Goal: Task Accomplishment & Management: Complete application form

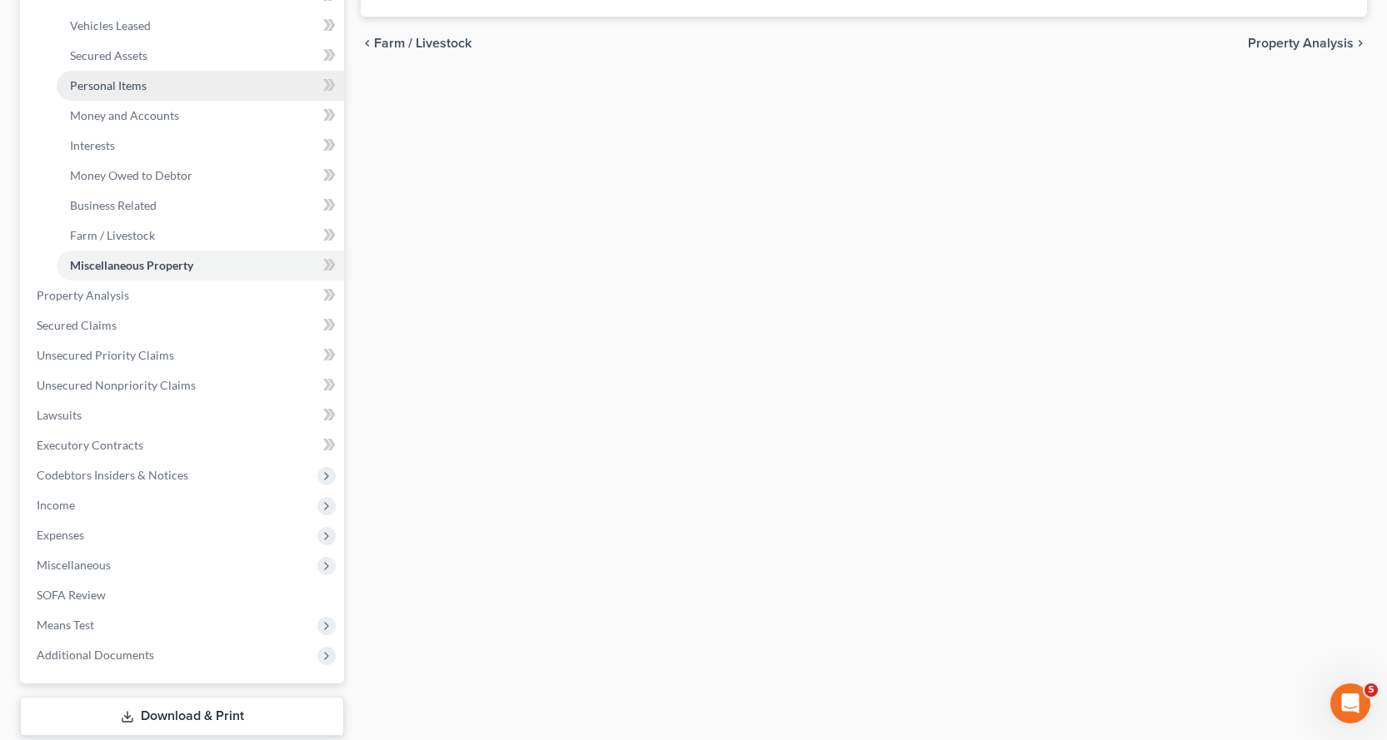
scroll to position [416, 0]
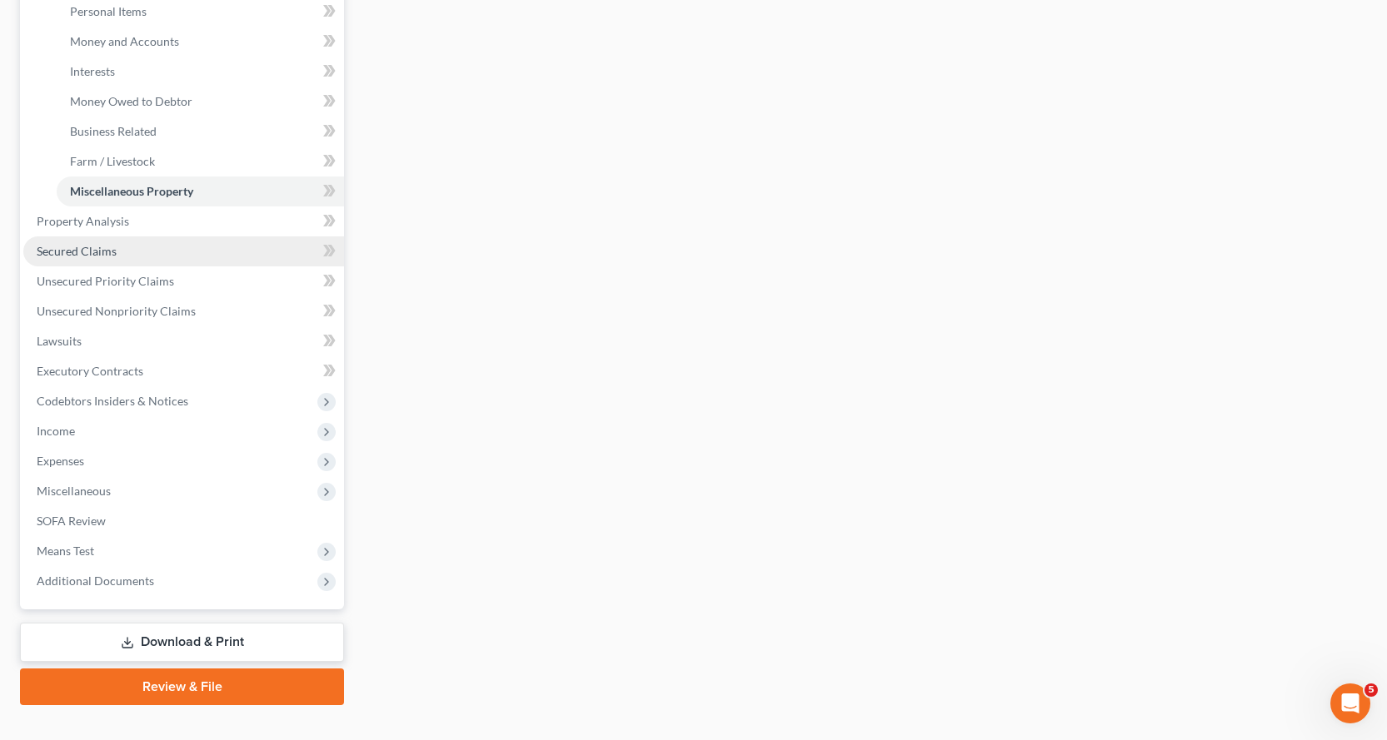
click at [86, 246] on span "Secured Claims" at bounding box center [77, 251] width 80 height 14
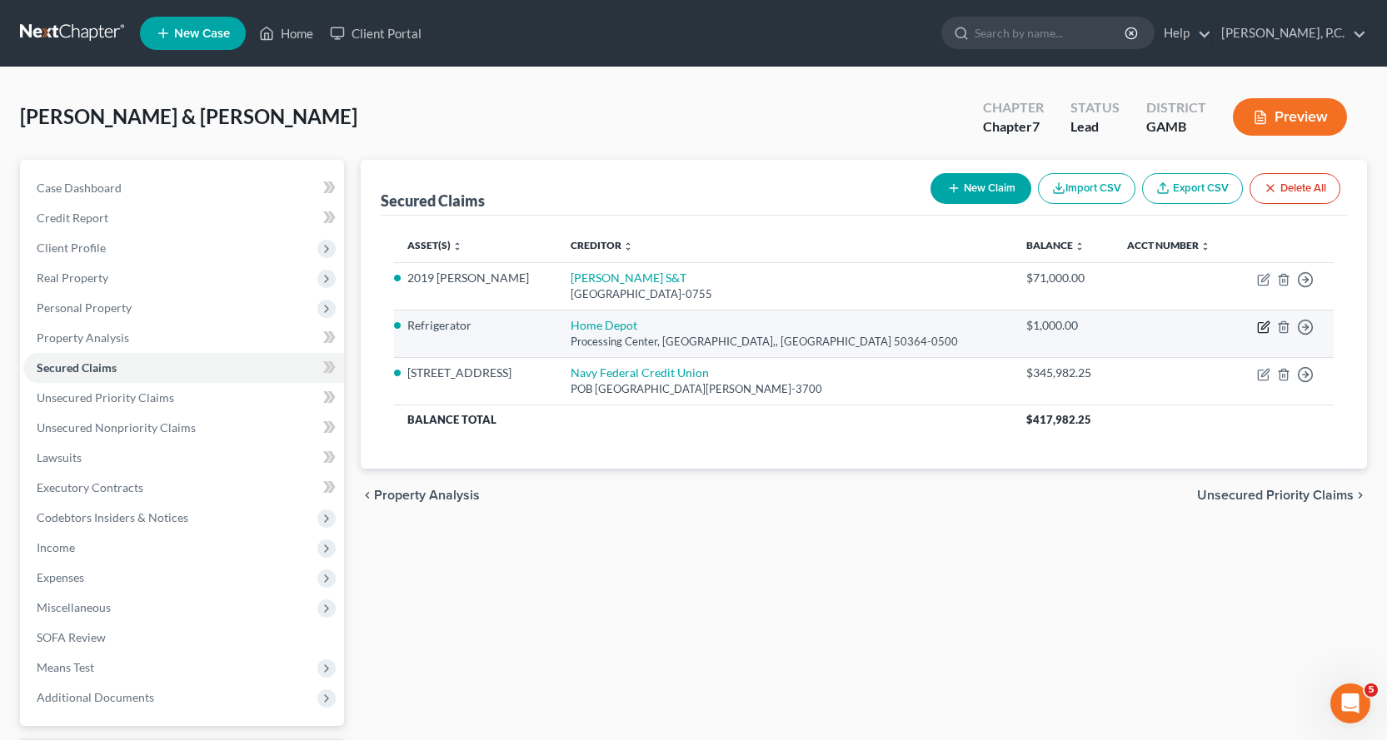
click at [1265, 326] on icon "button" at bounding box center [1264, 324] width 7 height 7
select select "16"
select select "4"
select select "2"
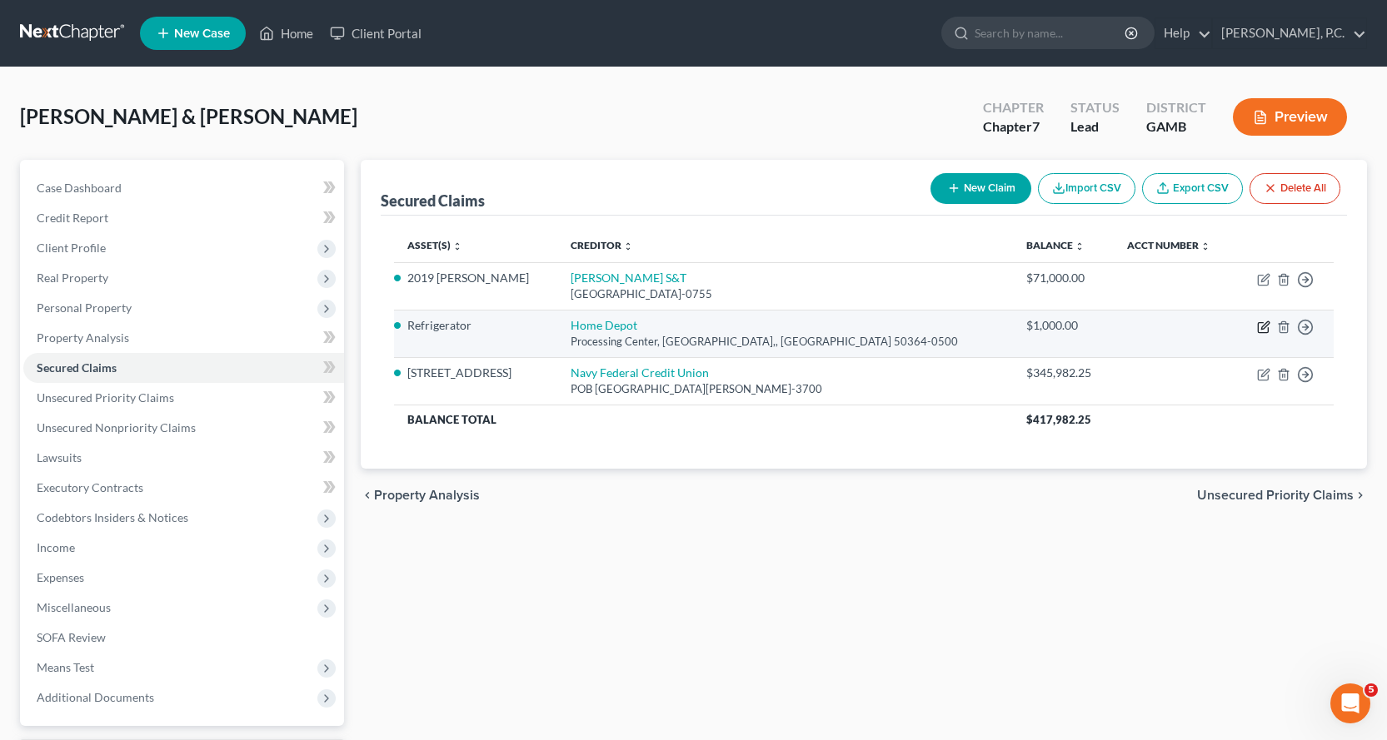
select select "0"
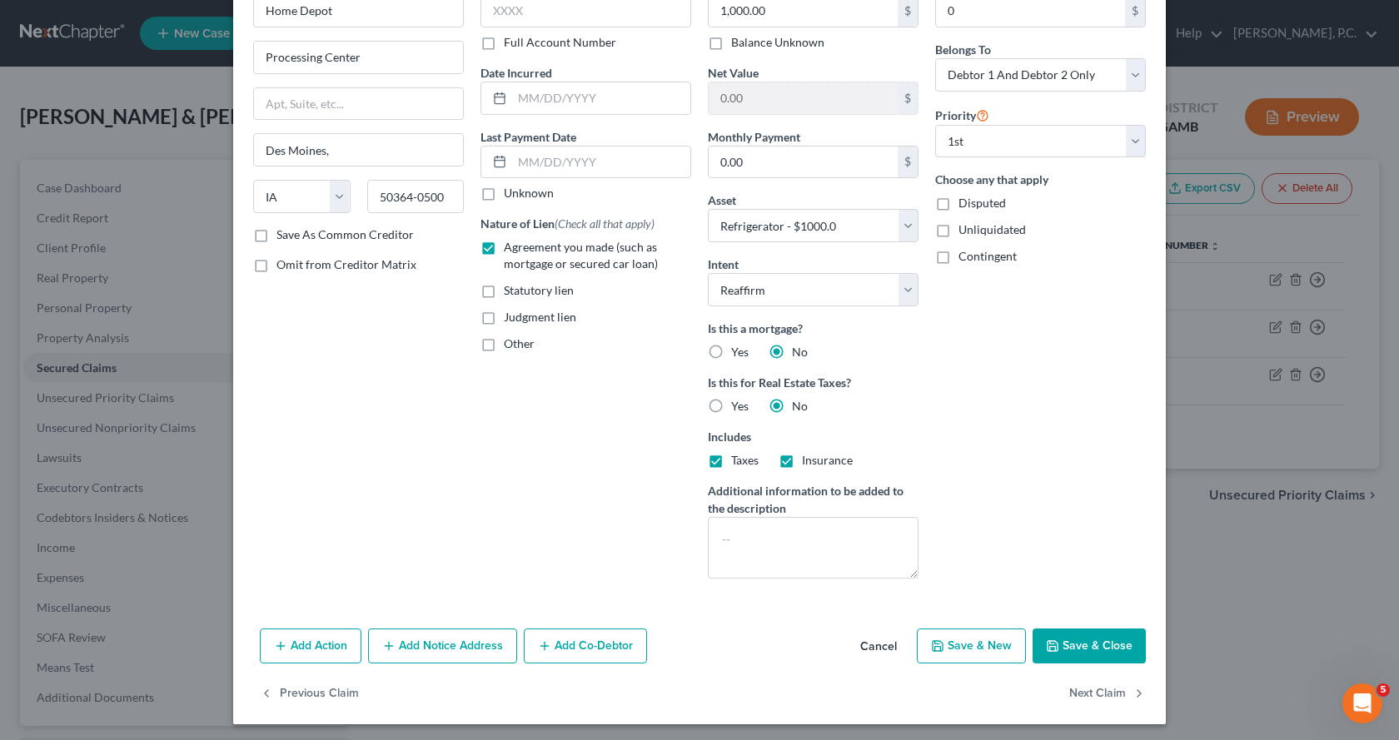
scroll to position [104, 0]
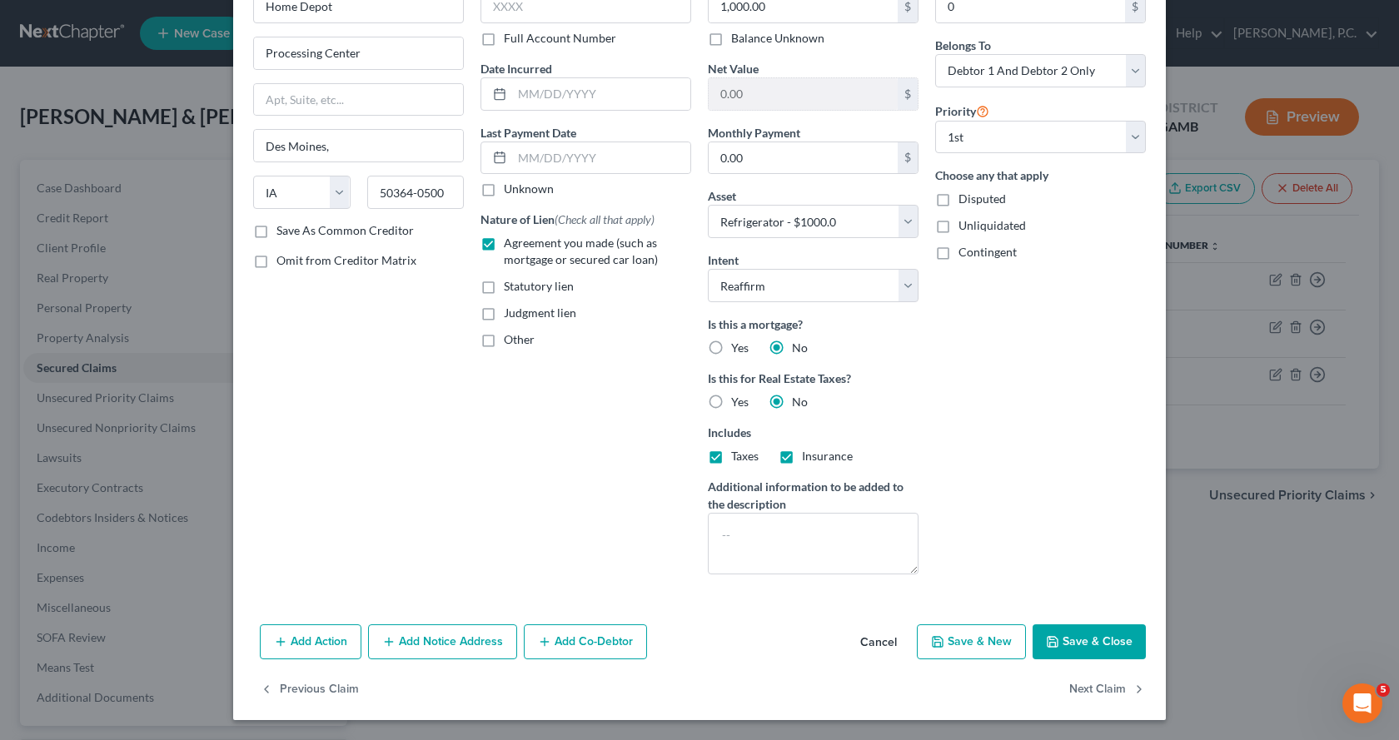
click at [1064, 650] on button "Save & Close" at bounding box center [1089, 642] width 113 height 35
select select
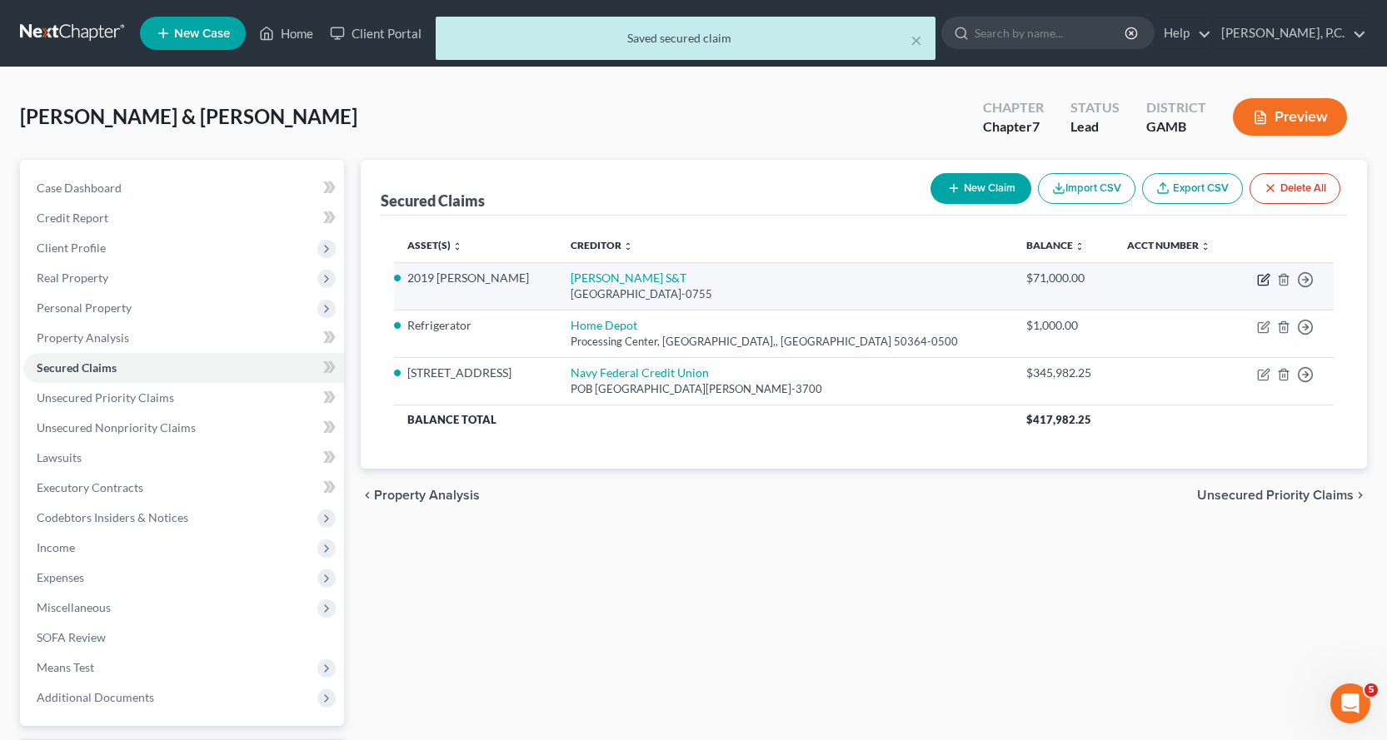
click at [1263, 284] on icon "button" at bounding box center [1263, 279] width 13 height 13
select select "14"
select select "3"
select select "2"
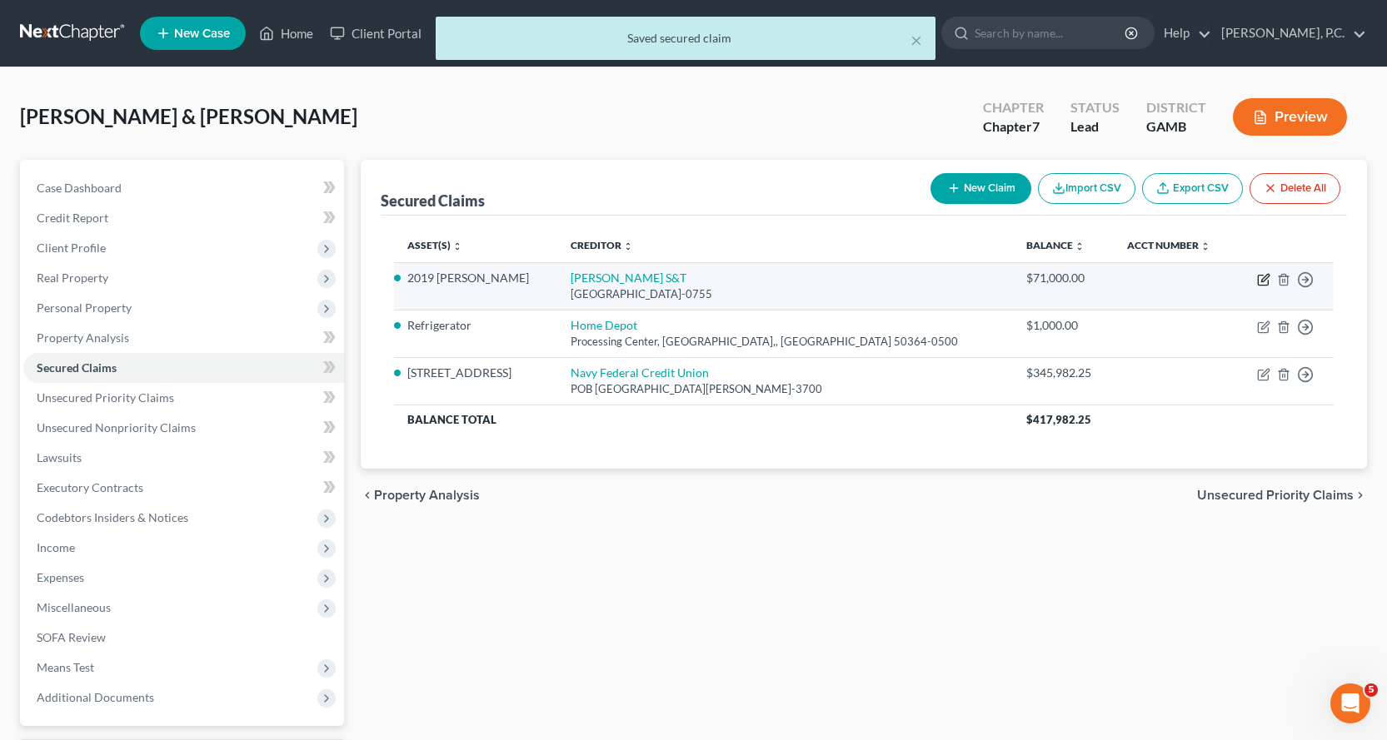
select select "0"
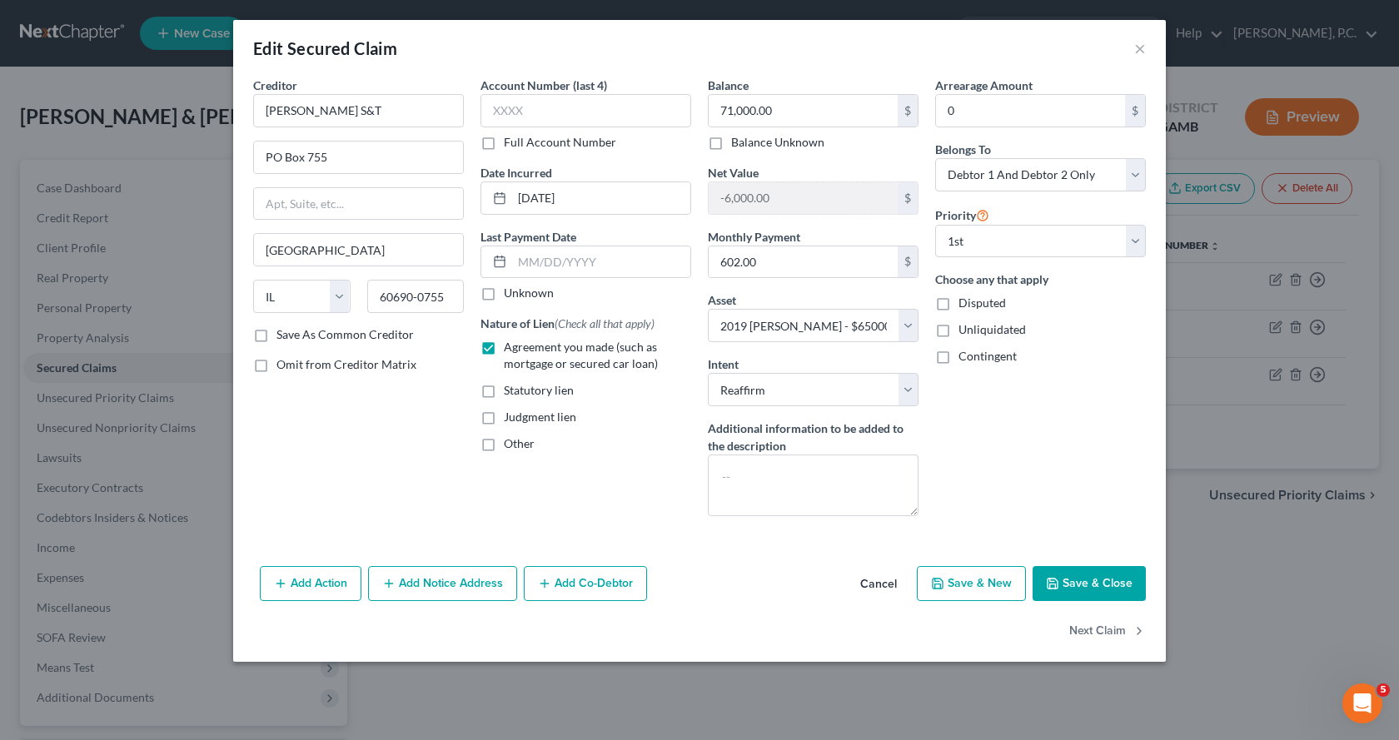
click at [1089, 576] on button "Save & Close" at bounding box center [1089, 583] width 113 height 35
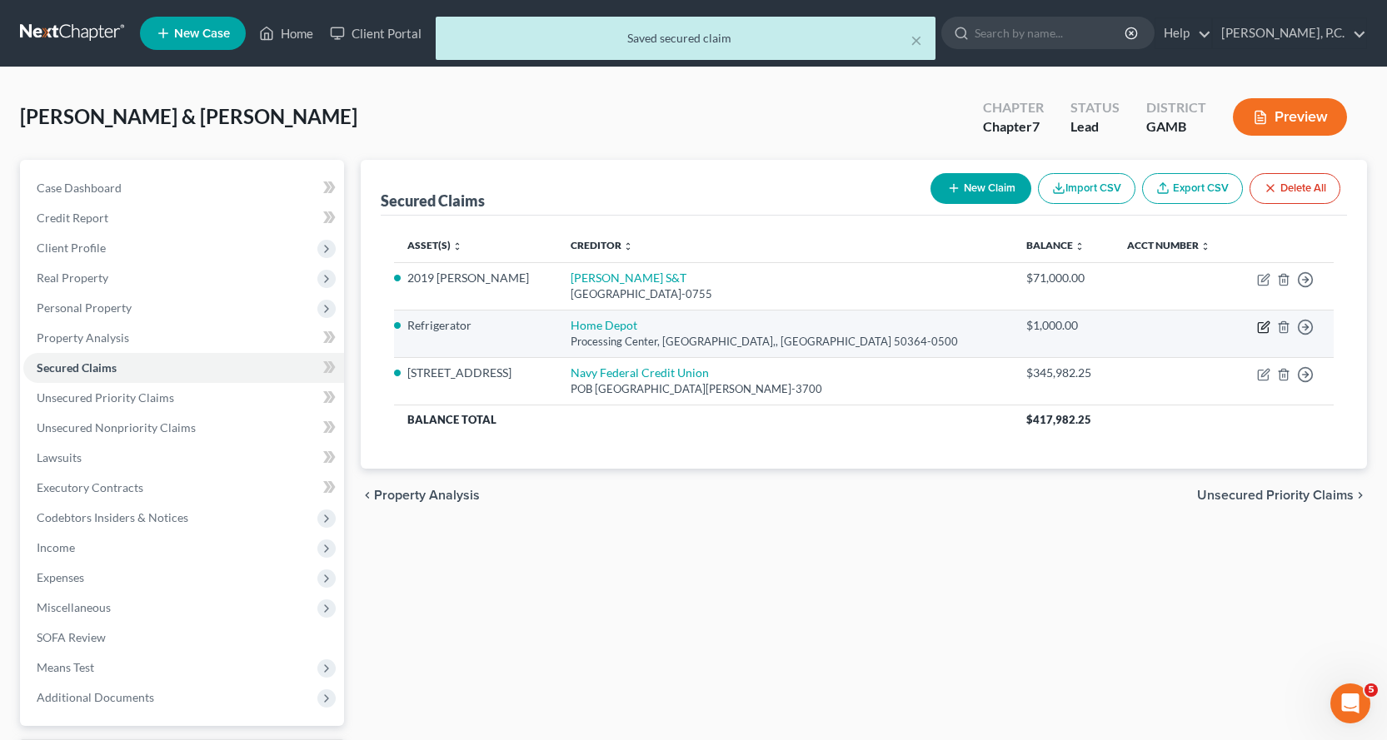
click at [1262, 323] on icon "button" at bounding box center [1263, 328] width 10 height 10
select select "16"
select select "4"
select select "2"
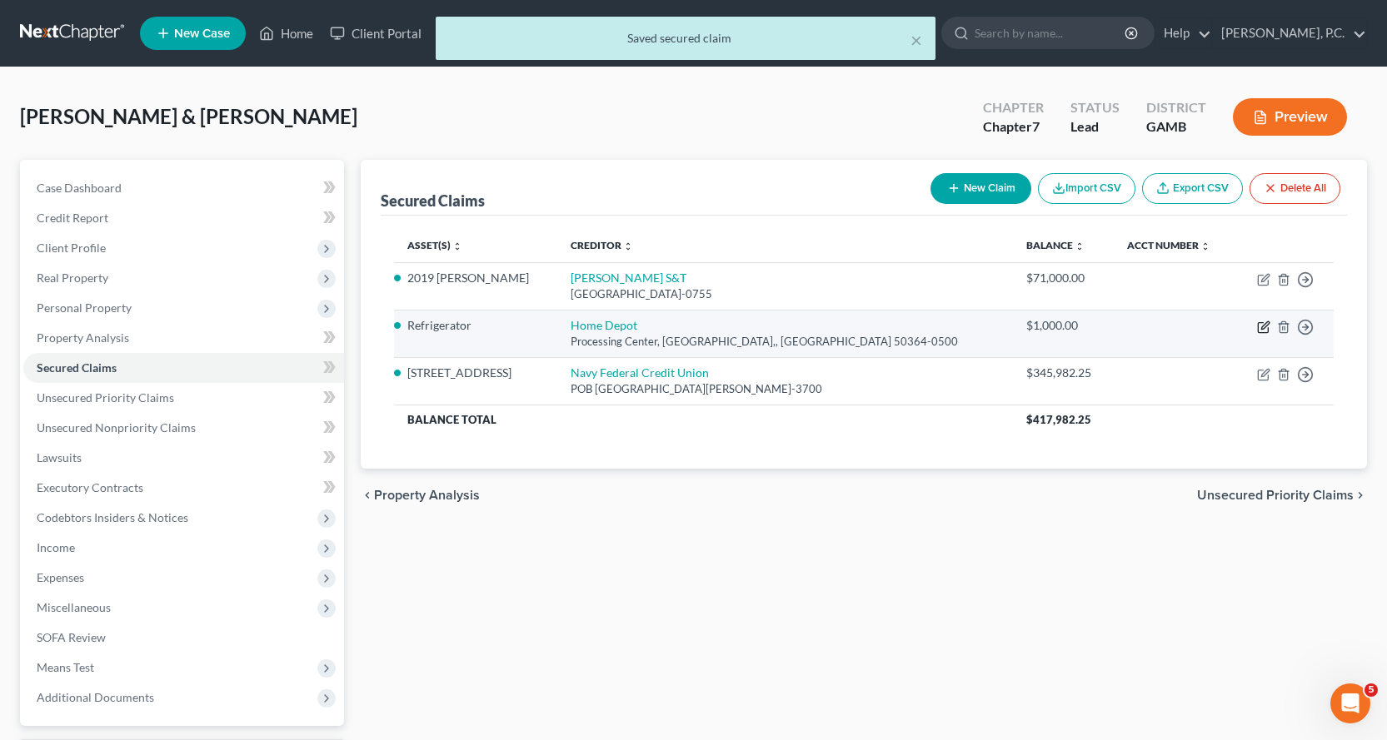
select select "0"
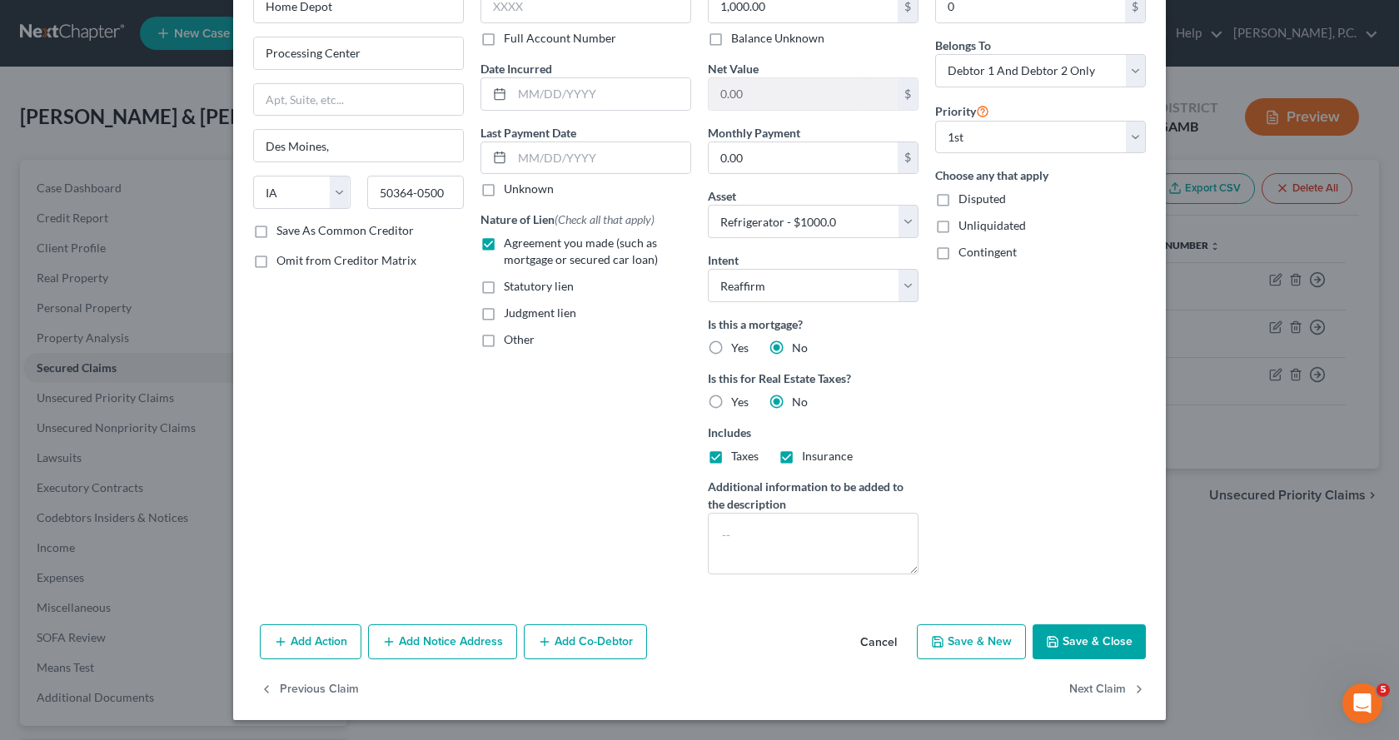
click at [1089, 637] on button "Save & Close" at bounding box center [1089, 642] width 113 height 35
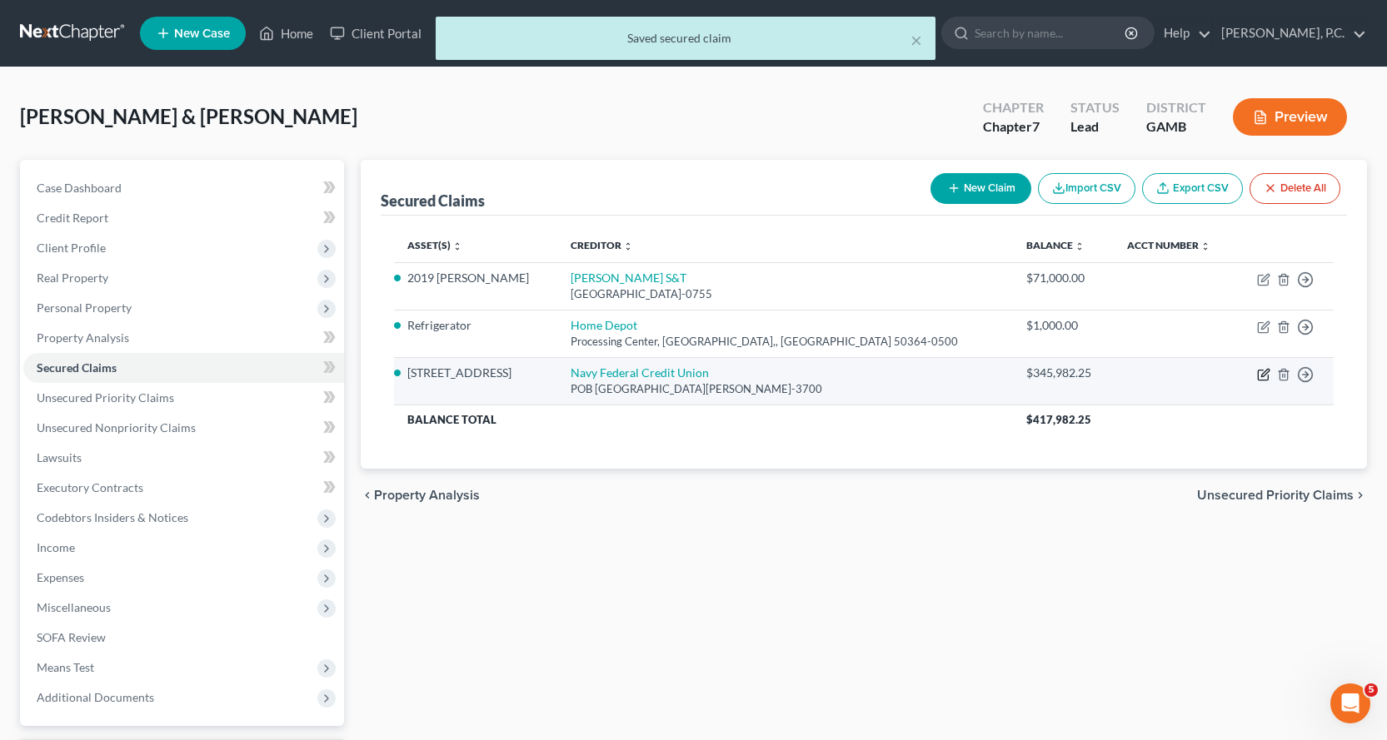
click at [1264, 375] on icon "button" at bounding box center [1264, 372] width 7 height 7
select select "48"
select select "2"
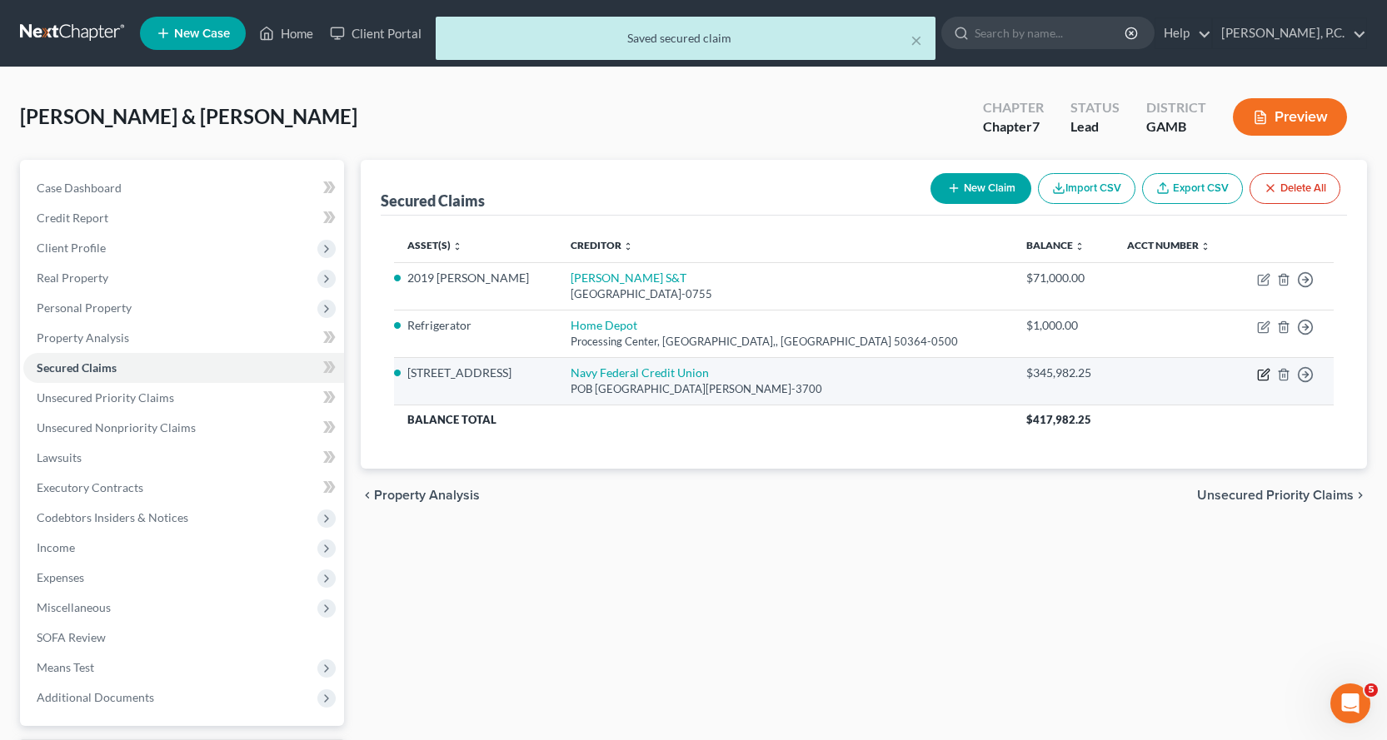
select select "0"
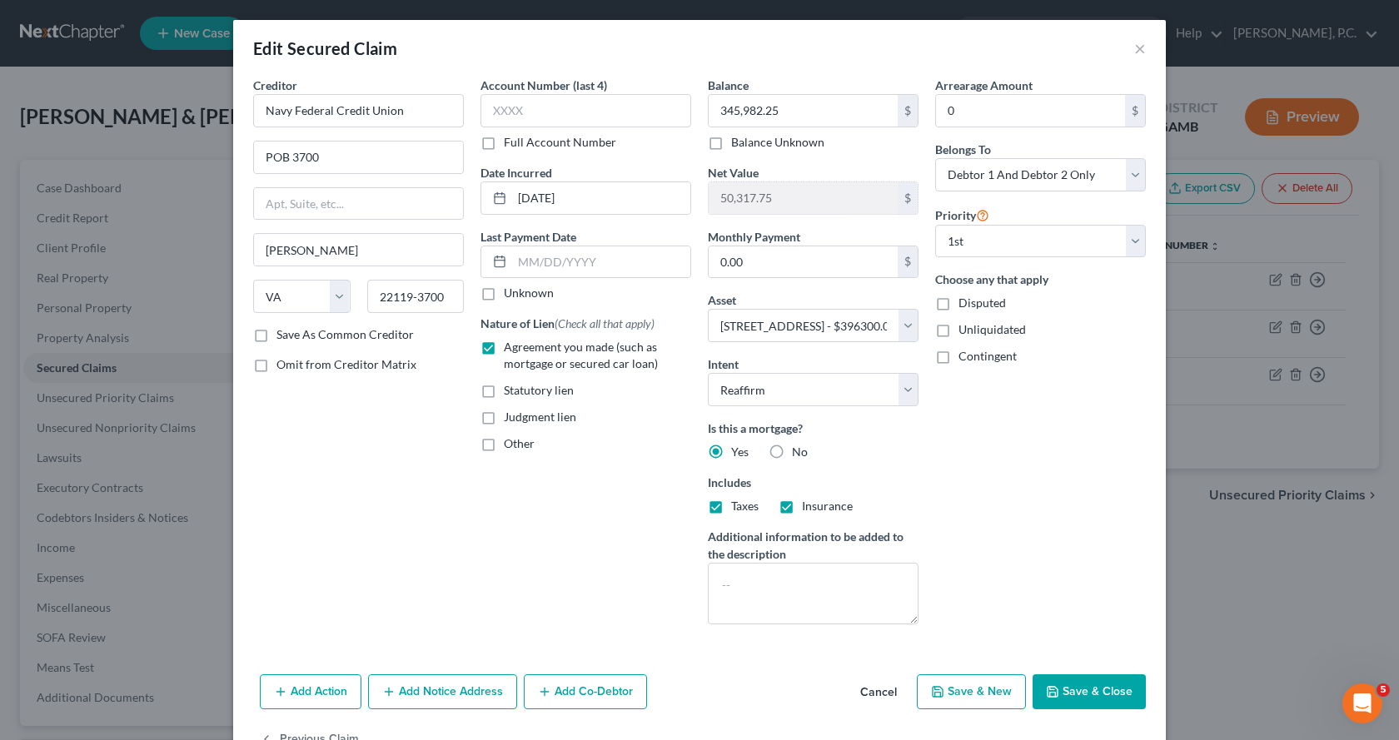
click at [1103, 685] on button "Save & Close" at bounding box center [1089, 692] width 113 height 35
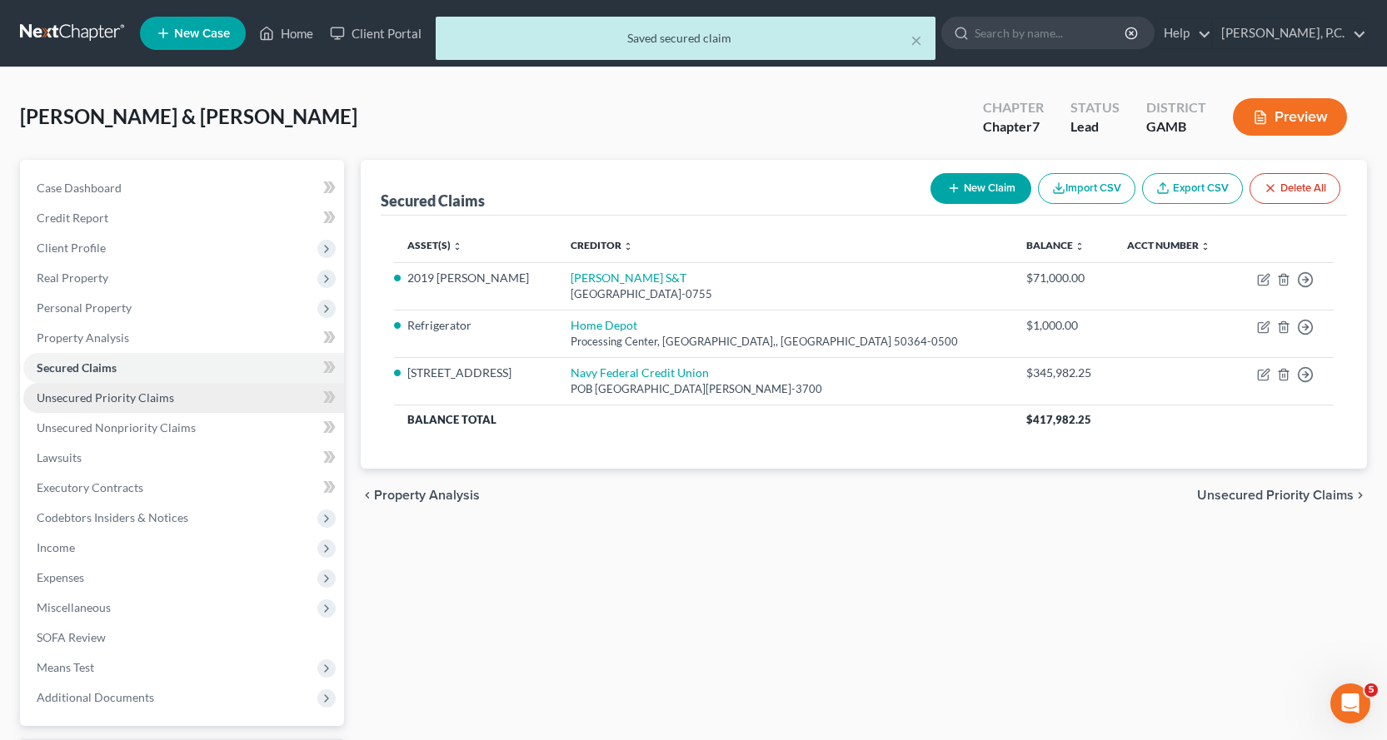
click at [101, 401] on span "Unsecured Priority Claims" at bounding box center [105, 398] width 137 height 14
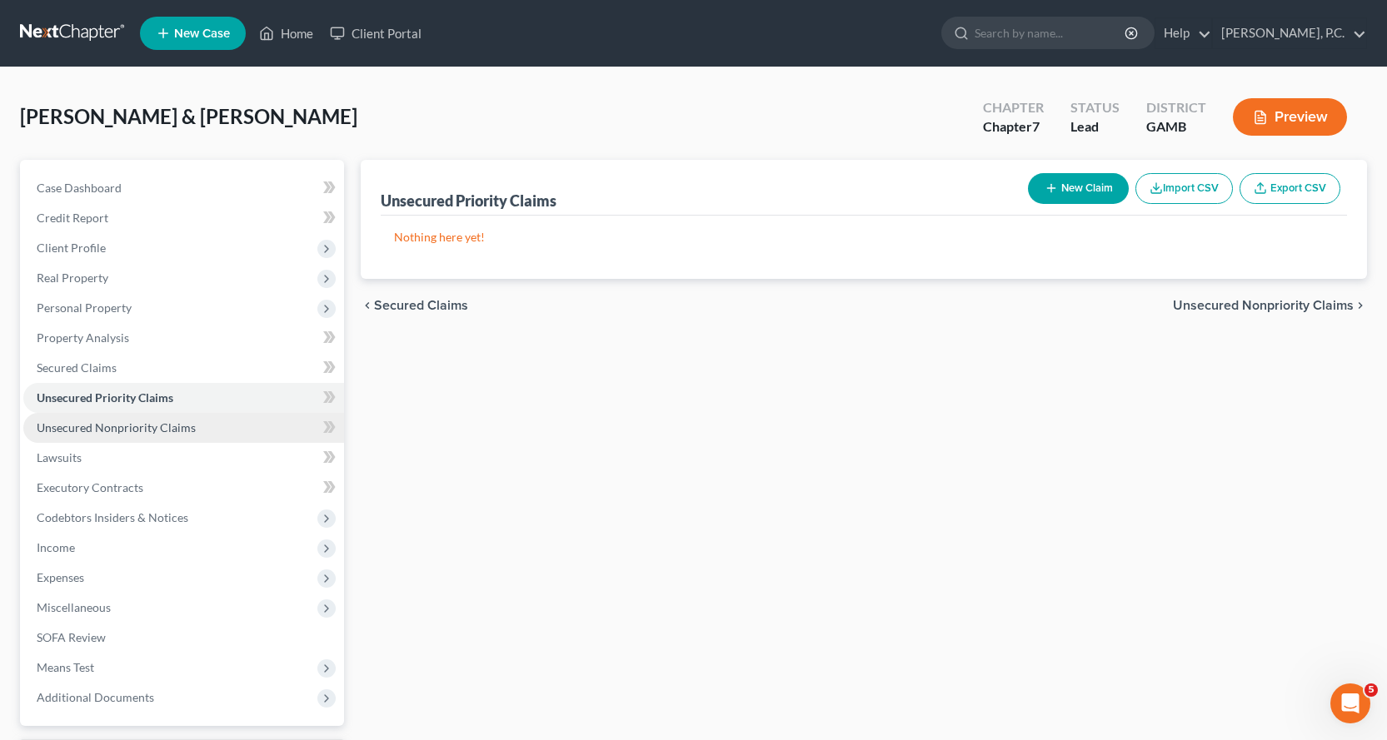
click at [132, 426] on span "Unsecured Nonpriority Claims" at bounding box center [116, 428] width 159 height 14
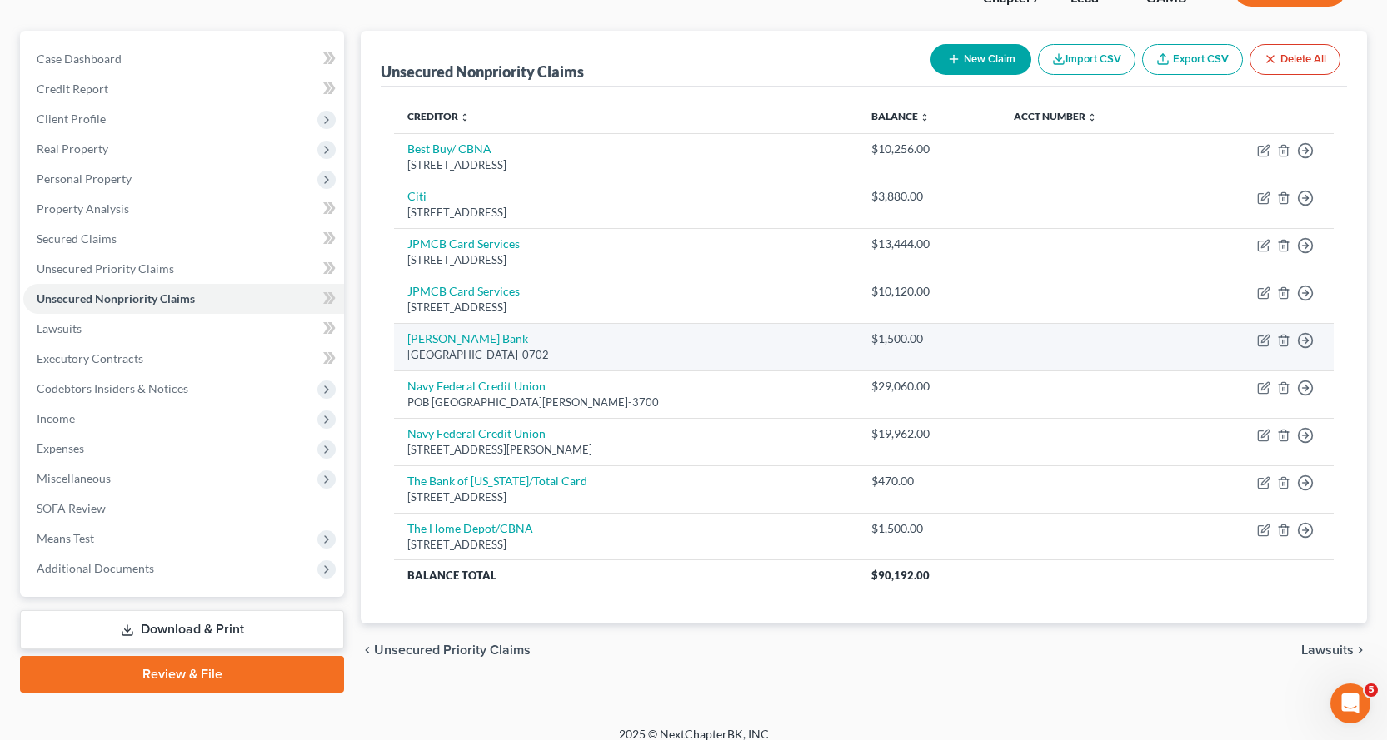
scroll to position [145, 0]
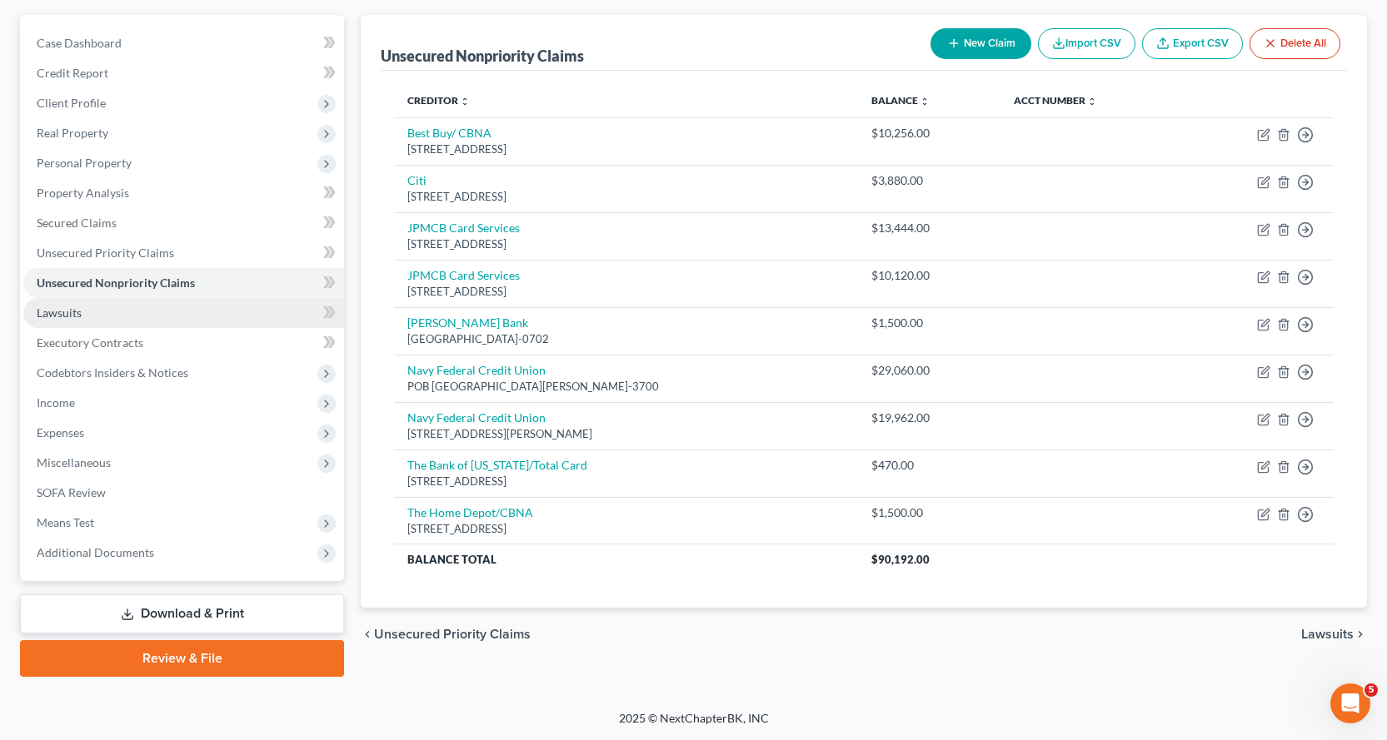
click at [61, 308] on span "Lawsuits" at bounding box center [59, 313] width 45 height 14
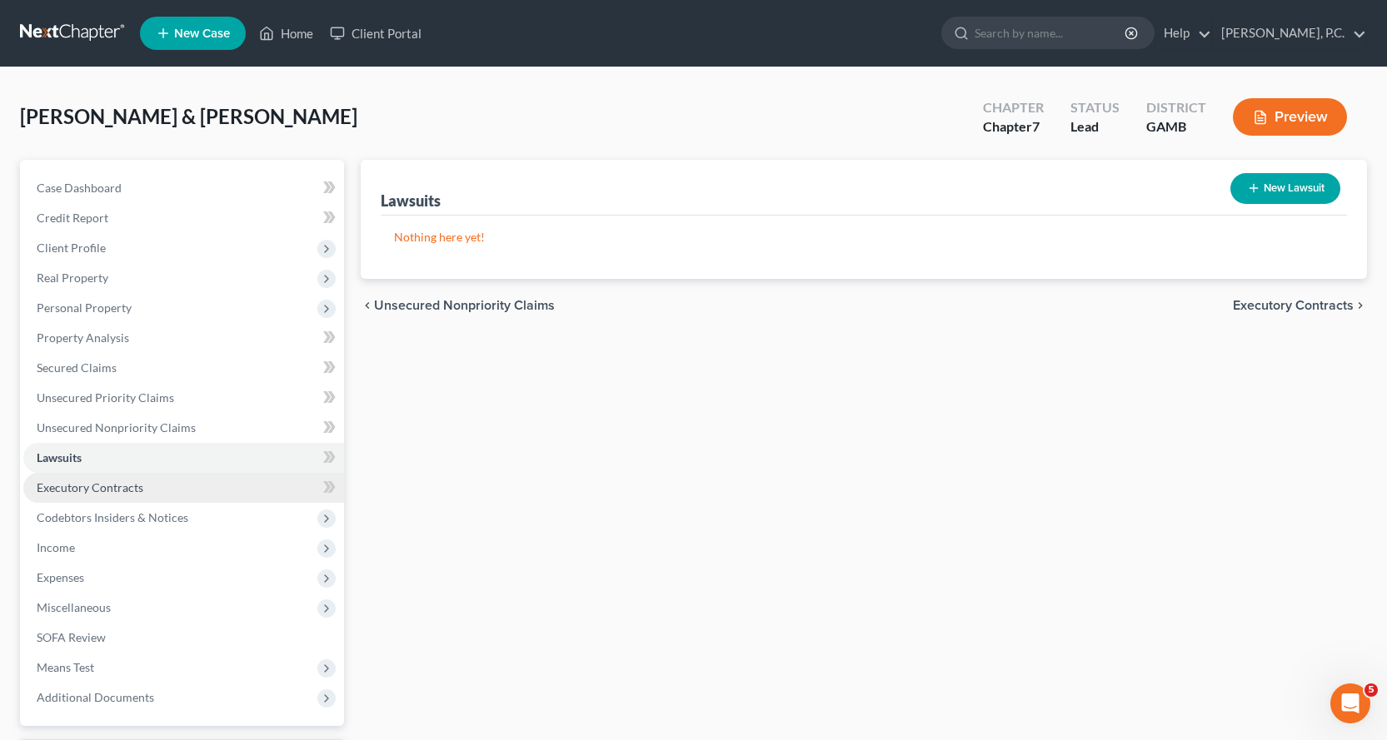
click at [72, 488] on span "Executory Contracts" at bounding box center [90, 488] width 107 height 14
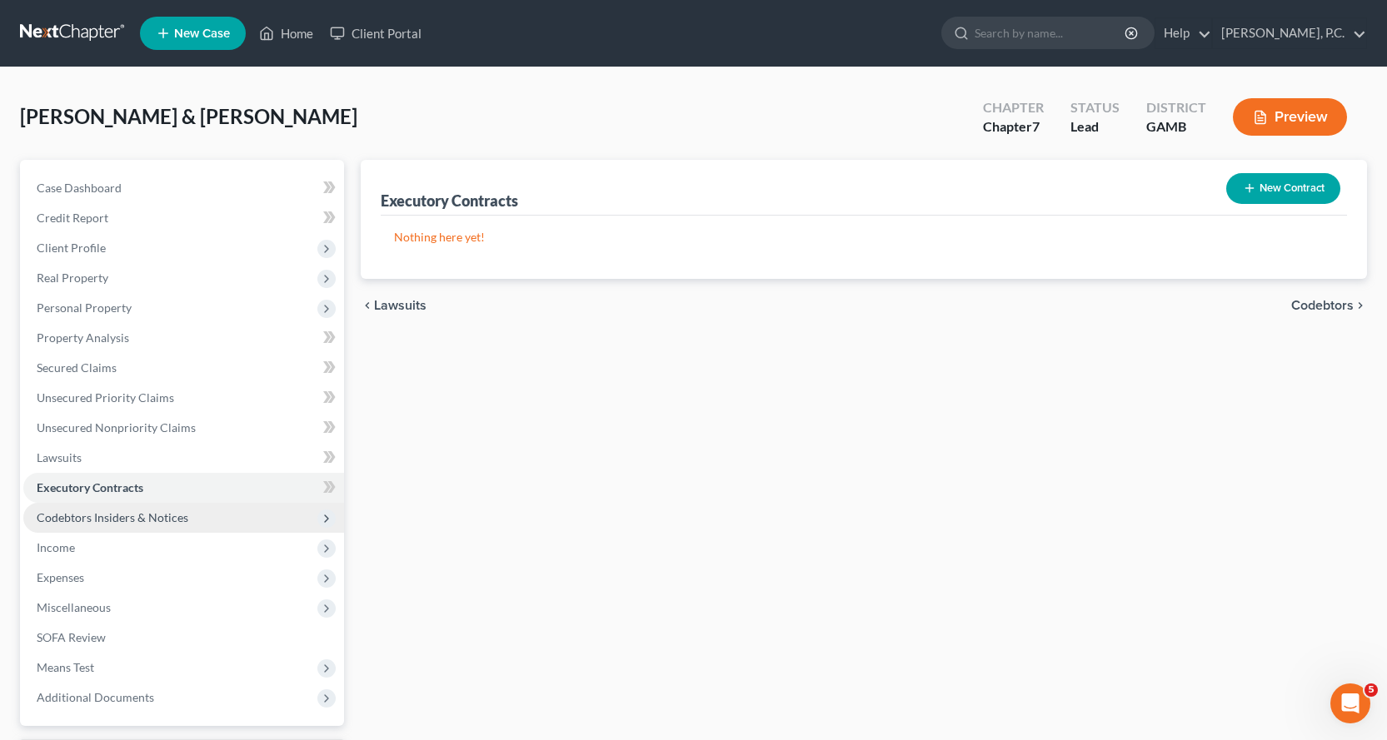
click at [115, 516] on span "Codebtors Insiders & Notices" at bounding box center [113, 518] width 152 height 14
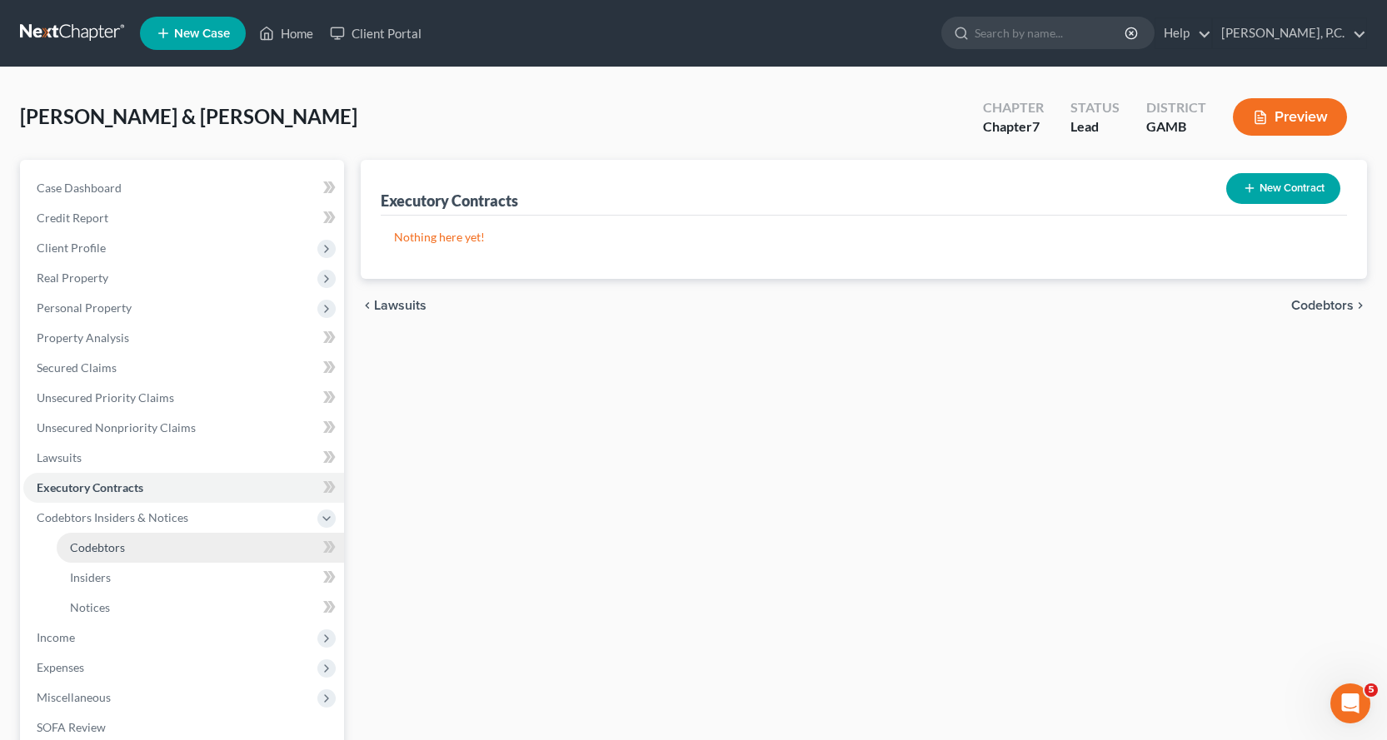
click at [92, 548] on span "Codebtors" at bounding box center [97, 548] width 55 height 14
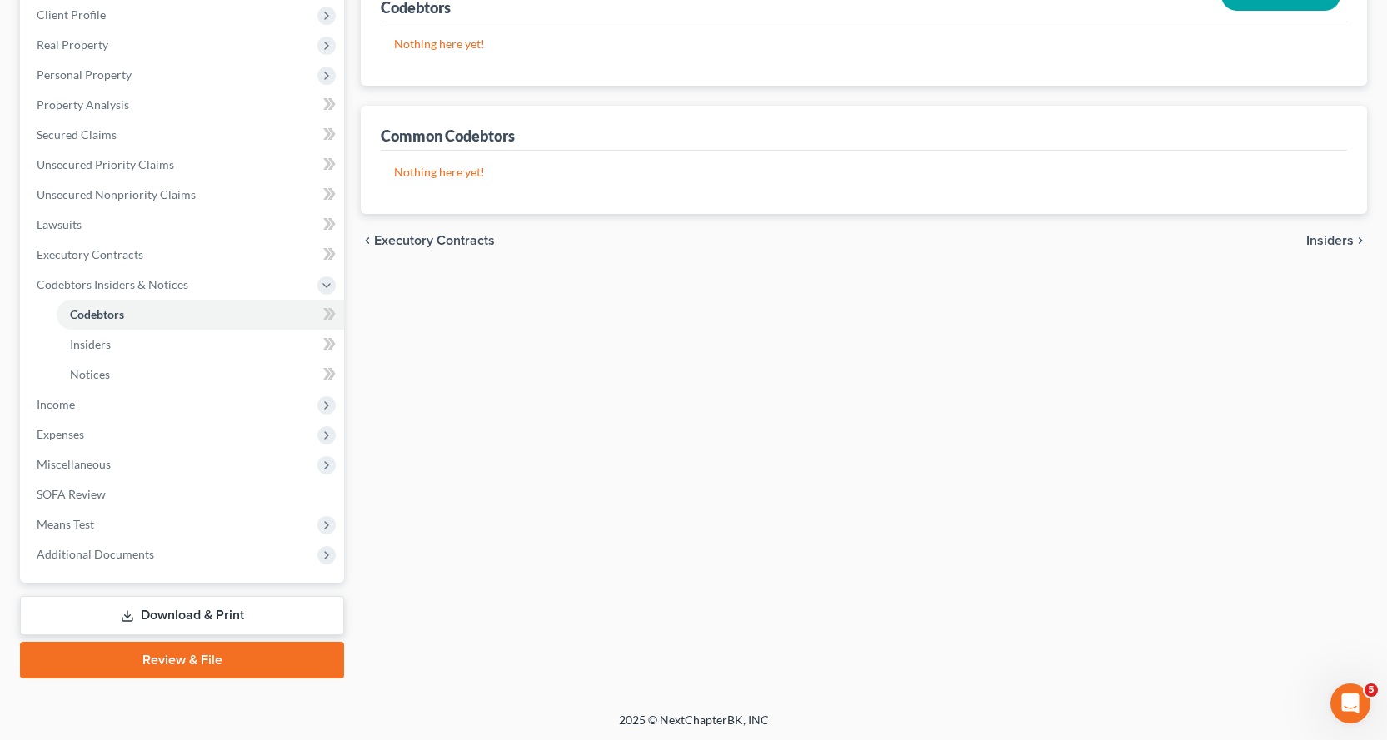
scroll to position [235, 0]
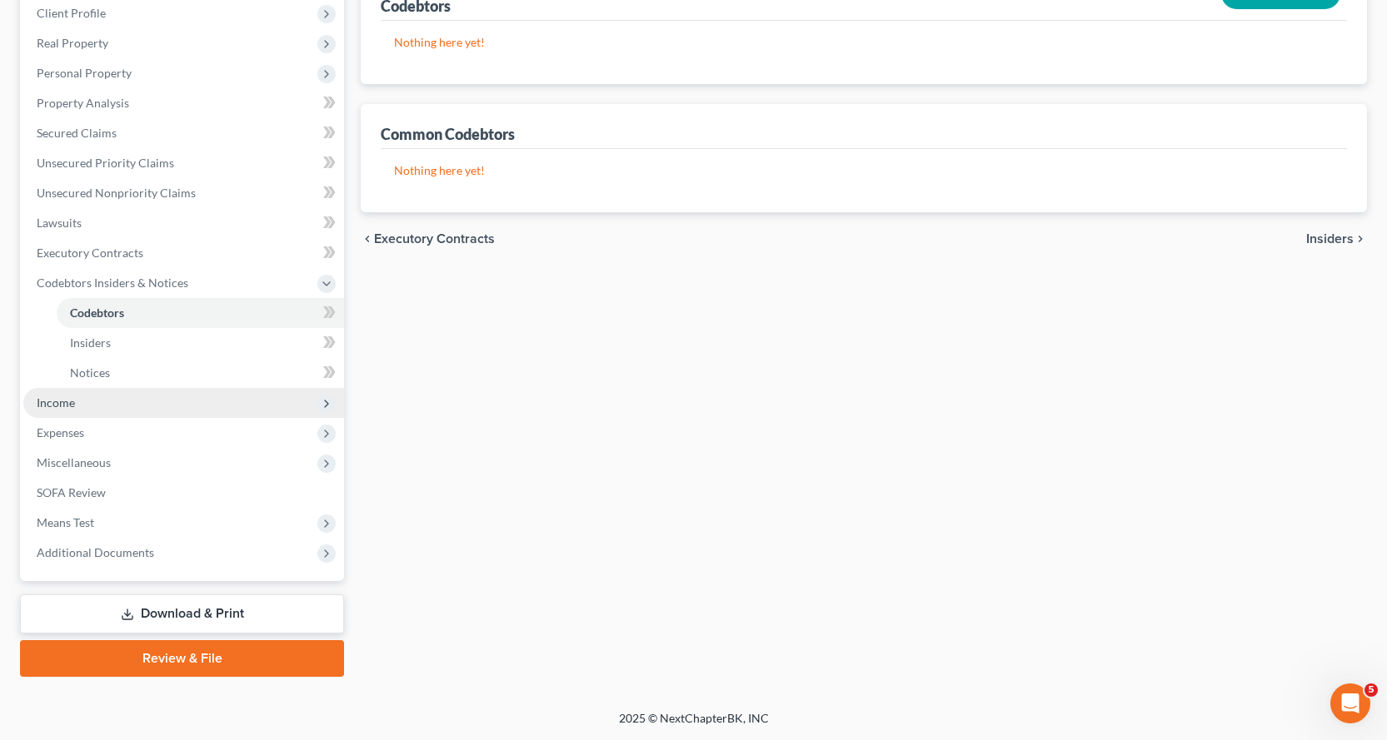
click at [60, 403] on span "Income" at bounding box center [56, 403] width 38 height 14
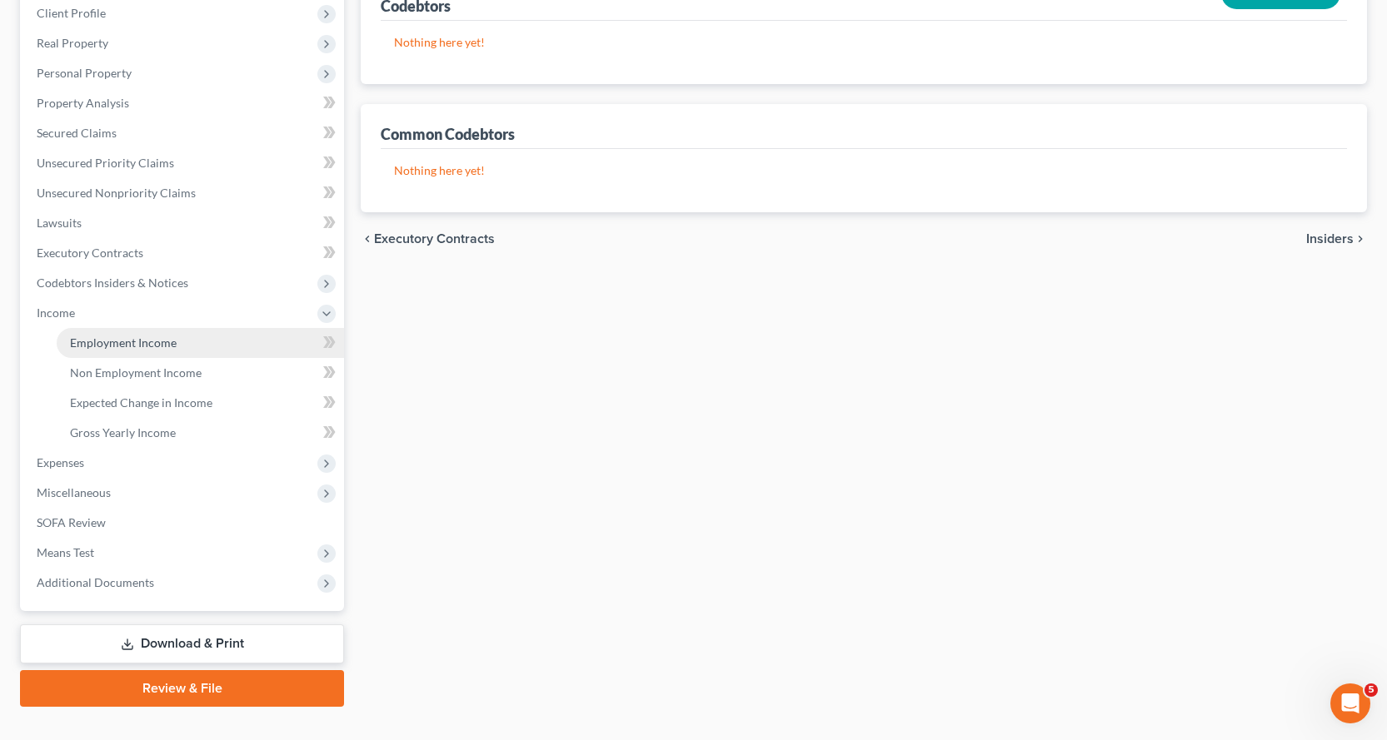
click at [102, 337] on span "Employment Income" at bounding box center [123, 343] width 107 height 14
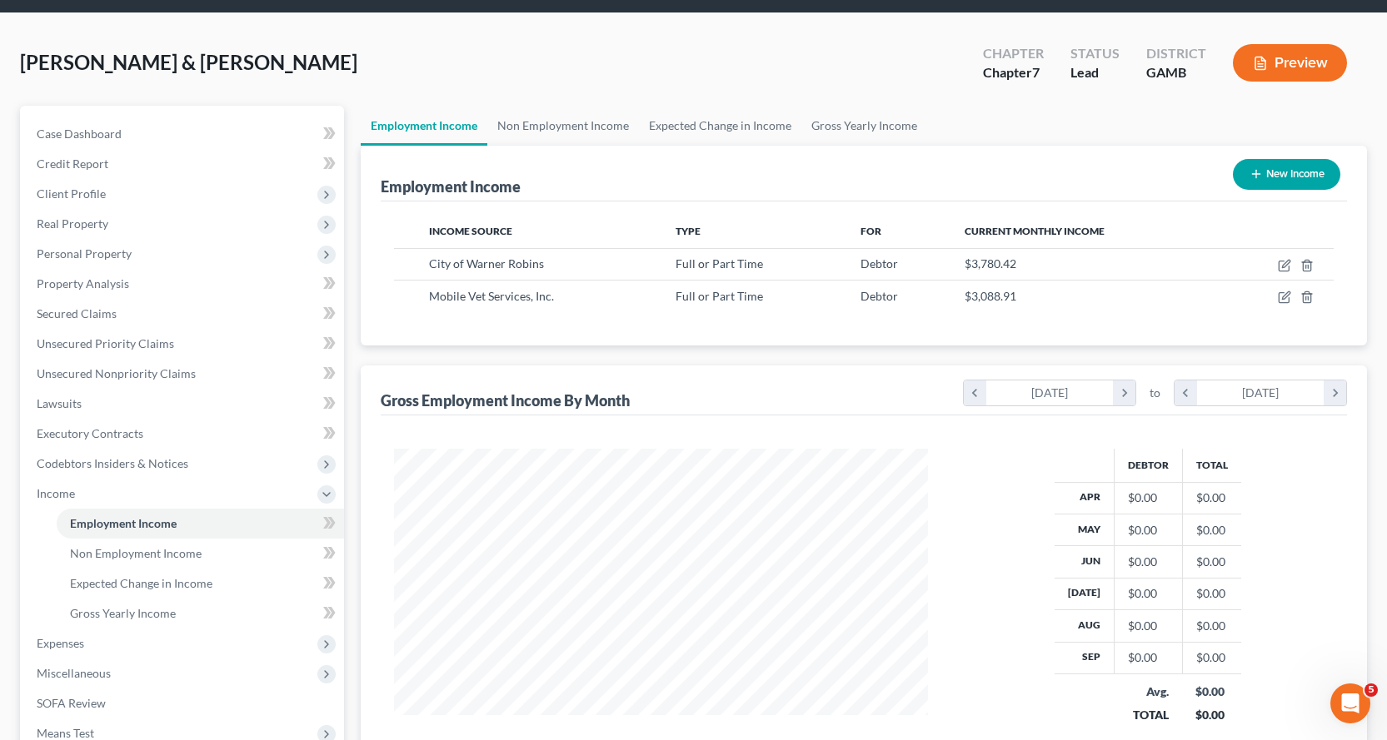
scroll to position [83, 0]
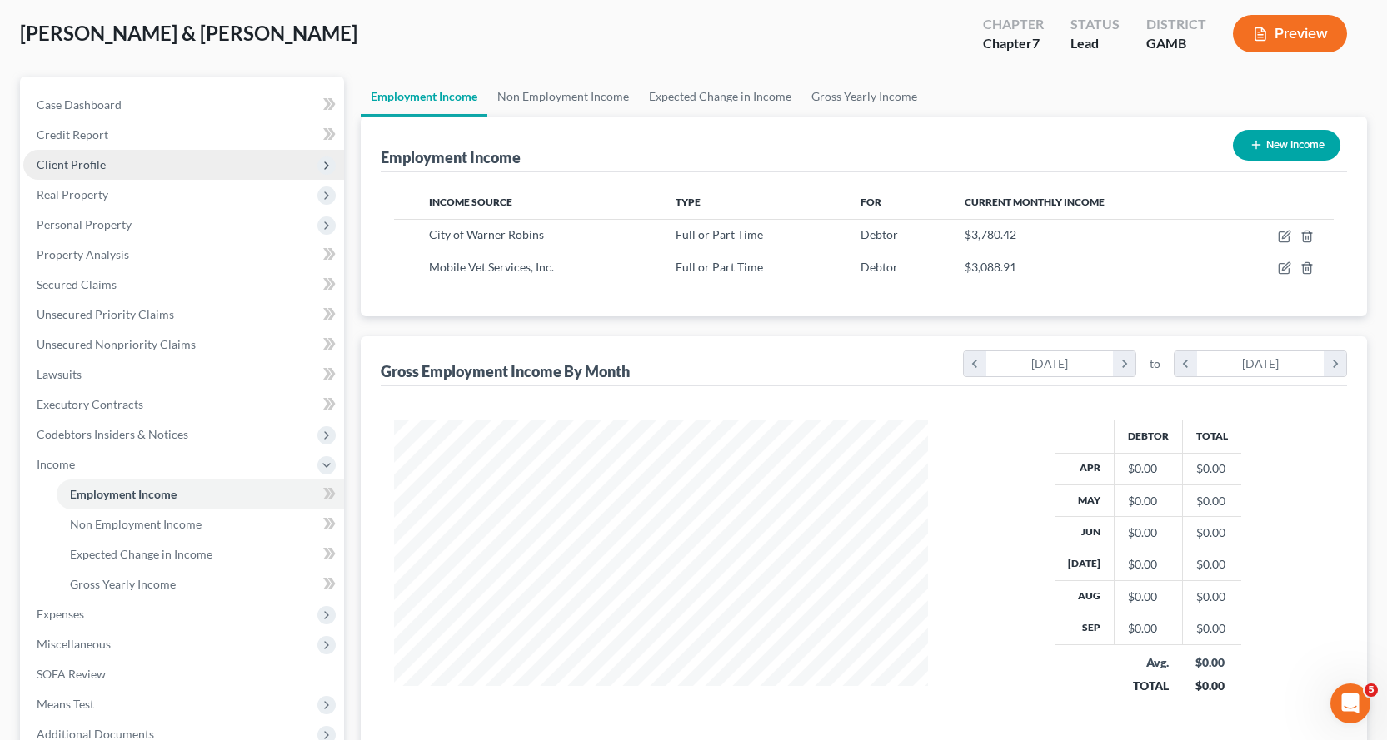
click at [82, 160] on span "Client Profile" at bounding box center [71, 164] width 69 height 14
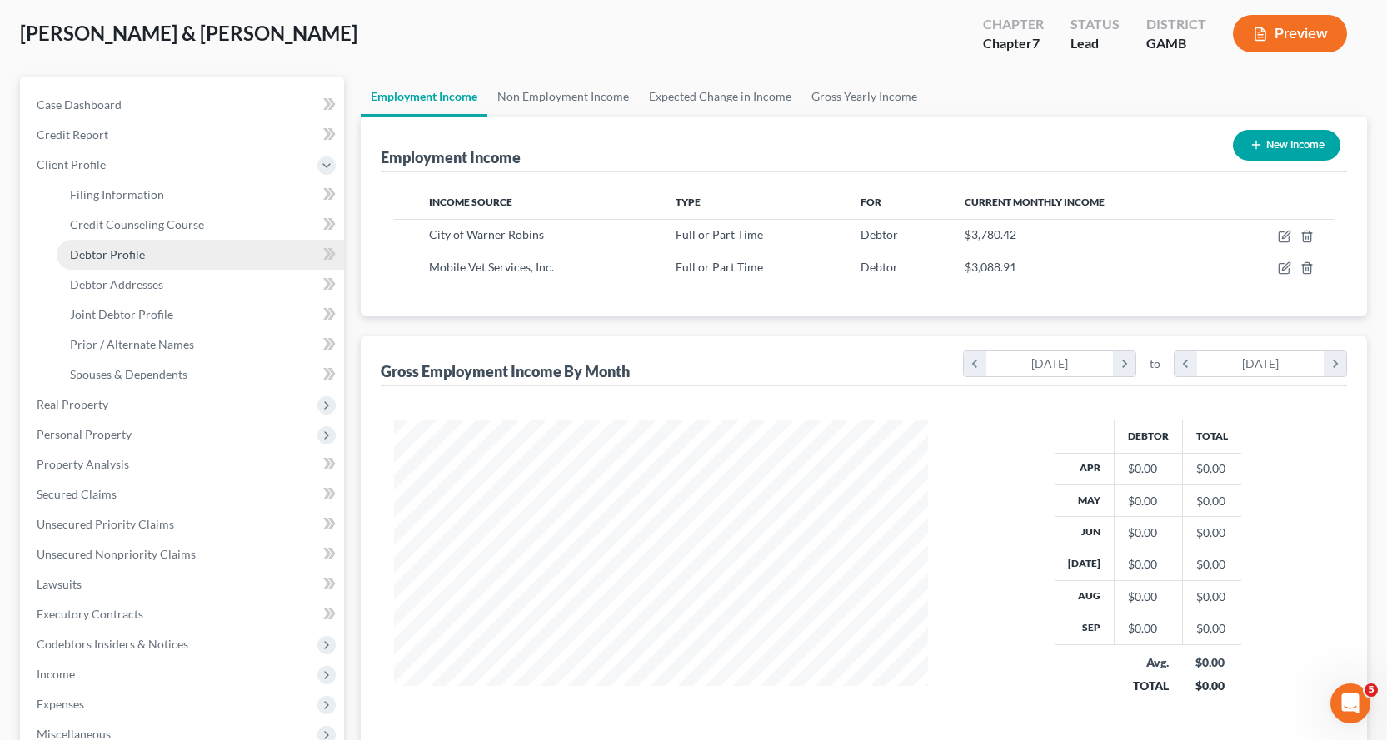
click at [127, 252] on span "Debtor Profile" at bounding box center [107, 254] width 75 height 14
select select "1"
select select "5"
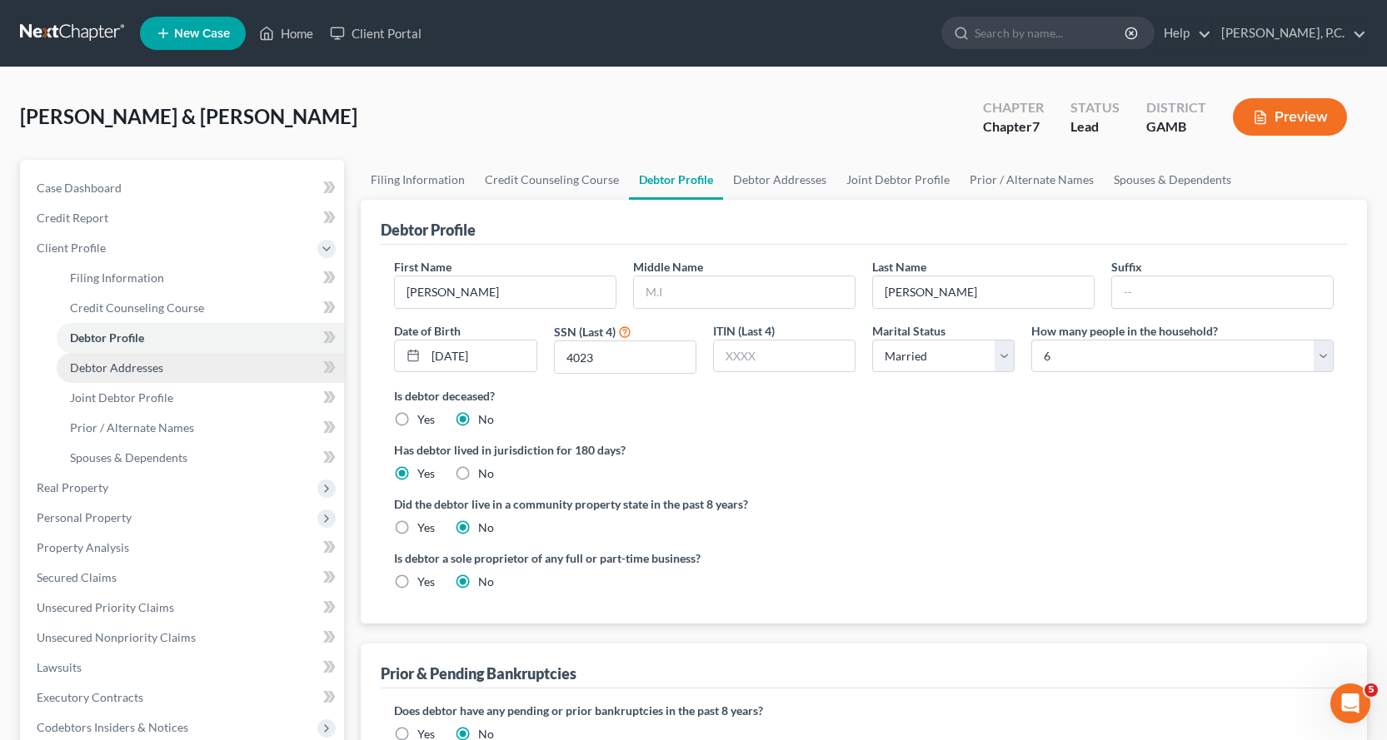
click at [139, 366] on span "Debtor Addresses" at bounding box center [116, 368] width 93 height 14
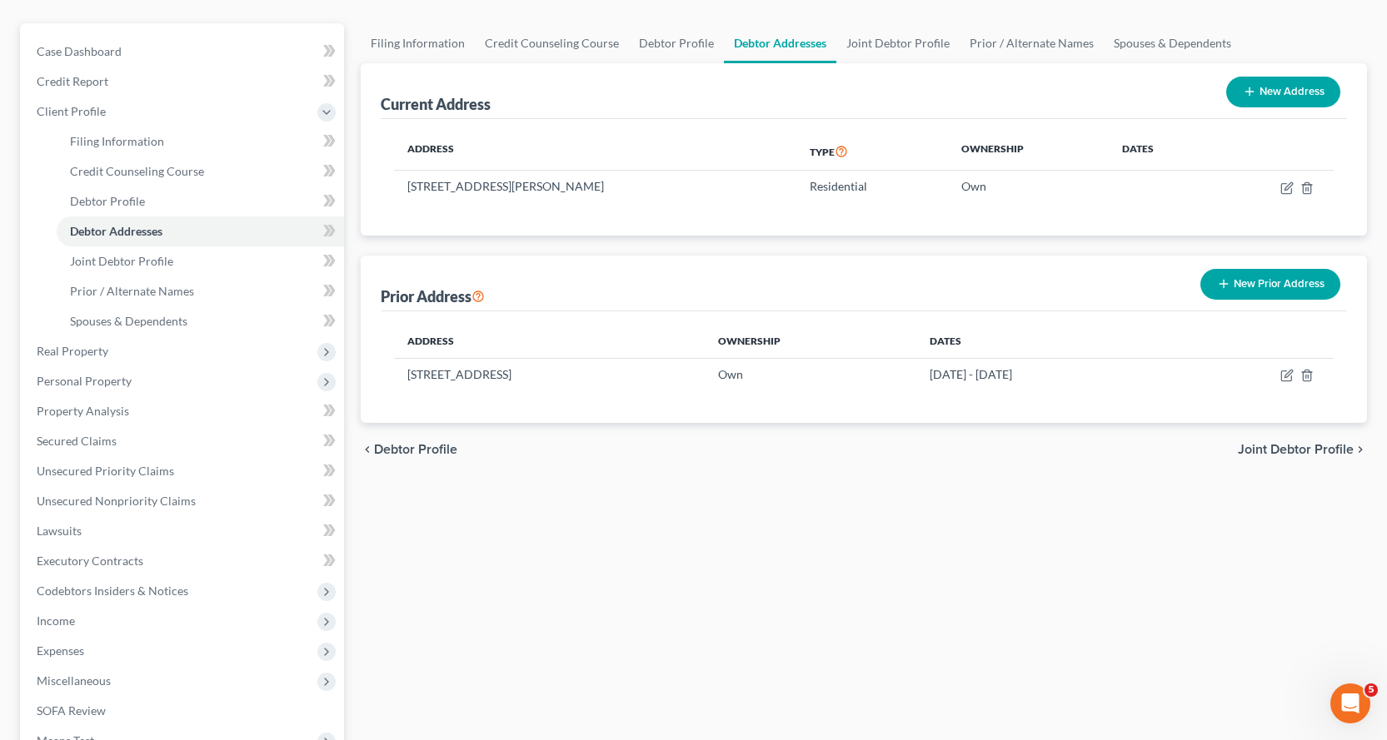
scroll to position [167, 0]
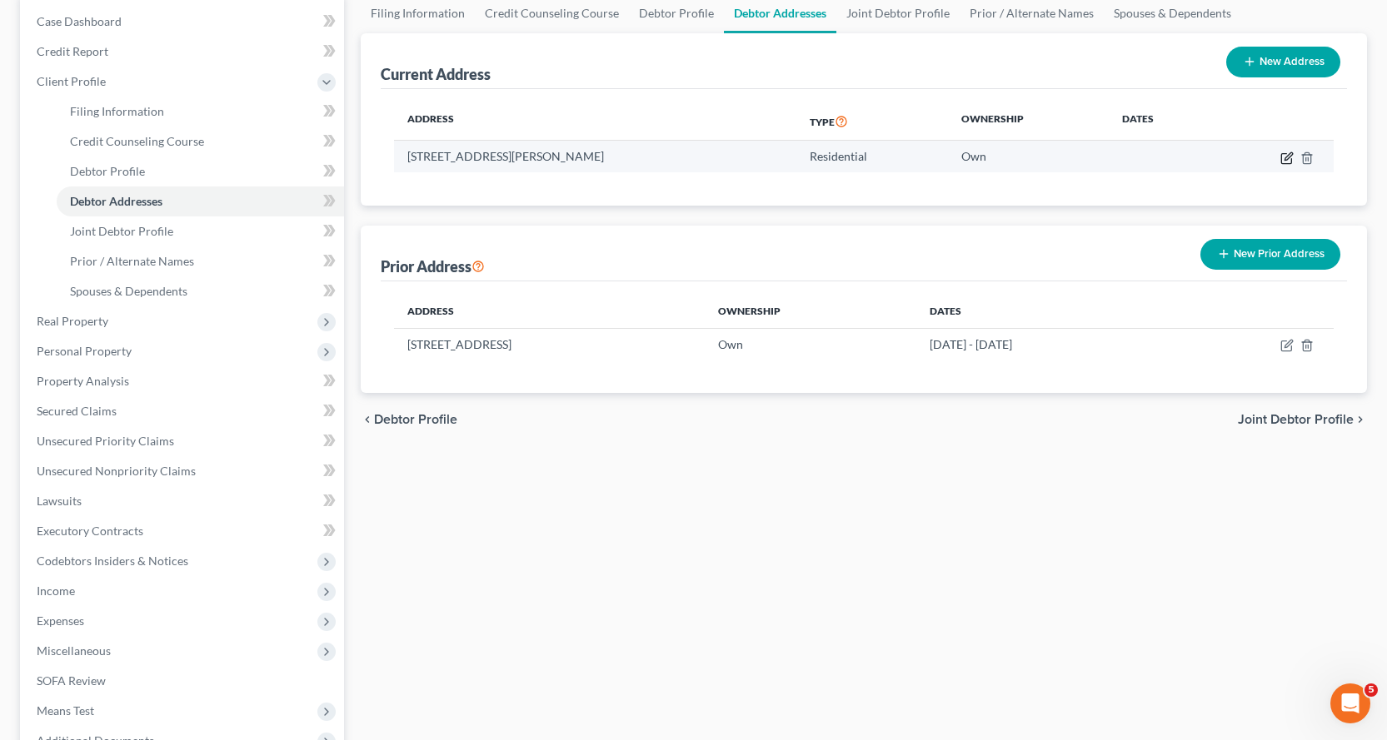
click at [1287, 157] on icon "button" at bounding box center [1286, 158] width 13 height 13
select select "10"
select select "75"
select select "0"
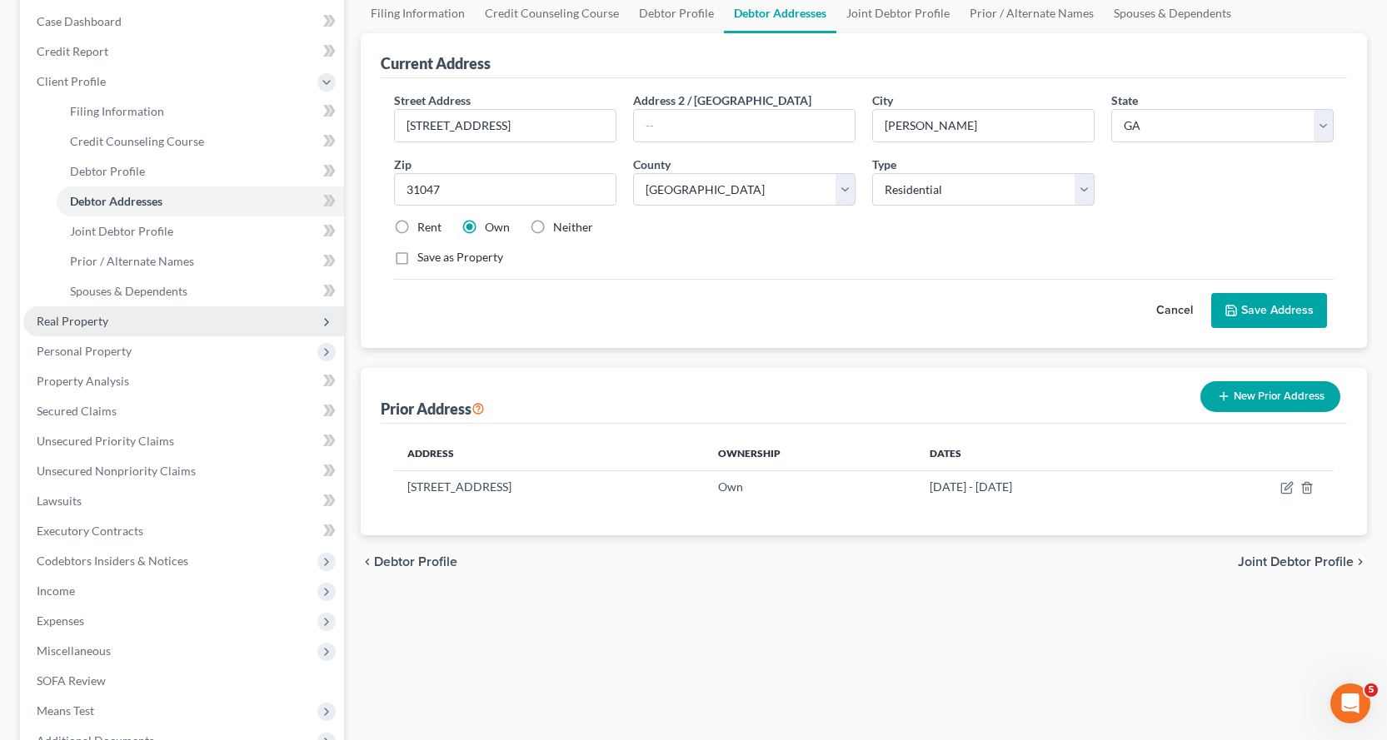
click at [78, 318] on span "Real Property" at bounding box center [73, 321] width 72 height 14
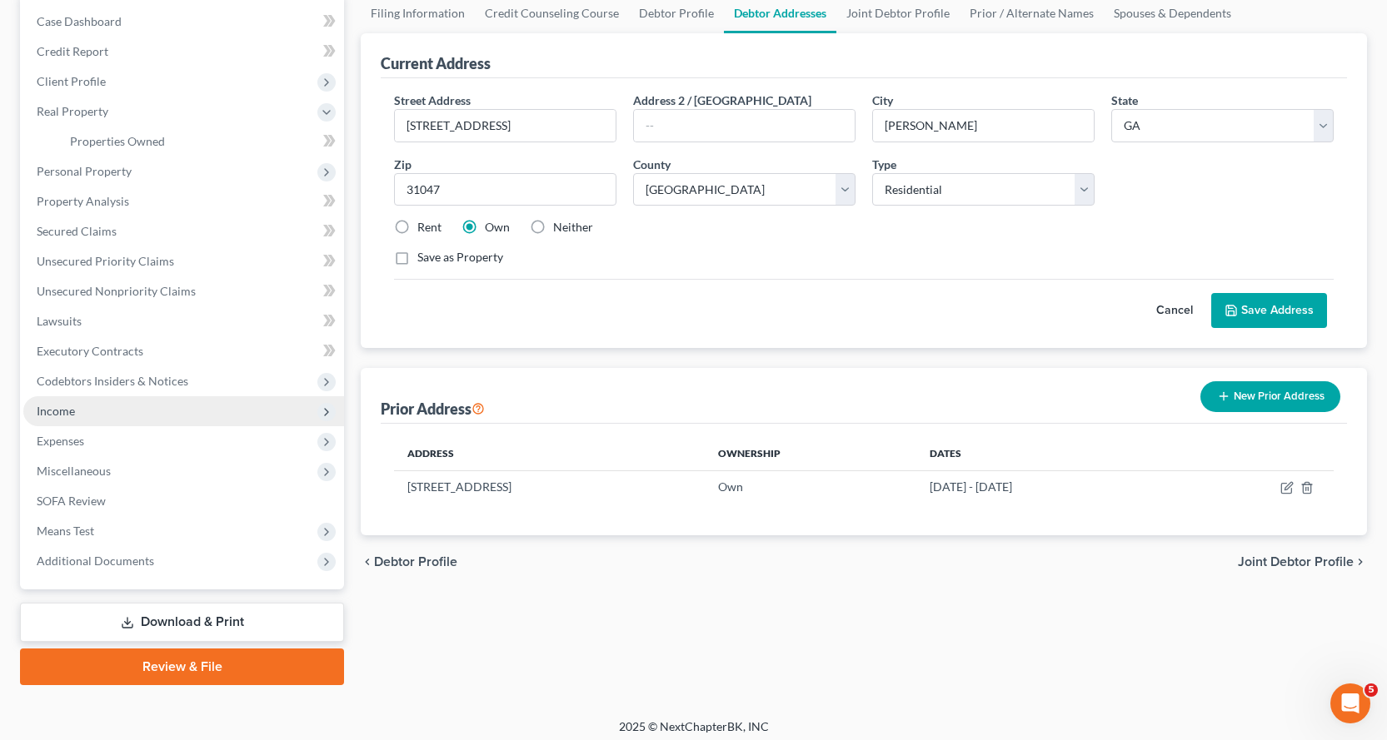
click at [59, 408] on span "Income" at bounding box center [56, 411] width 38 height 14
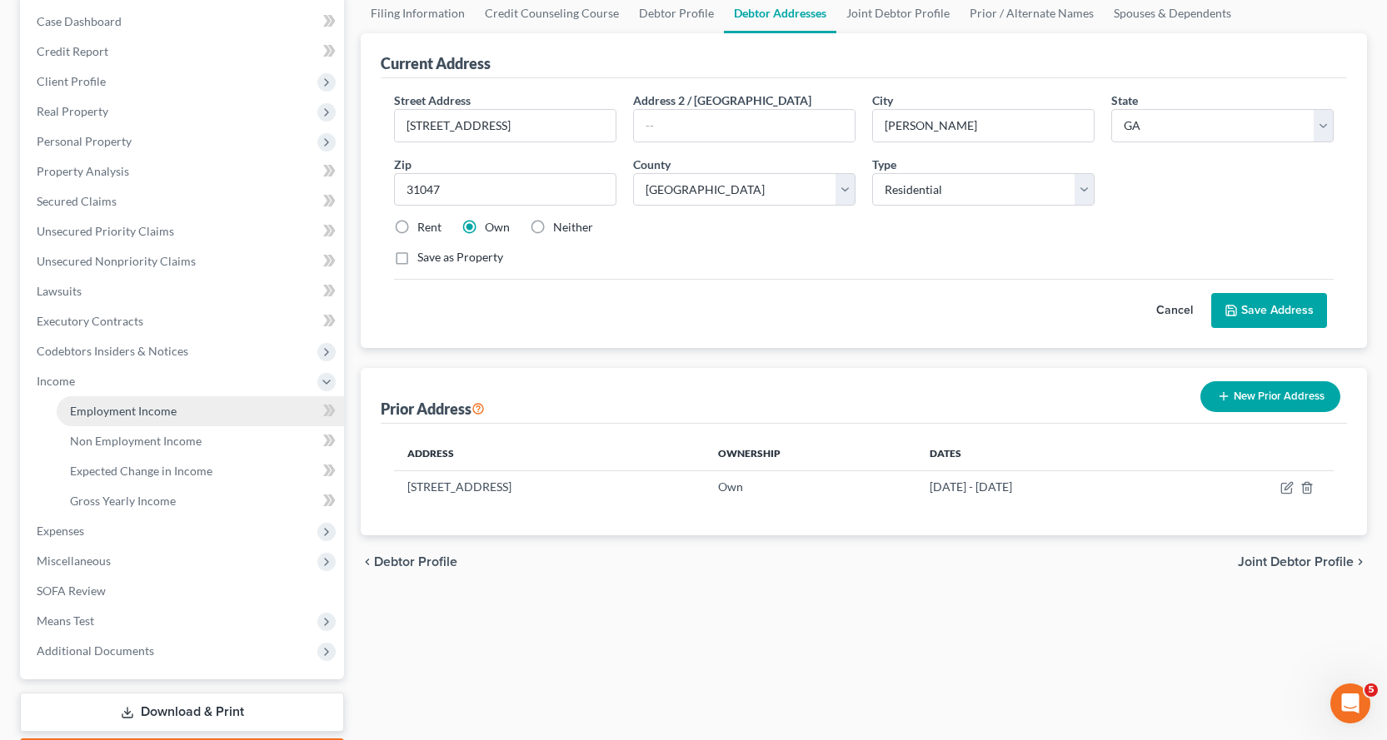
click at [115, 411] on span "Employment Income" at bounding box center [123, 411] width 107 height 14
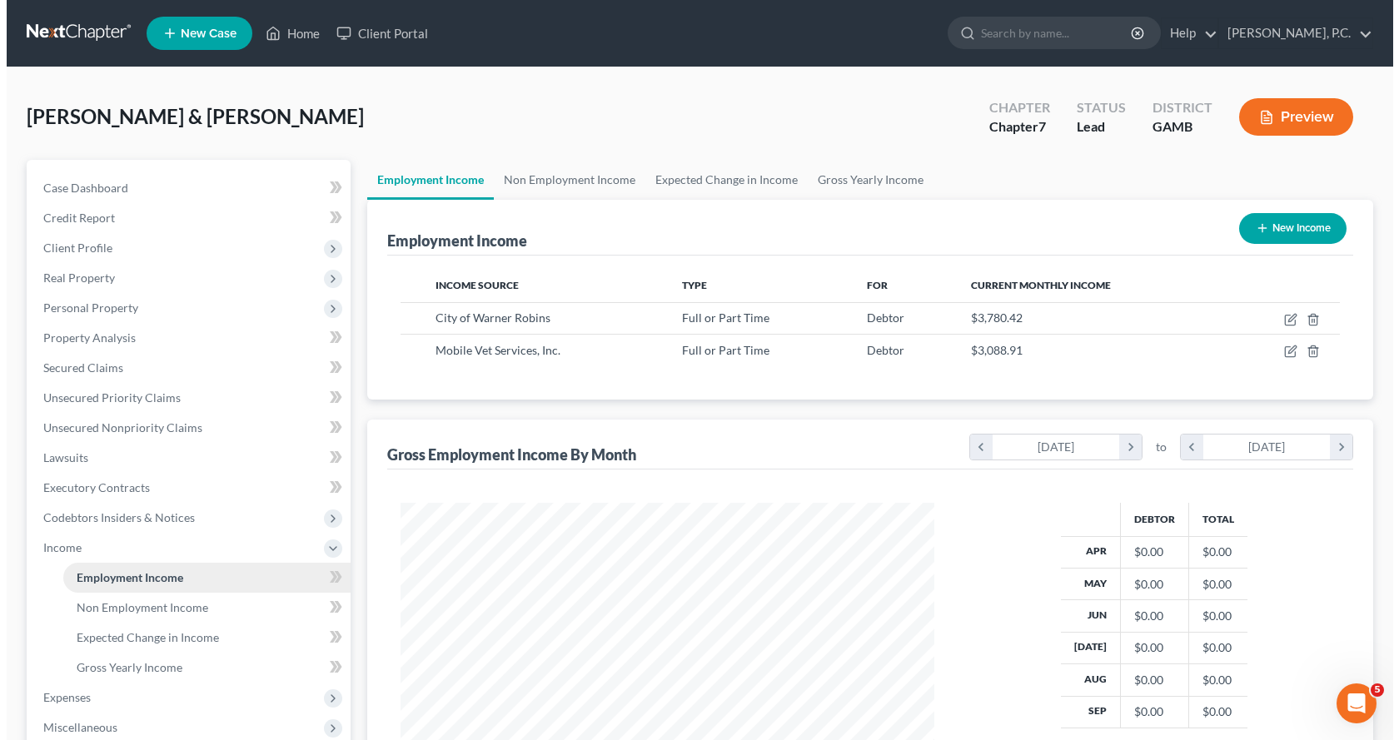
scroll to position [299, 567]
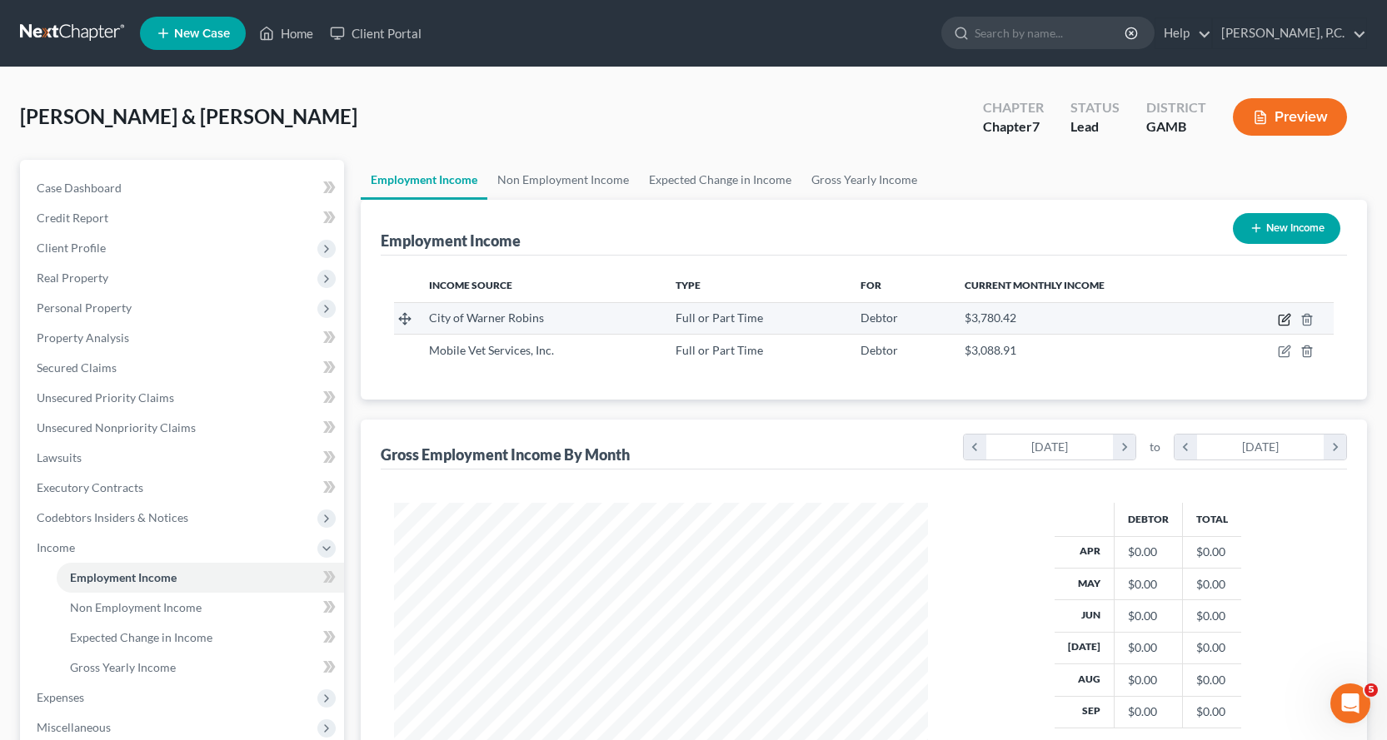
click at [1286, 320] on icon "button" at bounding box center [1285, 317] width 7 height 7
select select "0"
select select "10"
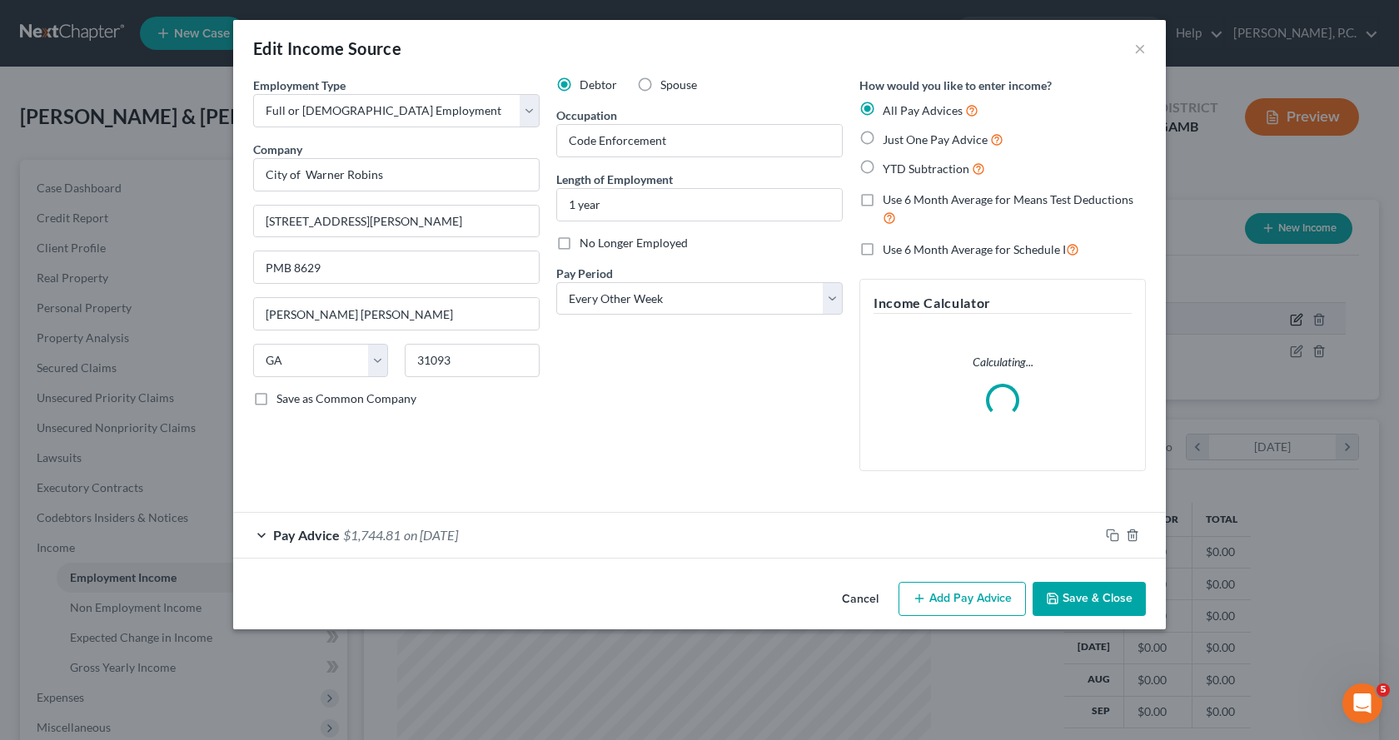
scroll to position [299, 573]
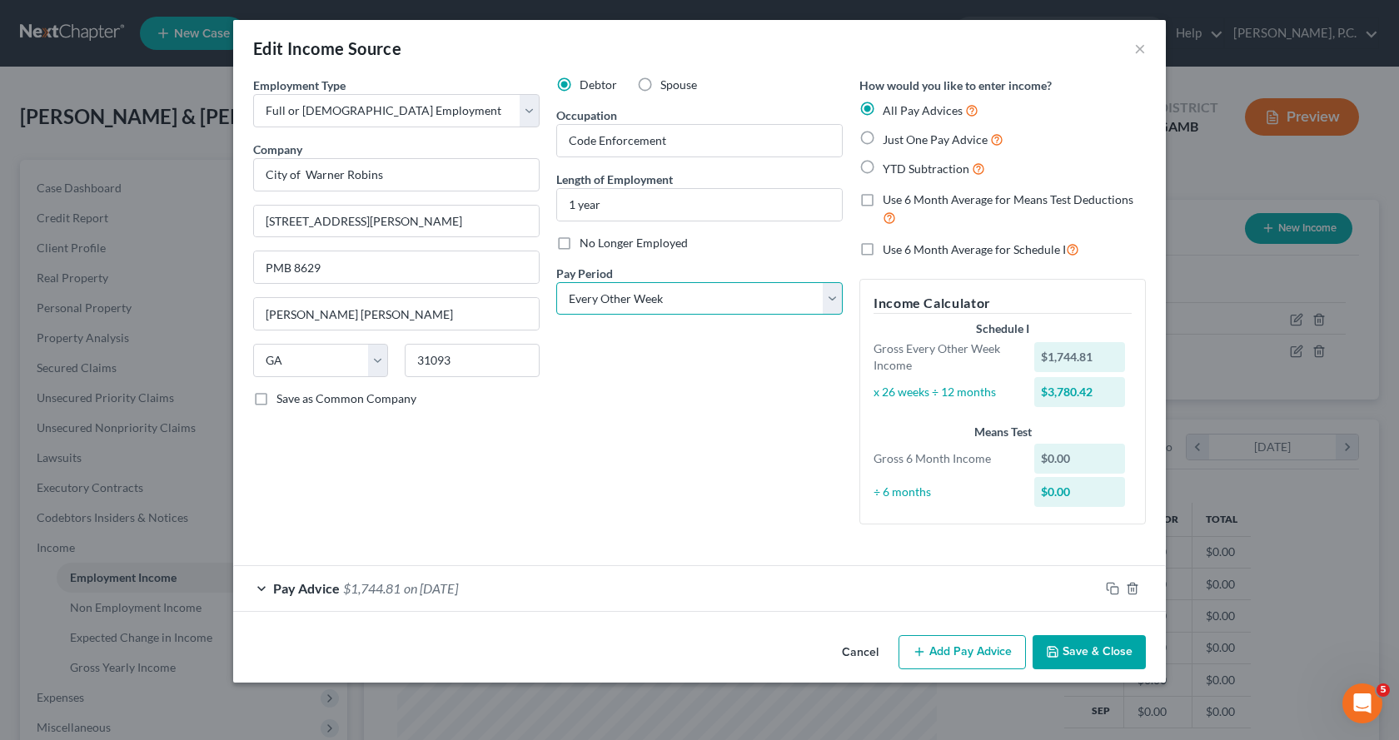
click at [833, 294] on select "Select Monthly Twice Monthly Every Other Week Weekly" at bounding box center [699, 298] width 287 height 33
select select "0"
click at [556, 282] on select "Select Monthly Twice Monthly Every Other Week Weekly" at bounding box center [699, 298] width 287 height 33
click at [883, 137] on label "Just One Pay Advice" at bounding box center [943, 139] width 121 height 19
click at [890, 137] on input "Just One Pay Advice" at bounding box center [895, 135] width 11 height 11
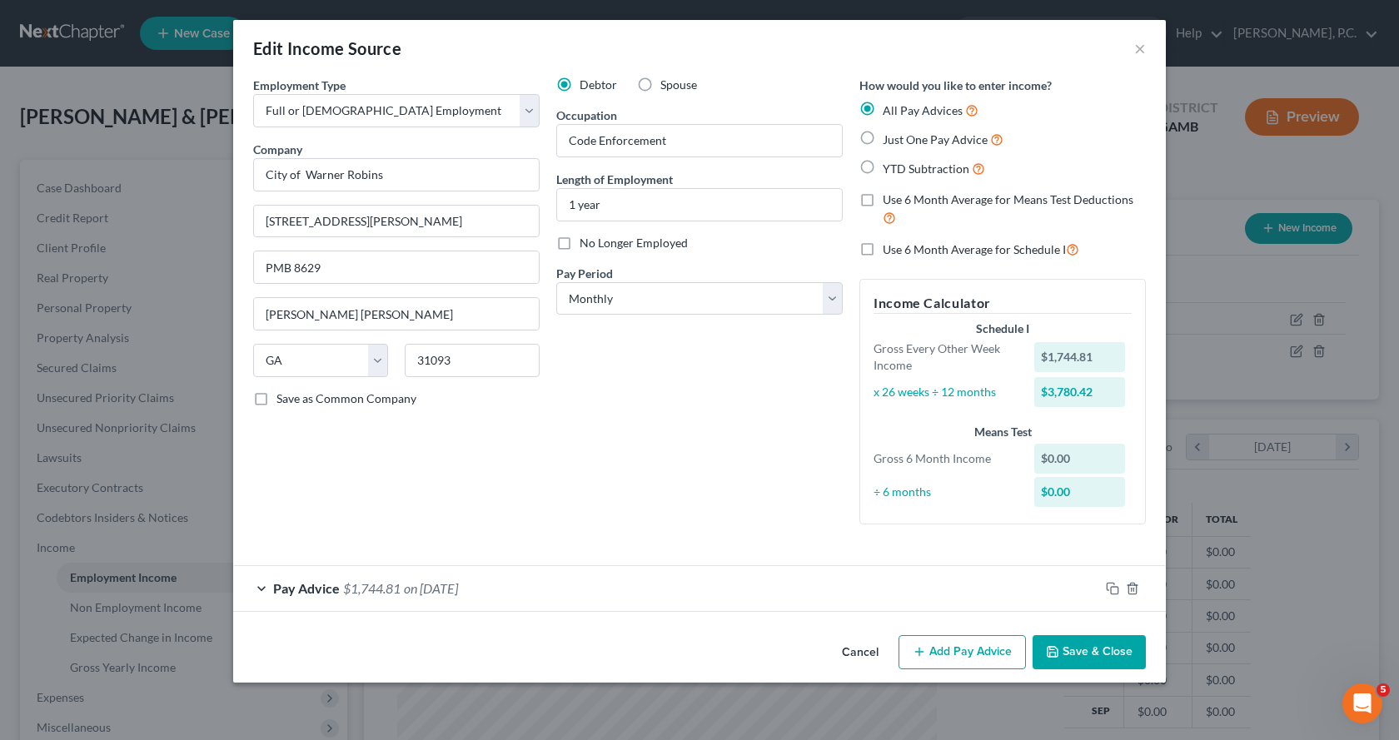
radio input "true"
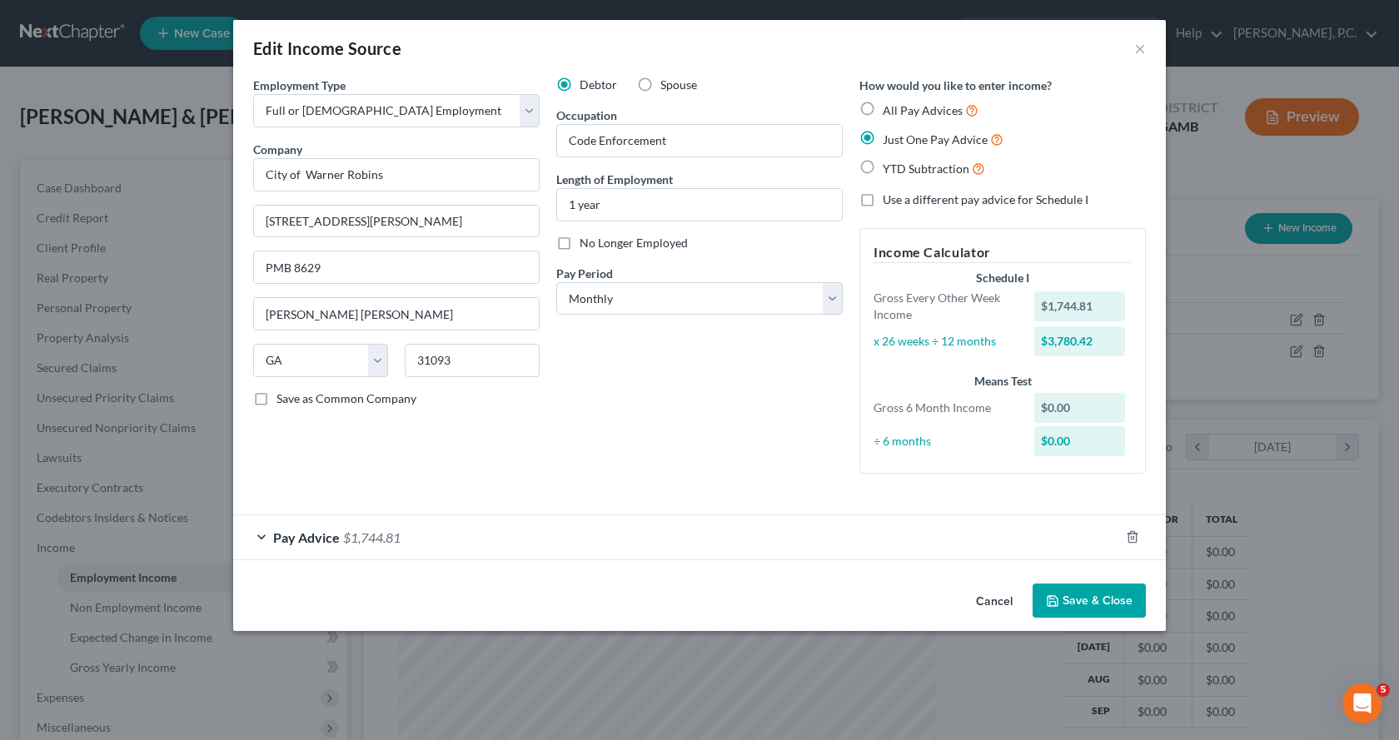
click at [253, 533] on div "Pay Advice $1,744.81" at bounding box center [676, 538] width 886 height 44
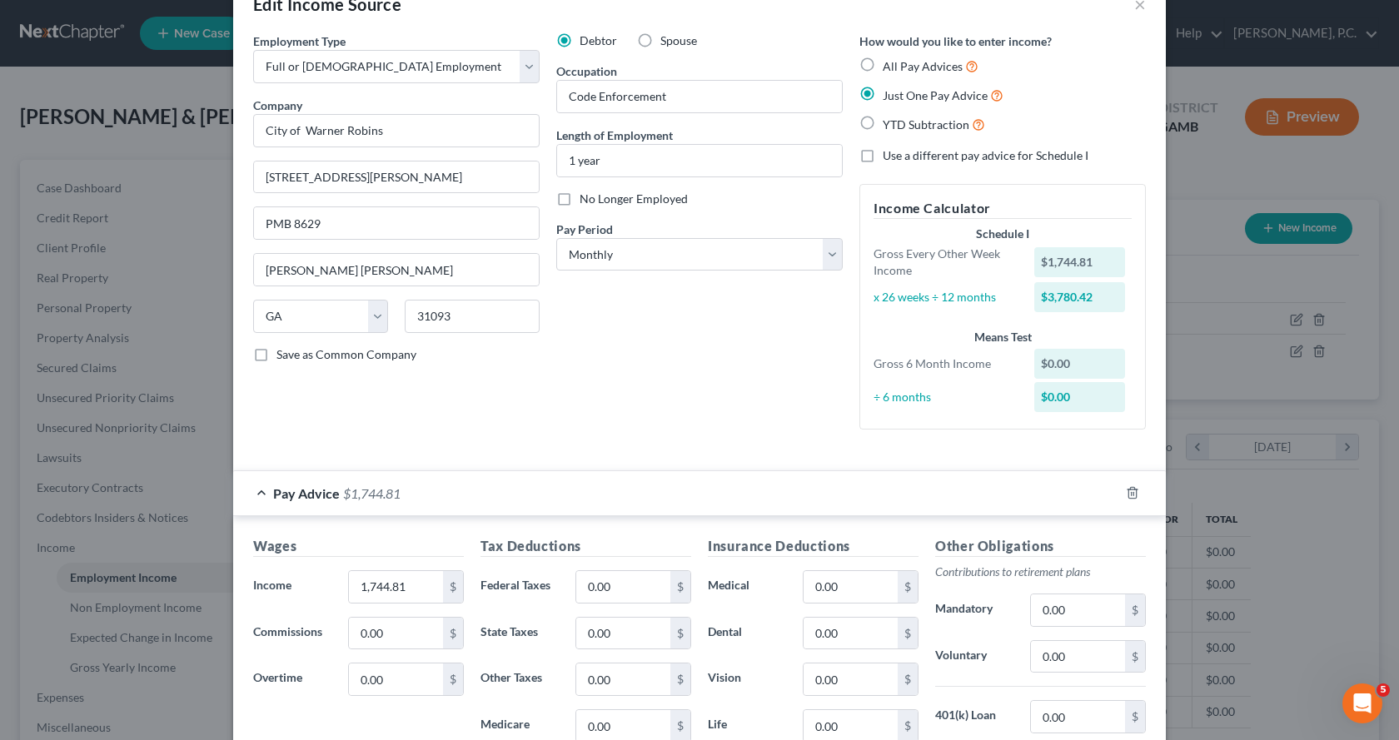
scroll to position [83, 0]
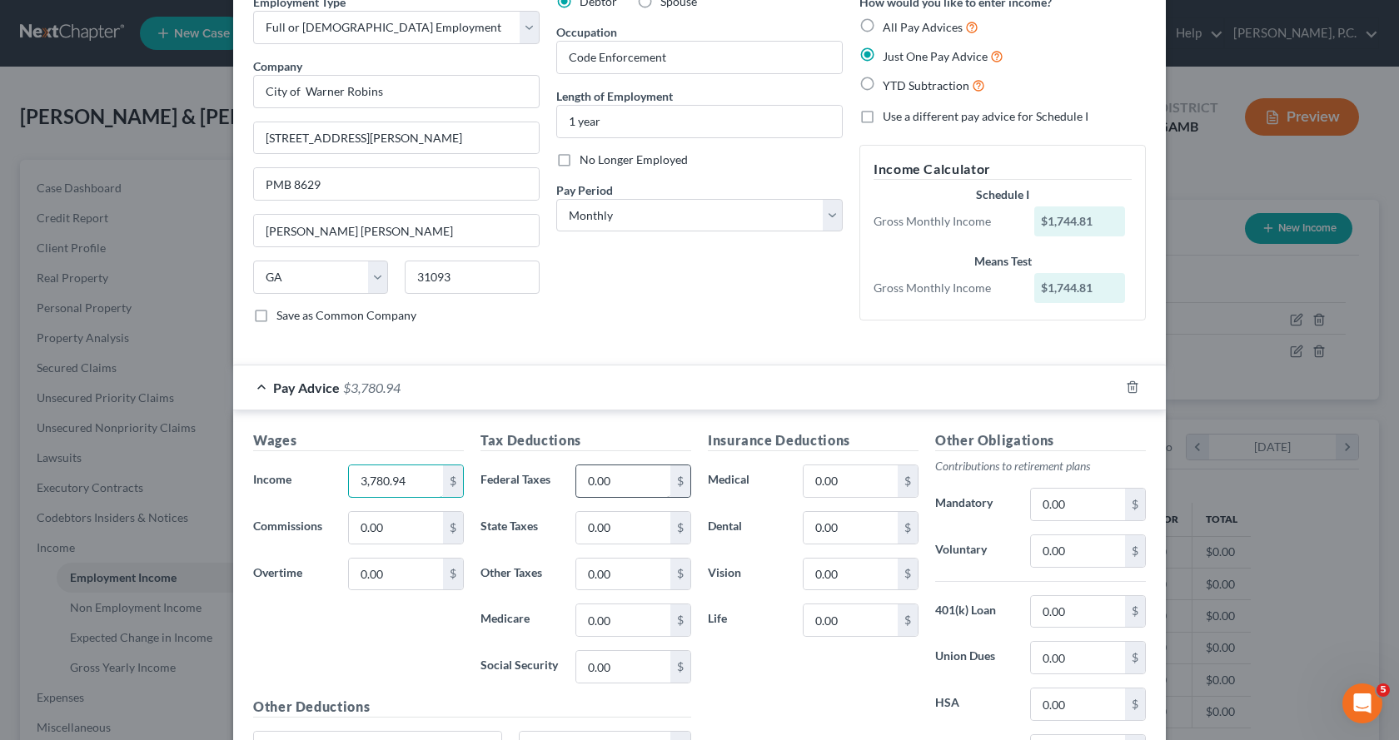
type input "3,780.94"
click at [619, 474] on input "0.00" at bounding box center [623, 482] width 94 height 32
type input "630.05"
click at [844, 486] on input "0.00" at bounding box center [851, 482] width 94 height 32
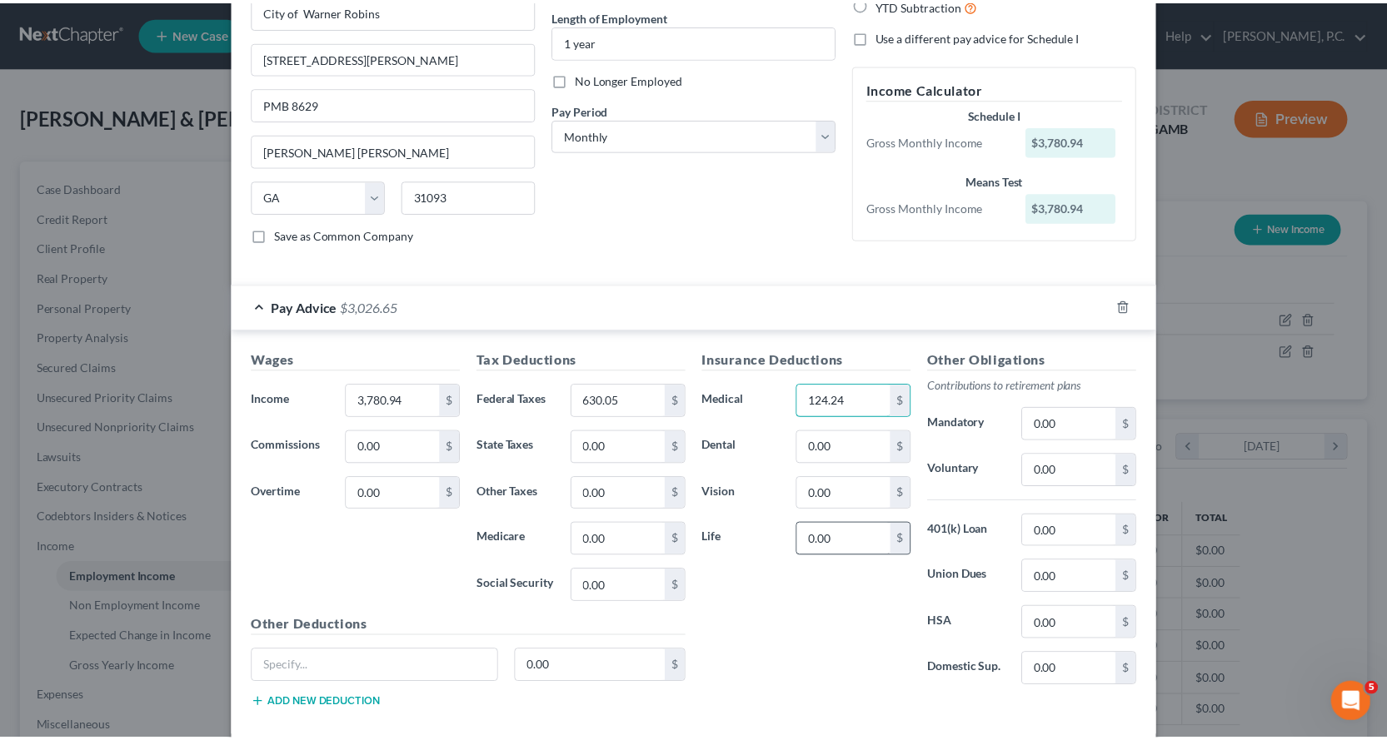
scroll to position [252, 0]
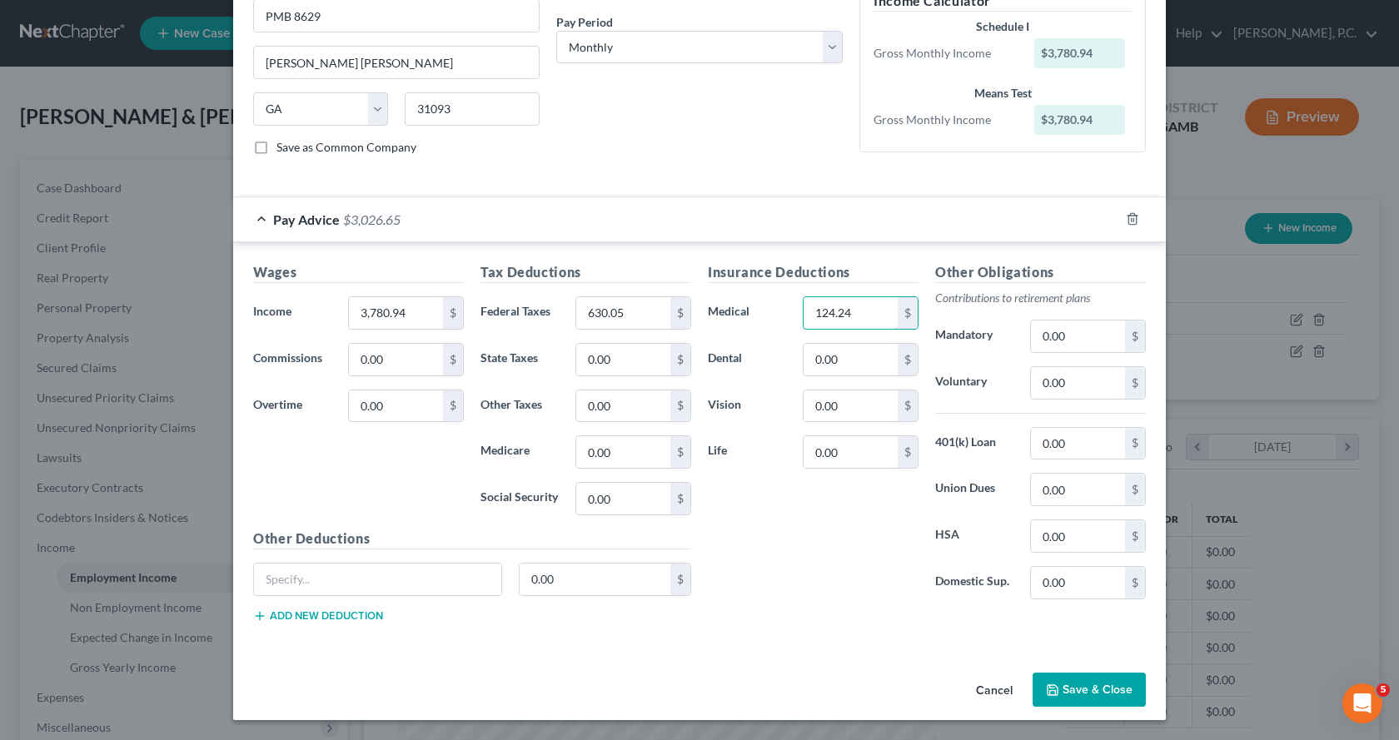
type input "124.24"
click at [1074, 684] on button "Save & Close" at bounding box center [1089, 690] width 113 height 35
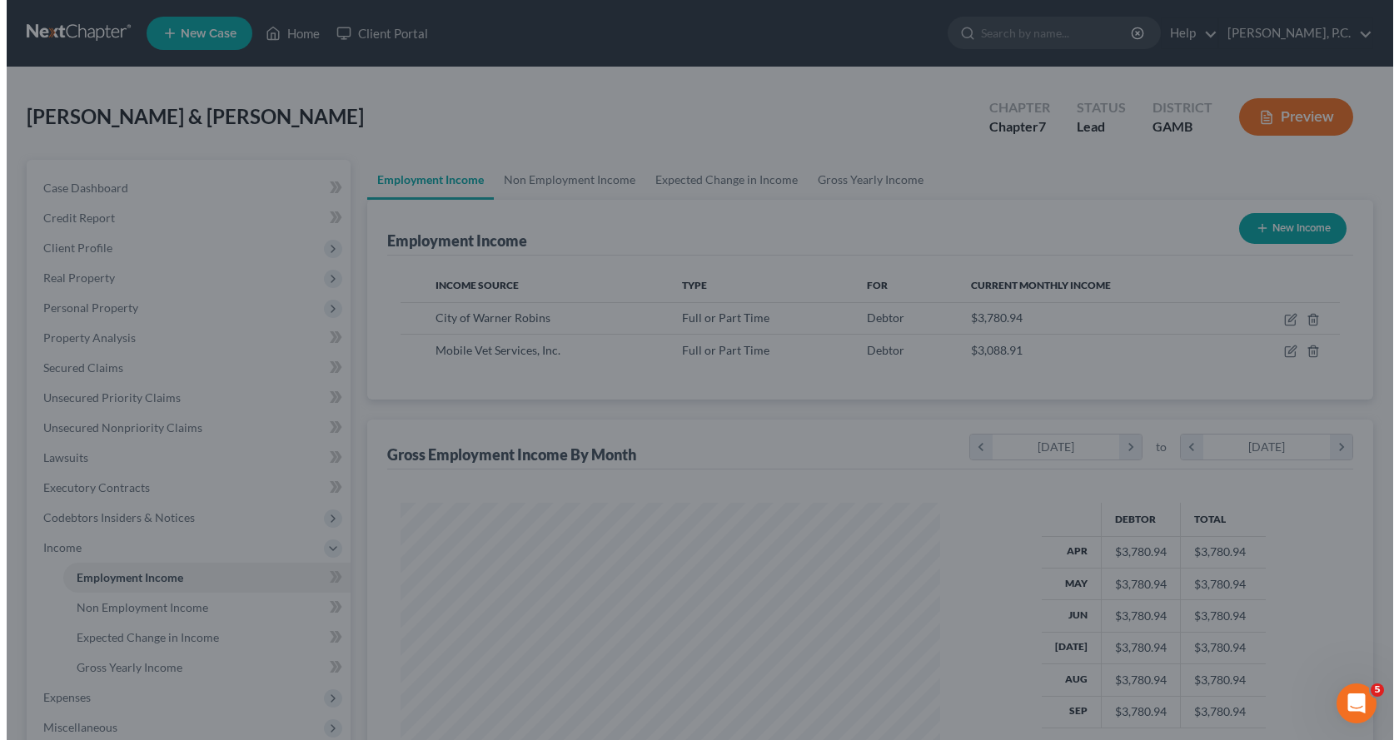
scroll to position [832569, 832300]
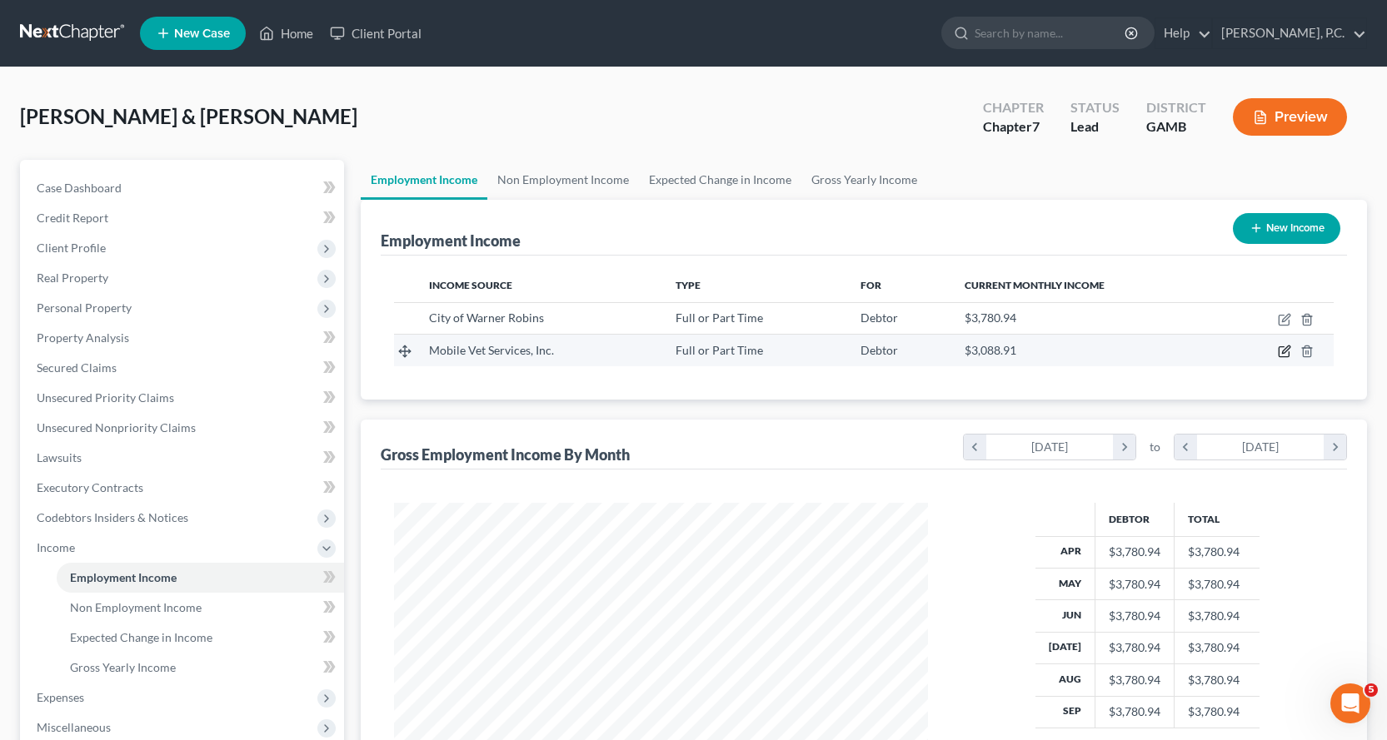
click at [1285, 351] on icon "button" at bounding box center [1284, 351] width 13 height 13
select select "0"
select select "4"
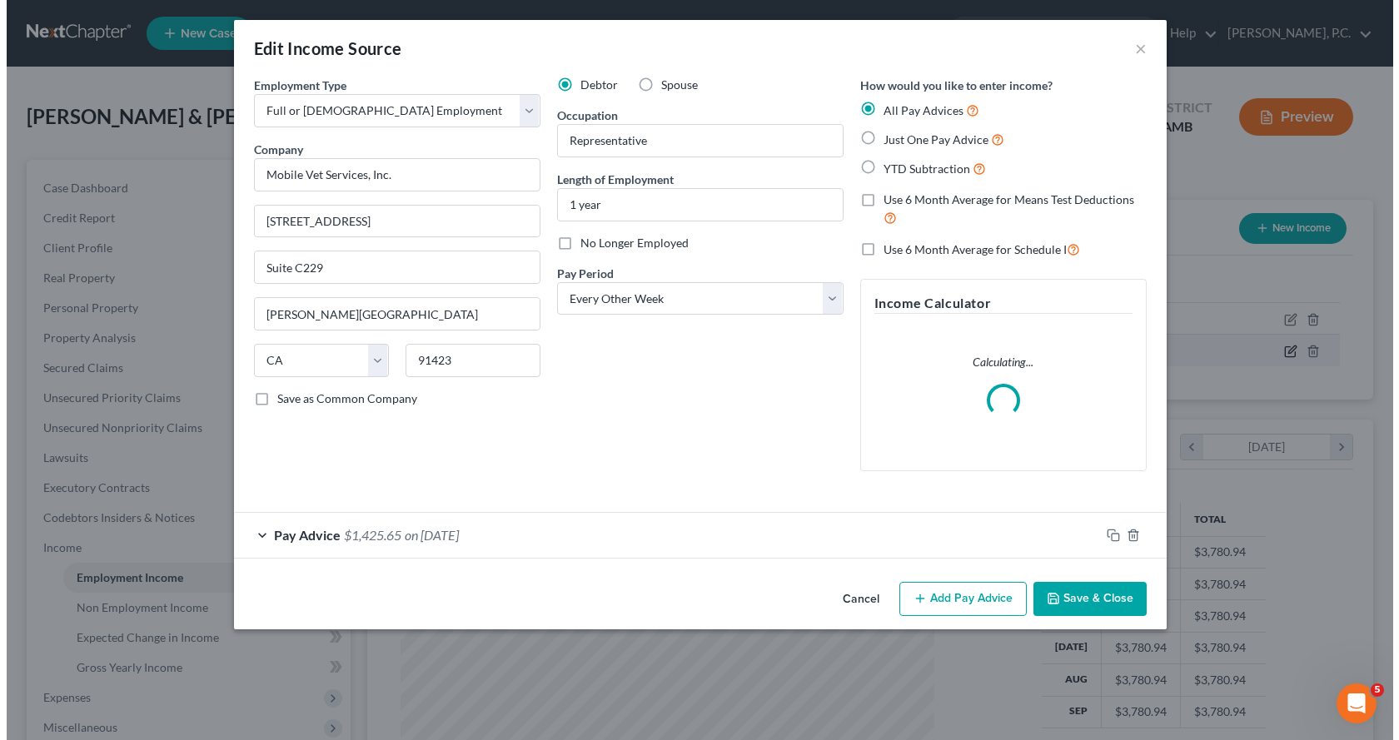
scroll to position [299, 573]
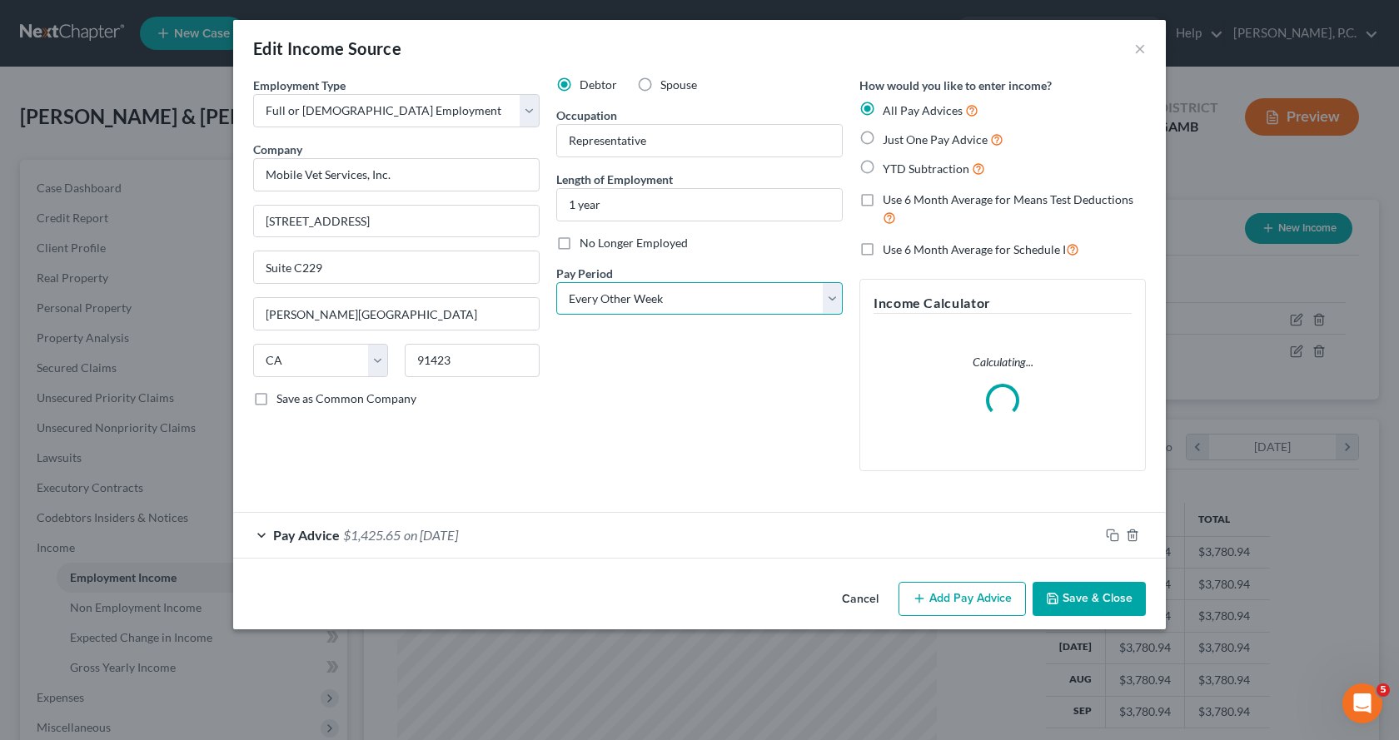
click at [829, 290] on select "Select Monthly Twice Monthly Every Other Week Weekly" at bounding box center [699, 298] width 287 height 33
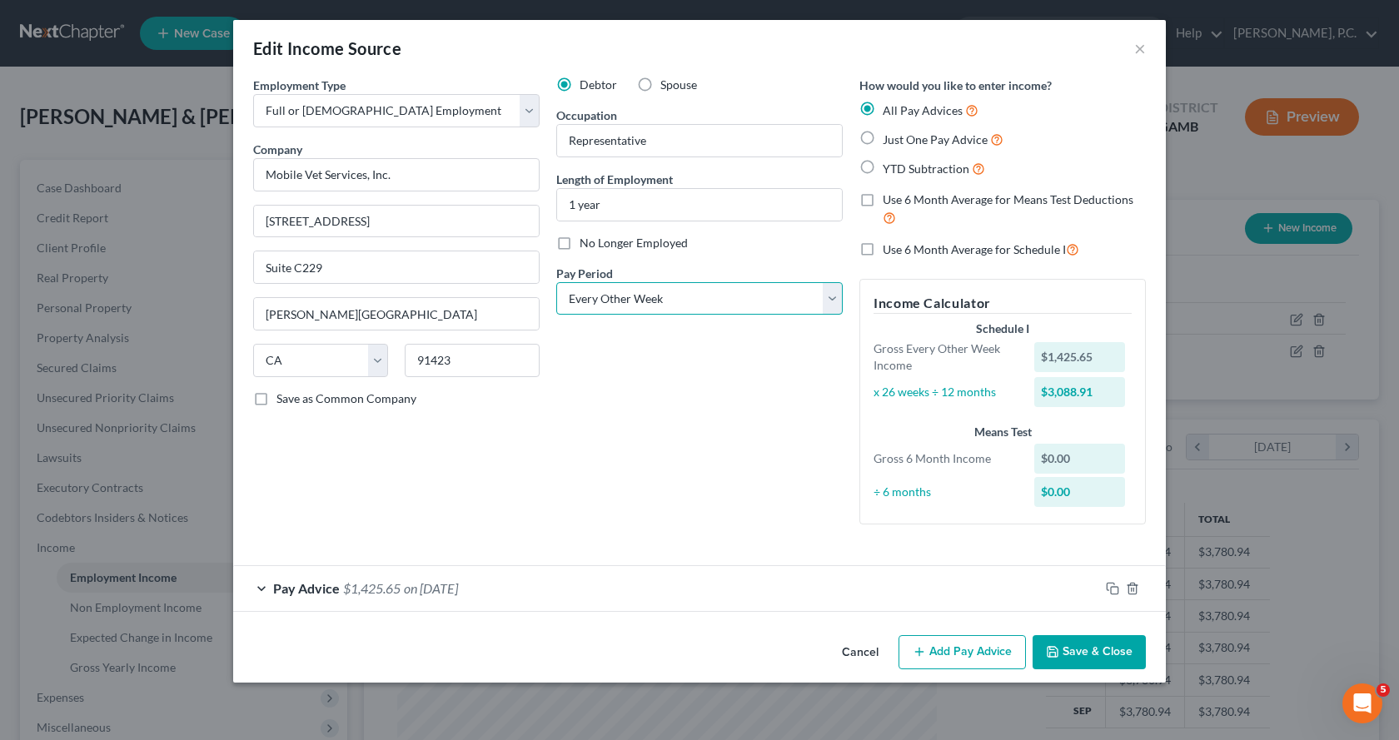
select select "0"
click at [556, 282] on select "Select Monthly Twice Monthly Every Other Week Weekly" at bounding box center [699, 298] width 287 height 33
click at [883, 137] on label "Just One Pay Advice" at bounding box center [943, 139] width 121 height 19
click at [890, 137] on input "Just One Pay Advice" at bounding box center [895, 135] width 11 height 11
radio input "true"
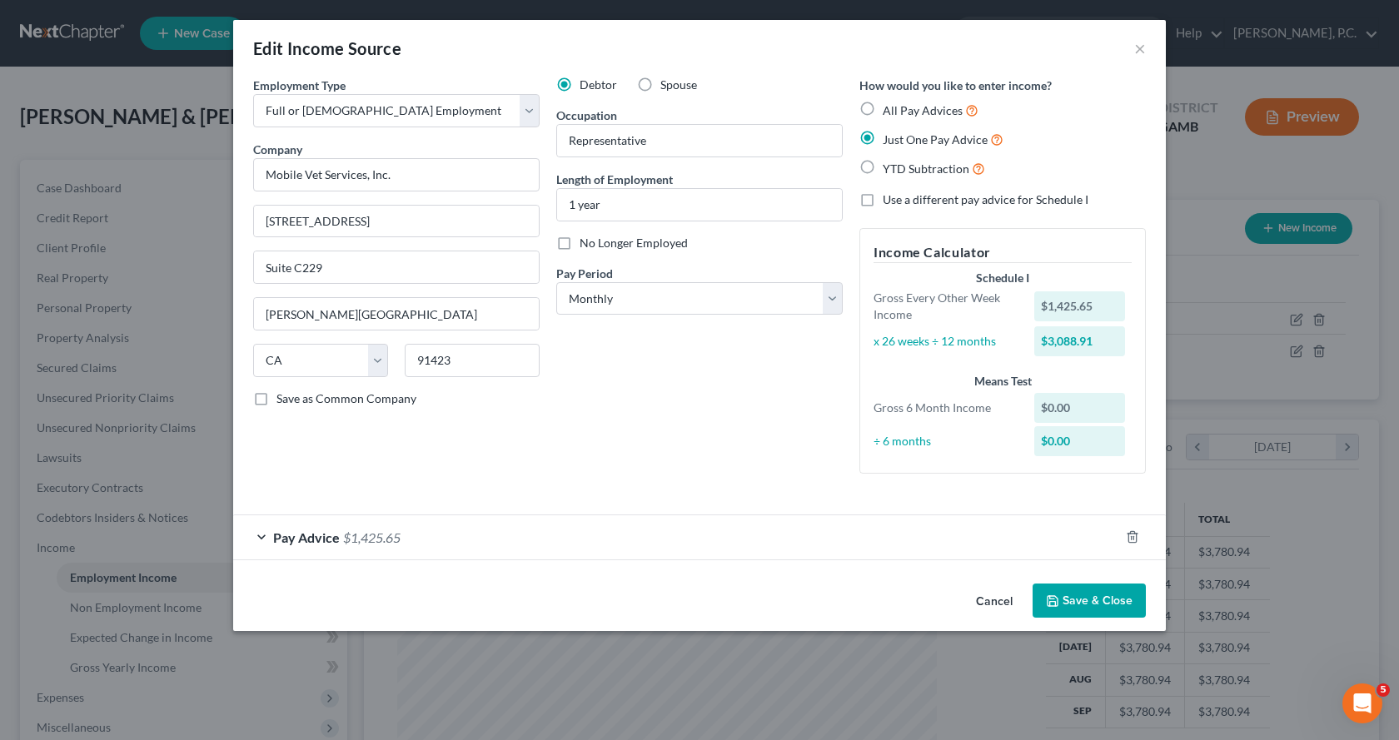
click at [261, 535] on div "Pay Advice $1,425.65" at bounding box center [676, 538] width 886 height 44
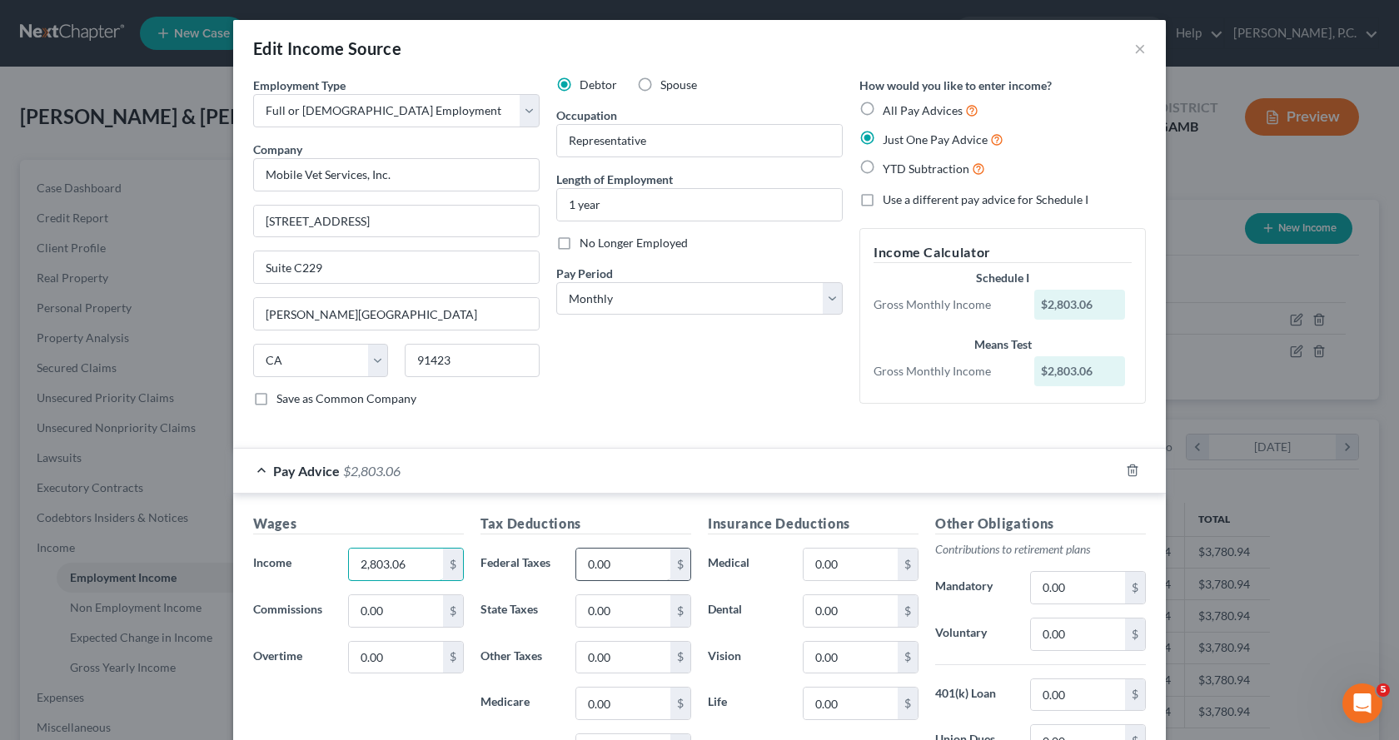
type input "2,803.06"
click at [632, 560] on input "0.00" at bounding box center [623, 565] width 94 height 32
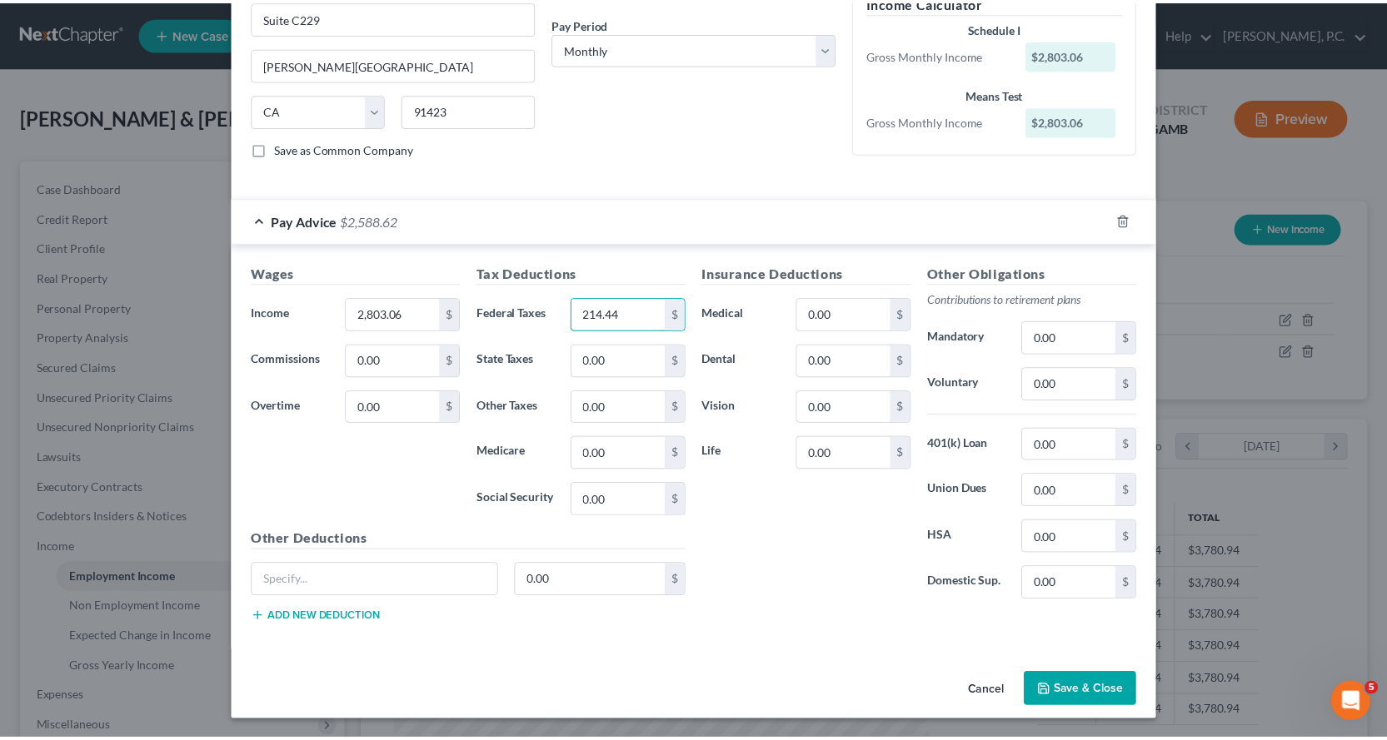
scroll to position [252, 0]
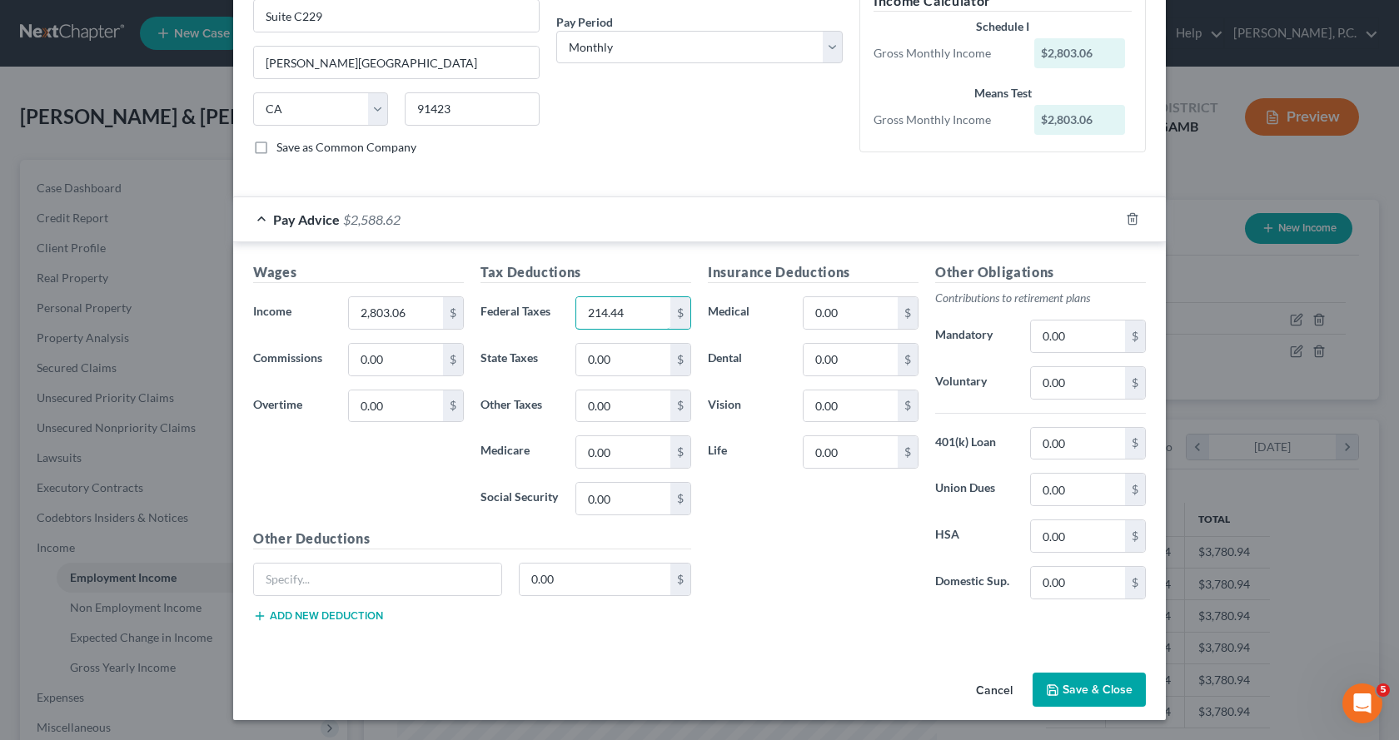
type input "214.44"
click at [1100, 692] on button "Save & Close" at bounding box center [1089, 690] width 113 height 35
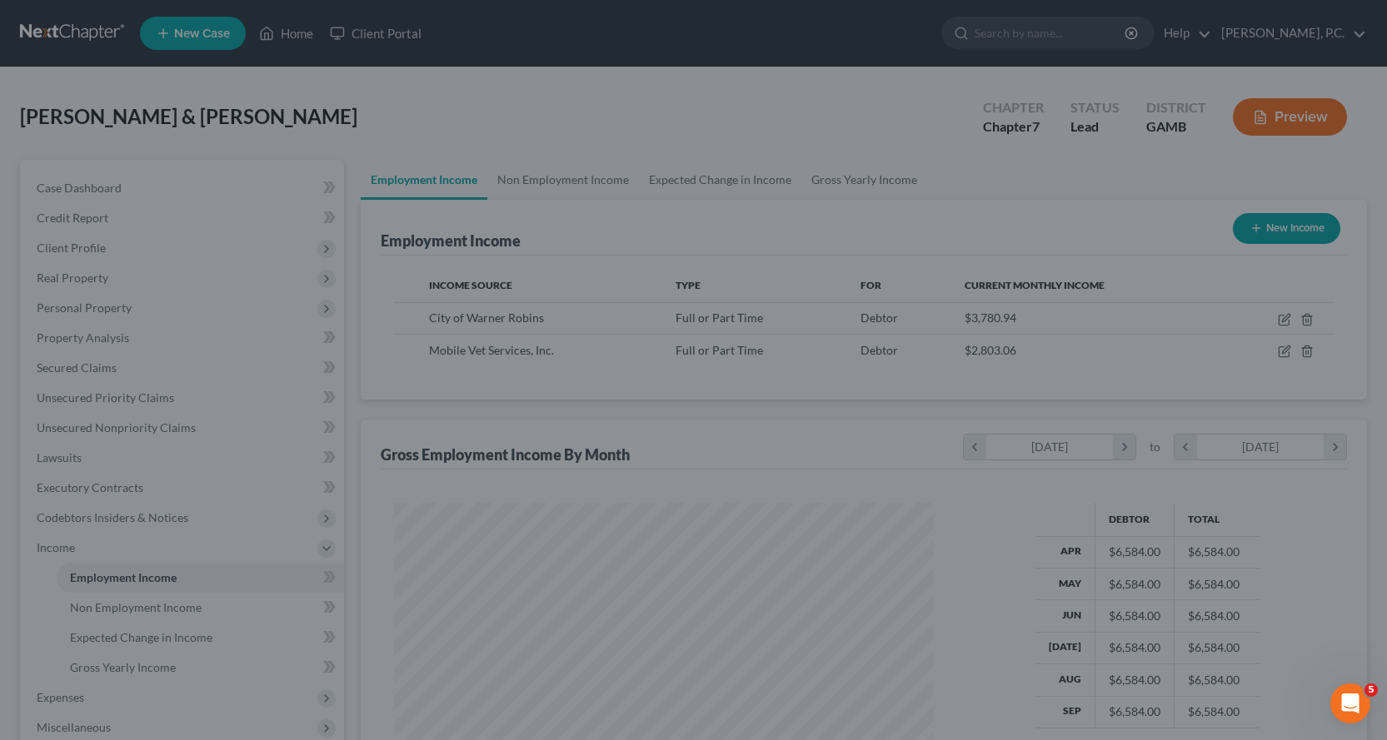
scroll to position [832569, 832300]
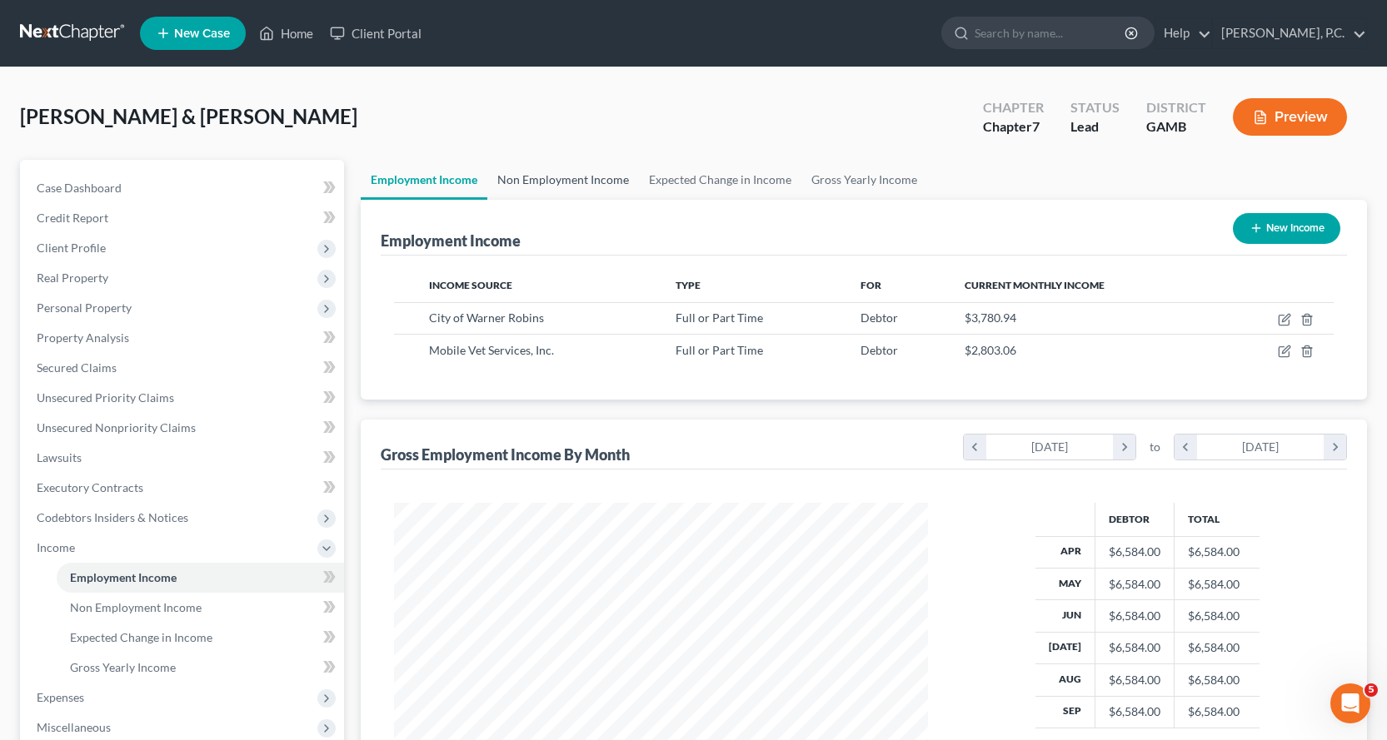
click at [575, 177] on link "Non Employment Income" at bounding box center [563, 180] width 152 height 40
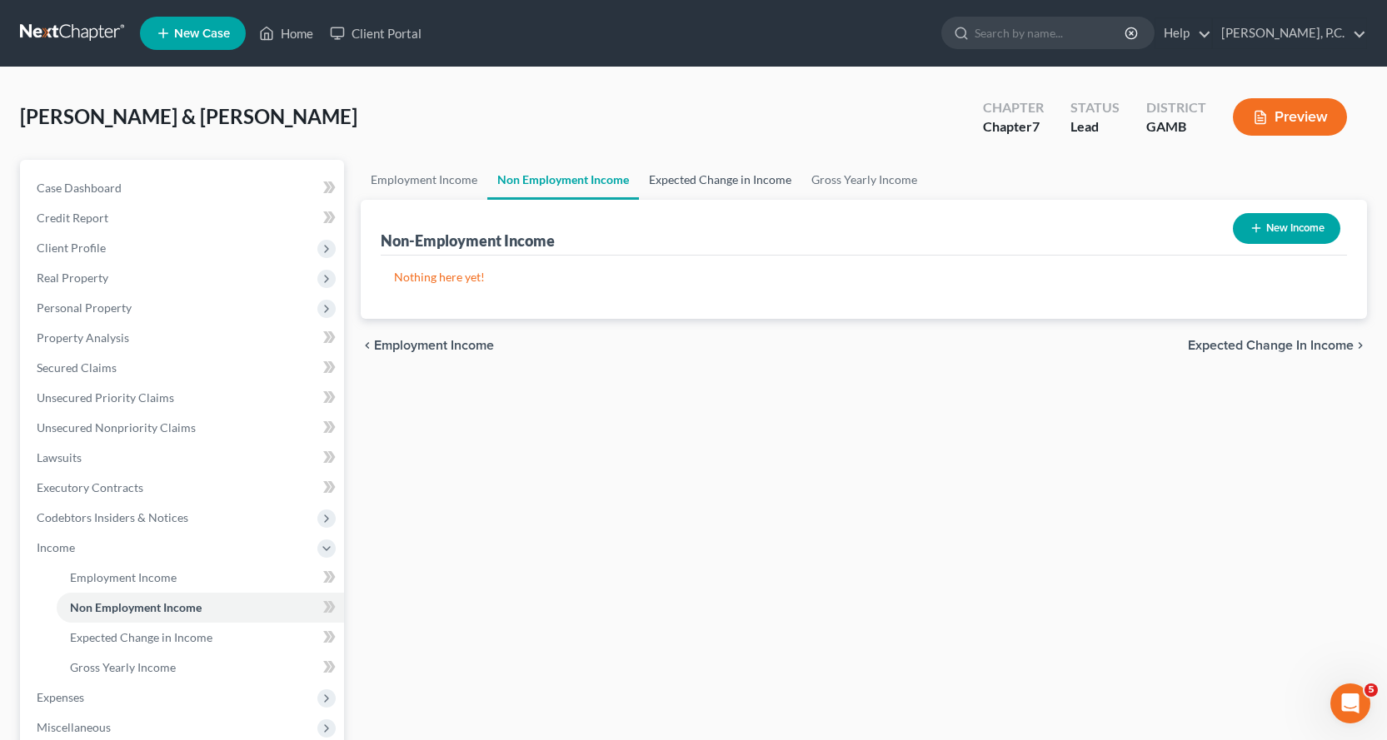
click at [703, 172] on link "Expected Change in Income" at bounding box center [720, 180] width 162 height 40
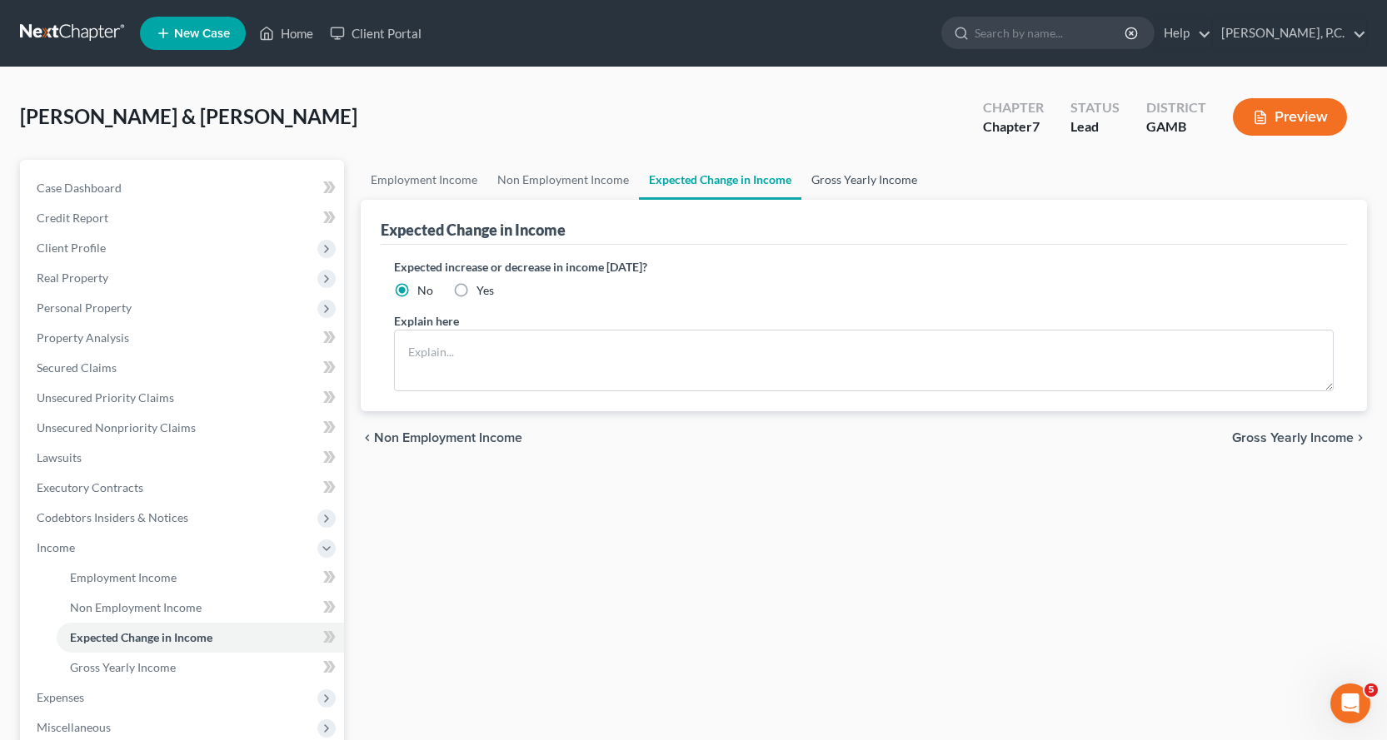
click at [841, 175] on link "Gross Yearly Income" at bounding box center [864, 180] width 126 height 40
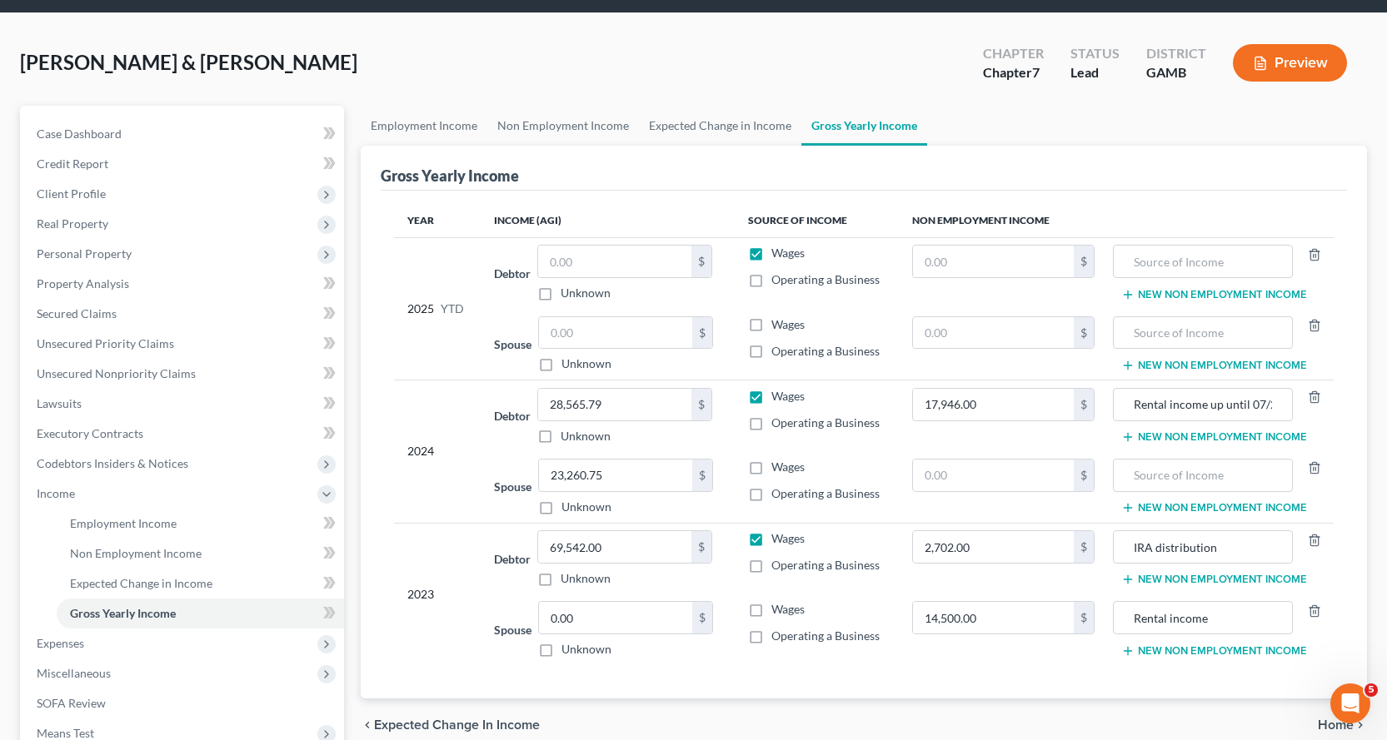
scroll to position [83, 0]
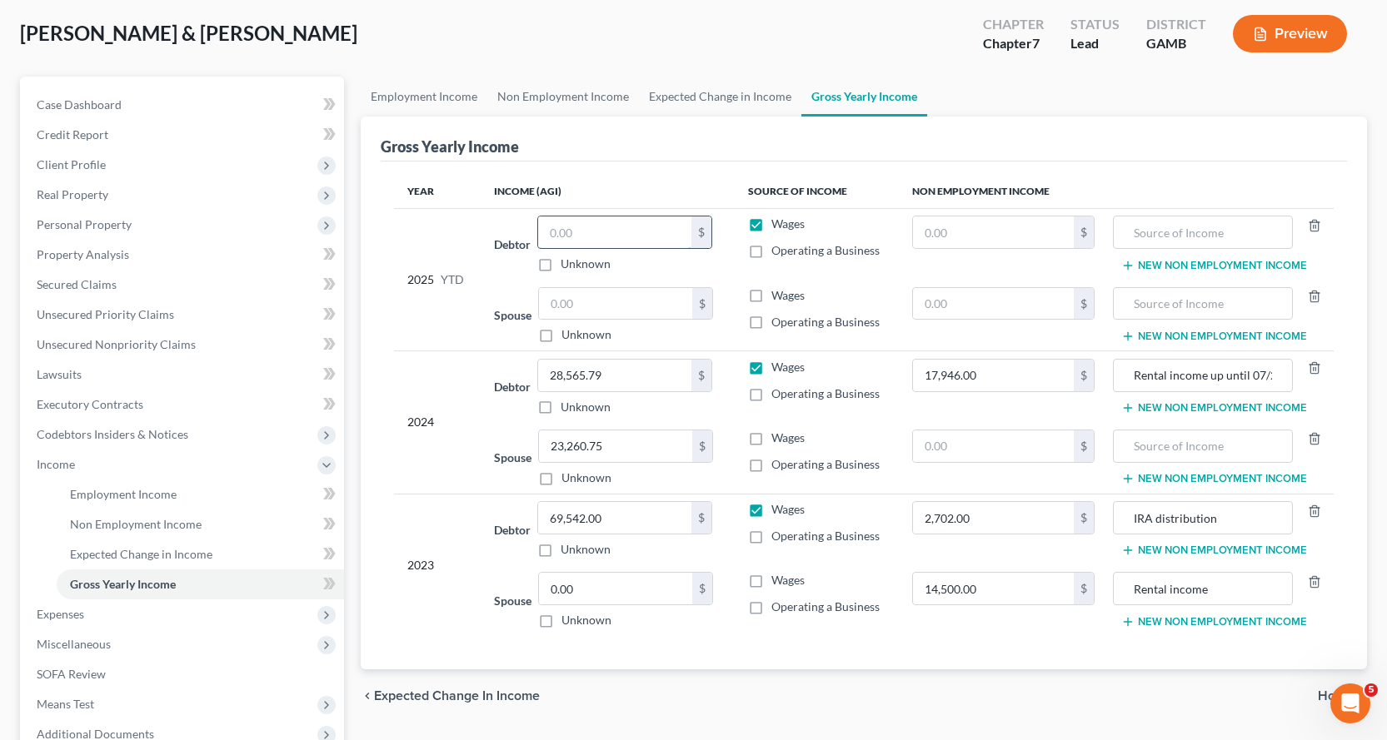
click at [591, 232] on input "text" at bounding box center [614, 233] width 153 height 32
drag, startPoint x: 625, startPoint y: 225, endPoint x: 397, endPoint y: 285, distance: 236.0
click at [399, 280] on tr "2025 YTD Debtor 26,466.58 $ Unknown Balance Undetermined 26,466.58 $ Unknown Wa…" at bounding box center [863, 244] width 939 height 72
type input "34,026.58"
click at [591, 290] on input "text" at bounding box center [615, 304] width 153 height 32
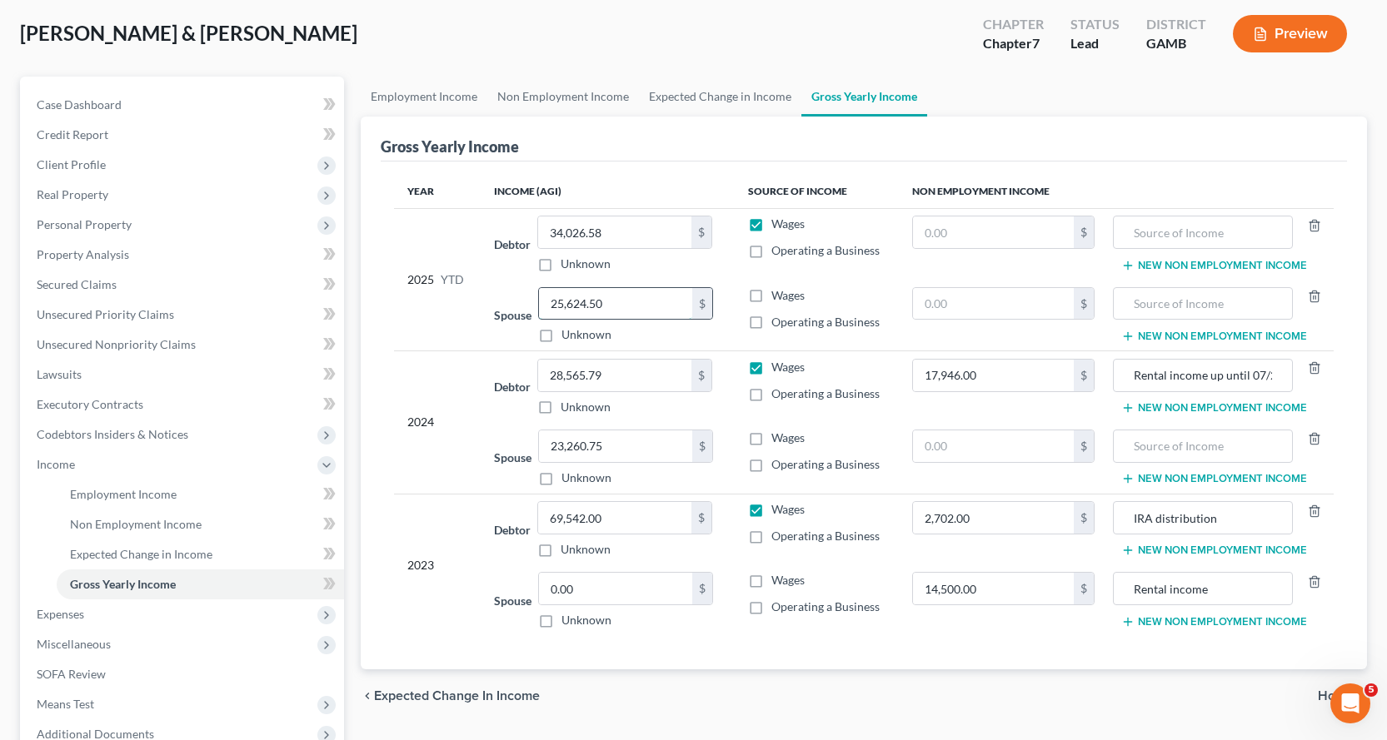
type input "25,624.50"
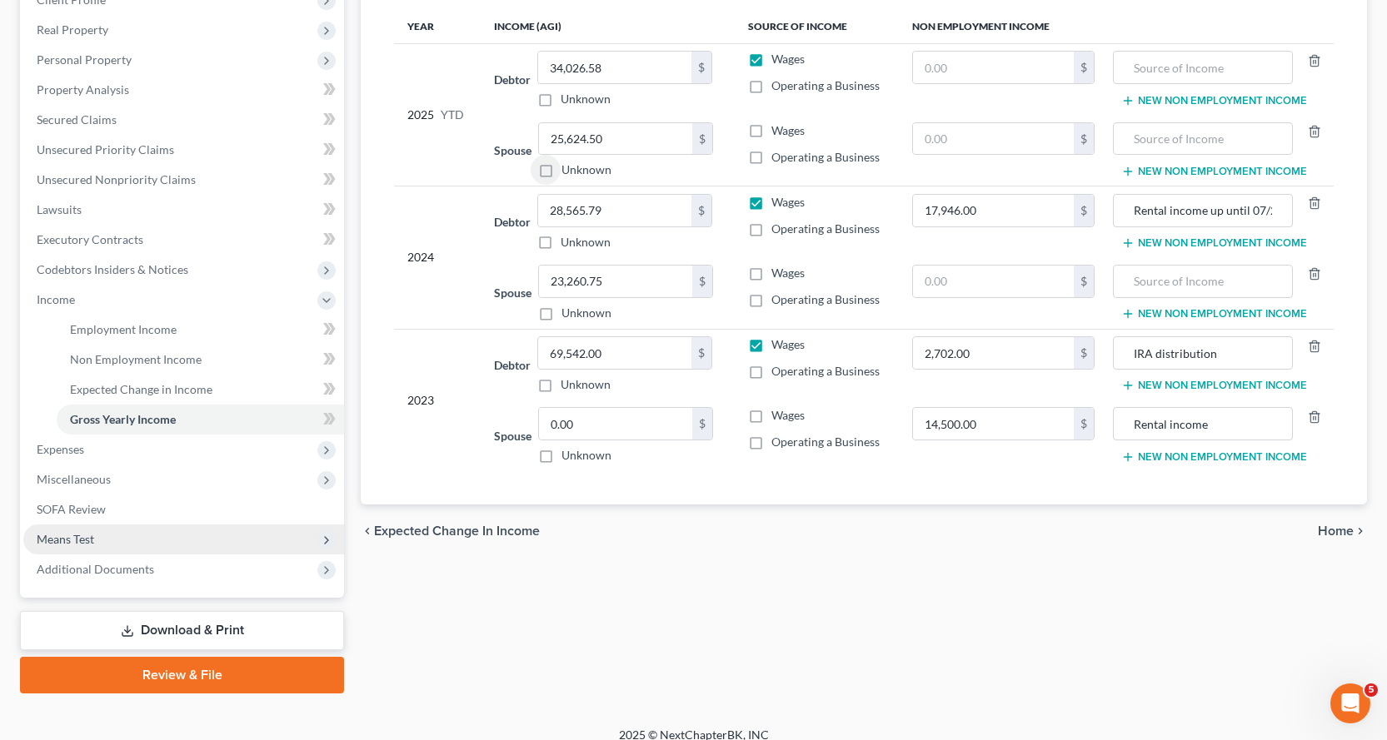
scroll to position [250, 0]
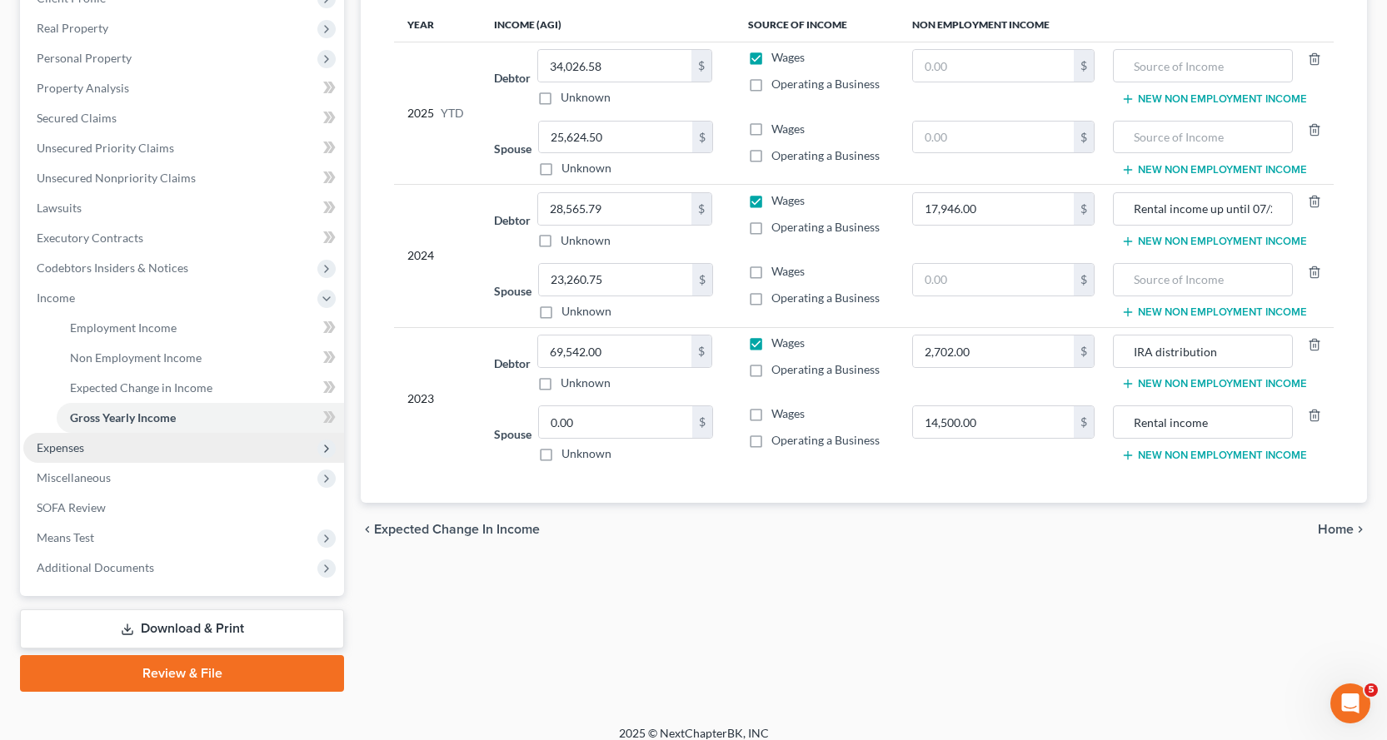
click at [56, 444] on span "Expenses" at bounding box center [60, 448] width 47 height 14
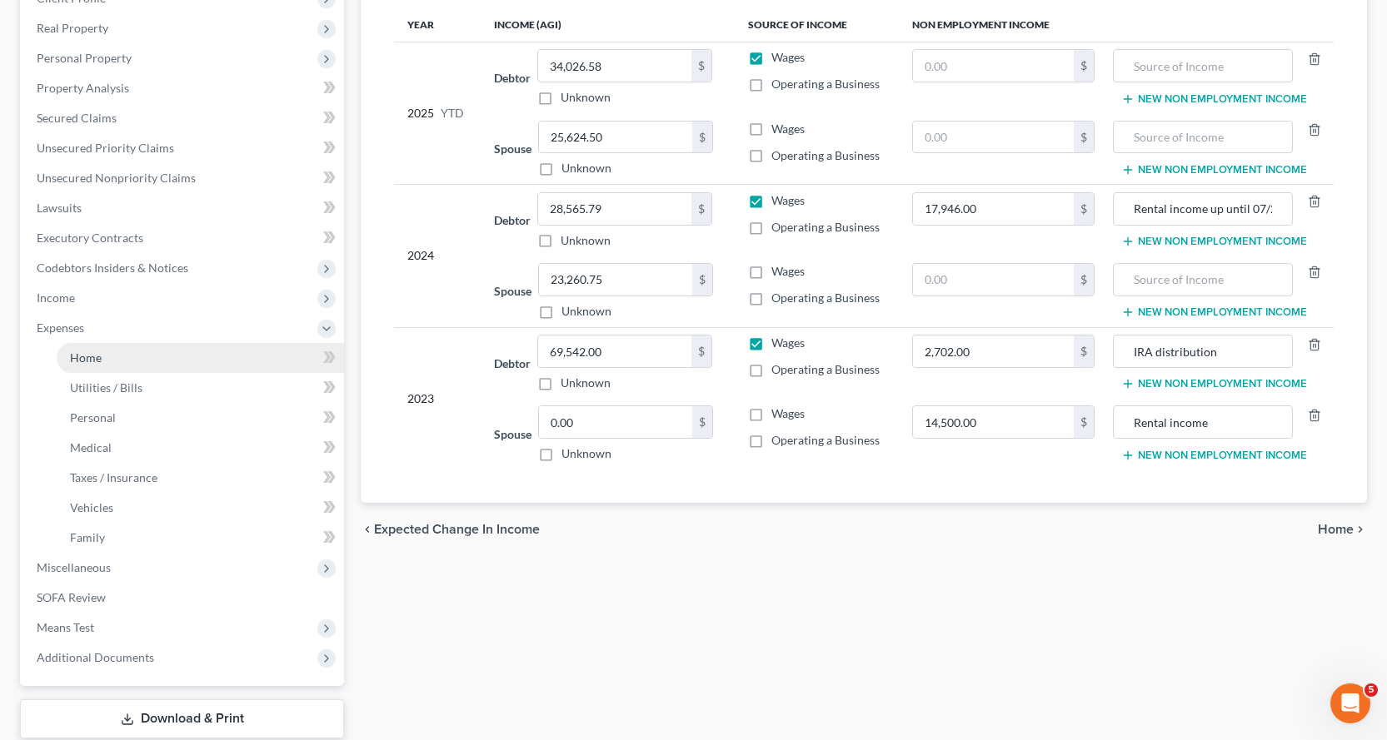
click at [91, 356] on span "Home" at bounding box center [86, 358] width 32 height 14
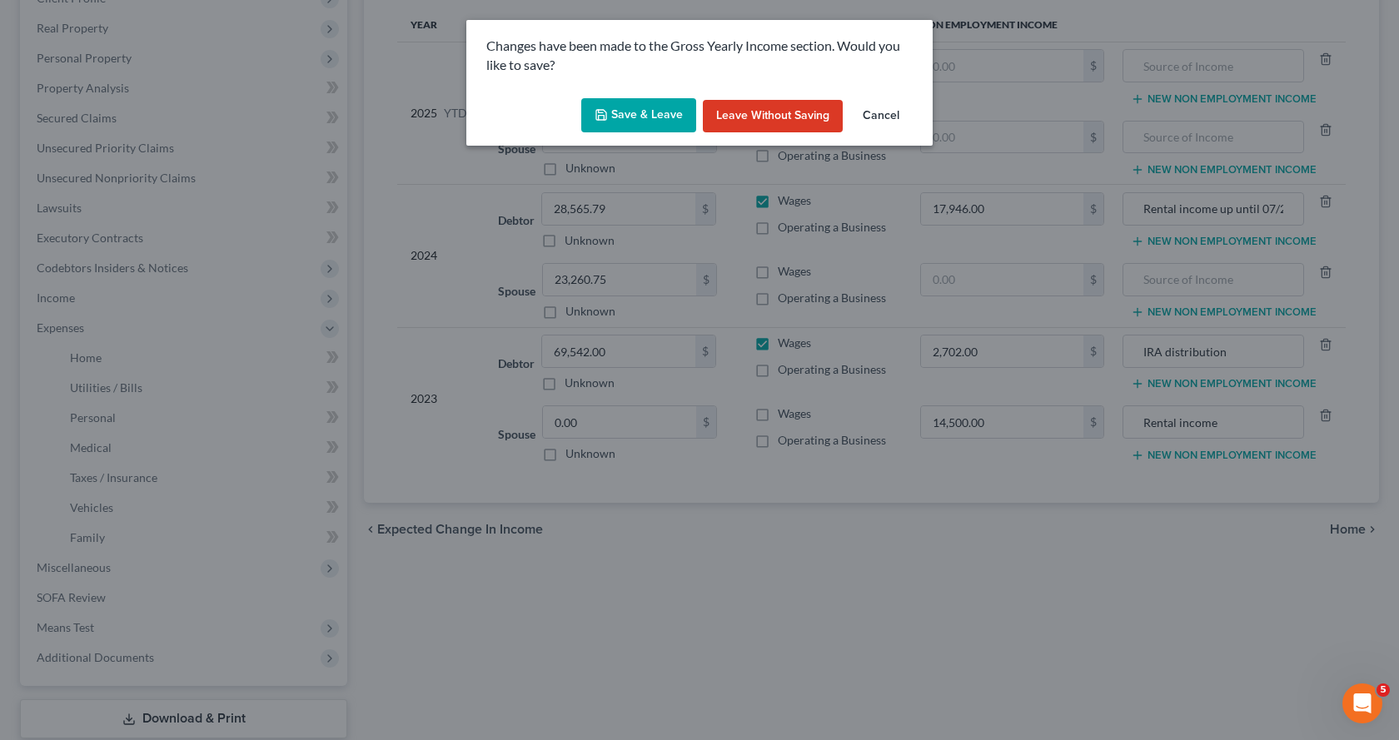
click at [658, 108] on button "Save & Leave" at bounding box center [638, 115] width 115 height 35
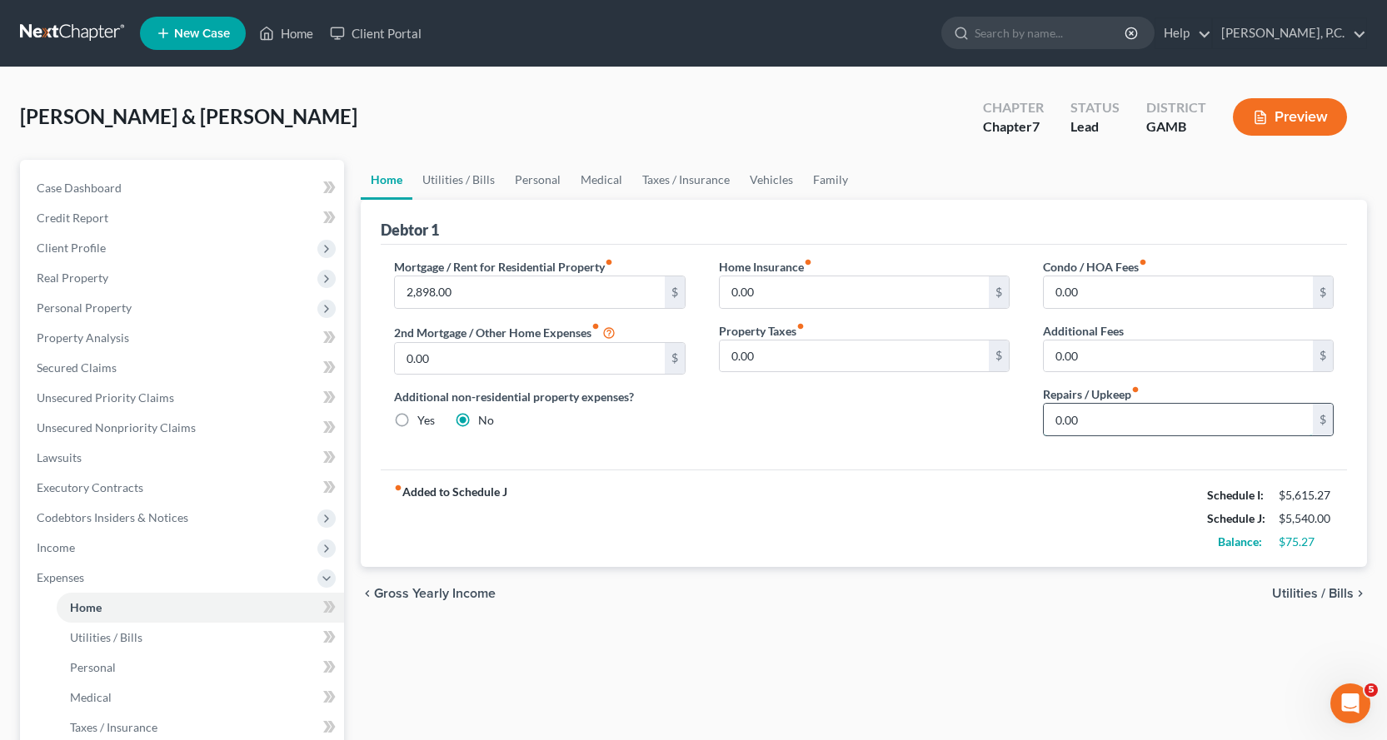
click at [1119, 431] on input "0.00" at bounding box center [1178, 420] width 269 height 32
type input "100.00"
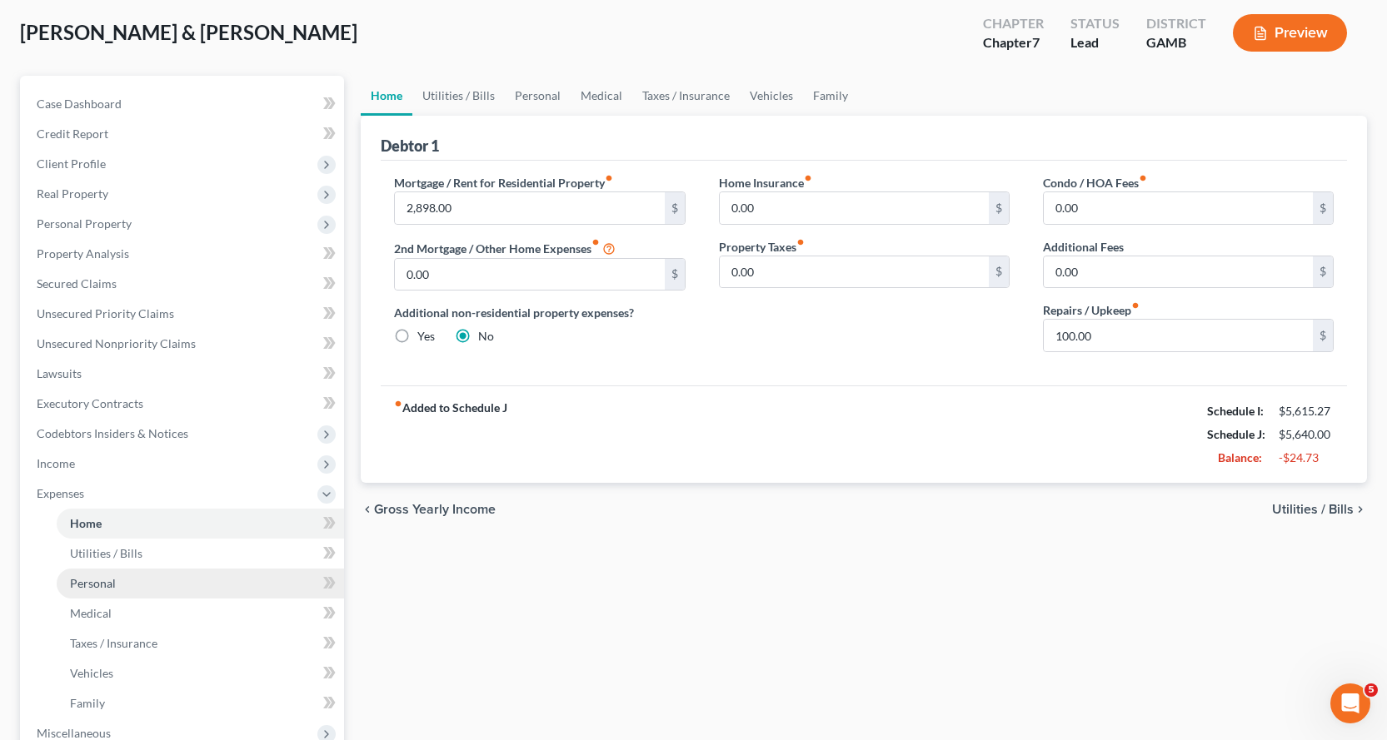
scroll to position [250, 0]
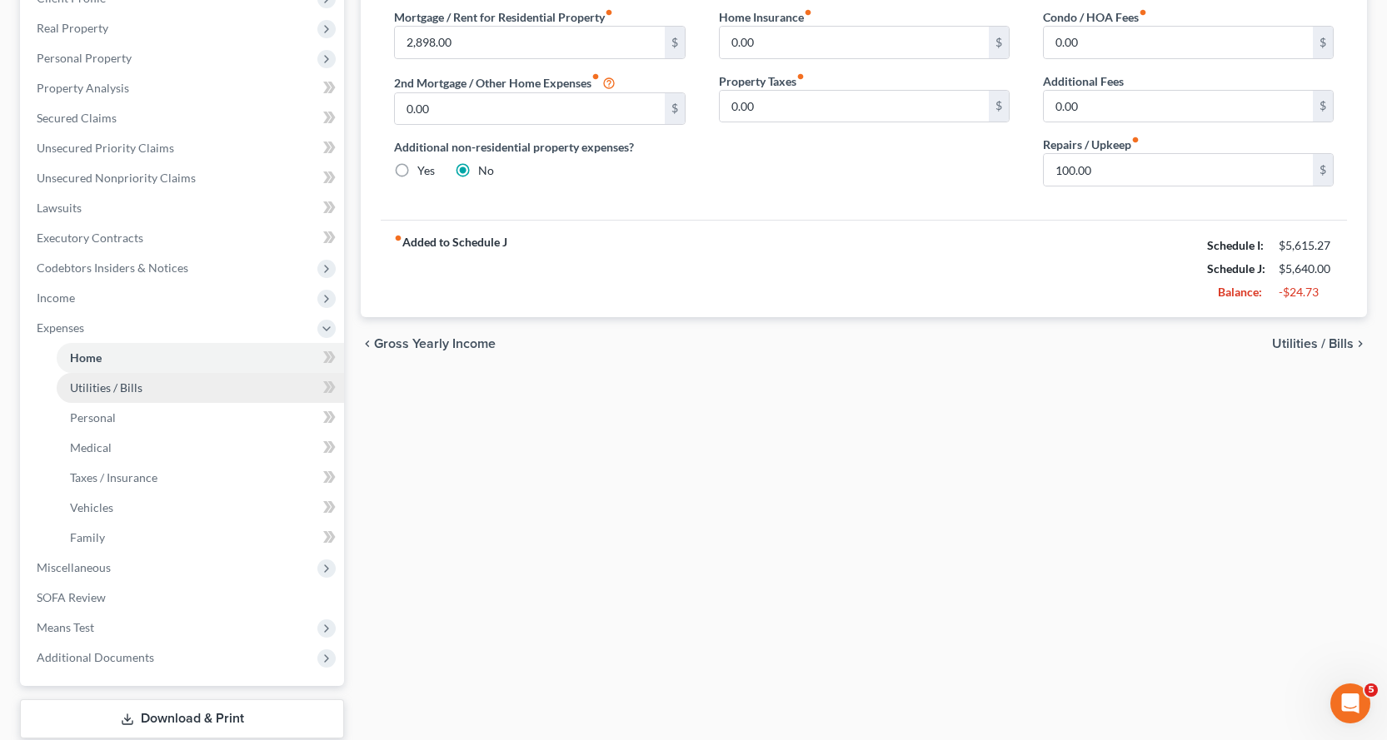
click at [117, 383] on span "Utilities / Bills" at bounding box center [106, 388] width 72 height 14
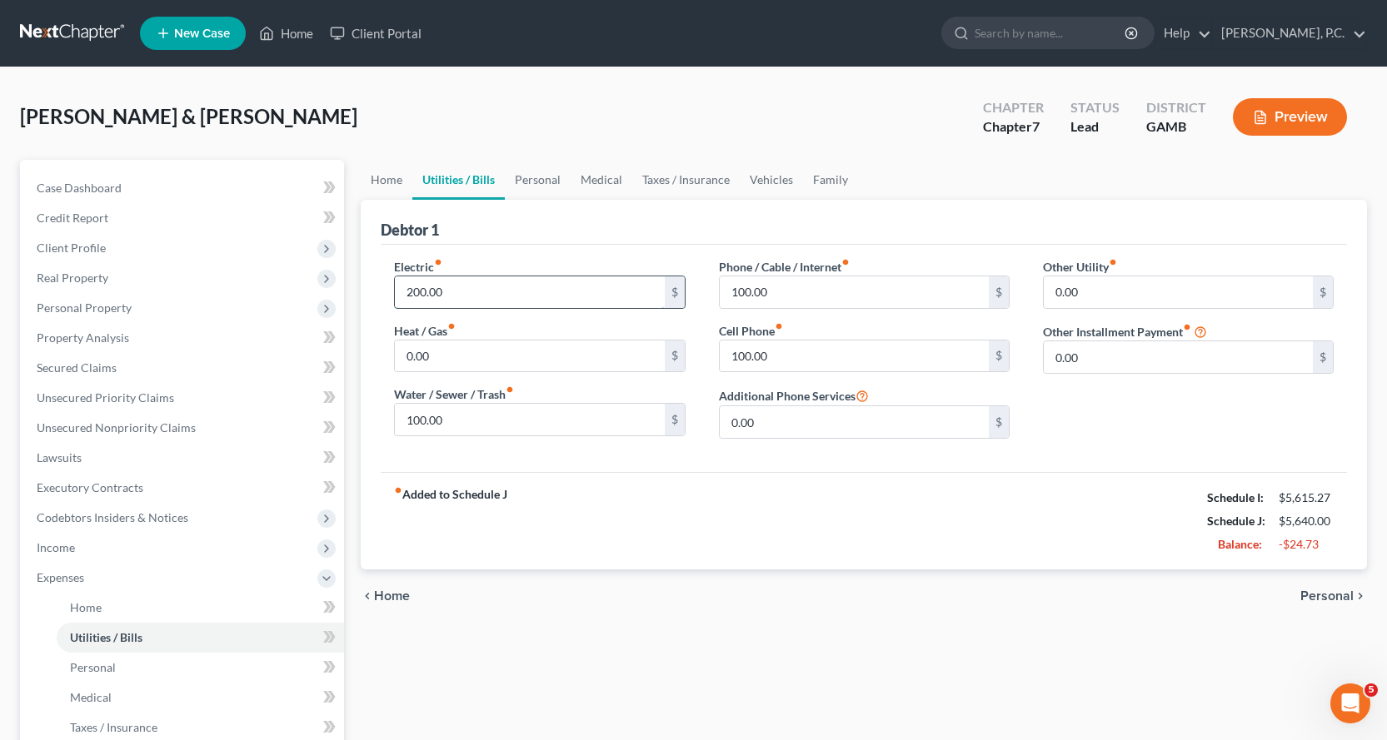
click at [529, 286] on input "200.00" at bounding box center [529, 293] width 269 height 32
type input "250.00"
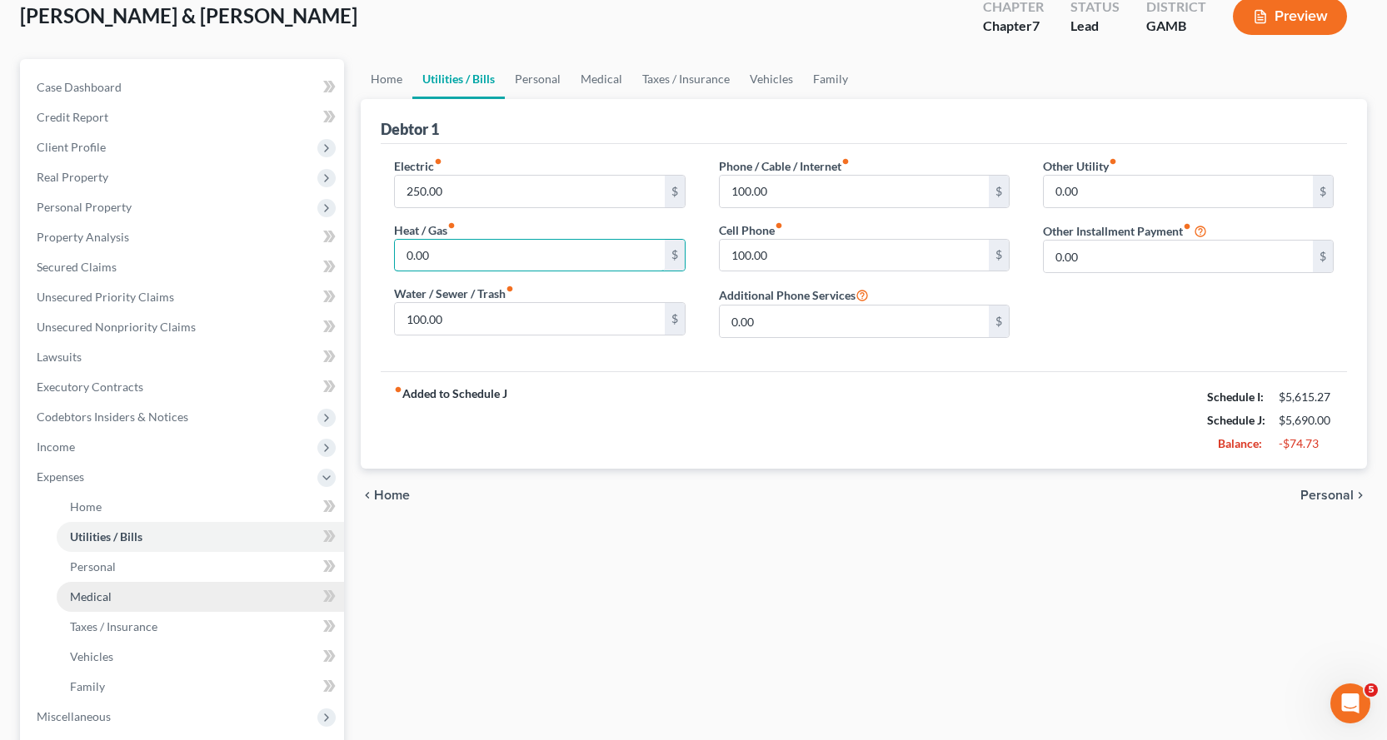
scroll to position [250, 0]
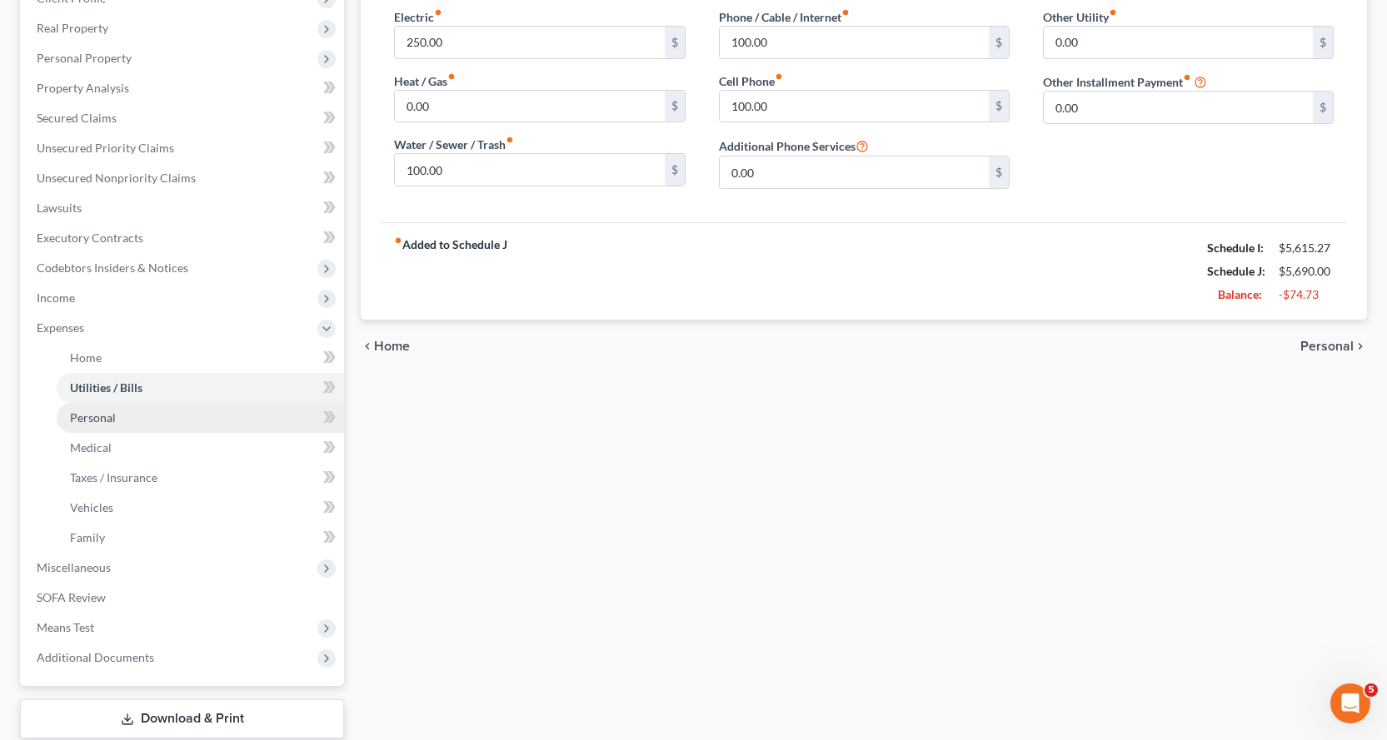
click at [100, 414] on span "Personal" at bounding box center [93, 418] width 46 height 14
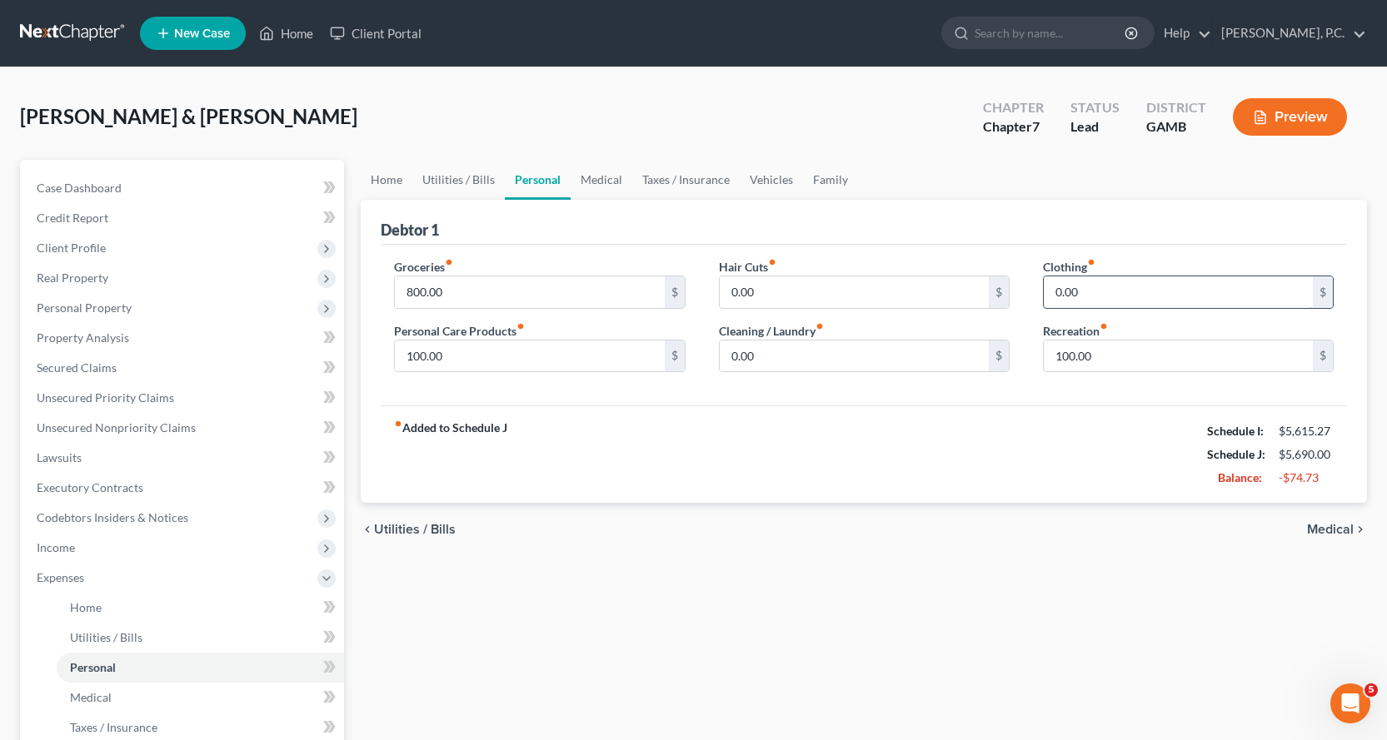
click at [1129, 291] on input "0.00" at bounding box center [1178, 293] width 269 height 32
type input "50.00"
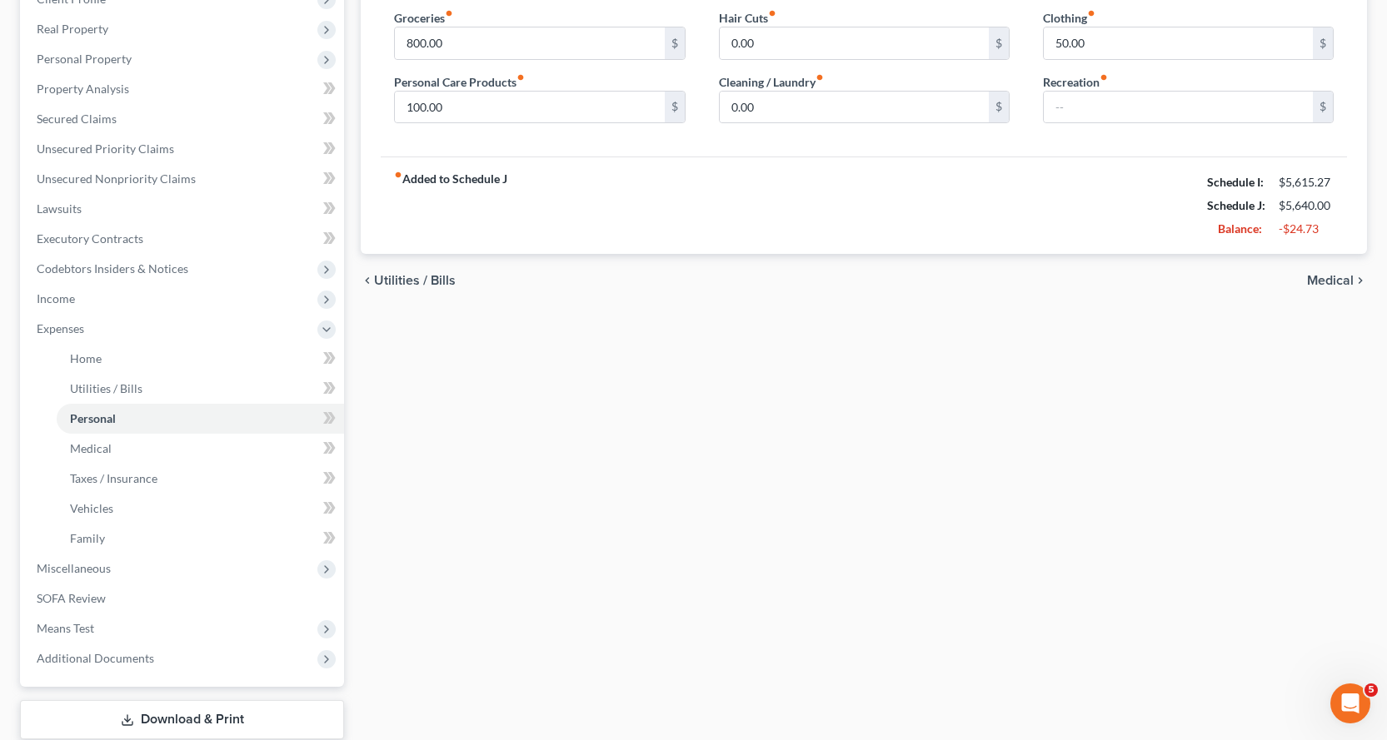
scroll to position [250, 0]
click at [97, 450] on span "Medical" at bounding box center [91, 448] width 42 height 14
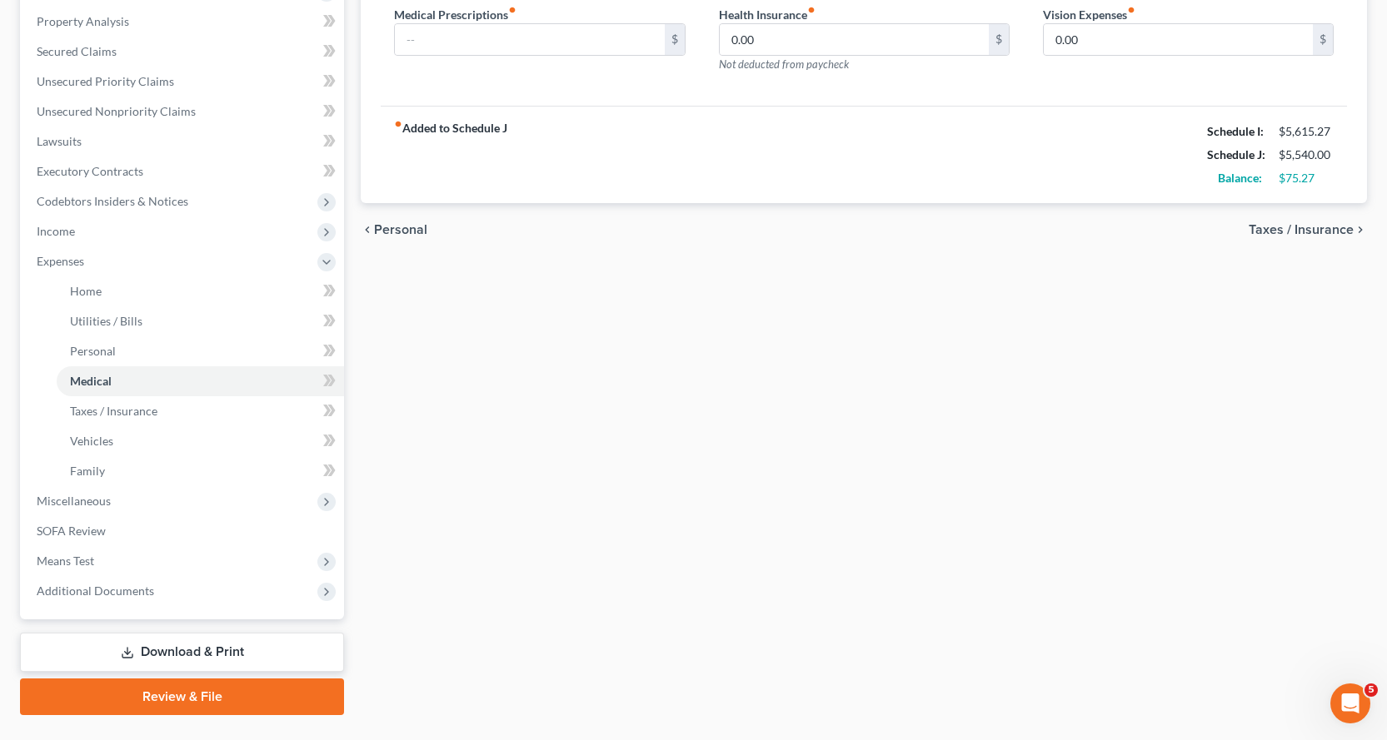
scroll to position [355, 0]
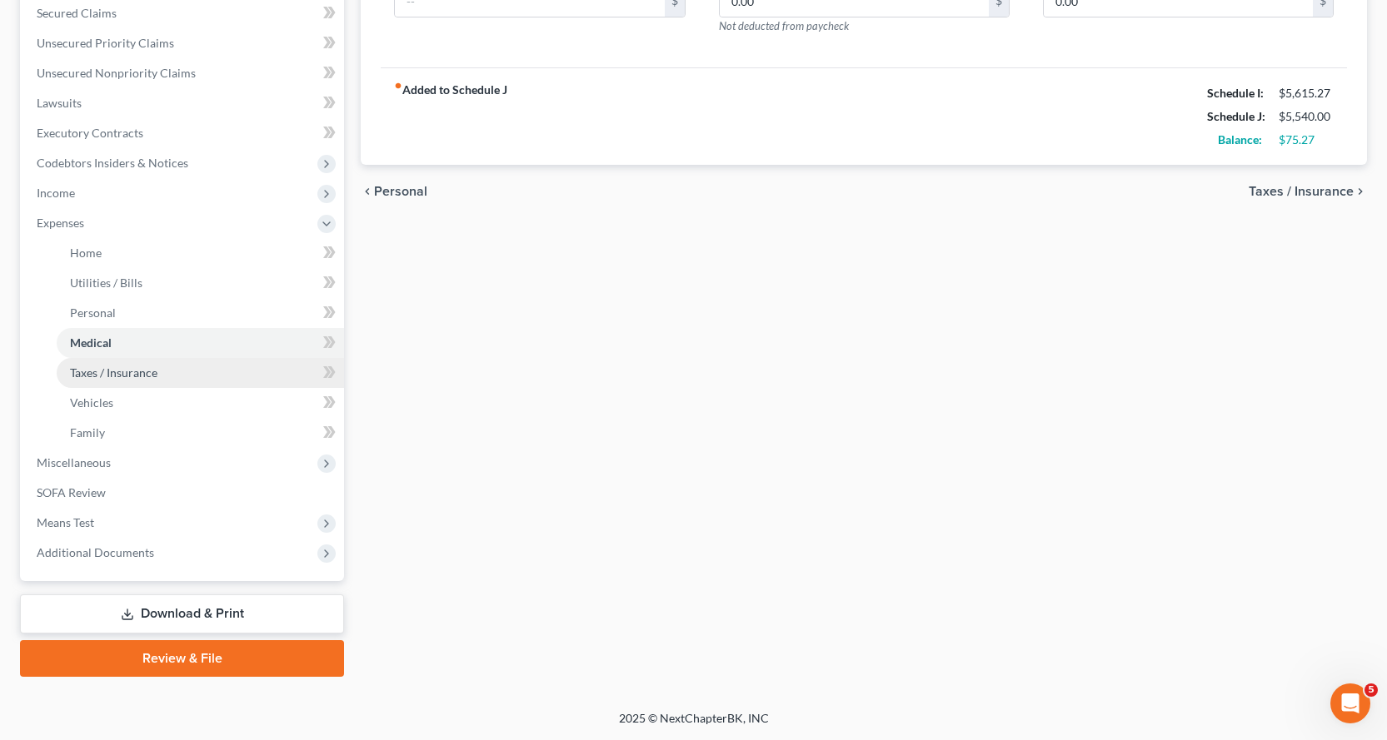
click at [91, 370] on span "Taxes / Insurance" at bounding box center [113, 373] width 87 height 14
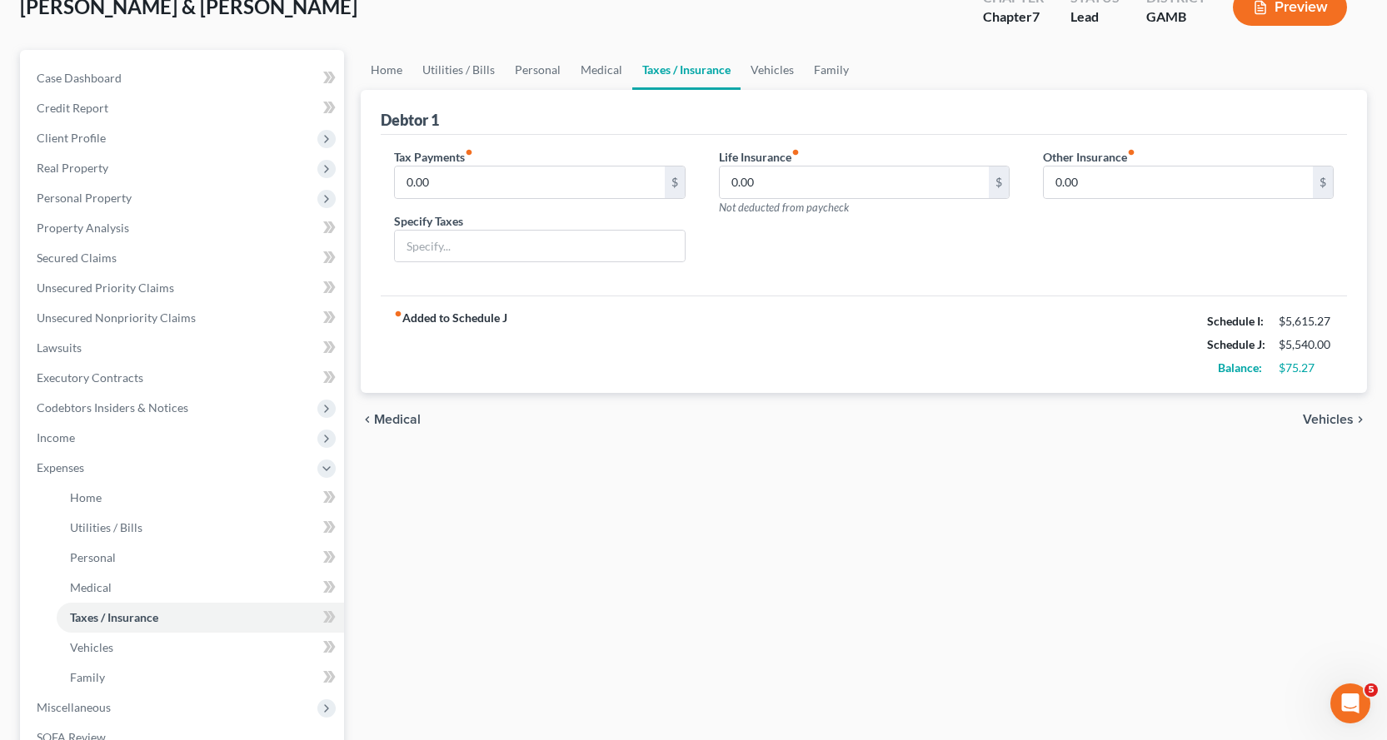
scroll to position [333, 0]
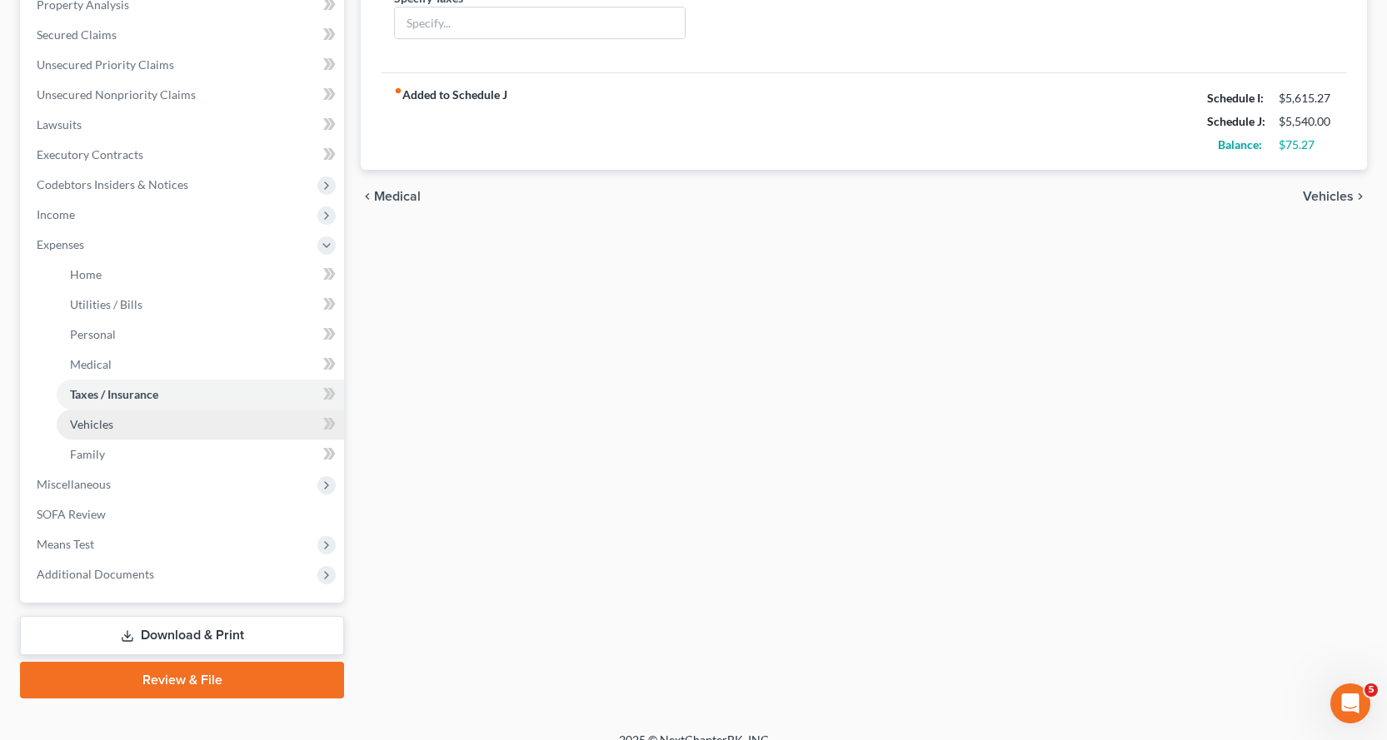
click at [95, 424] on span "Vehicles" at bounding box center [91, 424] width 43 height 14
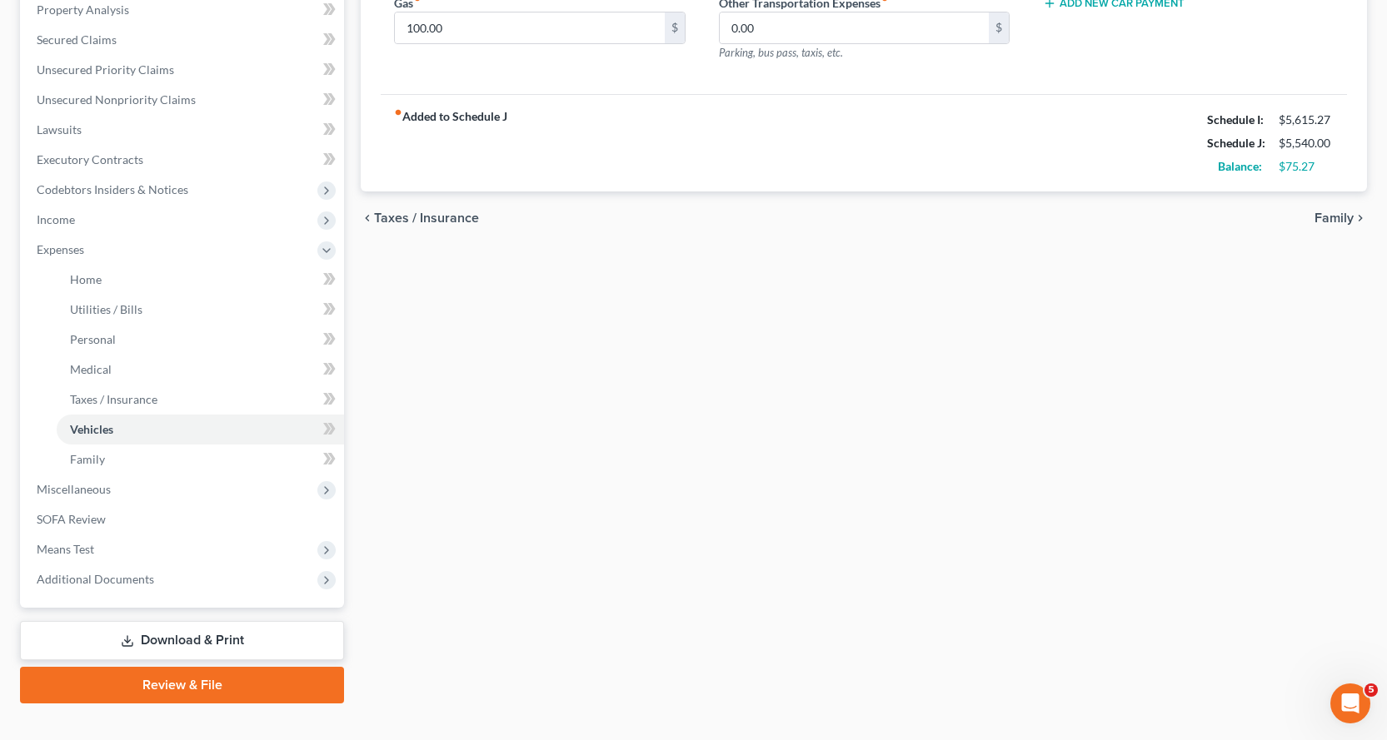
scroll to position [333, 0]
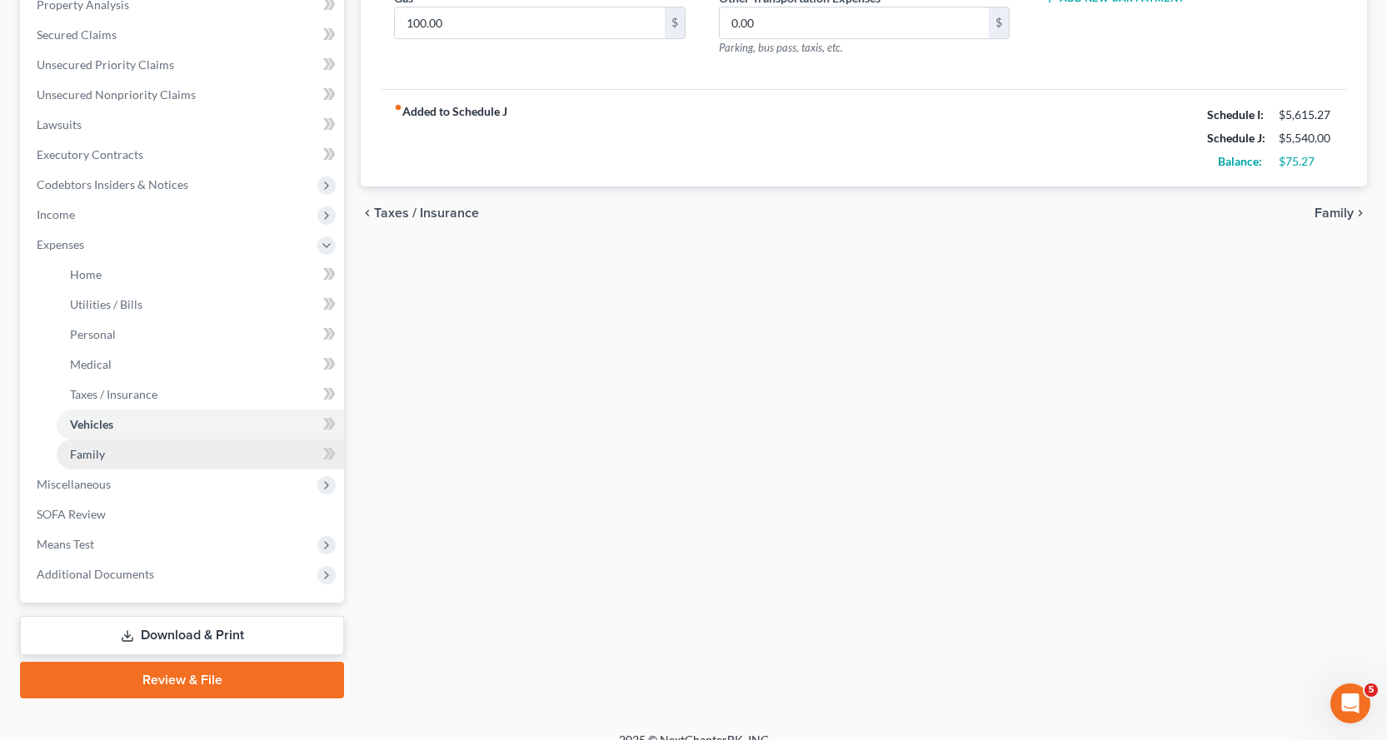
click at [86, 451] on span "Family" at bounding box center [87, 454] width 35 height 14
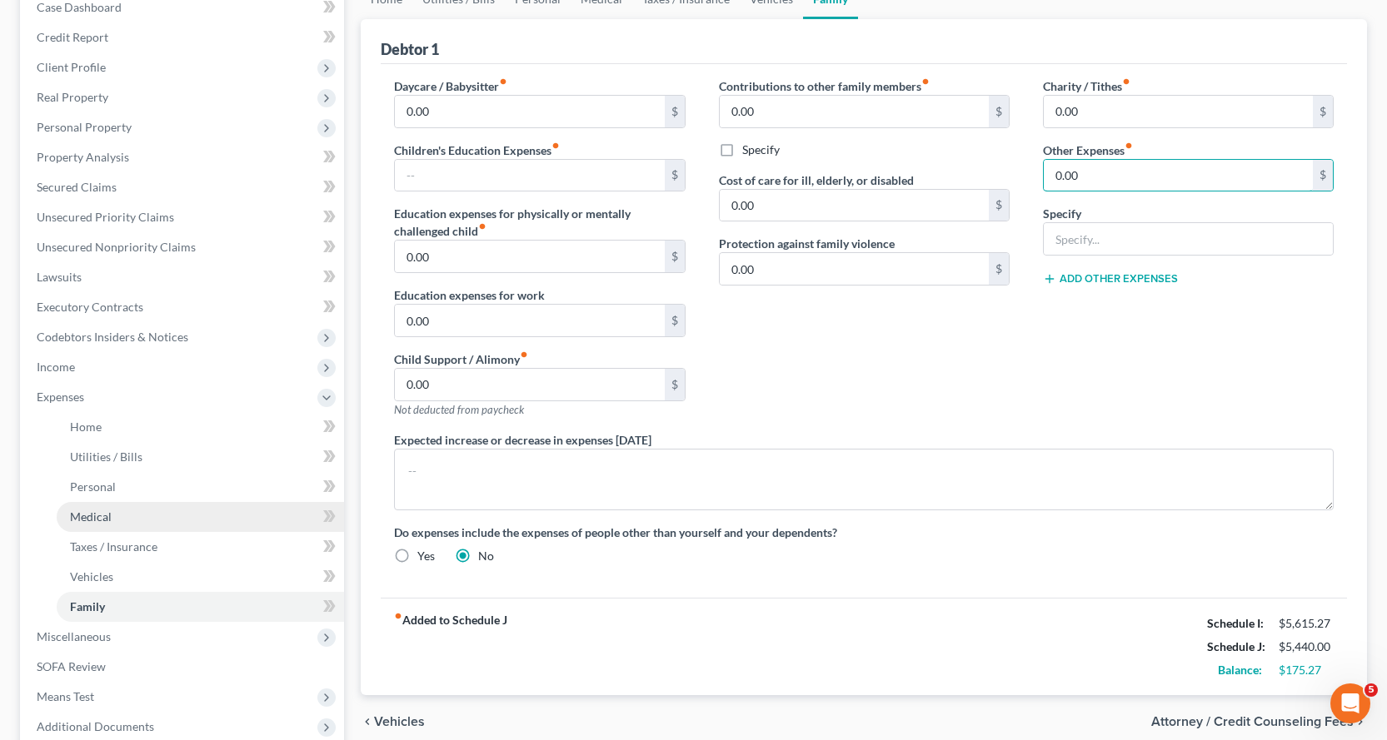
scroll to position [250, 0]
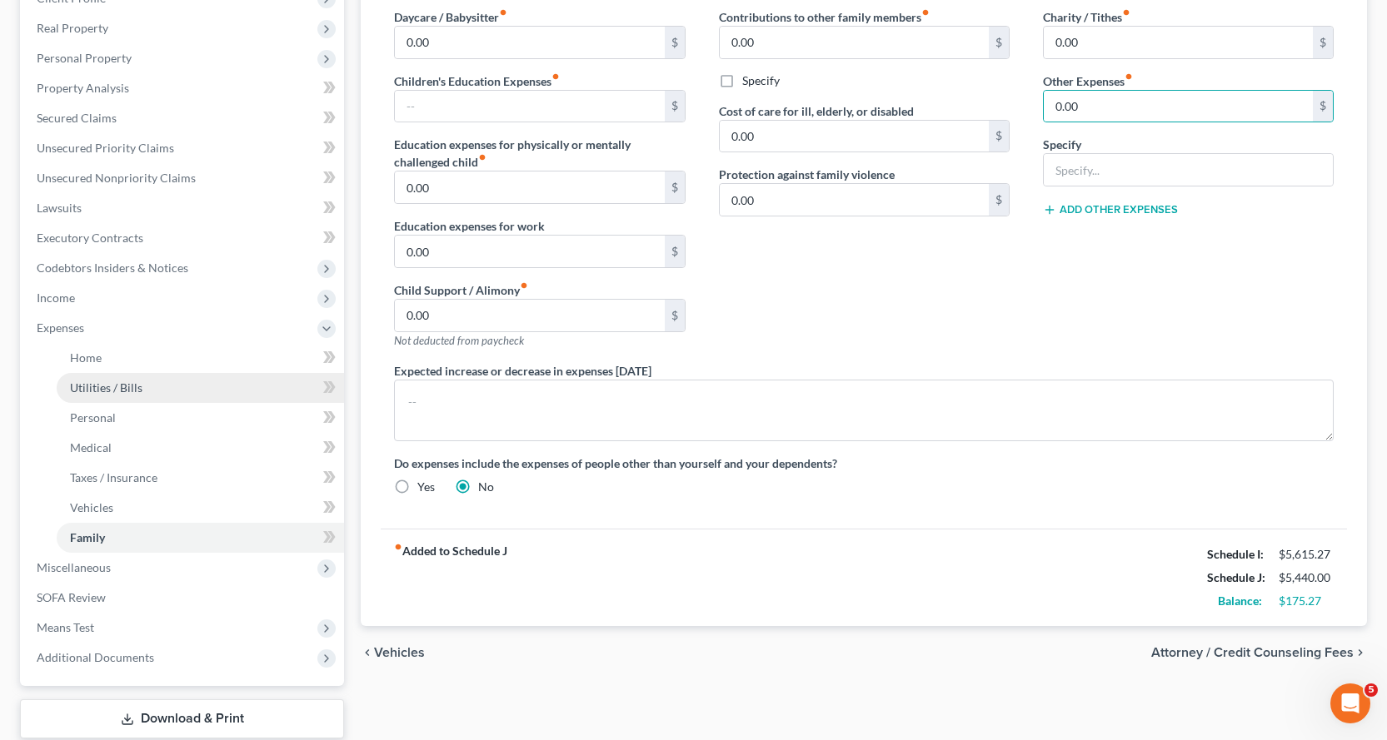
click at [110, 381] on span "Utilities / Bills" at bounding box center [106, 388] width 72 height 14
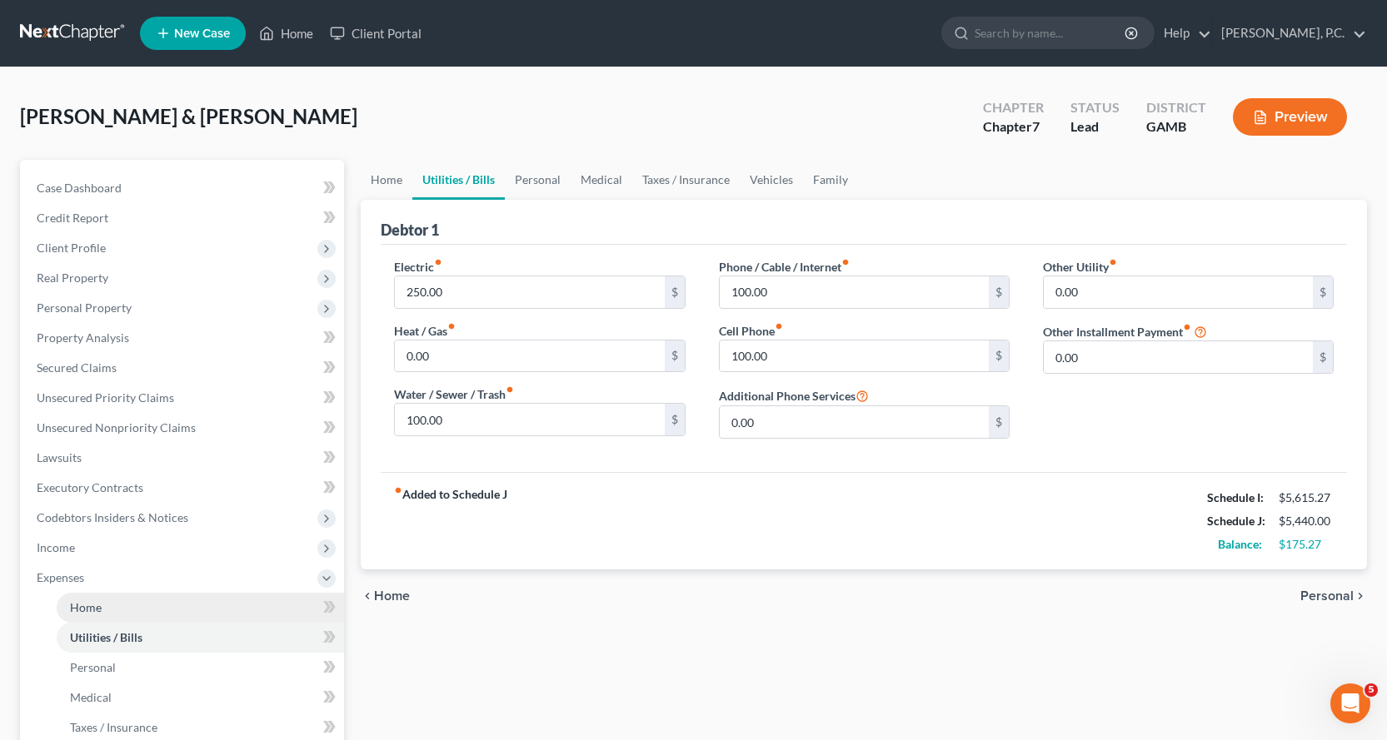
click at [87, 612] on span "Home" at bounding box center [86, 607] width 32 height 14
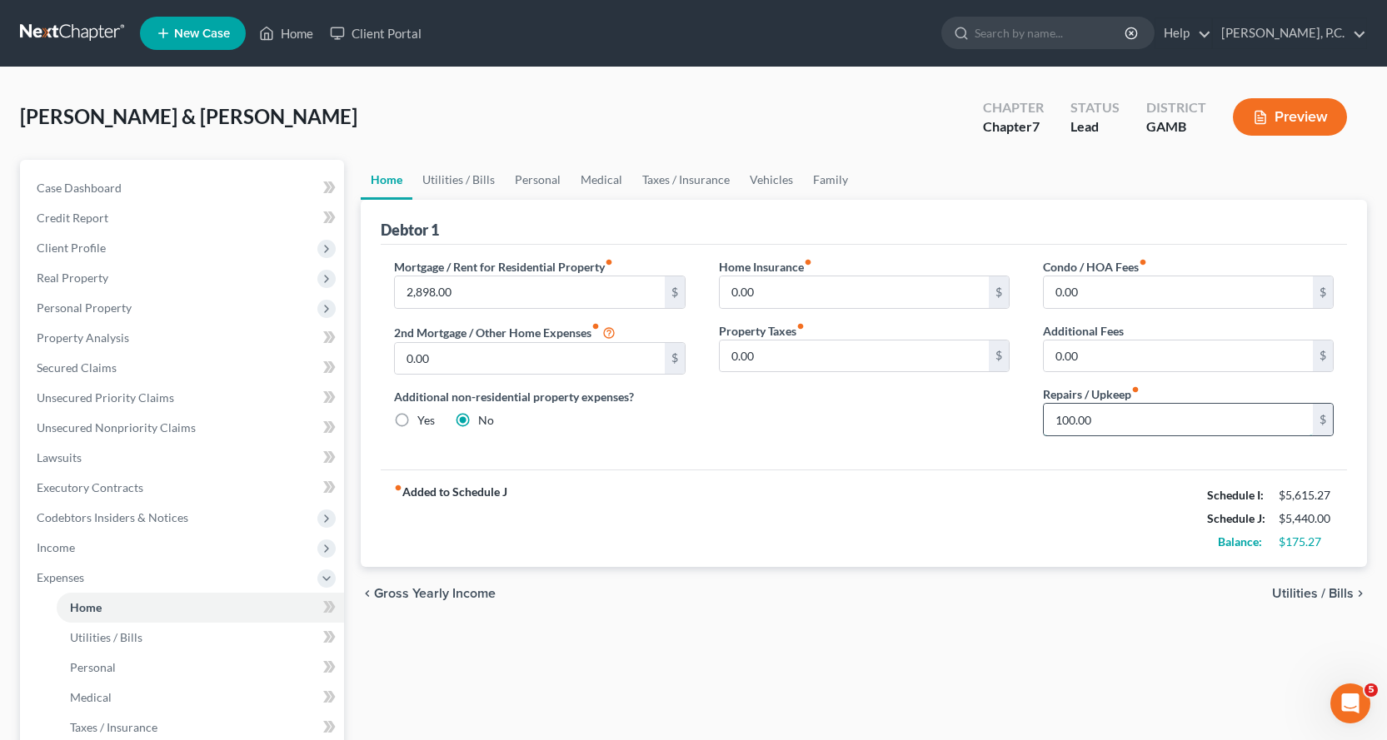
click at [1129, 431] on input "100.00" at bounding box center [1178, 420] width 269 height 32
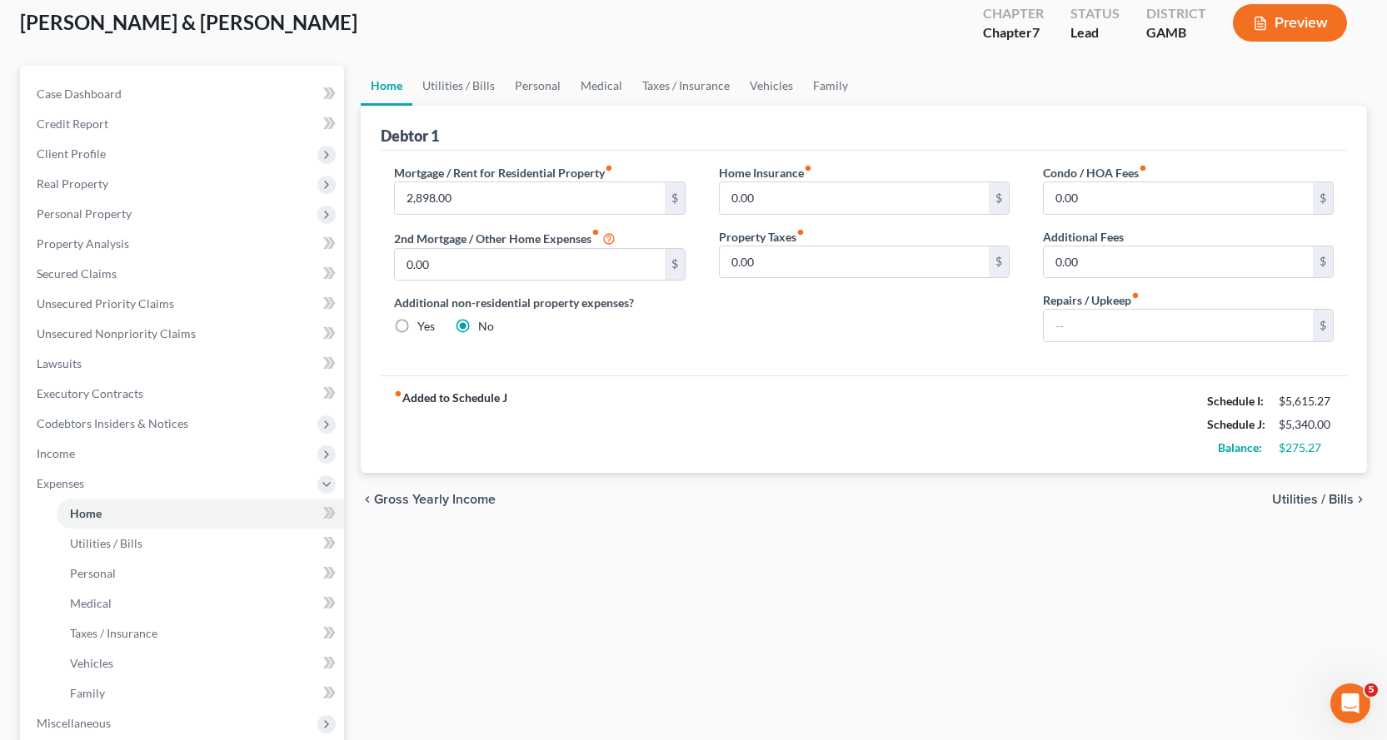
scroll to position [333, 0]
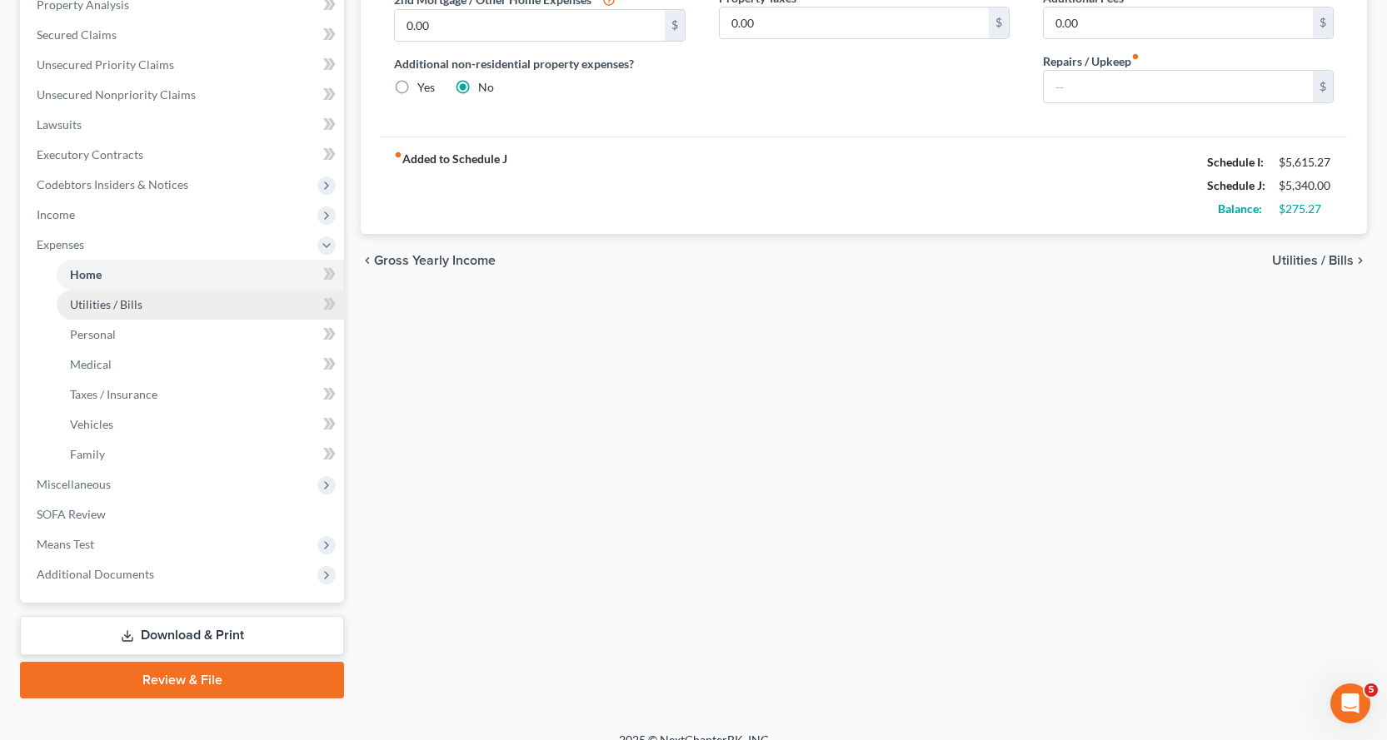
click at [112, 302] on span "Utilities / Bills" at bounding box center [106, 304] width 72 height 14
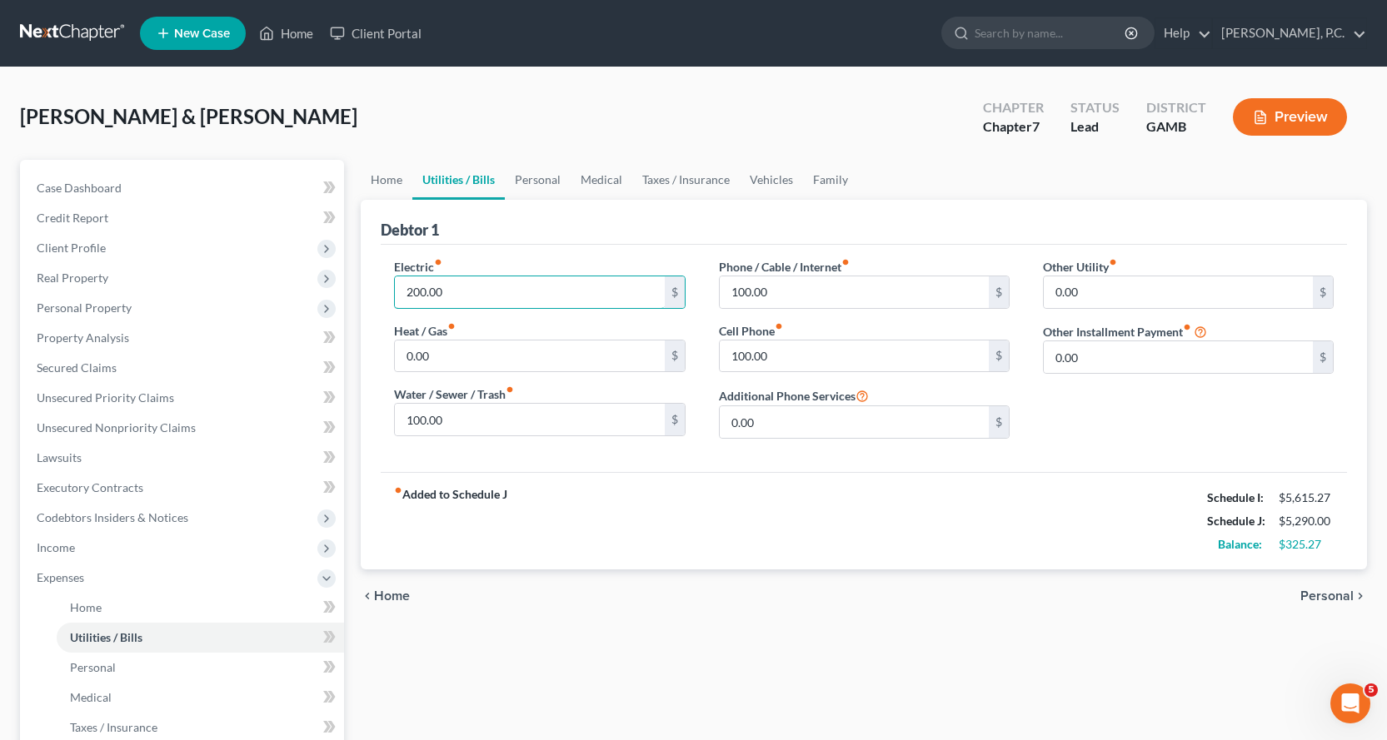
type input "200.00"
click at [510, 423] on input "100.00" at bounding box center [529, 420] width 269 height 32
type input "60.00"
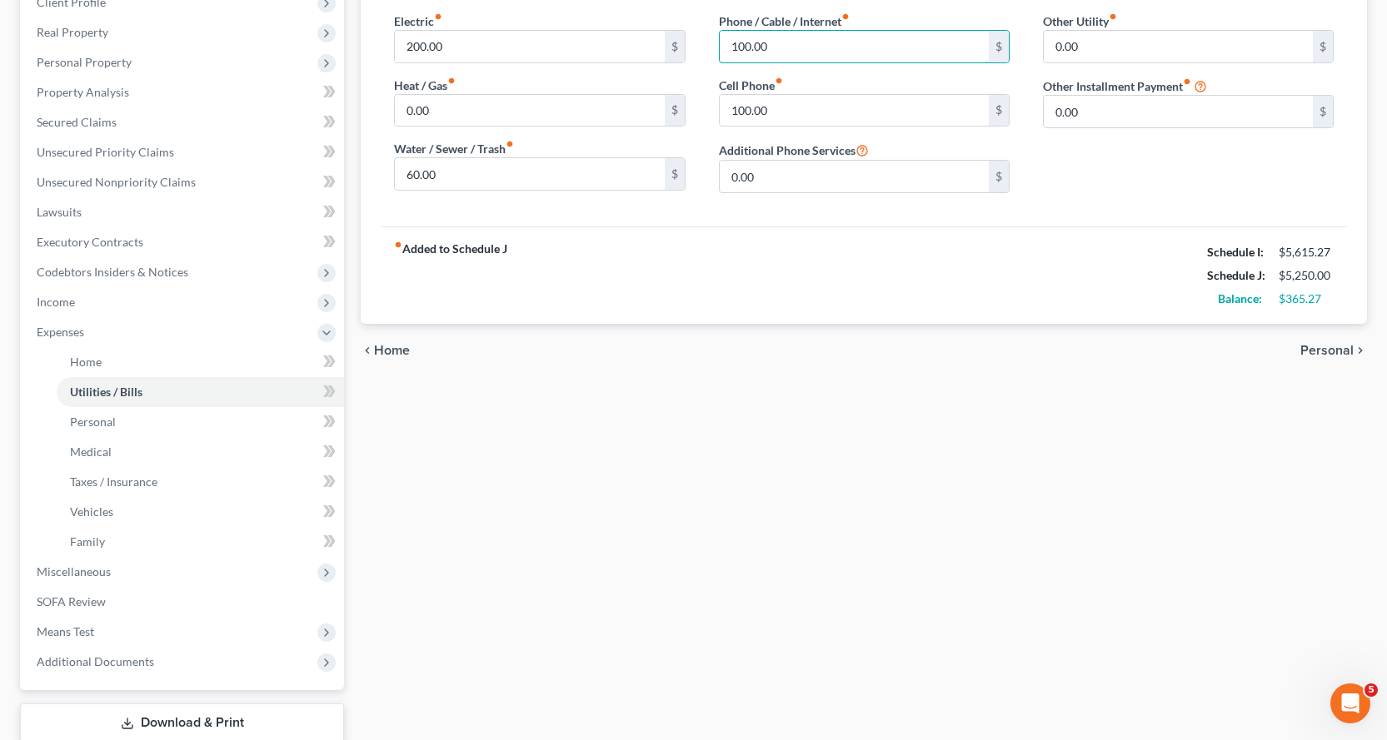
scroll to position [250, 0]
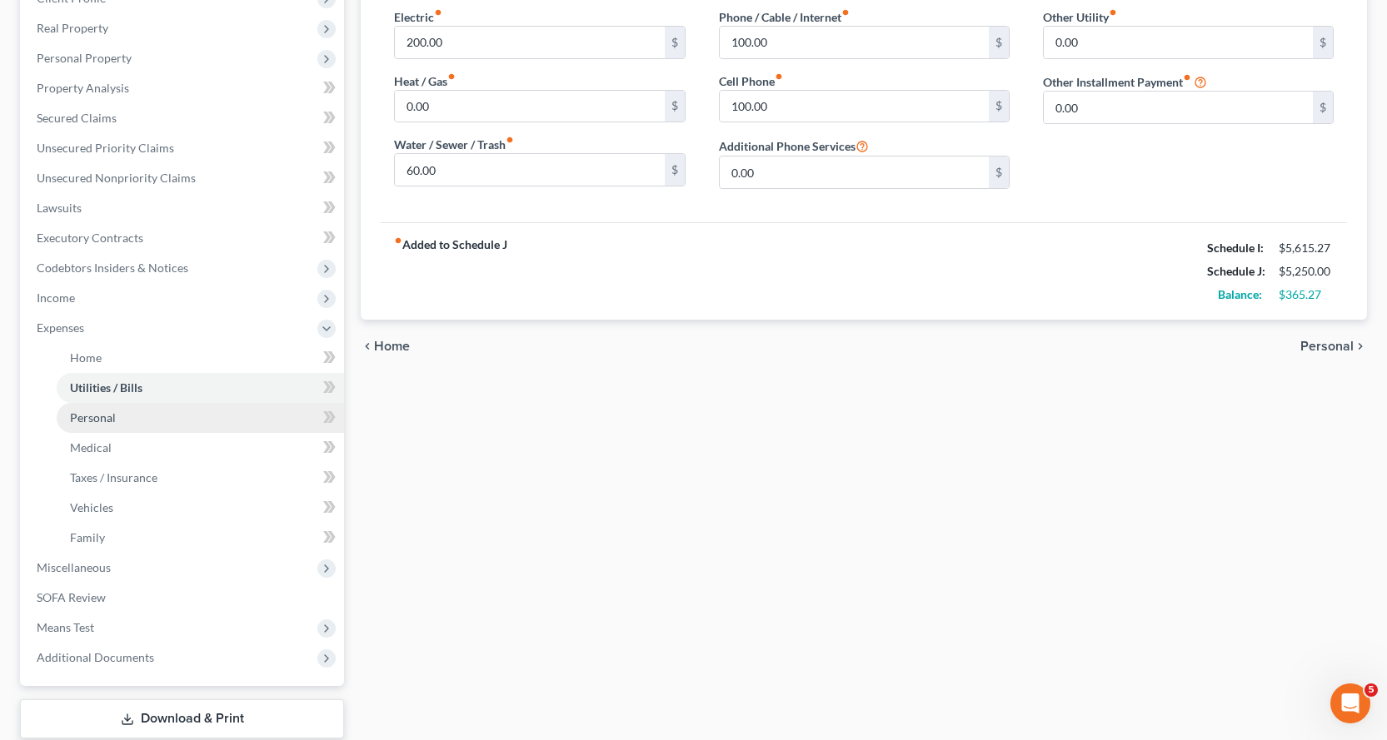
click at [105, 416] on span "Personal" at bounding box center [93, 418] width 46 height 14
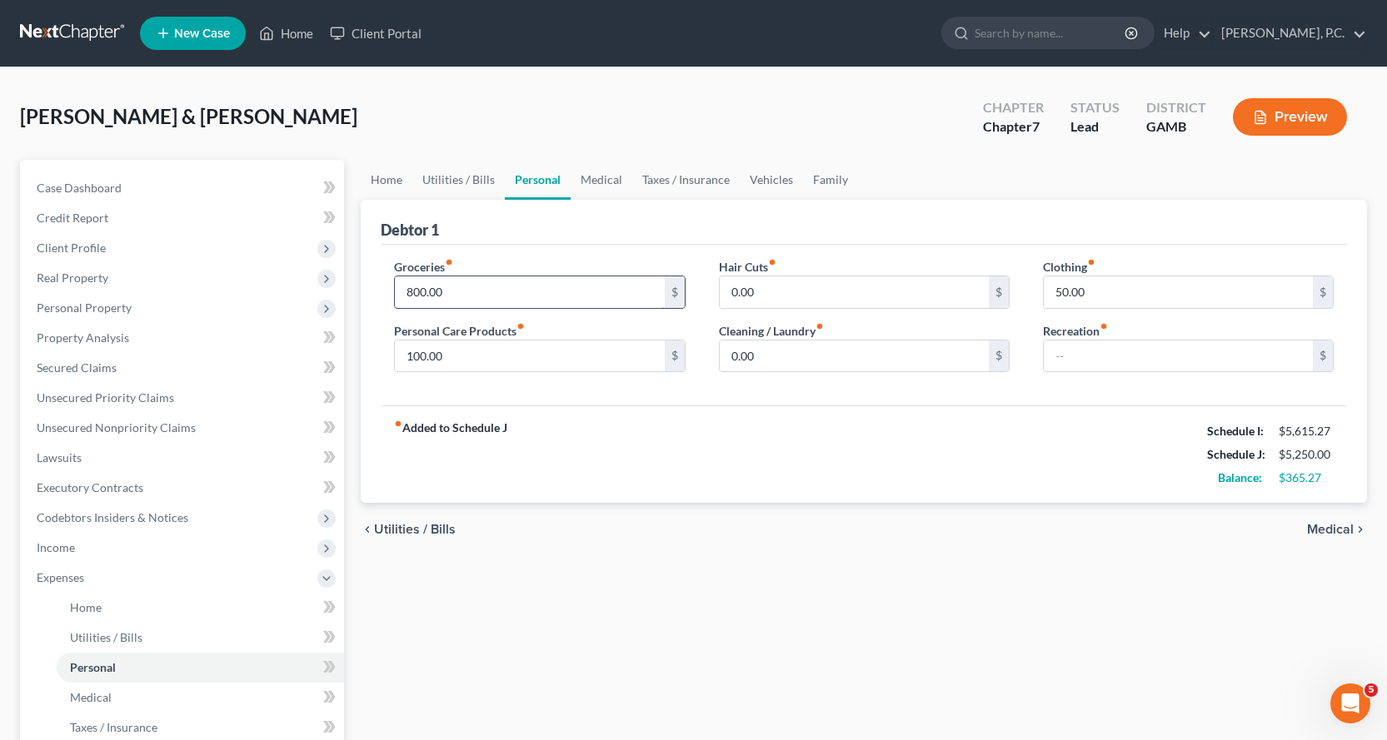
click at [479, 292] on input "800.00" at bounding box center [529, 293] width 269 height 32
type input "1,000.00"
click at [1138, 287] on input "50.00" at bounding box center [1178, 293] width 269 height 32
type input "100.00"
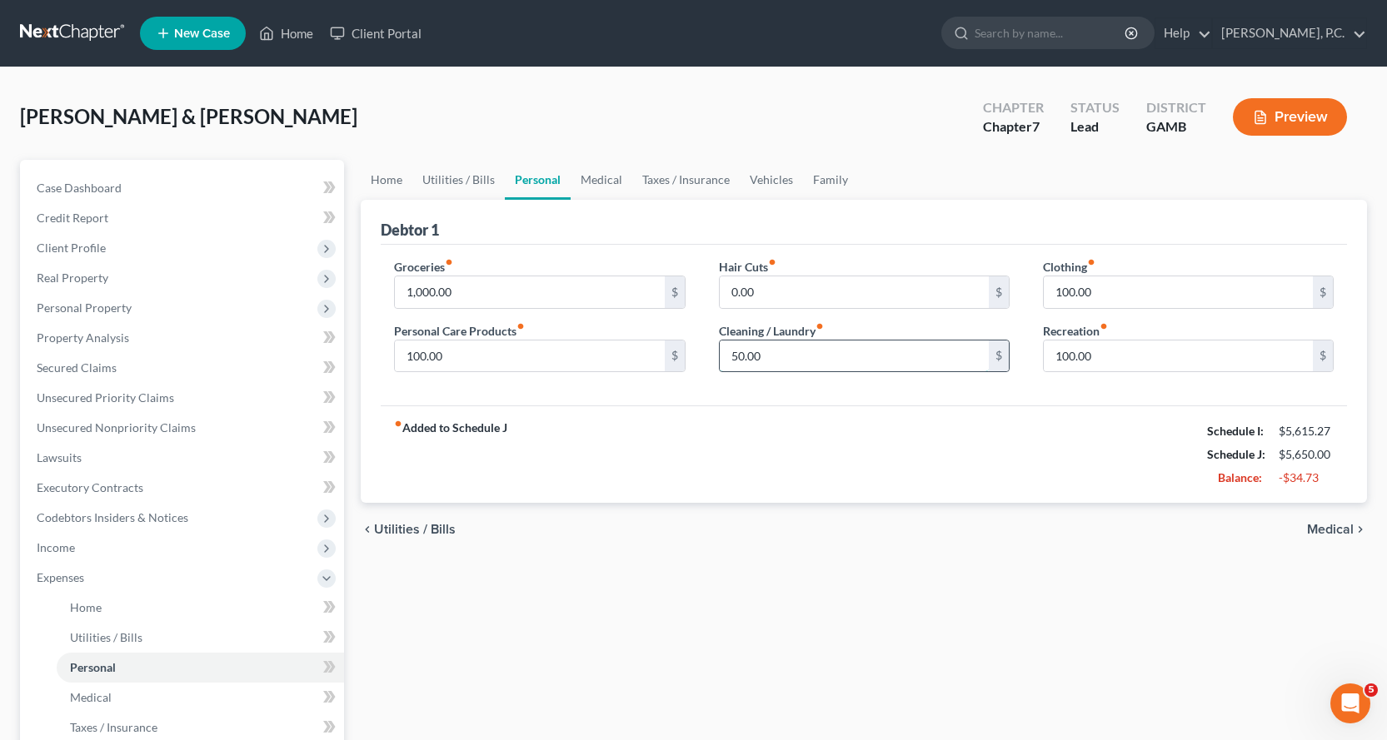
type input "50.00"
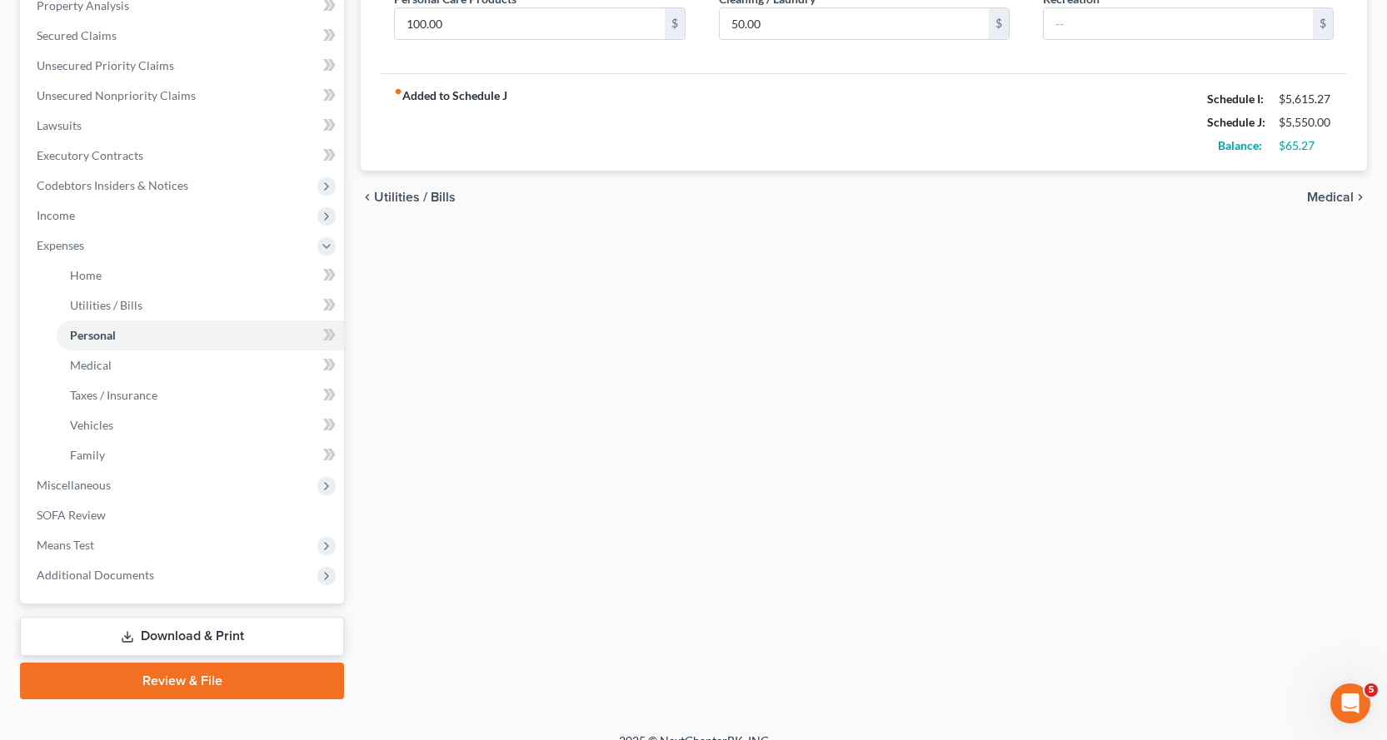
scroll to position [333, 0]
click at [93, 362] on span "Medical" at bounding box center [91, 364] width 42 height 14
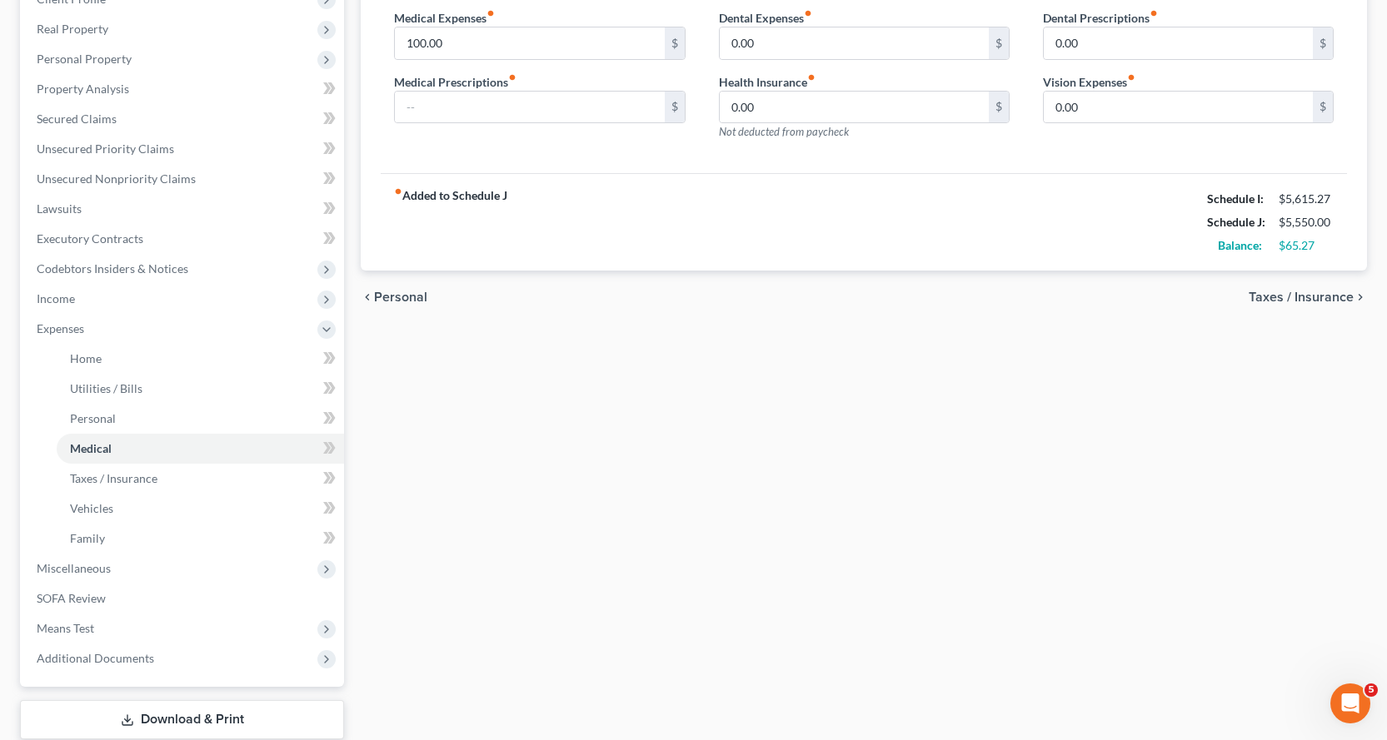
scroll to position [250, 0]
click at [125, 476] on span "Taxes / Insurance" at bounding box center [113, 478] width 87 height 14
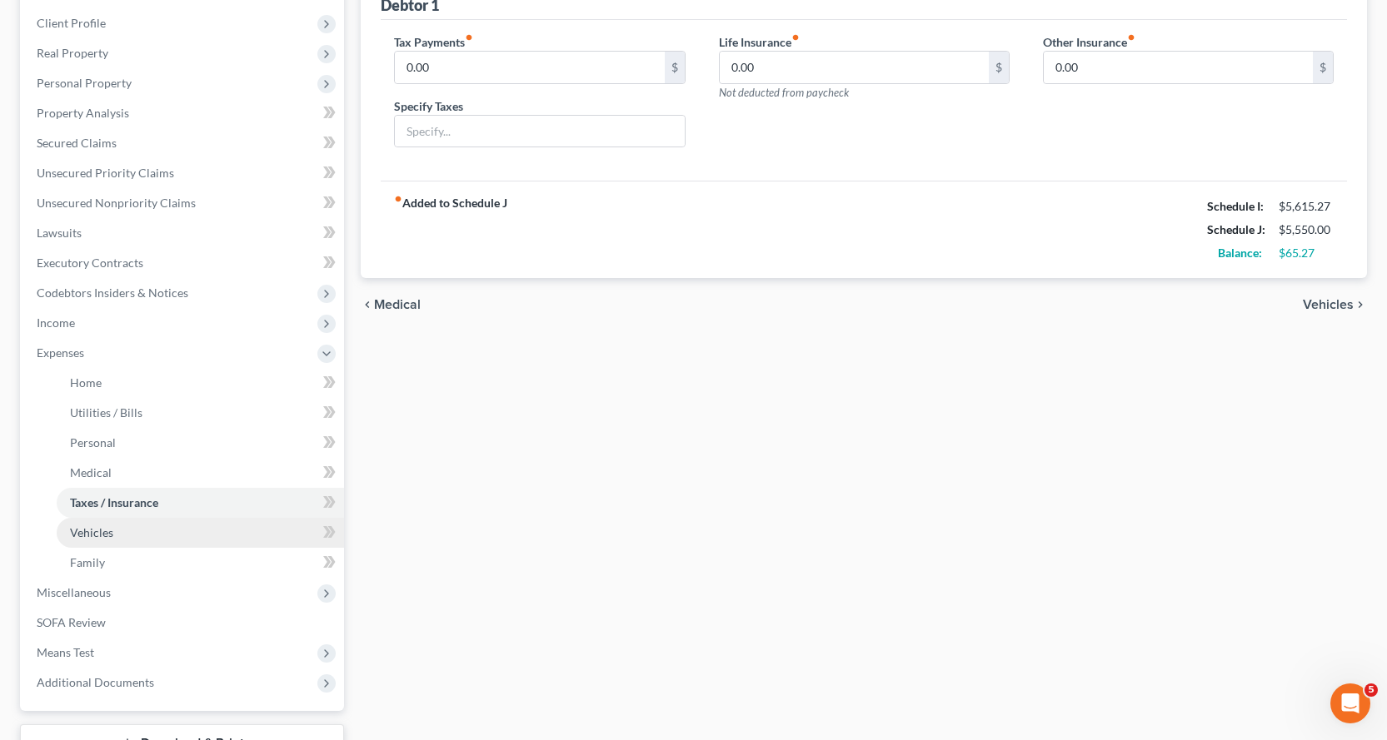
scroll to position [250, 0]
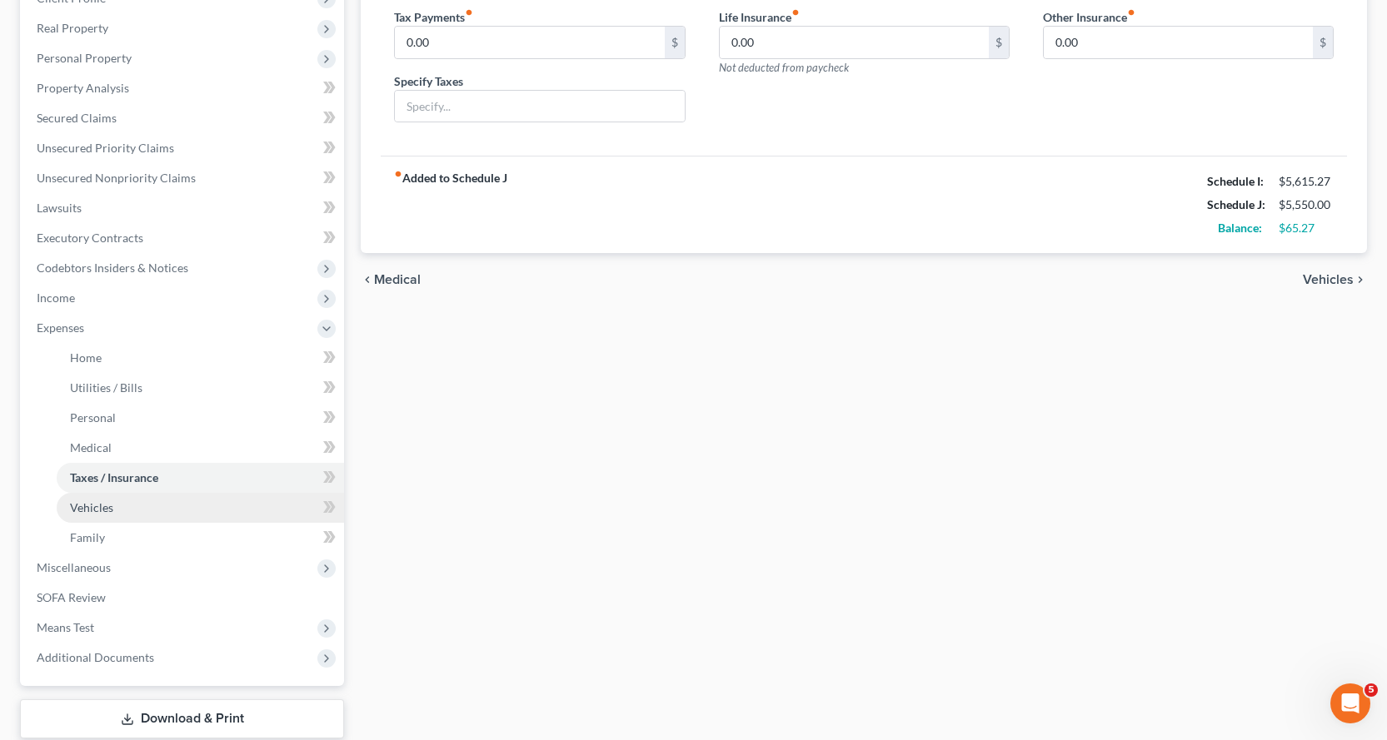
click at [110, 510] on span "Vehicles" at bounding box center [91, 508] width 43 height 14
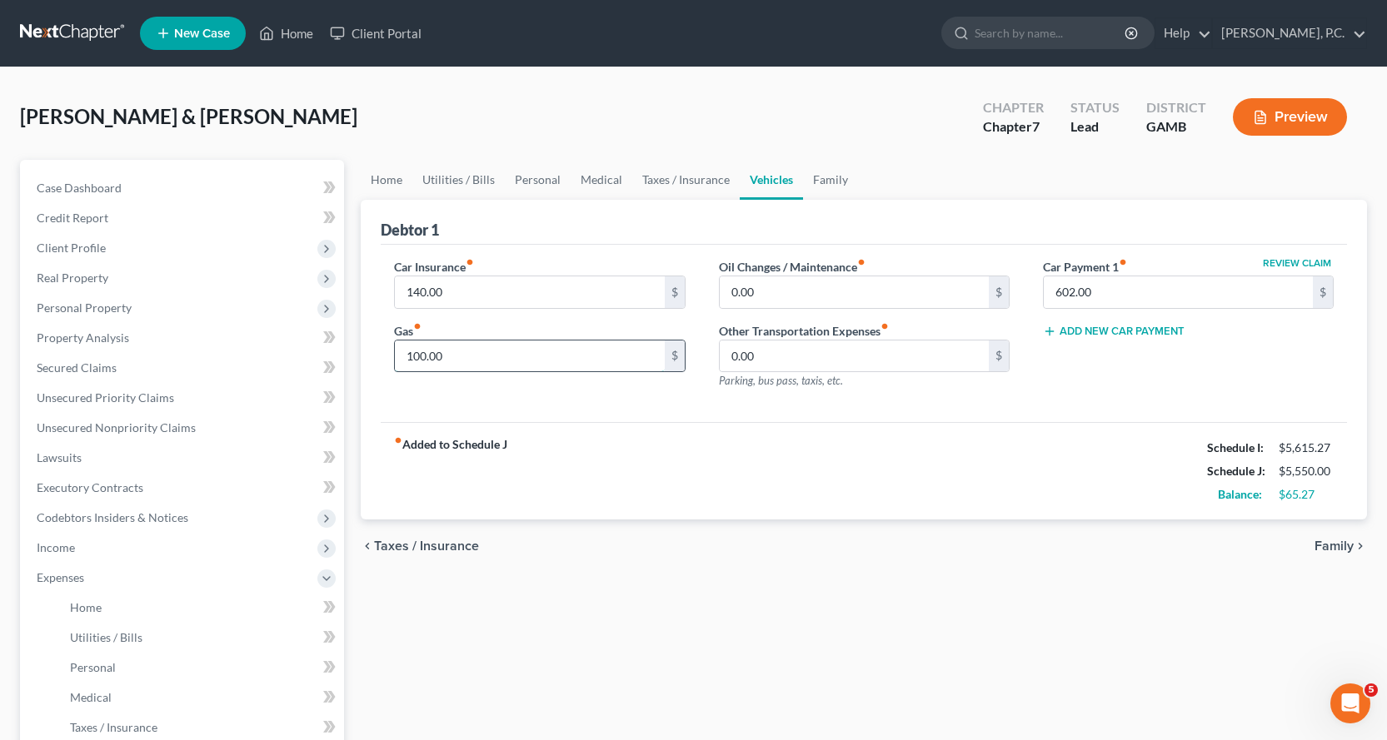
click at [514, 361] on input "100.00" at bounding box center [529, 357] width 269 height 32
type input "150.00"
click at [1013, 566] on div "chevron_left Taxes / Insurance Family chevron_right" at bounding box center [864, 546] width 1006 height 53
click at [484, 294] on input "140.00" at bounding box center [529, 293] width 269 height 32
type input "110.00"
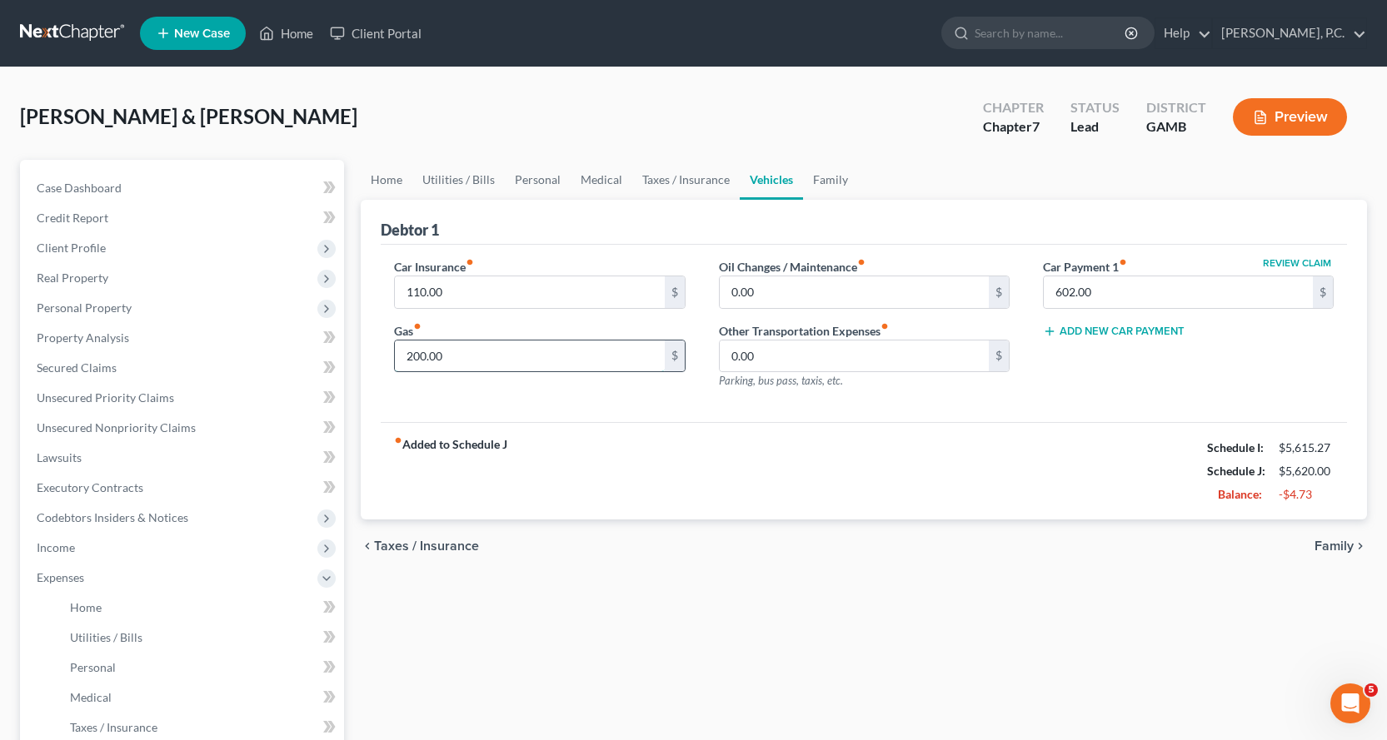
type input "200.00"
click at [89, 610] on span "Home" at bounding box center [86, 607] width 32 height 14
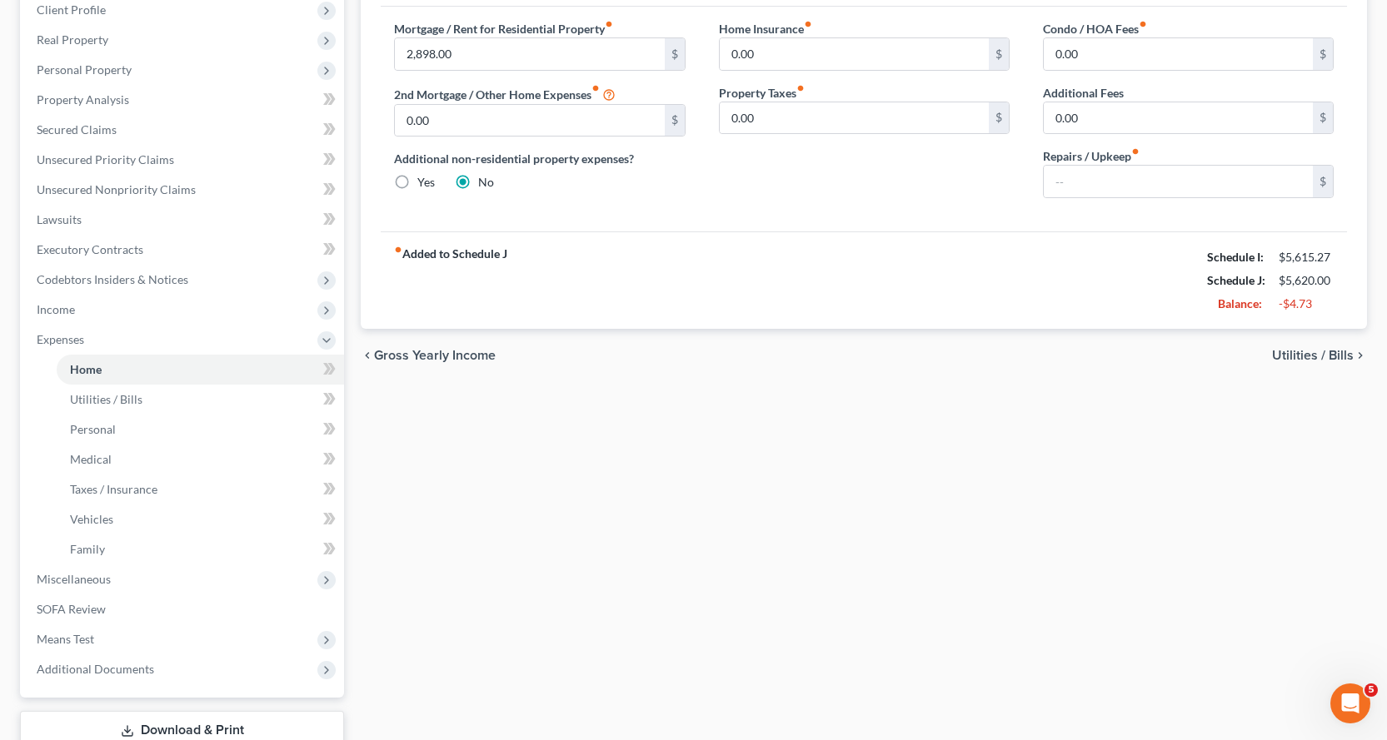
scroll to position [250, 0]
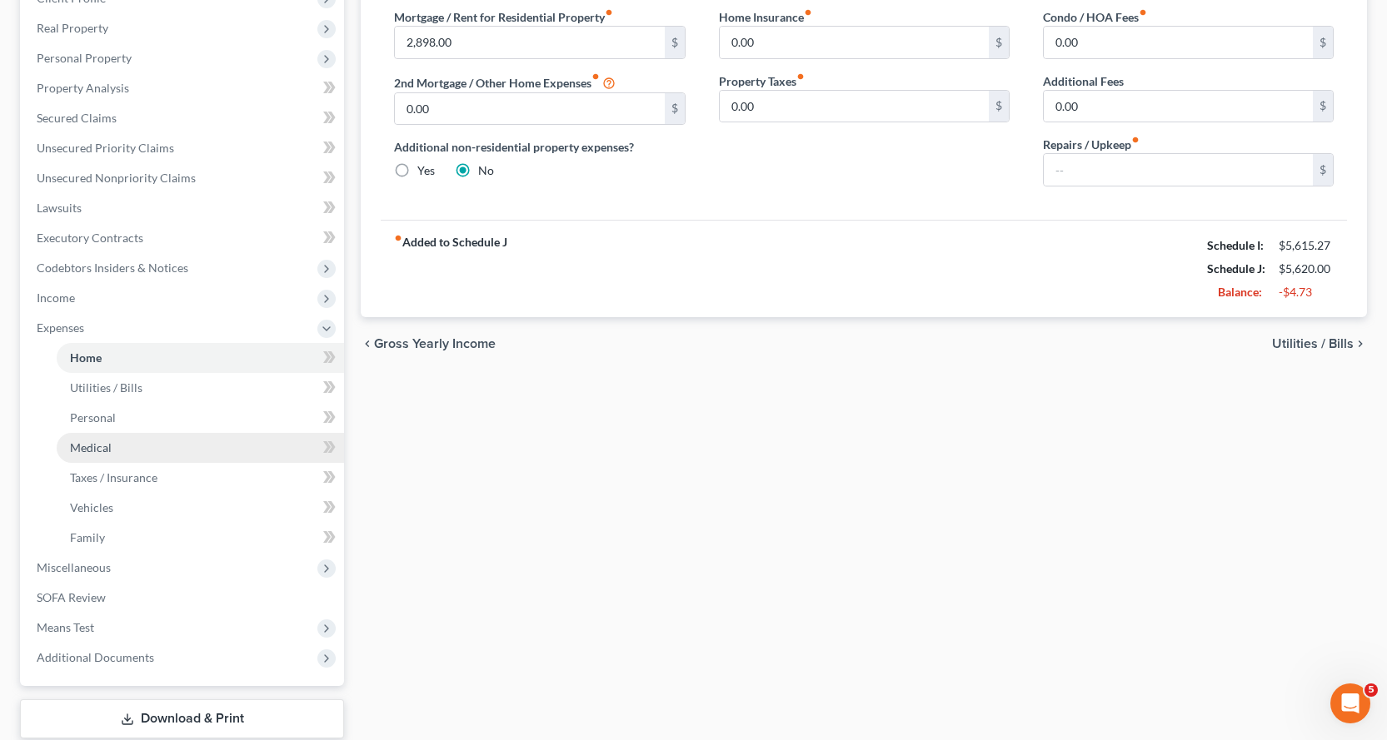
click at [100, 444] on span "Medical" at bounding box center [91, 448] width 42 height 14
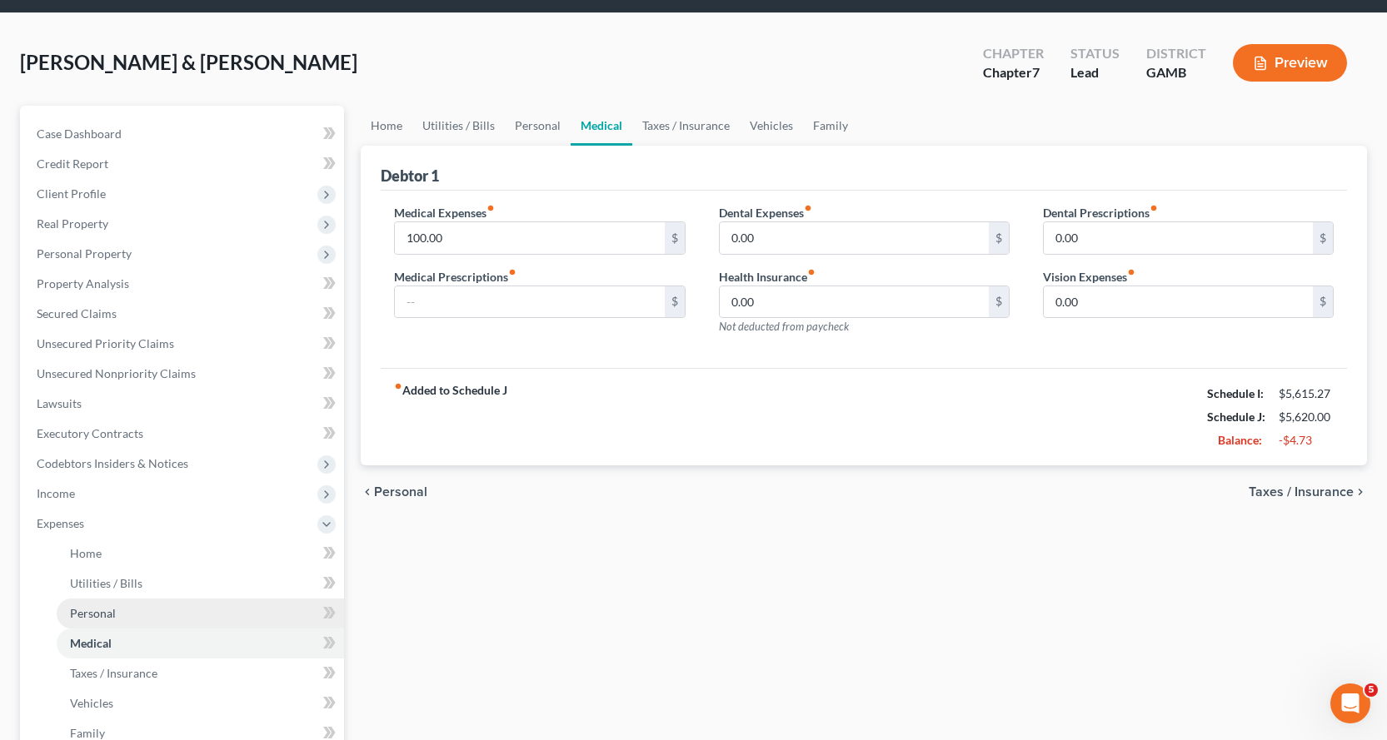
scroll to position [83, 0]
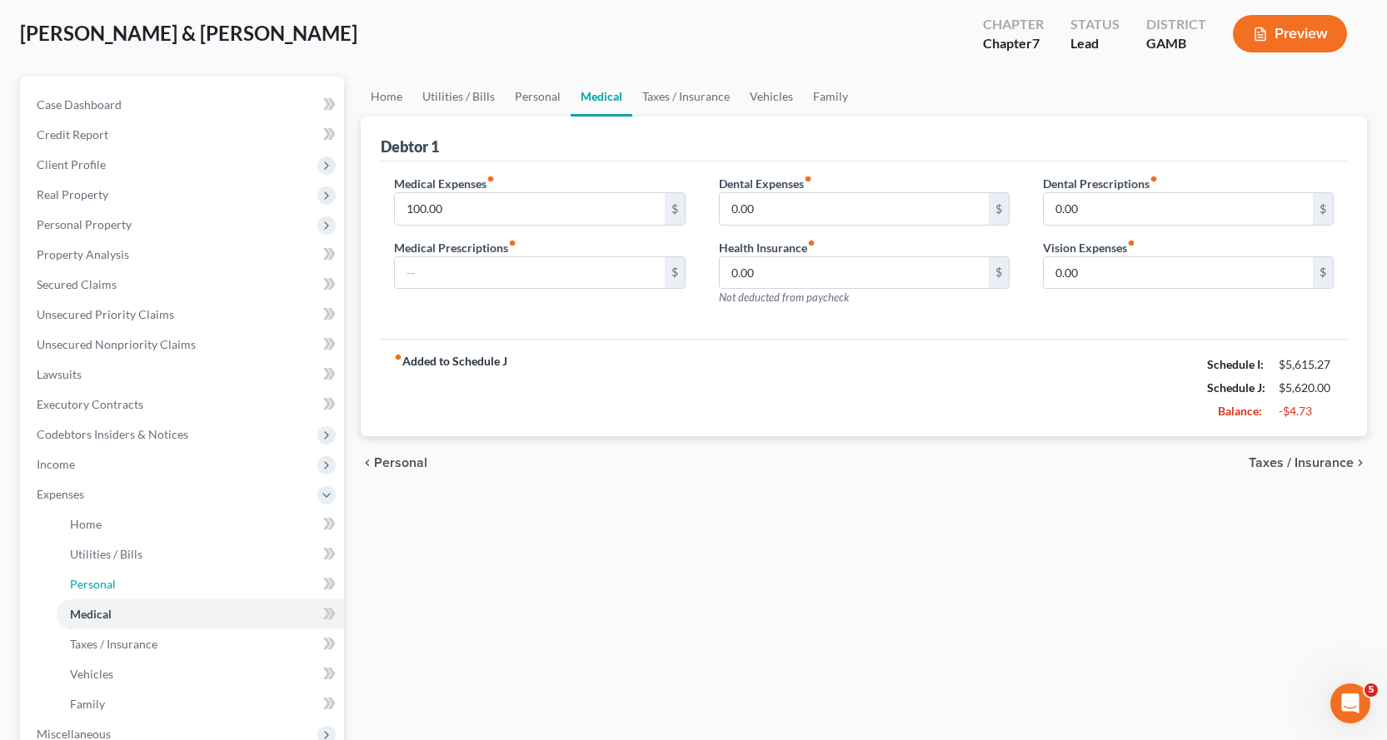
click at [97, 581] on span "Personal" at bounding box center [93, 584] width 46 height 14
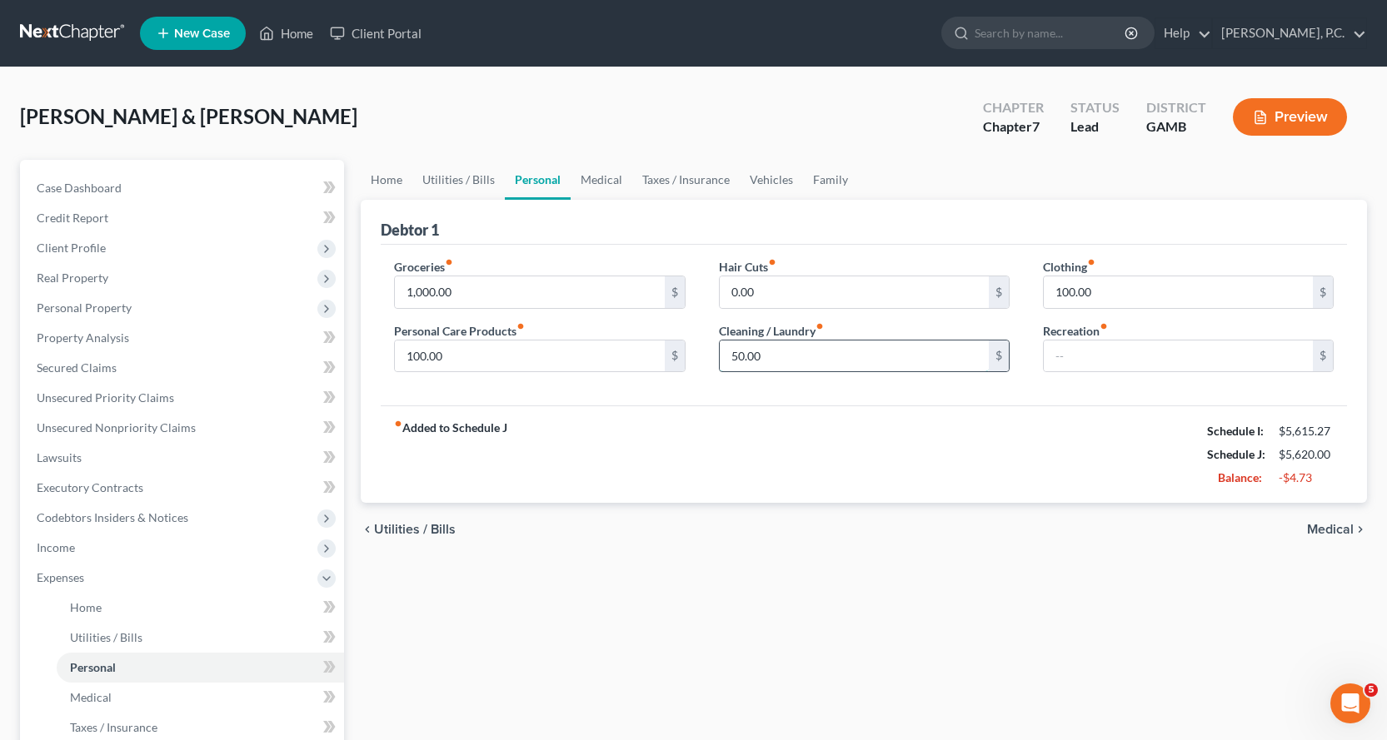
click at [820, 353] on input "50.00" at bounding box center [854, 357] width 269 height 32
type input "45.00"
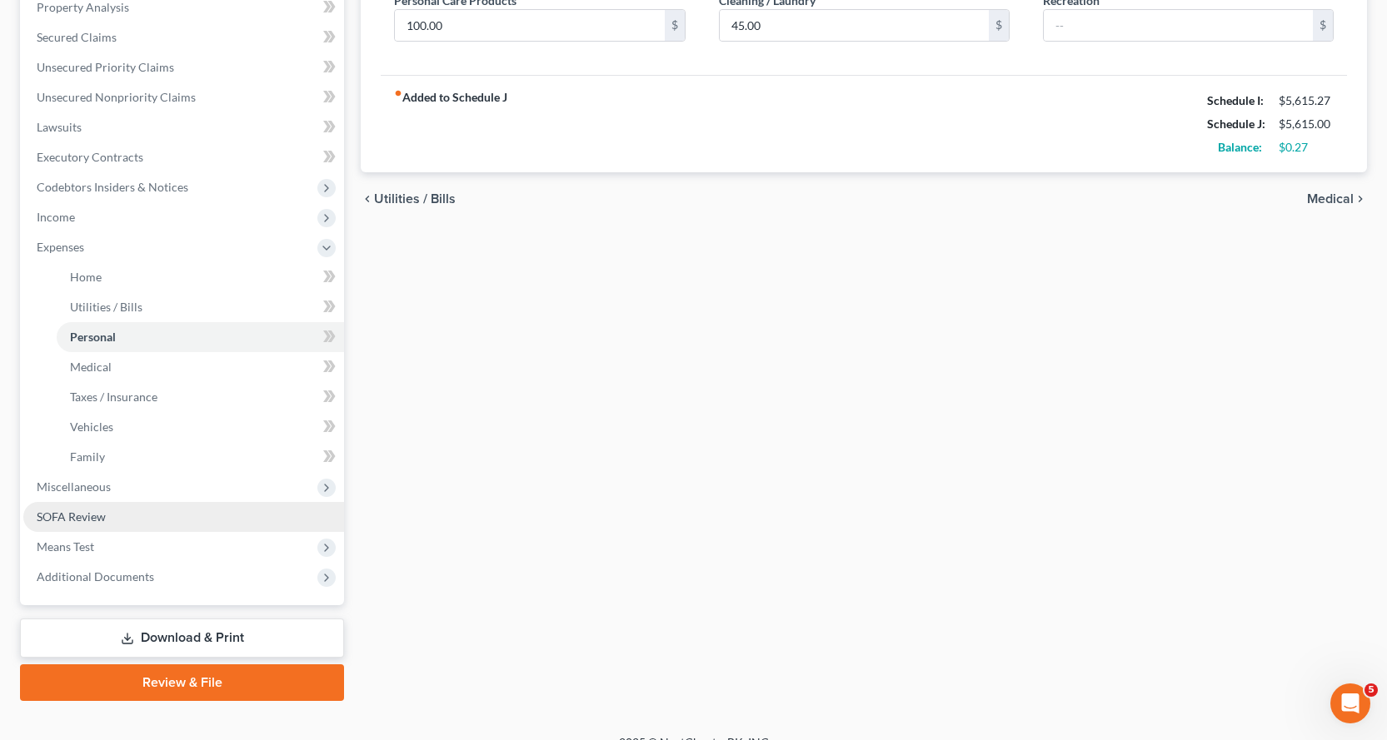
scroll to position [355, 0]
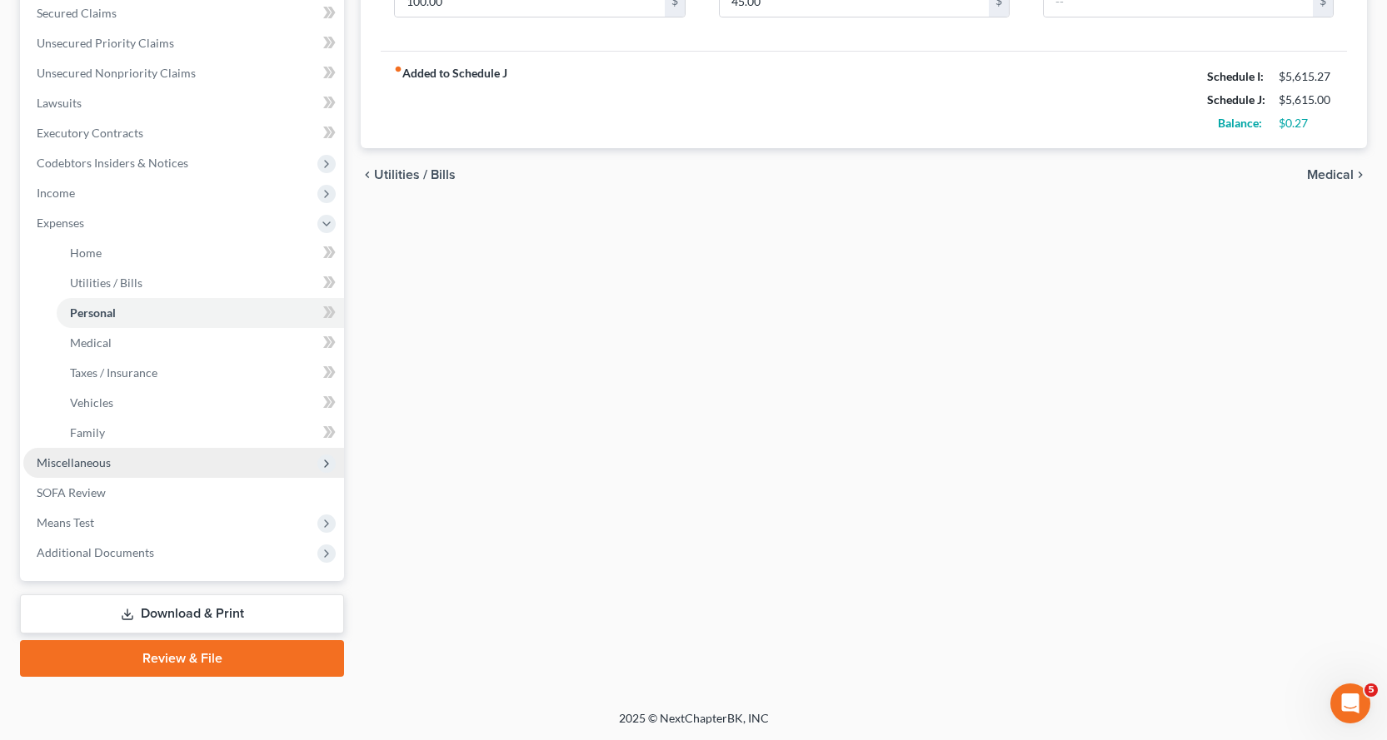
click at [71, 461] on span "Miscellaneous" at bounding box center [74, 463] width 74 height 14
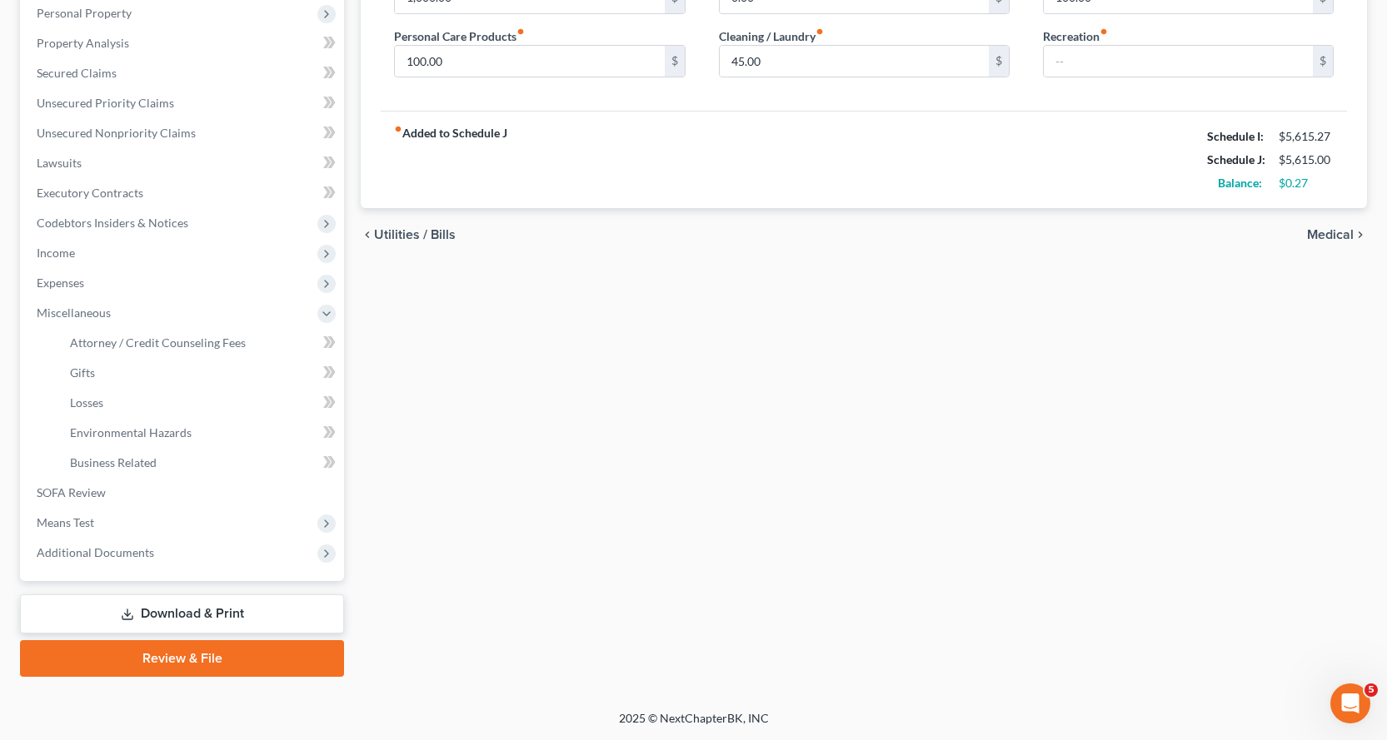
scroll to position [295, 0]
click at [151, 340] on span "Attorney / Credit Counseling Fees" at bounding box center [158, 343] width 176 height 14
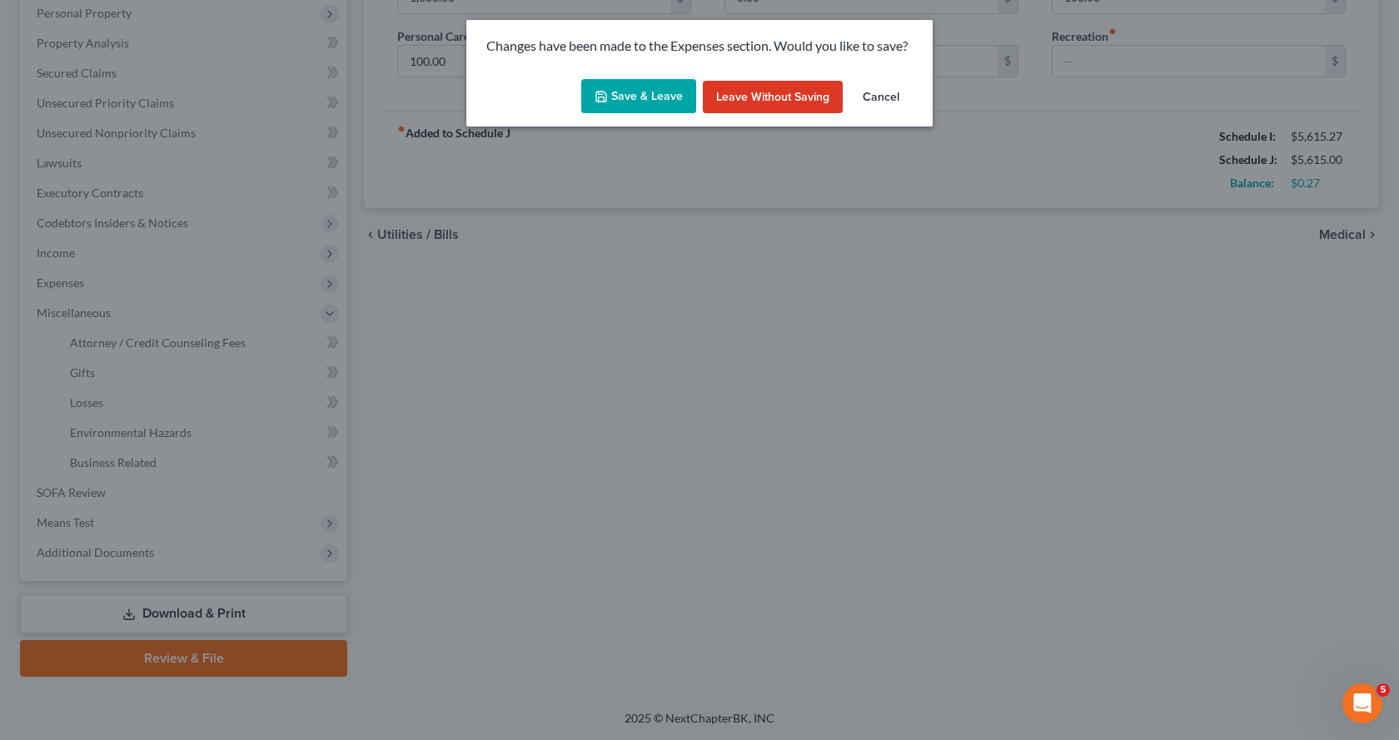
drag, startPoint x: 650, startPoint y: 97, endPoint x: 717, endPoint y: 575, distance: 481.9
click at [652, 104] on button "Save & Leave" at bounding box center [638, 96] width 115 height 35
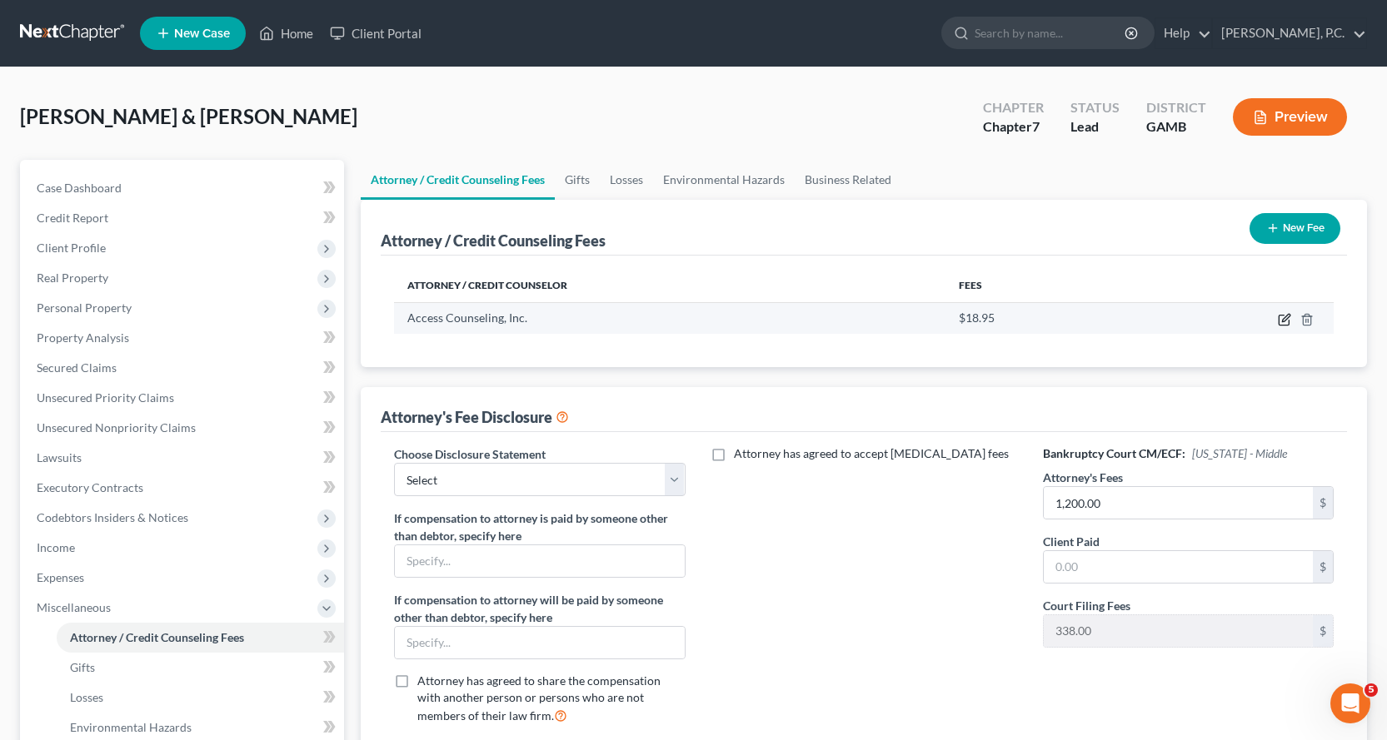
click at [1283, 316] on icon "button" at bounding box center [1284, 319] width 13 height 13
select select "4"
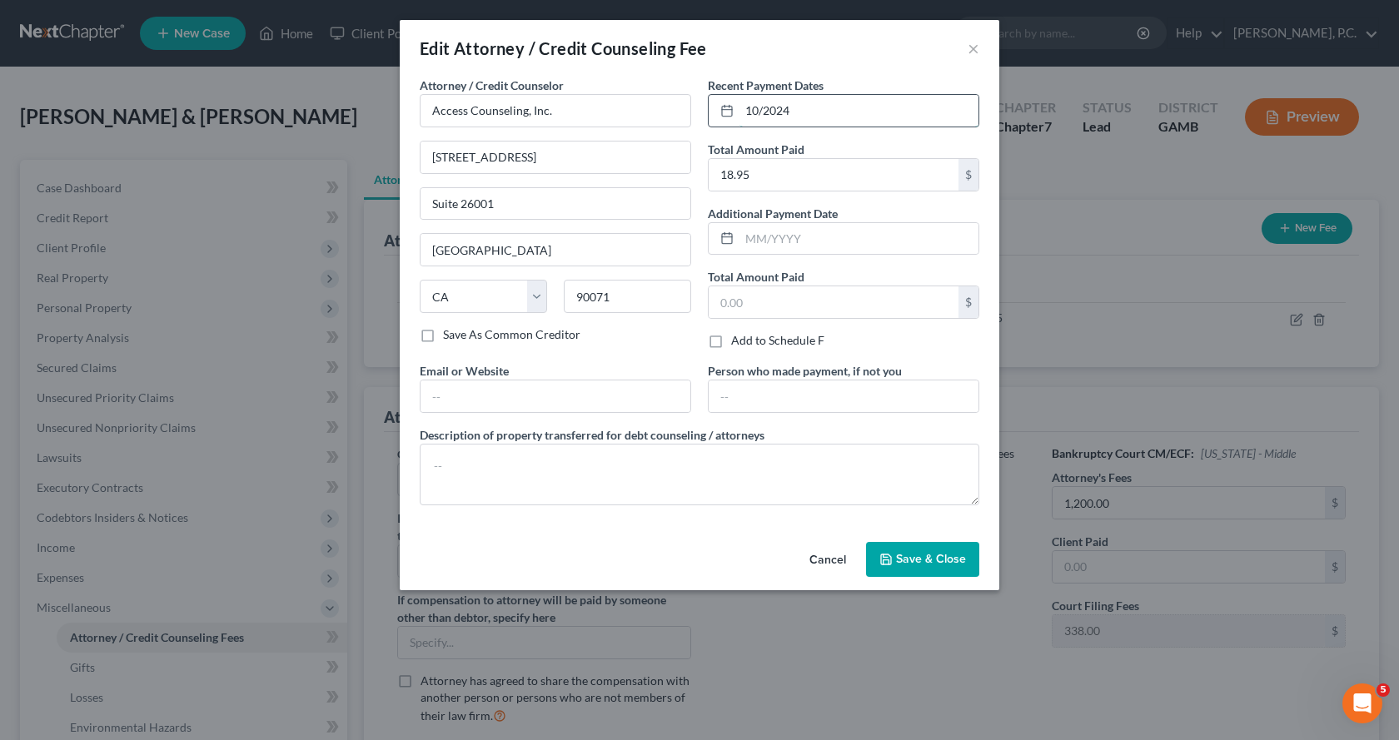
click at [806, 110] on input "10/2024" at bounding box center [859, 111] width 239 height 32
type input "1"
type input "09/2025"
click at [922, 561] on span "Save & Close" at bounding box center [931, 559] width 70 height 14
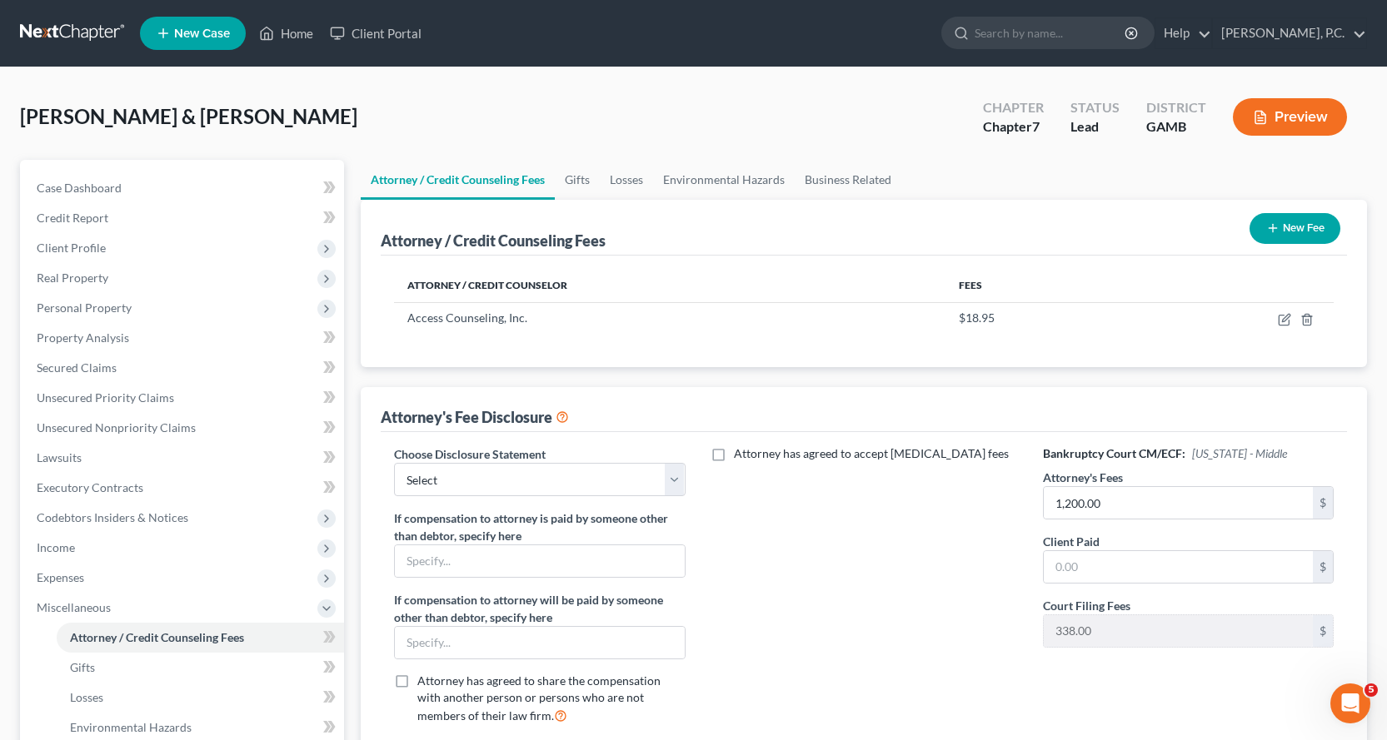
click at [1300, 231] on button "New Fee" at bounding box center [1294, 228] width 91 height 31
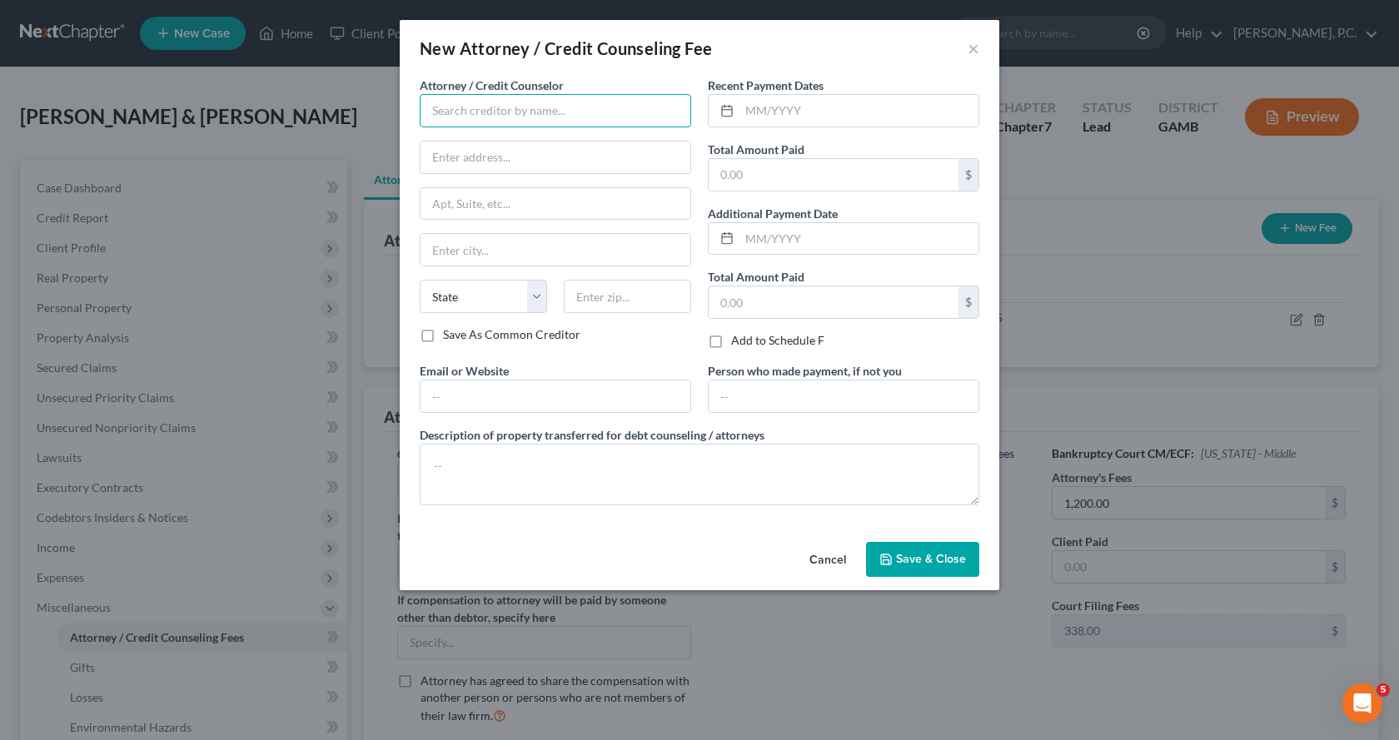
click at [541, 110] on input "text" at bounding box center [556, 110] width 272 height 33
type input "[PERSON_NAME] PC"
type input "P.O. Box 7221"
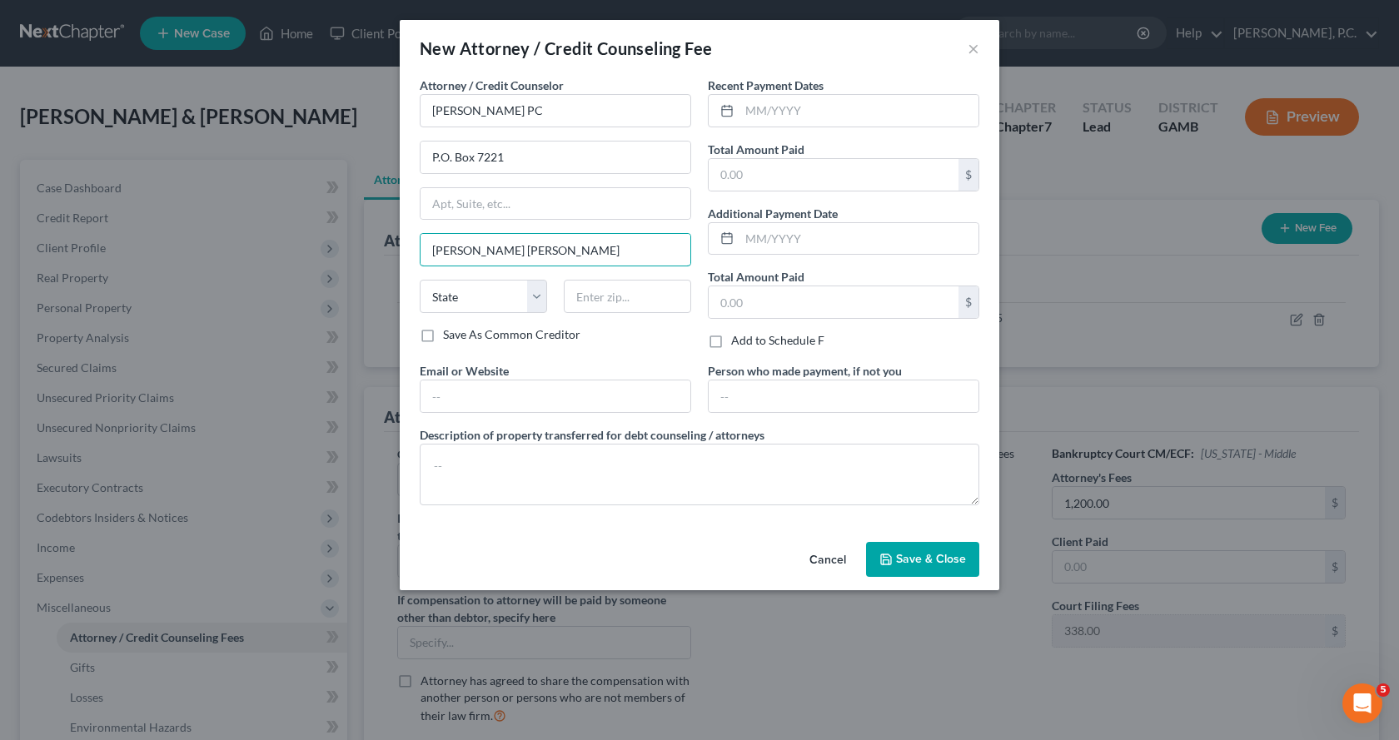
type input "[PERSON_NAME] [PERSON_NAME]"
select select "10"
click at [641, 296] on input "310952" at bounding box center [627, 296] width 127 height 33
type input "31095"
click at [833, 111] on input "text" at bounding box center [859, 111] width 239 height 32
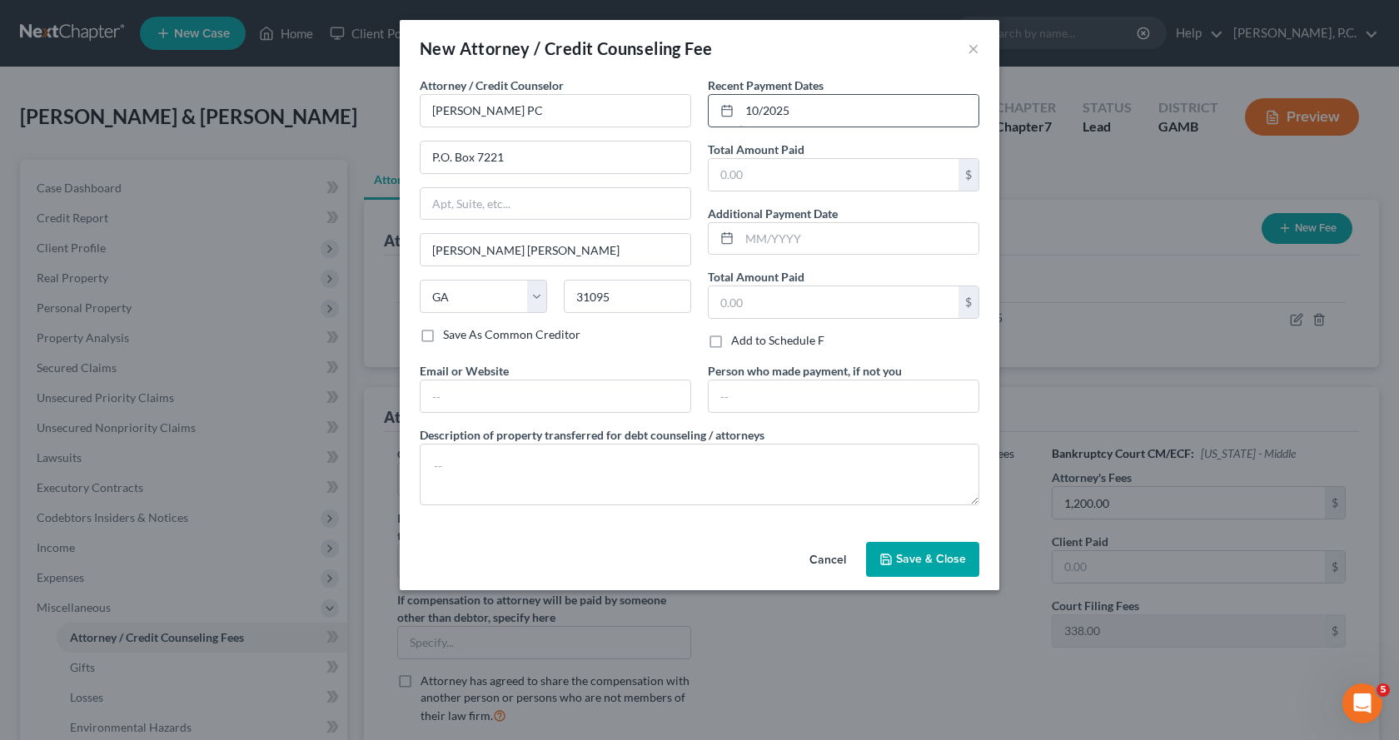
type input "10/2025"
type input "1,538.00"
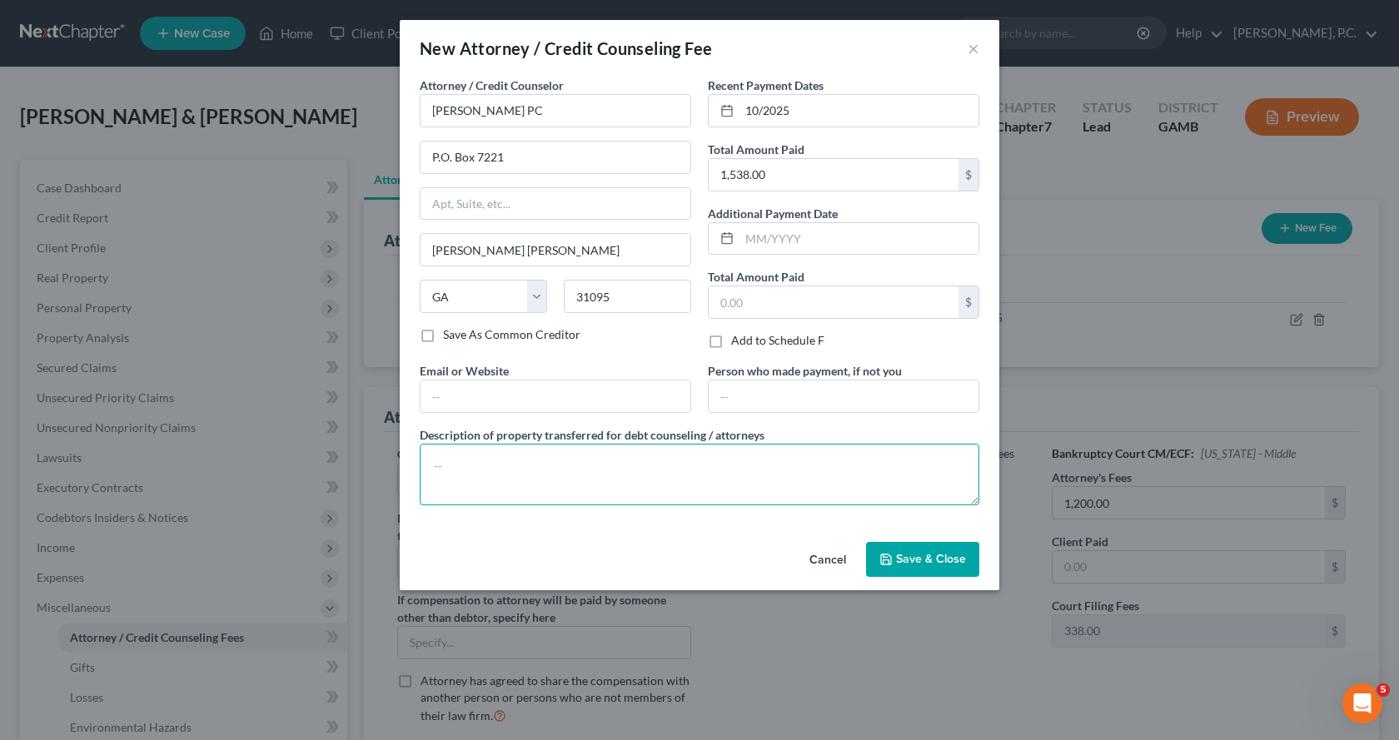
click at [546, 458] on textarea at bounding box center [700, 475] width 560 height 62
type textarea "$338.00 applied to court filing fee; $1,200.00 applied to attorney fees."
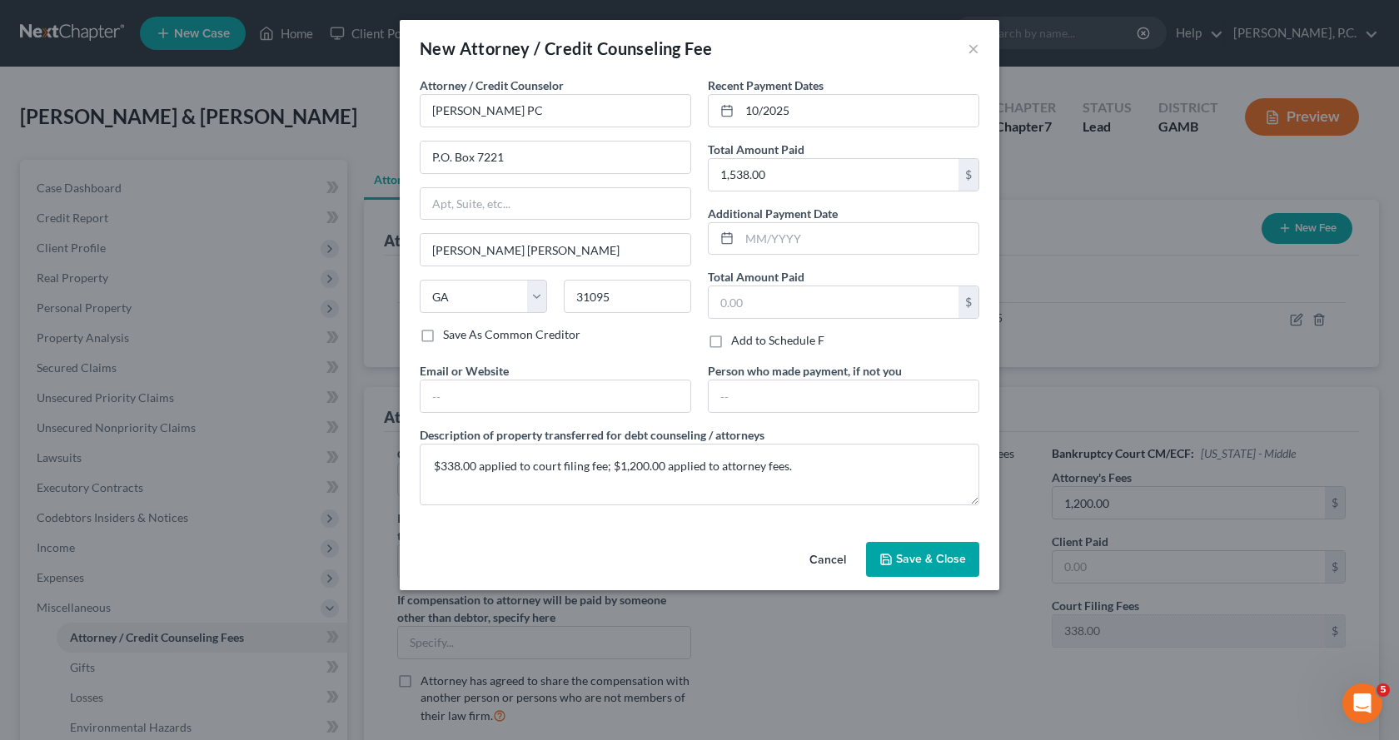
click at [929, 561] on span "Save & Close" at bounding box center [931, 559] width 70 height 14
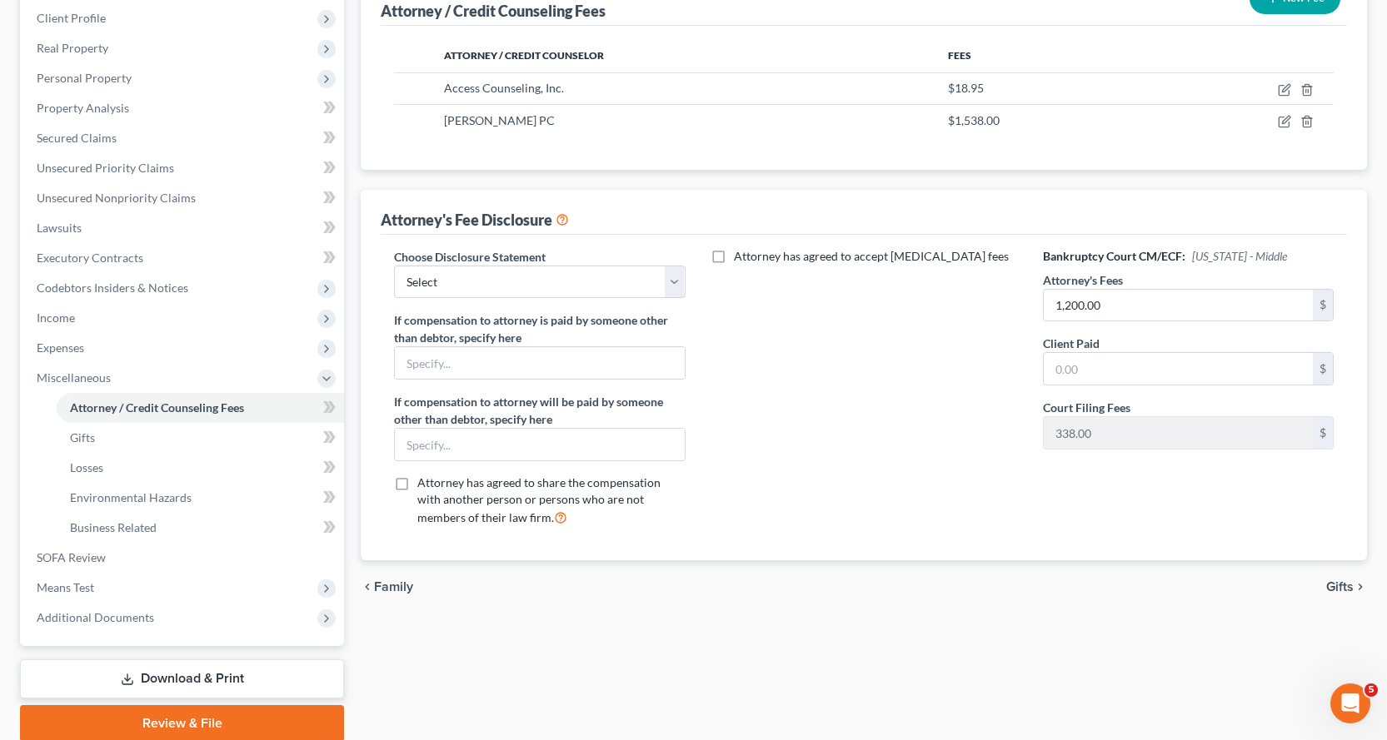
scroll to position [250, 0]
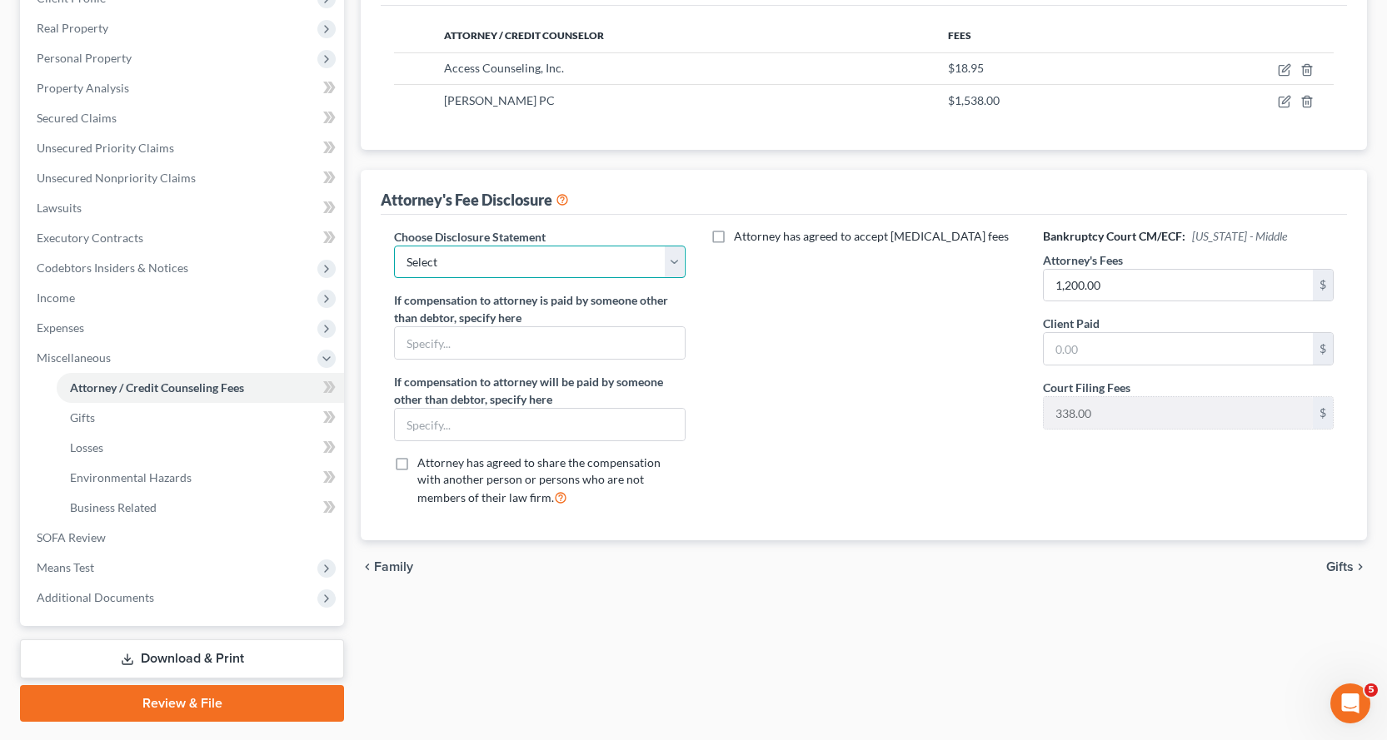
drag, startPoint x: 935, startPoint y: 362, endPoint x: 671, endPoint y: 260, distance: 283.2
click at [671, 260] on select "Select Attorney" at bounding box center [539, 262] width 291 height 33
select select "0"
click at [394, 246] on select "Select Attorney" at bounding box center [539, 262] width 291 height 33
click at [1129, 349] on input "text" at bounding box center [1178, 349] width 269 height 32
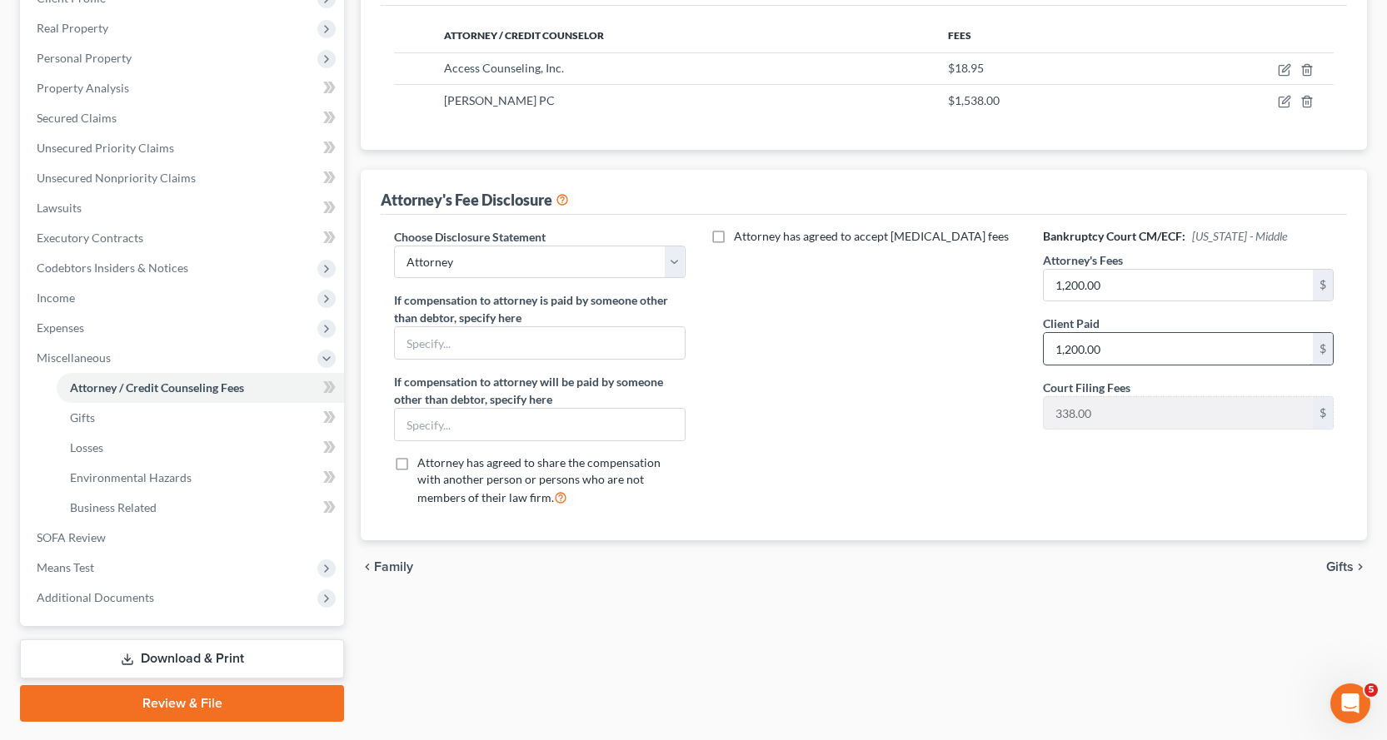
type input "1,200.00"
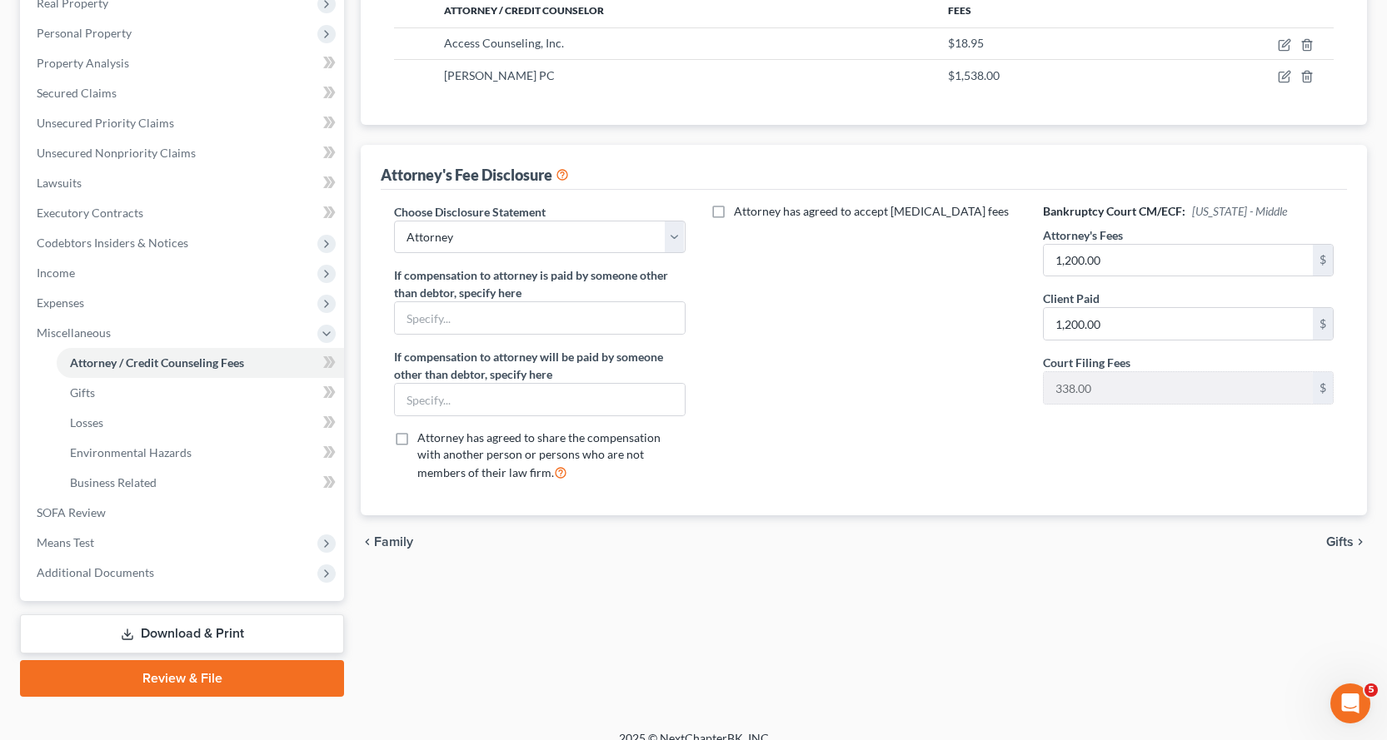
scroll to position [295, 0]
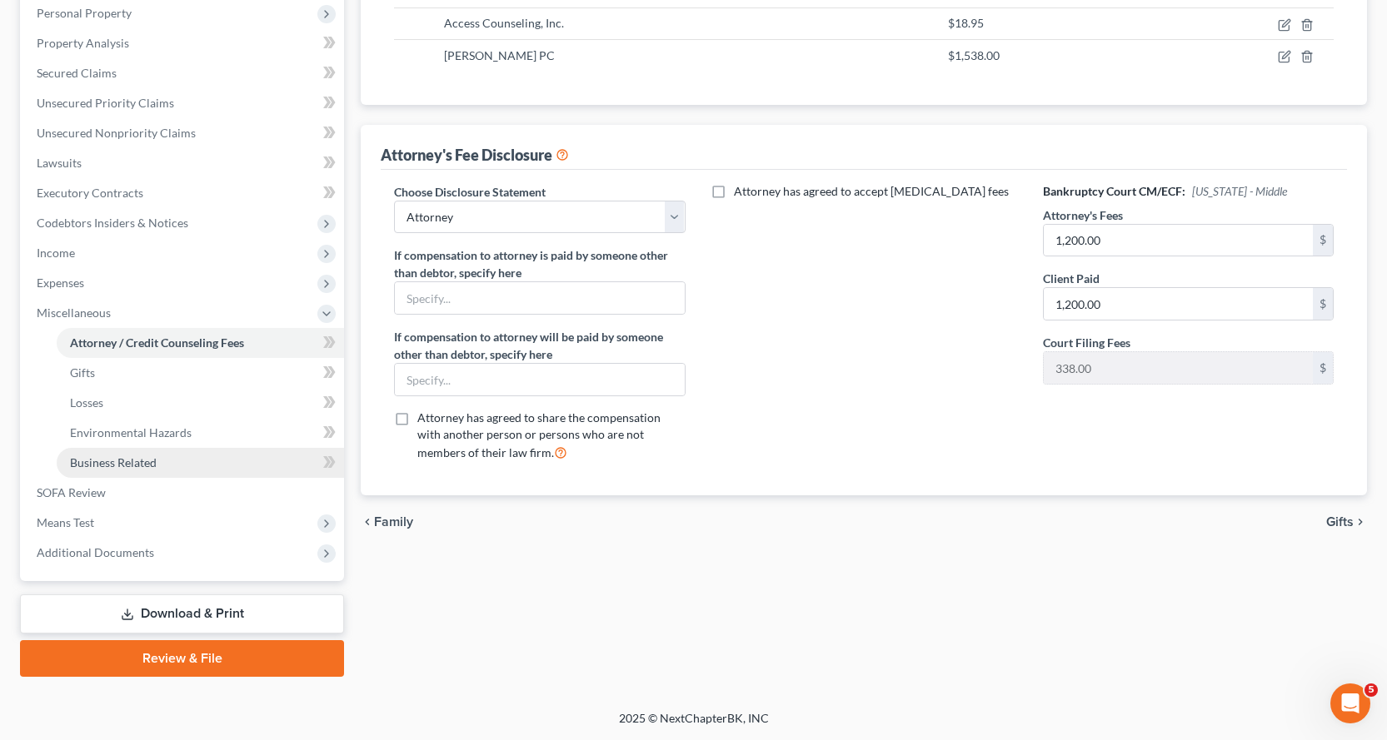
click at [147, 456] on span "Business Related" at bounding box center [113, 463] width 87 height 14
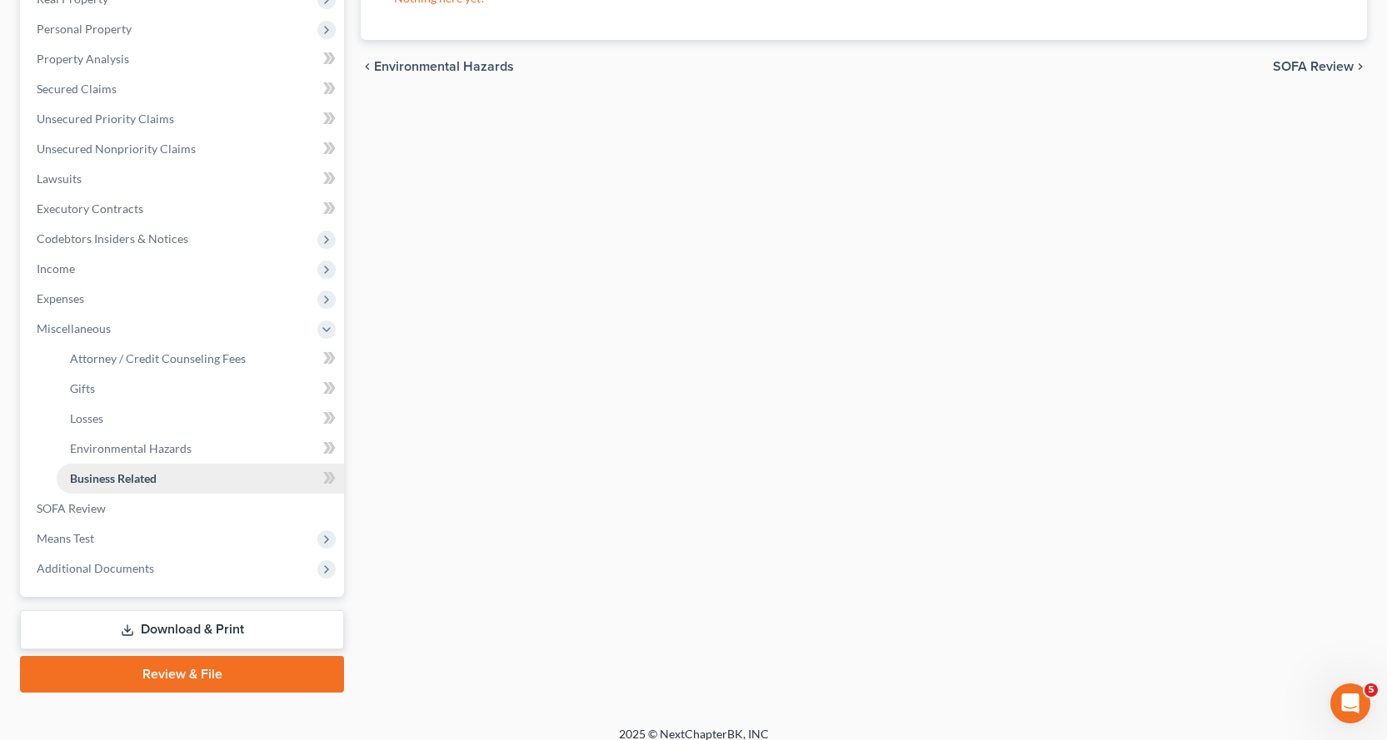
scroll to position [295, 0]
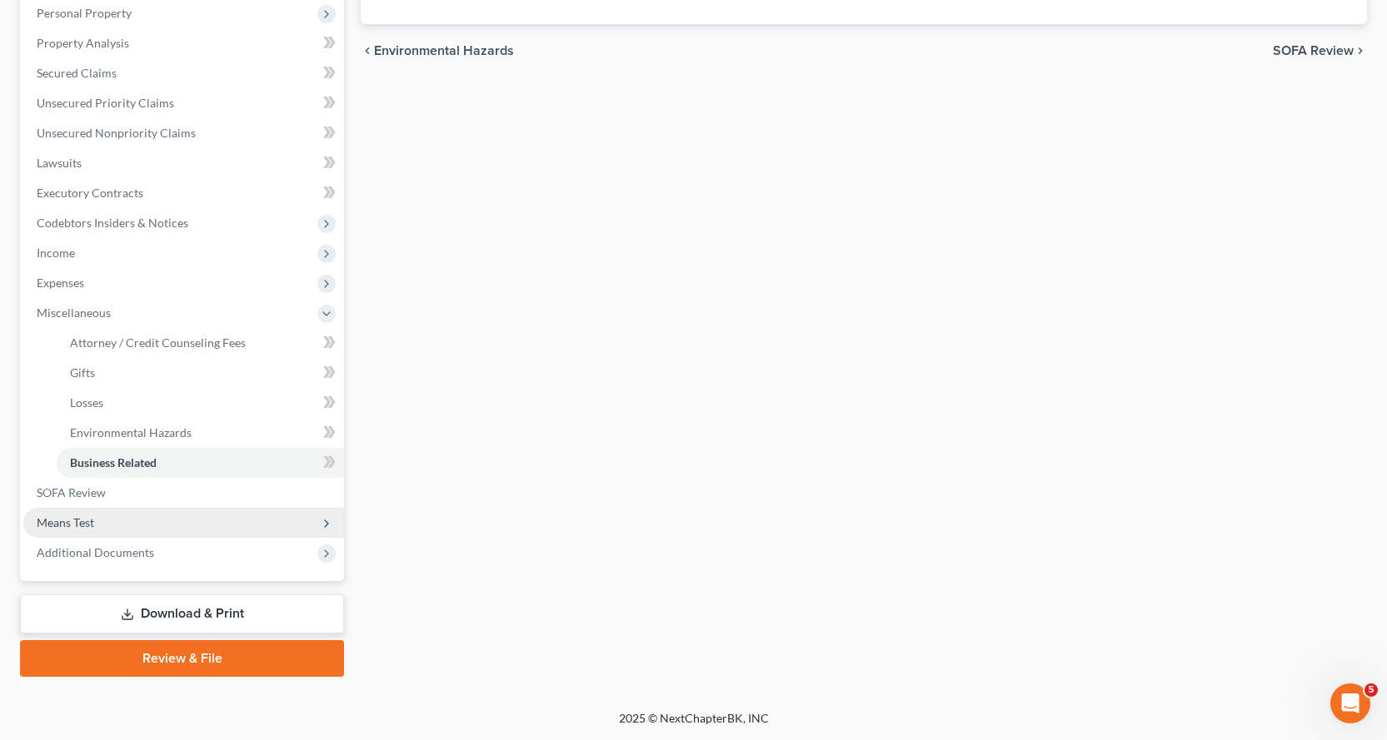
click at [87, 520] on span "Means Test" at bounding box center [65, 523] width 57 height 14
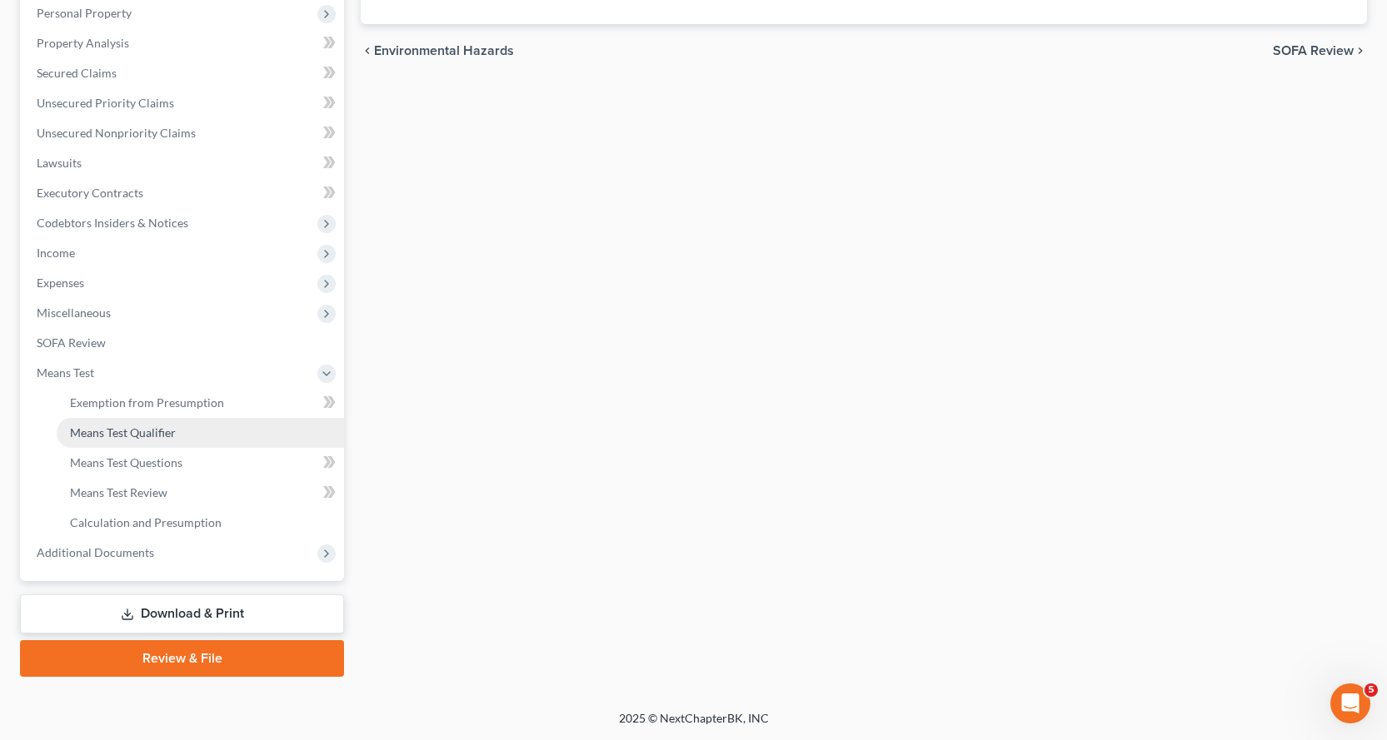
click at [155, 434] on span "Means Test Qualifier" at bounding box center [123, 433] width 106 height 14
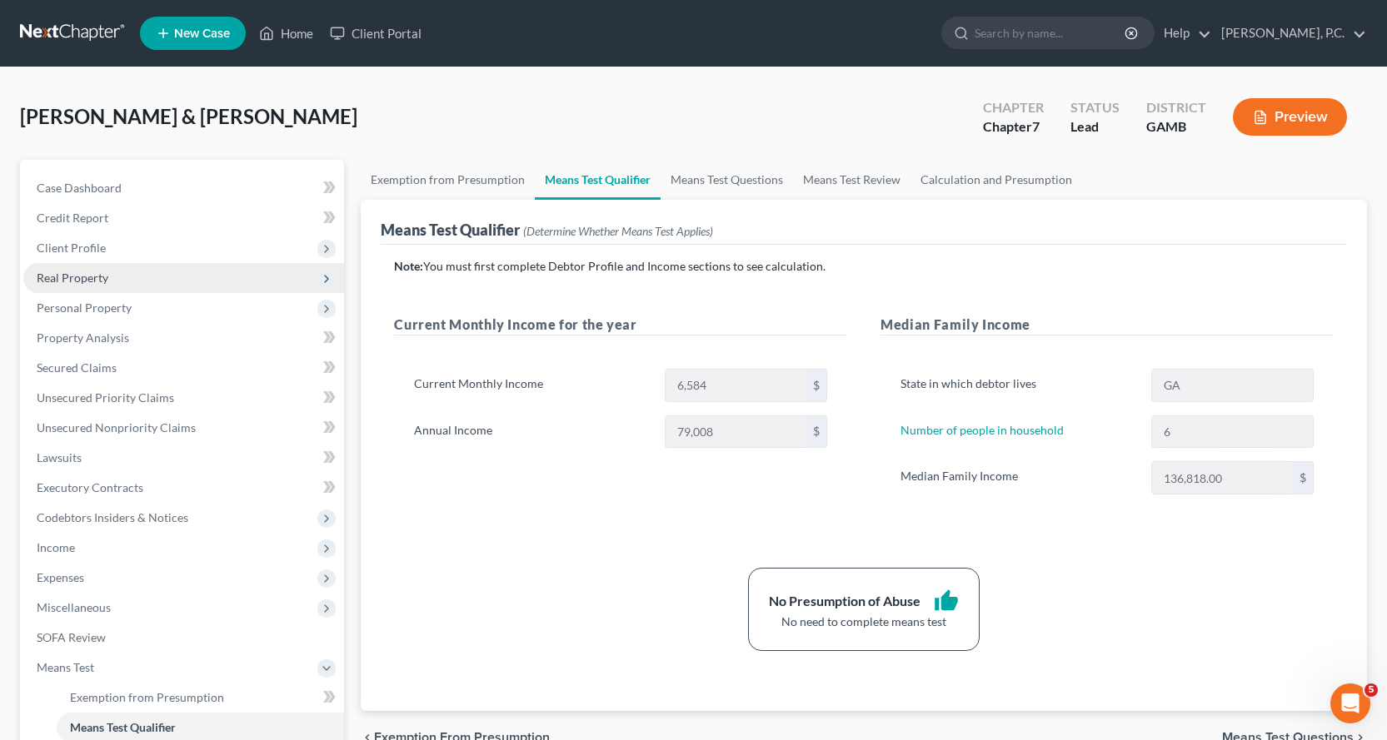
click at [90, 281] on span "Real Property" at bounding box center [73, 278] width 72 height 14
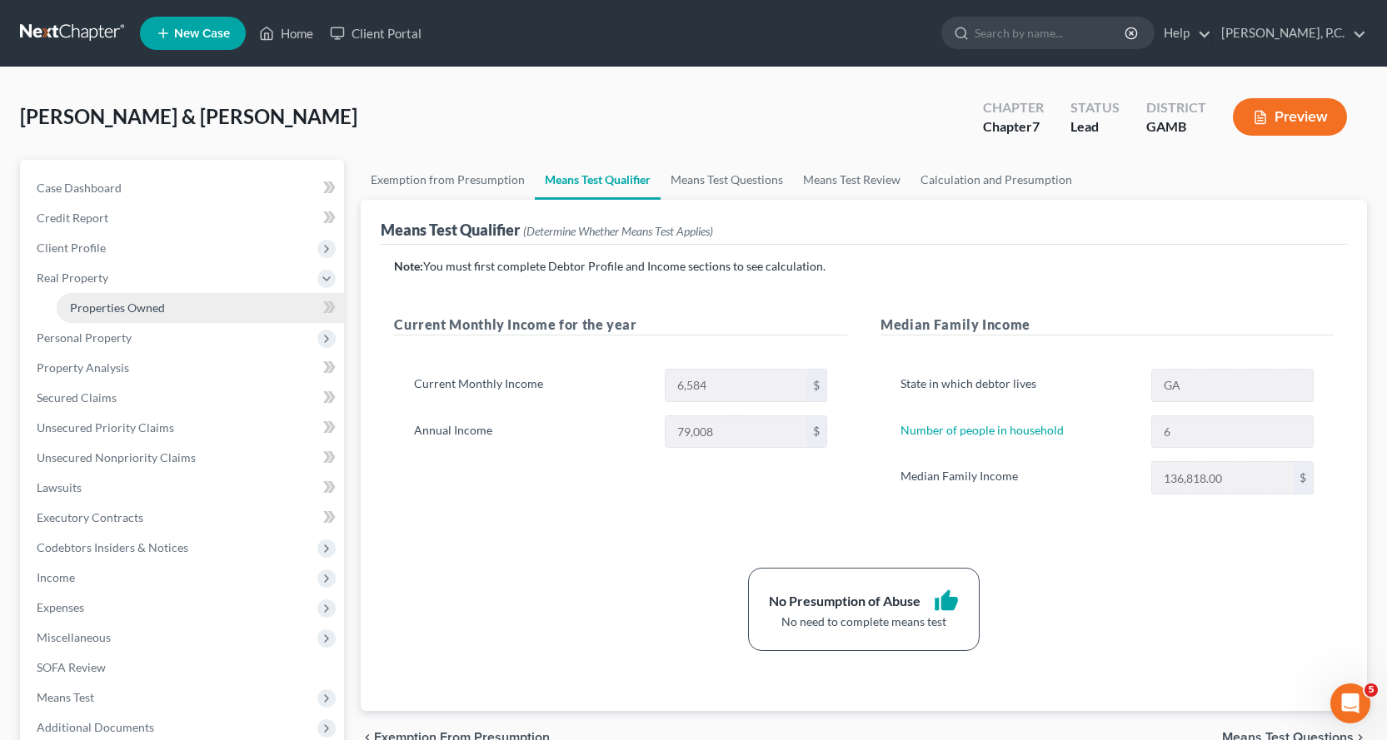
click at [141, 321] on link "Properties Owned" at bounding box center [200, 308] width 287 height 30
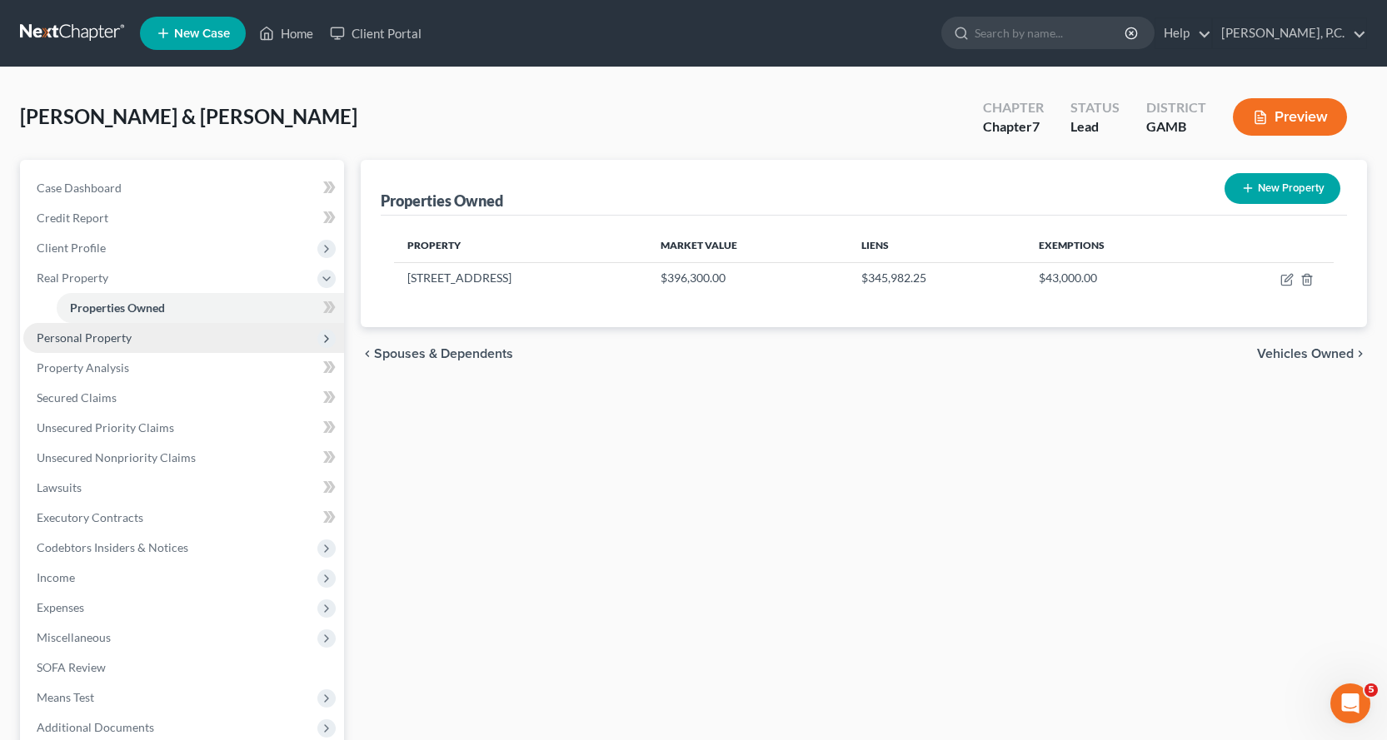
drag, startPoint x: 96, startPoint y: 334, endPoint x: 104, endPoint y: 351, distance: 19.4
click at [96, 335] on span "Personal Property" at bounding box center [84, 338] width 95 height 14
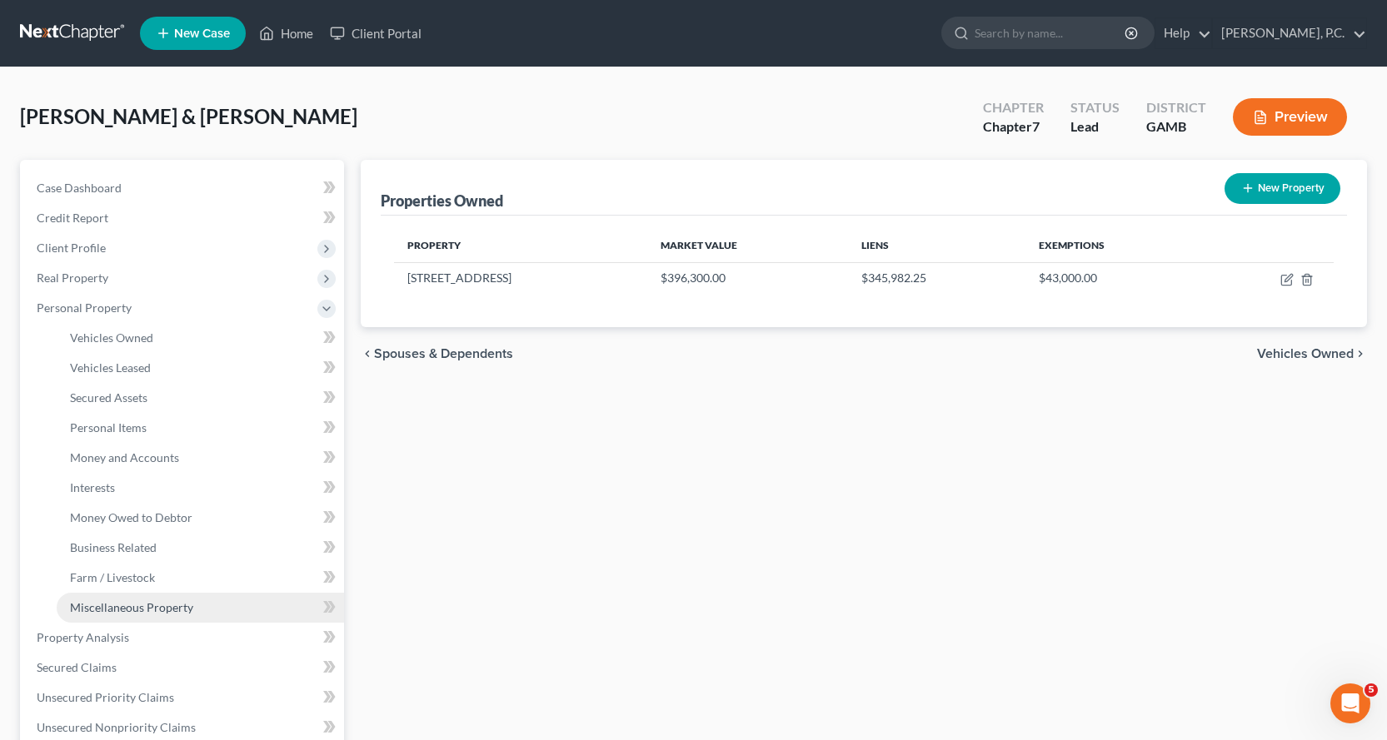
click at [122, 605] on span "Miscellaneous Property" at bounding box center [131, 607] width 123 height 14
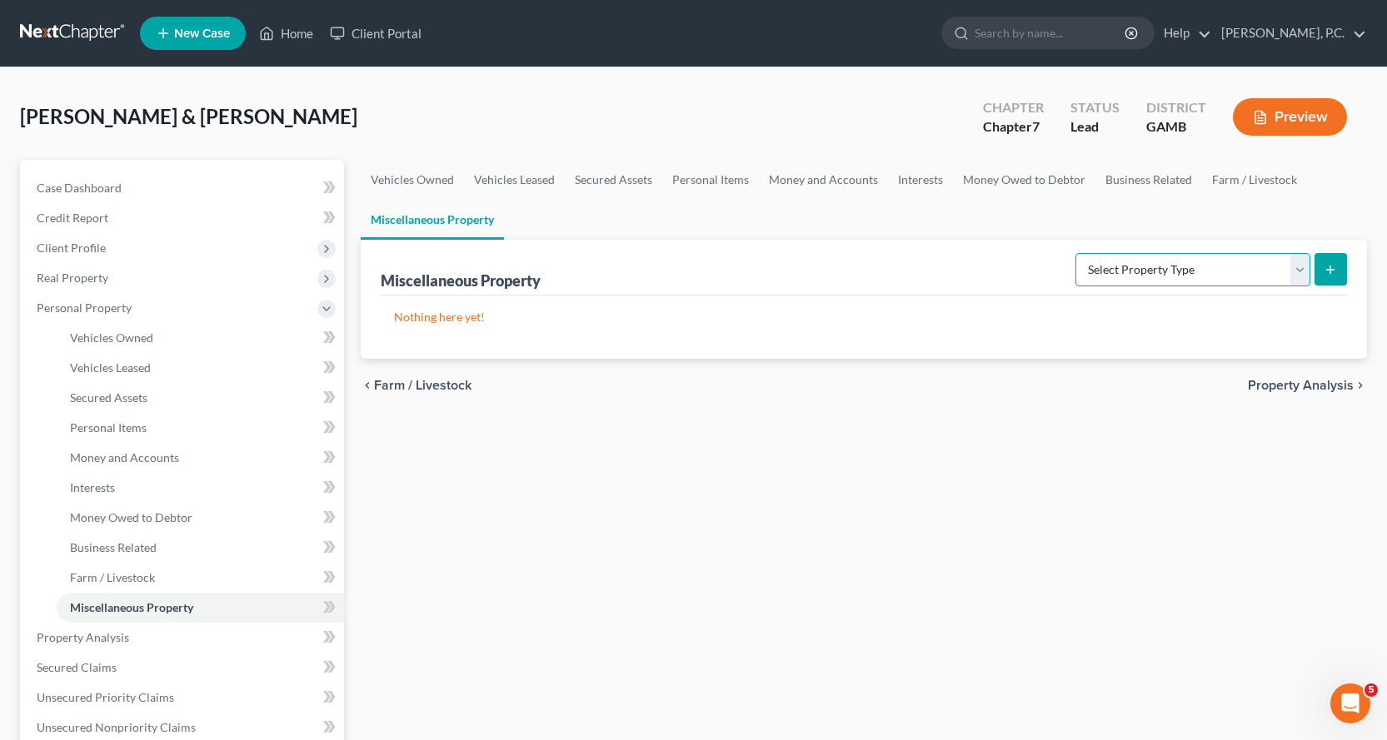
click at [1302, 269] on select "Select Property Type Assigned for Creditor Benefit [DATE] Holding for Another N…" at bounding box center [1192, 269] width 235 height 33
select select "transferred"
click at [1075, 253] on select "Select Property Type Assigned for Creditor Benefit [DATE] Holding for Another N…" at bounding box center [1192, 269] width 235 height 33
click at [1328, 264] on icon "submit" at bounding box center [1329, 269] width 13 height 13
select select "Ordinary ([DATE])"
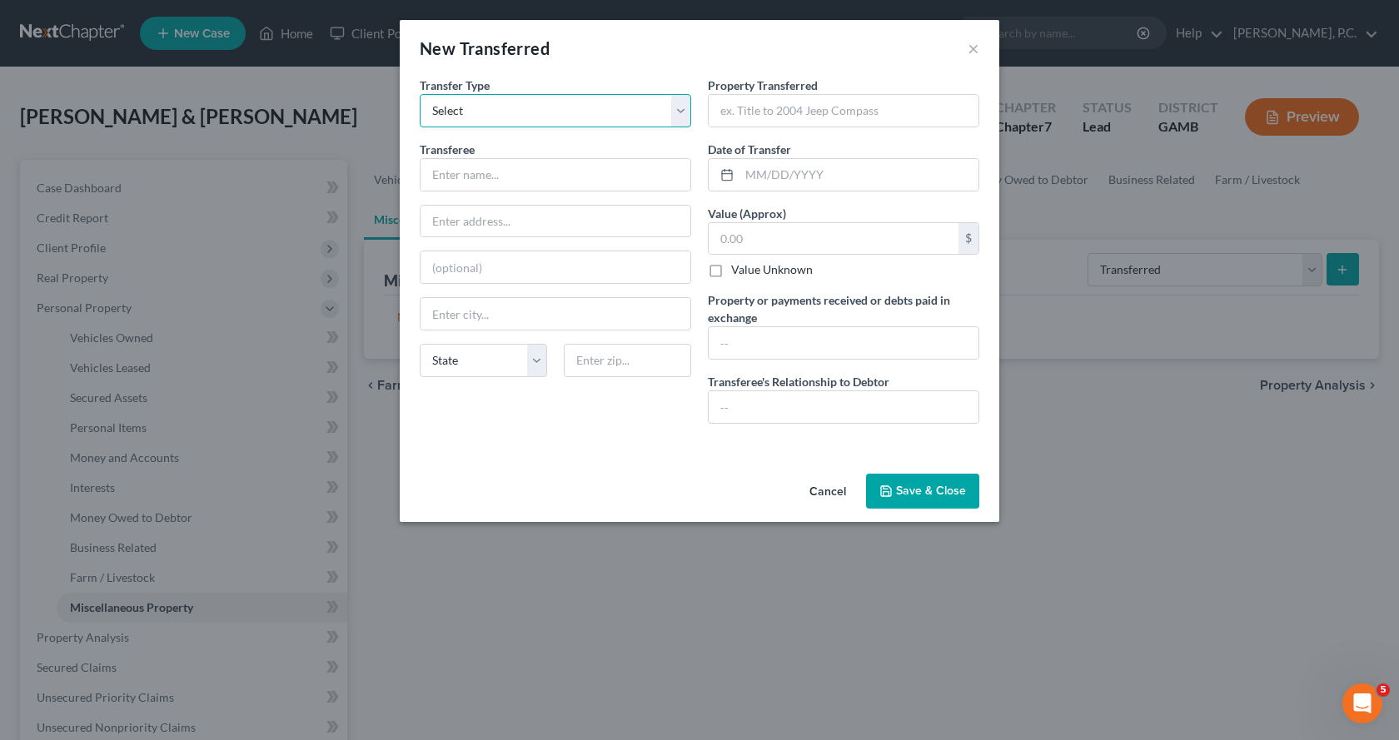
click at [681, 105] on select "Select Ordinary ([DATE]) [DATE]" at bounding box center [556, 110] width 272 height 33
drag, startPoint x: 681, startPoint y: 105, endPoint x: 506, endPoint y: 158, distance: 182.8
click at [681, 105] on select "Select Ordinary ([DATE]) [DATE]" at bounding box center [556, 110] width 272 height 33
drag, startPoint x: 470, startPoint y: 171, endPoint x: 536, endPoint y: 184, distance: 67.1
click at [470, 171] on input "text" at bounding box center [556, 175] width 270 height 32
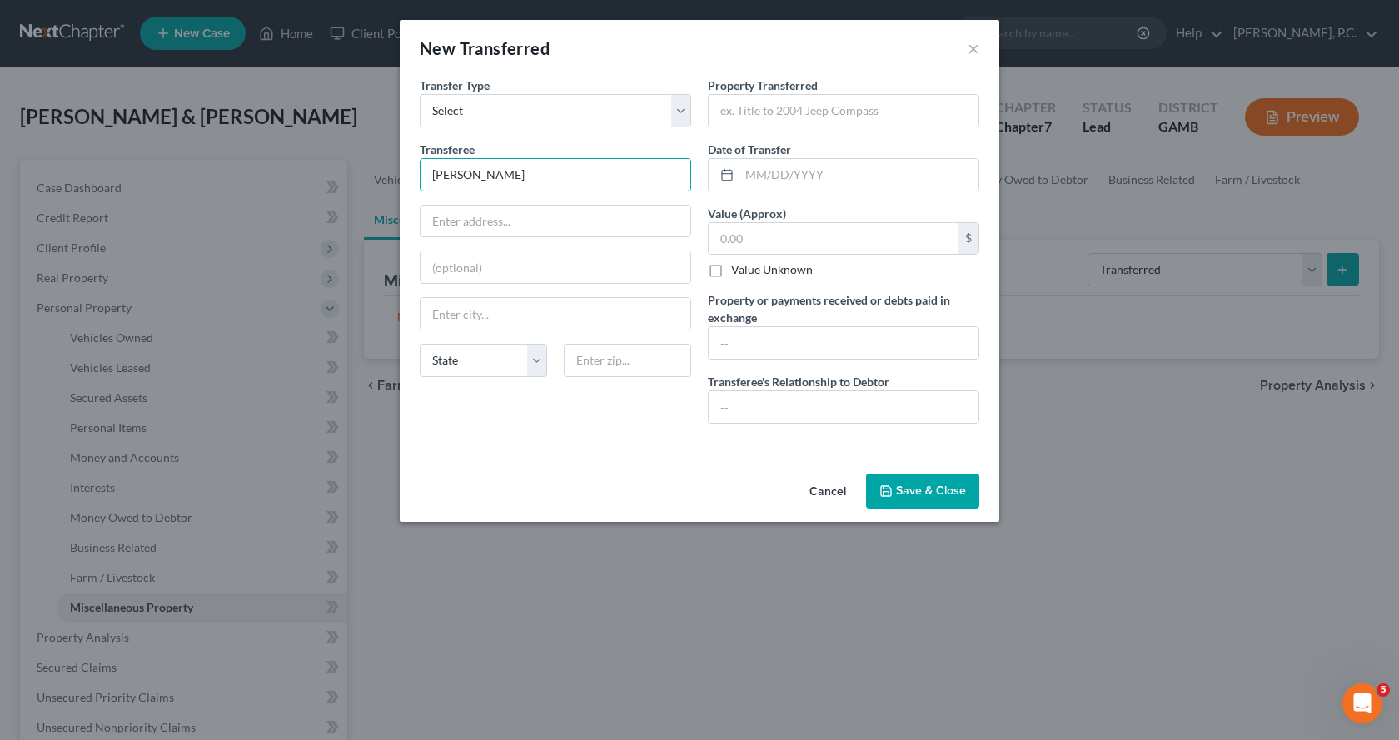
type input "[PERSON_NAME]"
type input "[STREET_ADDRESS]"
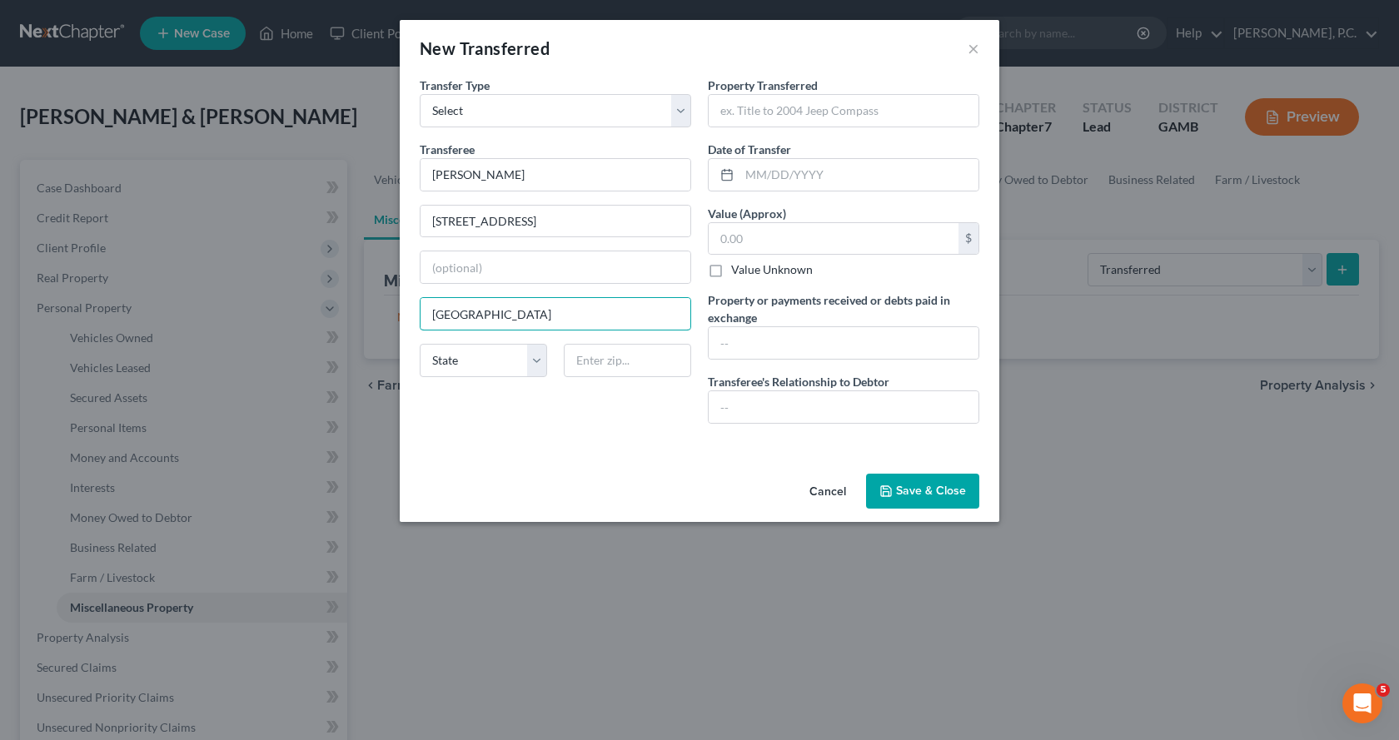
type input "[GEOGRAPHIC_DATA]"
select select "9"
type input "34953"
type input "[GEOGRAPHIC_DATA]"
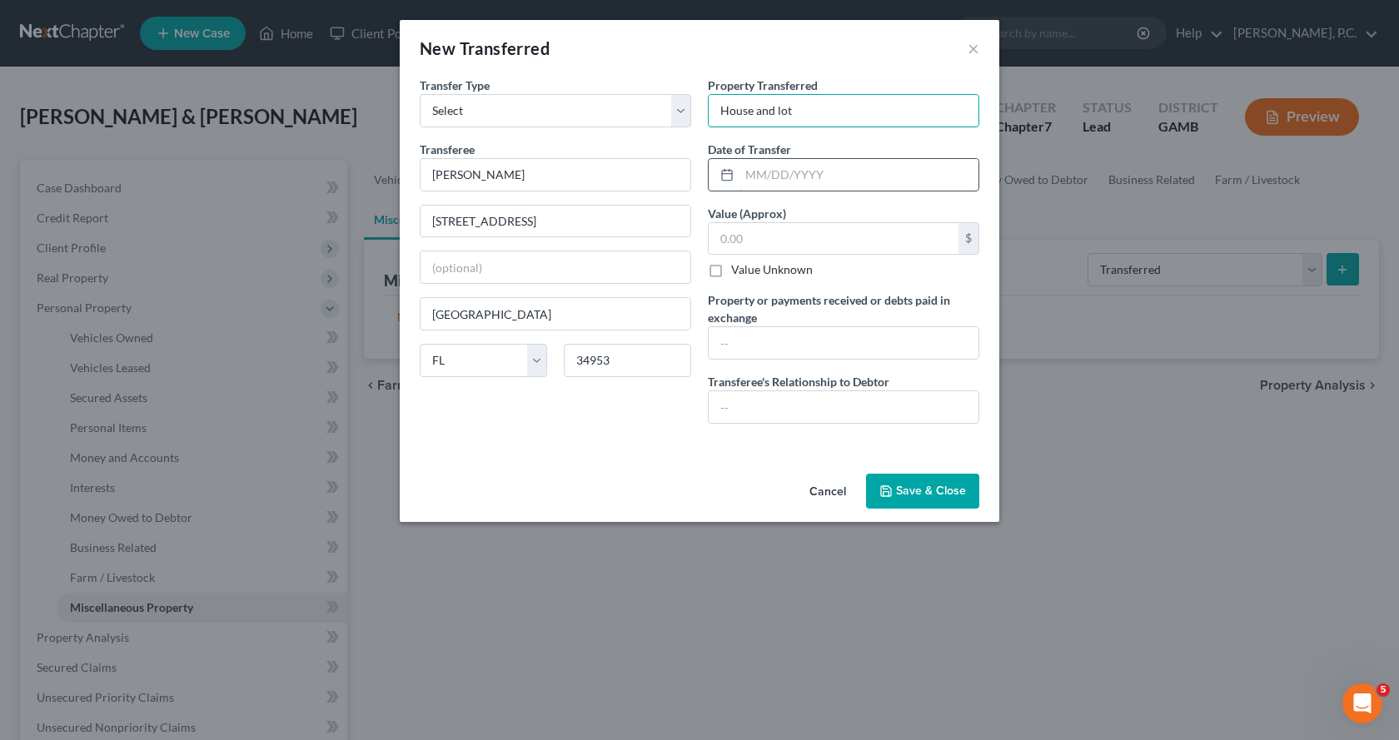
type input "House and lot"
click at [765, 178] on input "text" at bounding box center [859, 175] width 239 height 32
type input "[DATE]"
click at [818, 253] on input "text" at bounding box center [834, 239] width 250 height 32
type input "410,000.00"
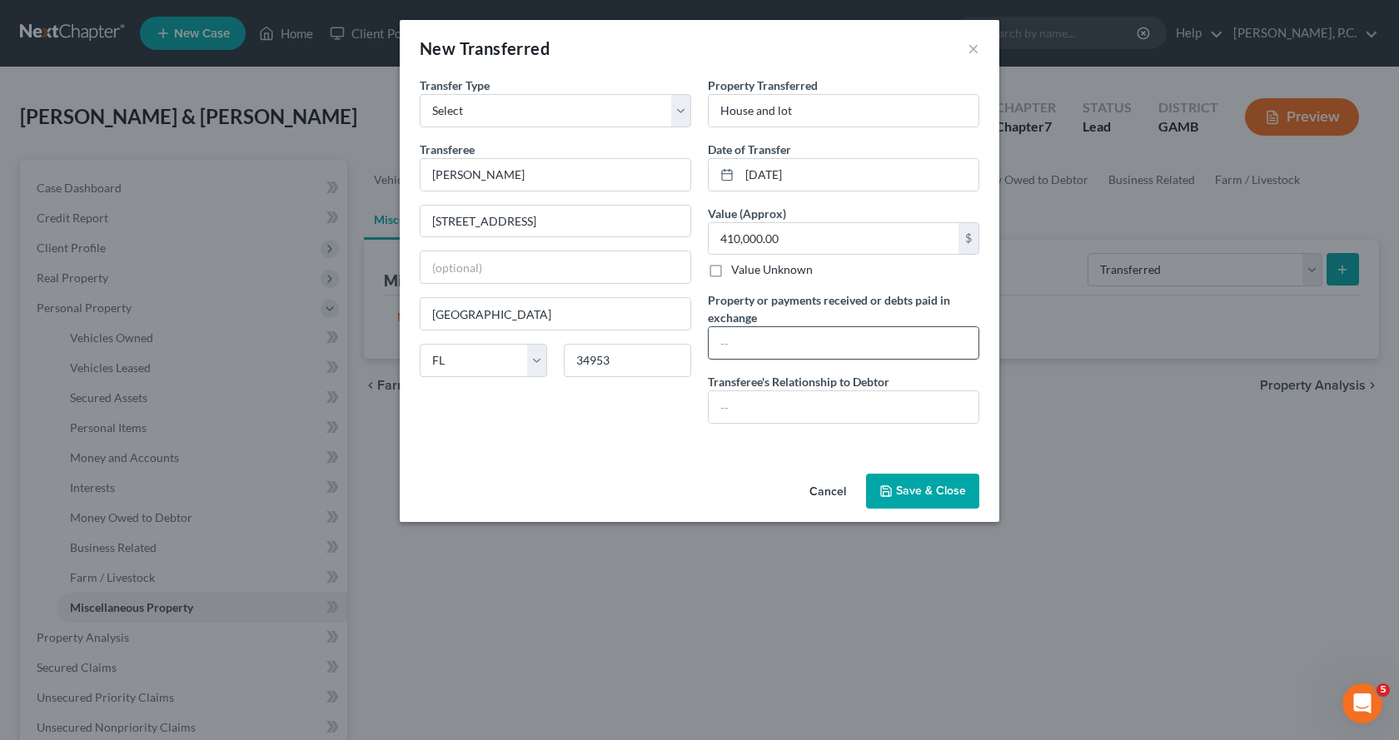
click at [795, 342] on input "text" at bounding box center [844, 343] width 270 height 32
type input "Debtors netted $52,559.90"
type input "None"
click at [942, 489] on button "Save & Close" at bounding box center [922, 491] width 113 height 35
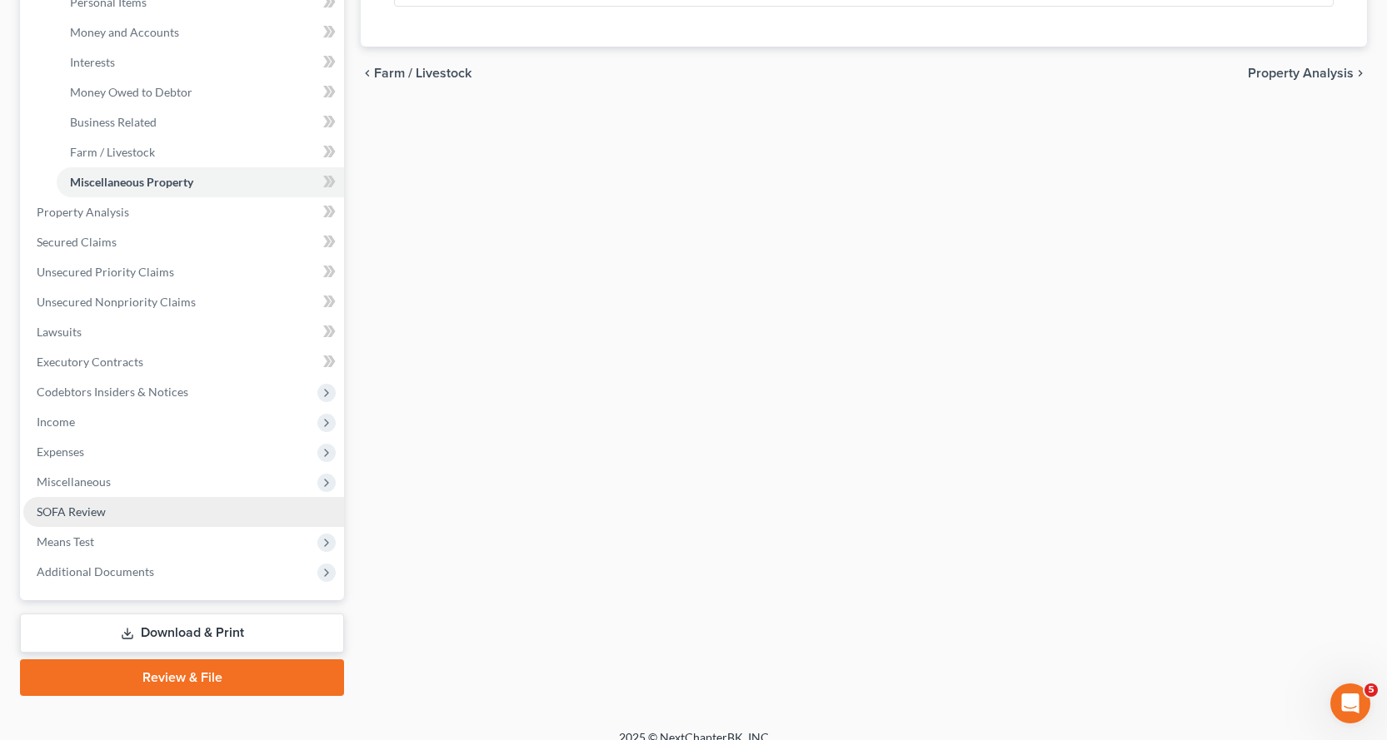
scroll to position [445, 0]
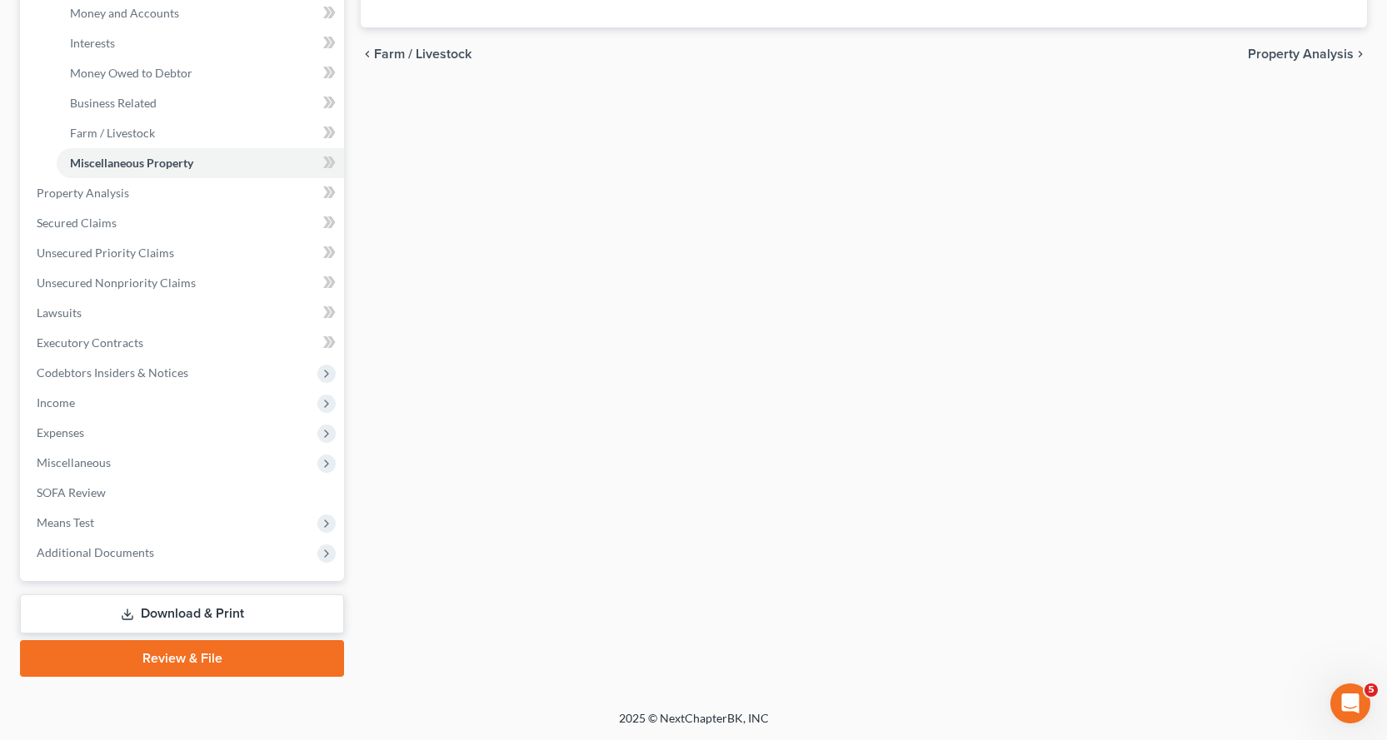
click at [202, 612] on link "Download & Print" at bounding box center [182, 614] width 324 height 39
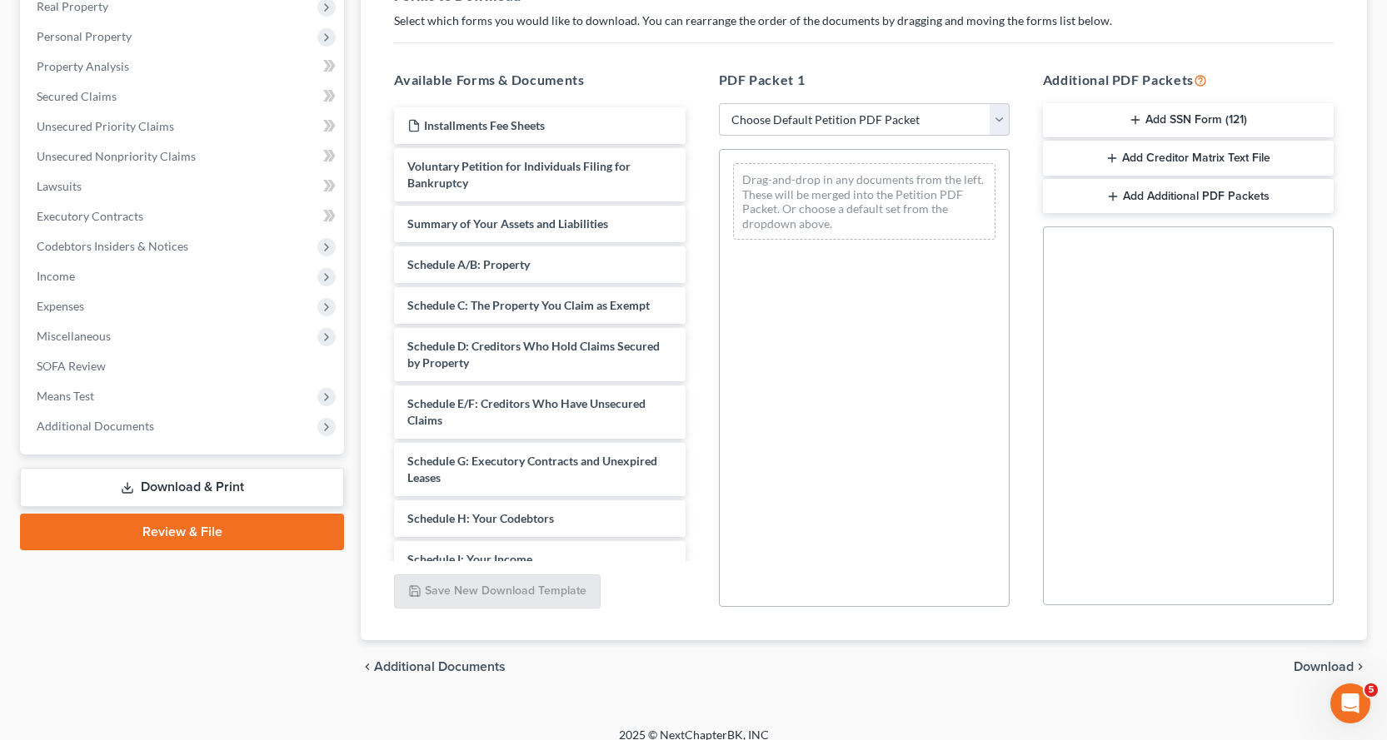
scroll to position [288, 0]
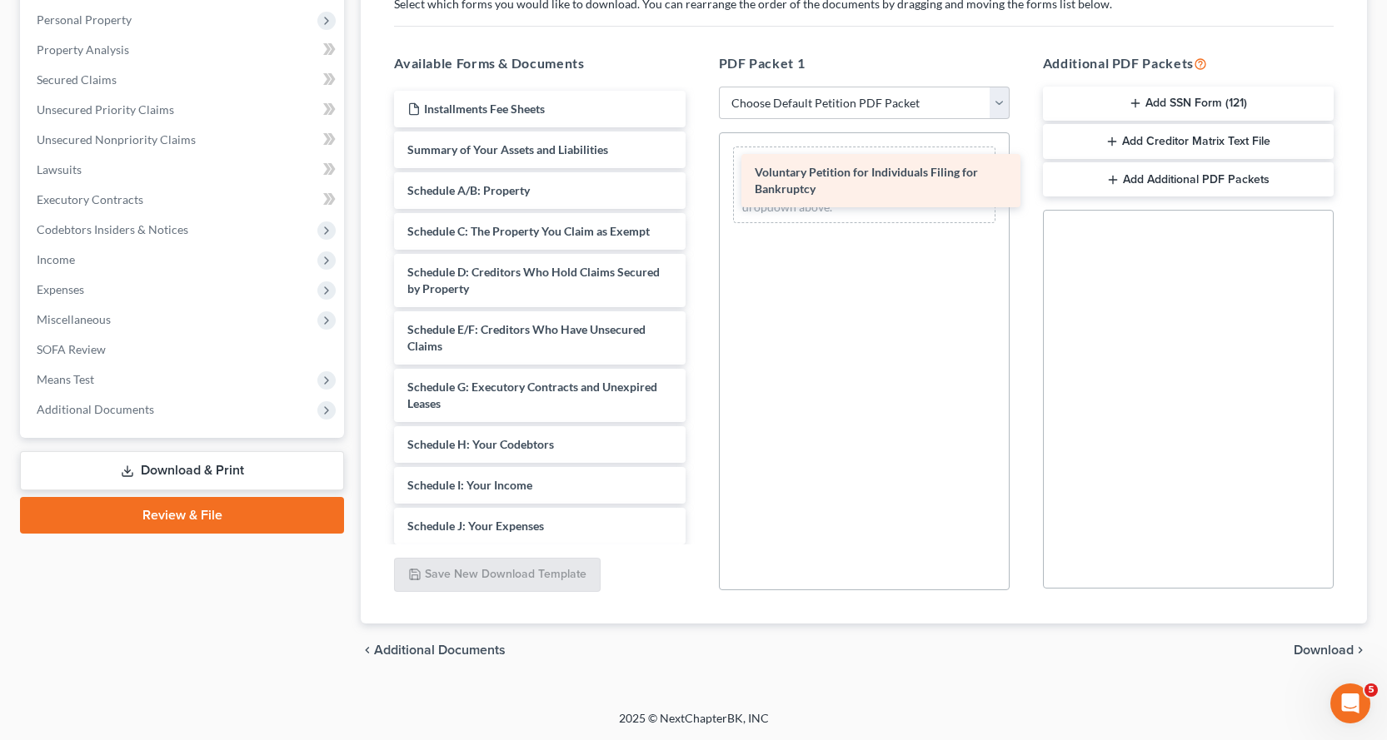
drag, startPoint x: 419, startPoint y: 152, endPoint x: 765, endPoint y: 174, distance: 346.4
click at [698, 174] on div "Voluntary Petition for Individuals Filing for Bankruptcy Installments Fee Sheet…" at bounding box center [539, 523] width 317 height 864
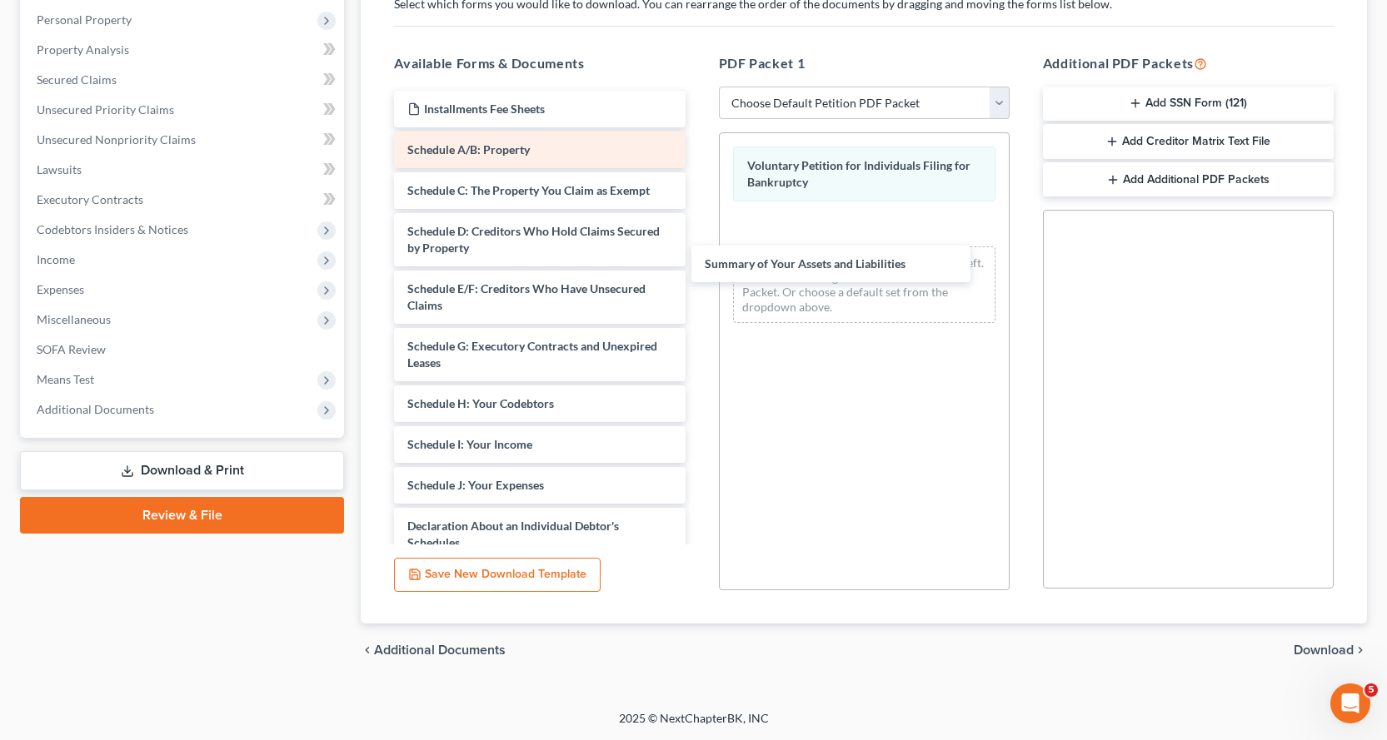
click at [698, 232] on div "Summary of Your Assets and Liabilities Installments Fee Sheets Summary of Your …" at bounding box center [539, 502] width 317 height 823
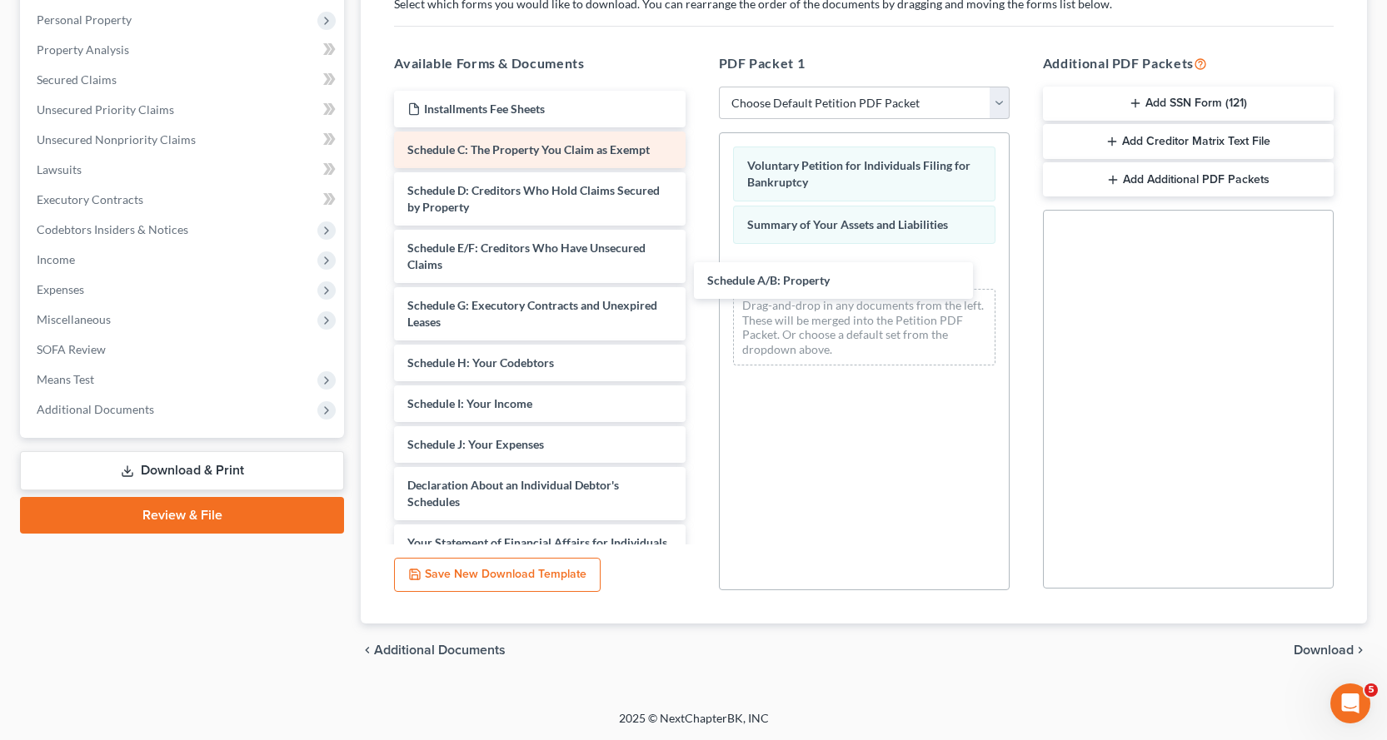
drag, startPoint x: 483, startPoint y: 144, endPoint x: 513, endPoint y: 135, distance: 31.4
click at [698, 260] on div "Schedule A/B: Property Installments Fee Sheets Schedule A/B: Property Schedule …" at bounding box center [539, 482] width 317 height 782
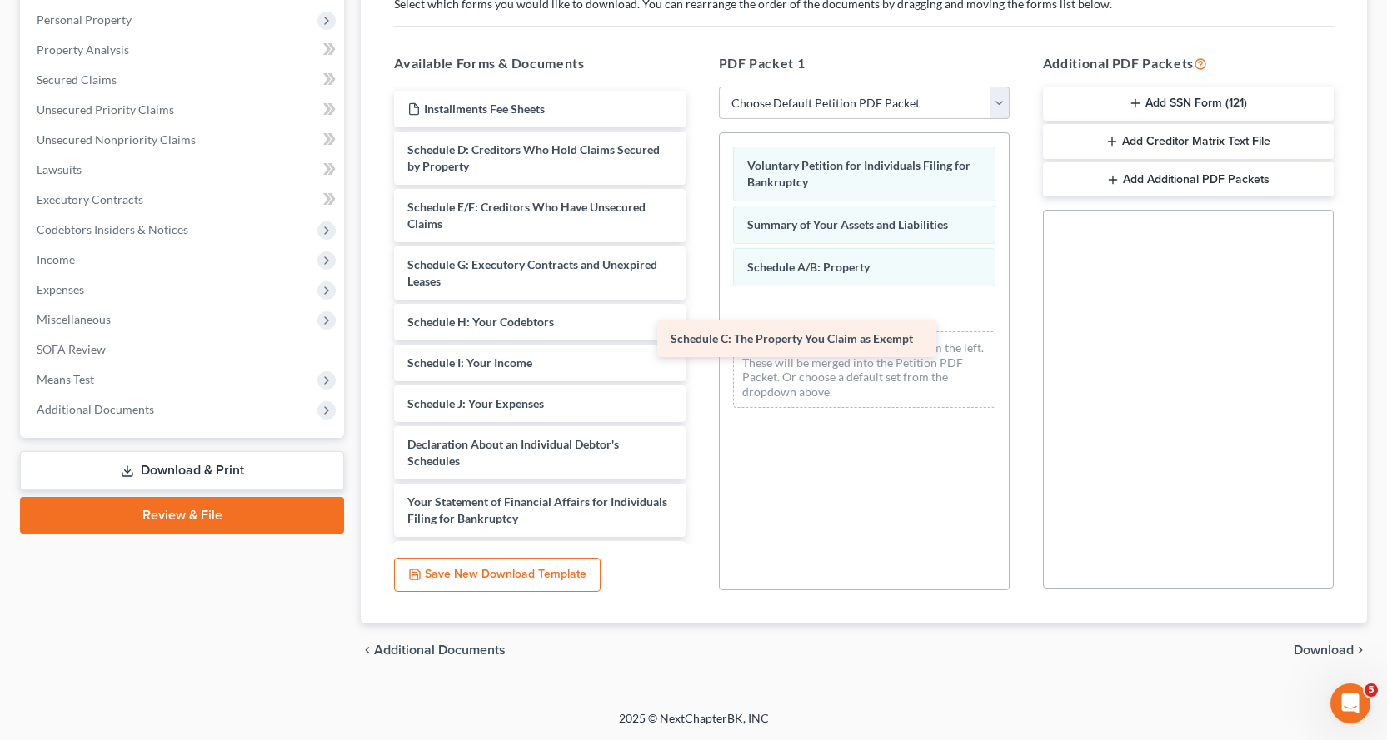
drag, startPoint x: 505, startPoint y: 147, endPoint x: 806, endPoint y: 300, distance: 338.2
click at [698, 300] on div "Schedule C: The Property You Claim as Exempt Installments Fee Sheets Schedule C…" at bounding box center [539, 461] width 317 height 741
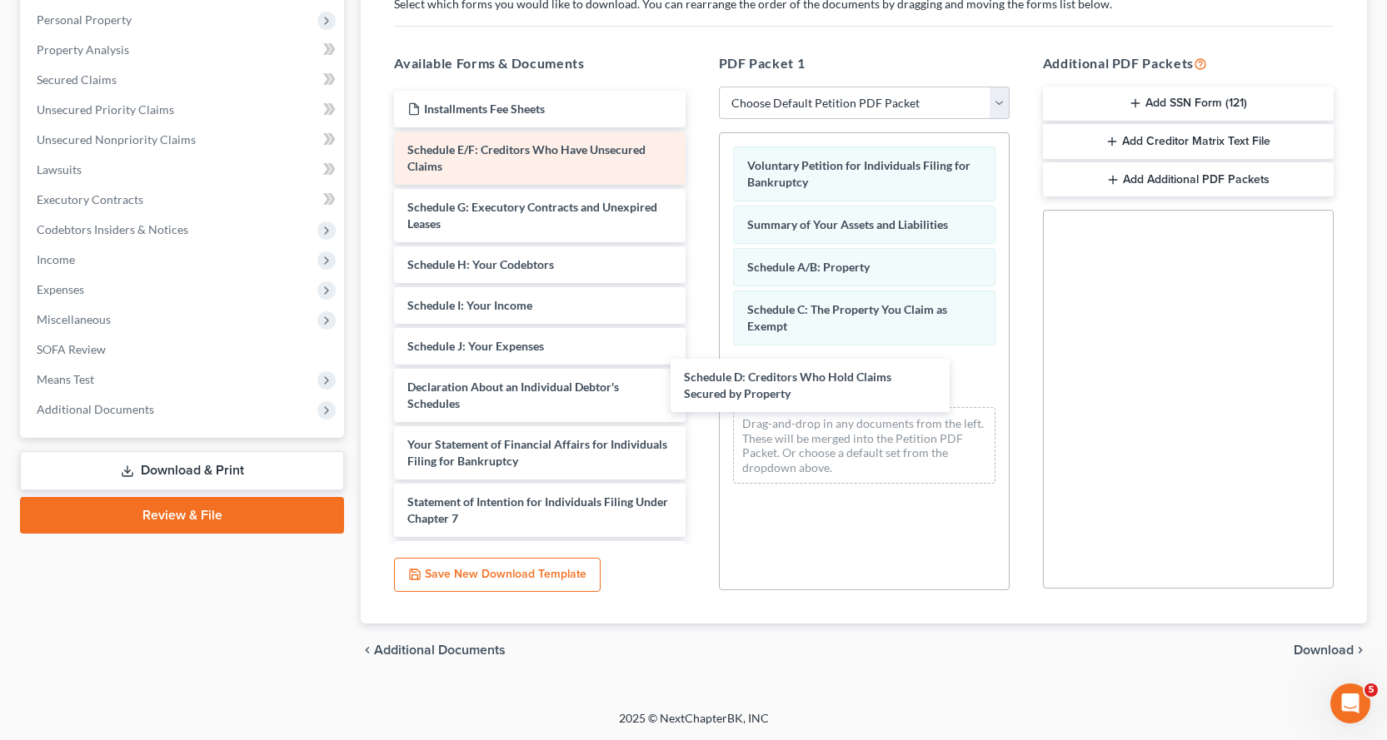
drag, startPoint x: 430, startPoint y: 158, endPoint x: 448, endPoint y: 166, distance: 19.8
click at [698, 384] on div "Schedule D: Creditors Who Hold Claims Secured by Property Installments Fee Shee…" at bounding box center [539, 433] width 317 height 684
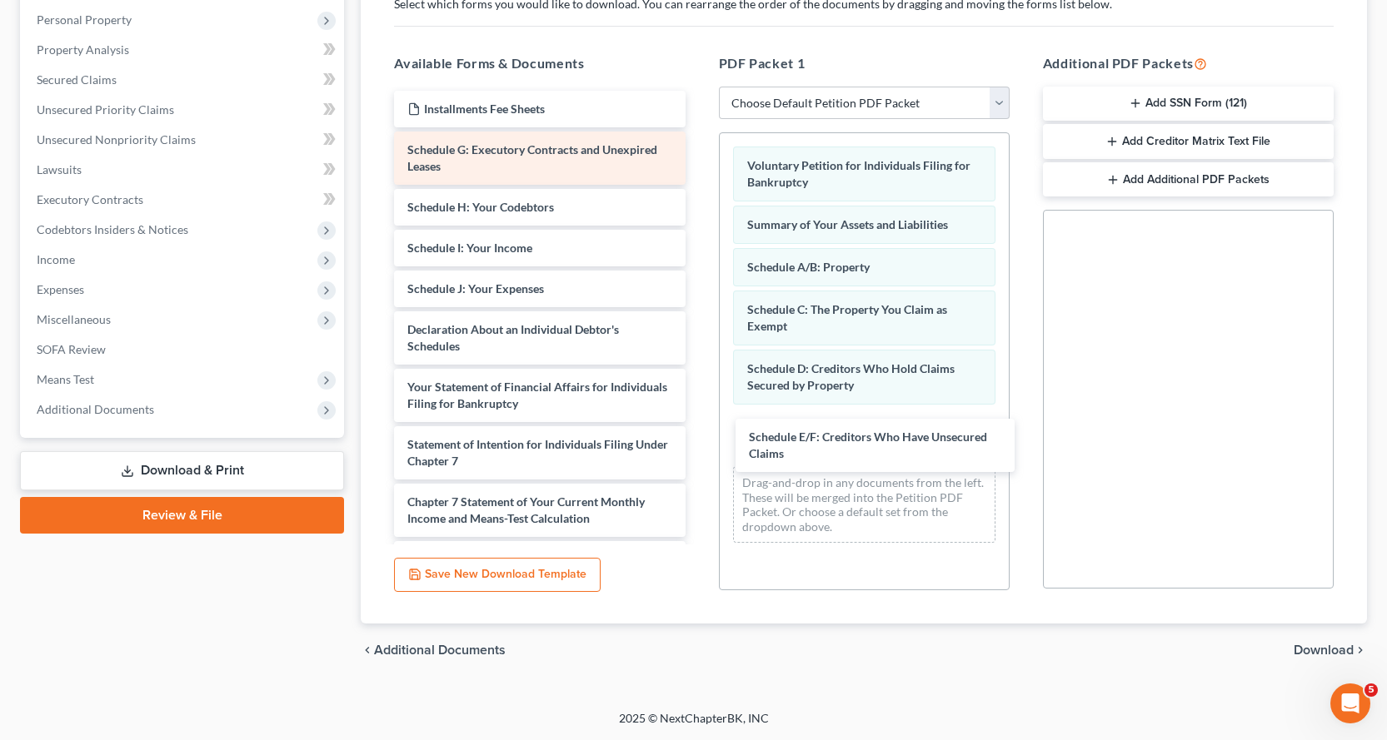
drag, startPoint x: 431, startPoint y: 151, endPoint x: 441, endPoint y: 167, distance: 19.4
click at [698, 434] on div "Schedule E/F: Creditors Who Have Unsecured Claims Installments Fee Sheets Sched…" at bounding box center [539, 404] width 317 height 626
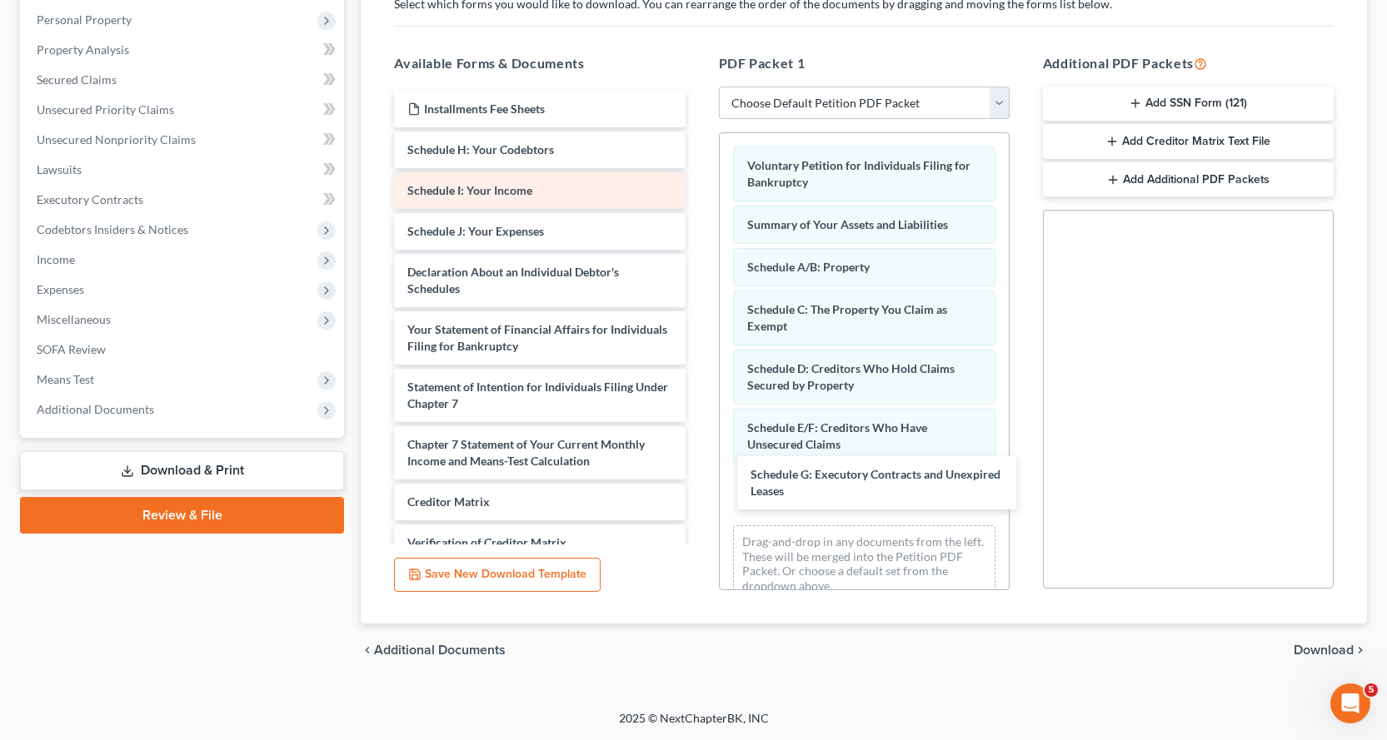
drag, startPoint x: 431, startPoint y: 150, endPoint x: 461, endPoint y: 198, distance: 56.9
click at [698, 471] on div "Schedule G: Executory Contracts and Unexpired Leases Installments Fee Sheets Sc…" at bounding box center [539, 375] width 317 height 569
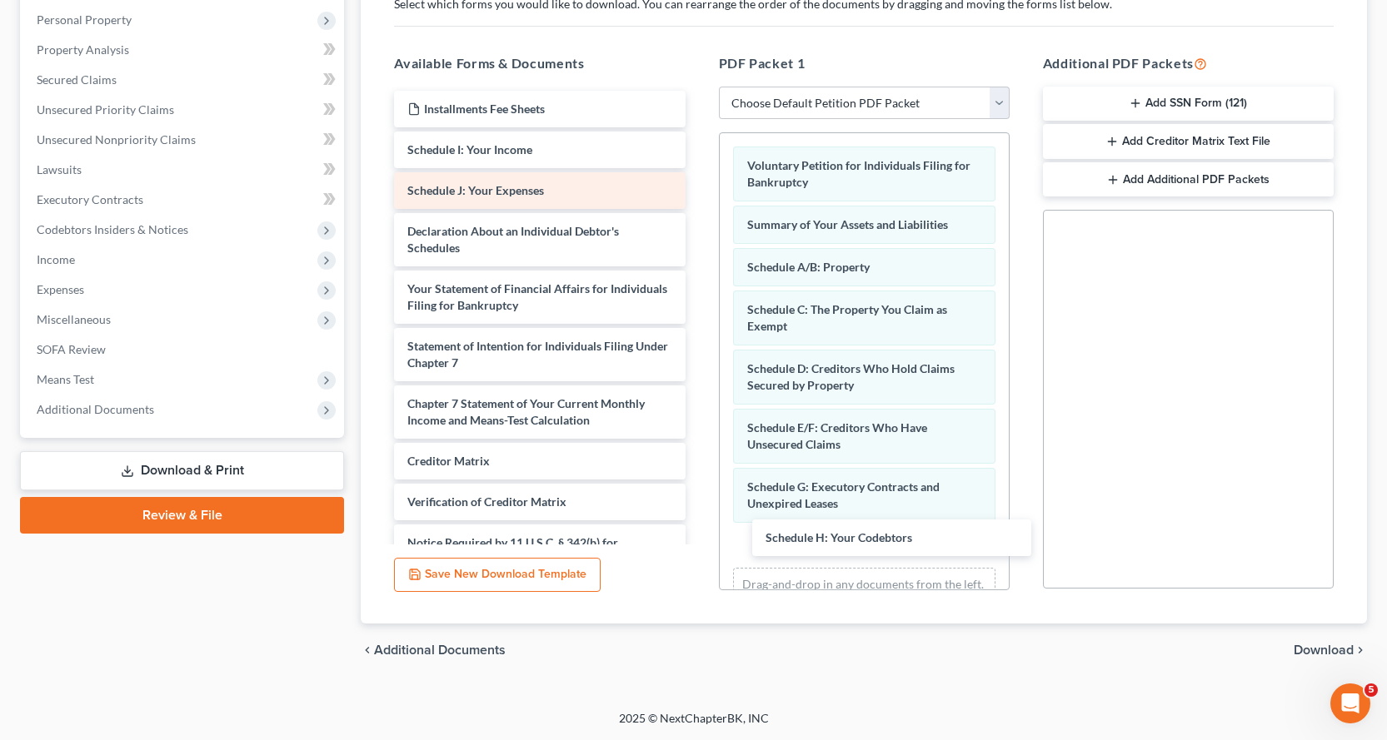
drag, startPoint x: 436, startPoint y: 145, endPoint x: 508, endPoint y: 177, distance: 79.1
click at [698, 511] on div "Schedule H: Your Codebtors Installments Fee Sheets Schedule H: Your Codebtors S…" at bounding box center [539, 355] width 317 height 528
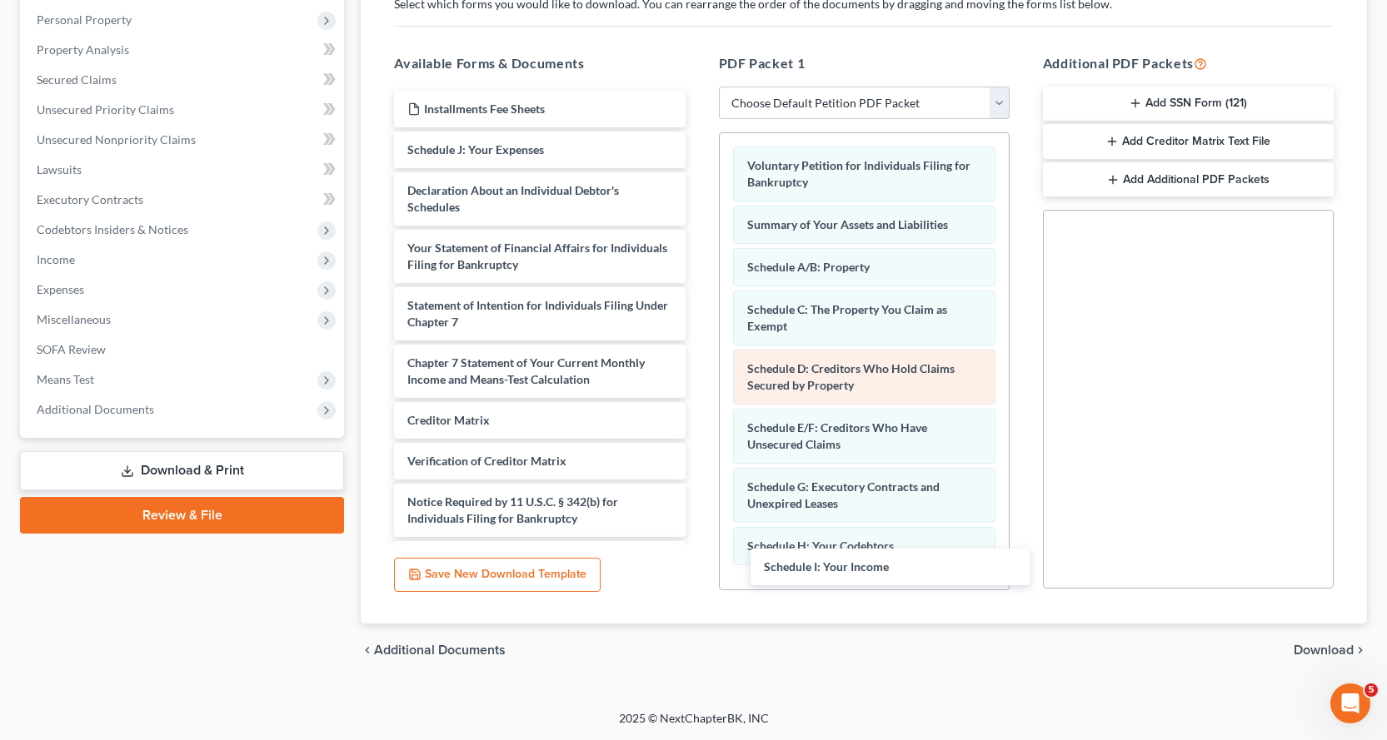
drag, startPoint x: 491, startPoint y: 147, endPoint x: 841, endPoint y: 383, distance: 422.5
click at [698, 561] on div "Schedule I: Your Income Installments Fee Sheets Schedule I: Your Income Schedul…" at bounding box center [539, 334] width 317 height 487
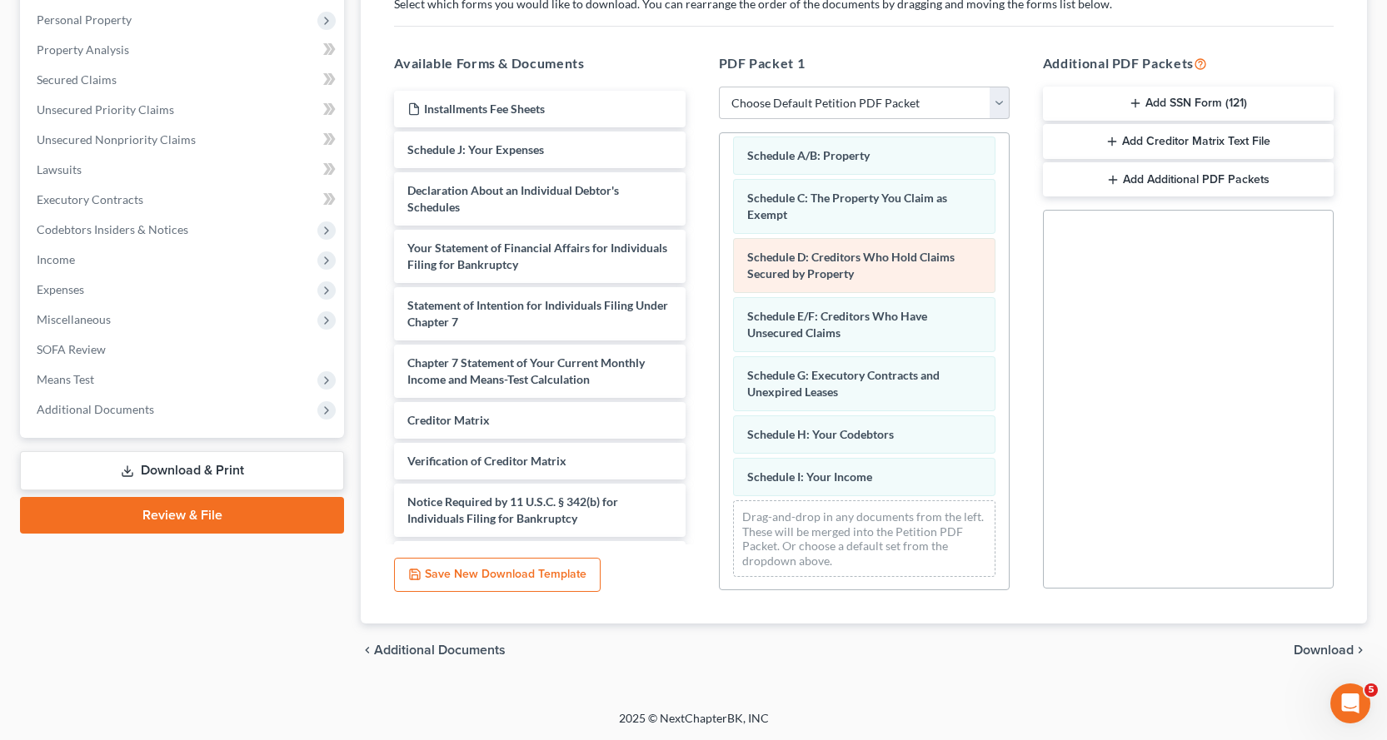
scroll to position [112, 0]
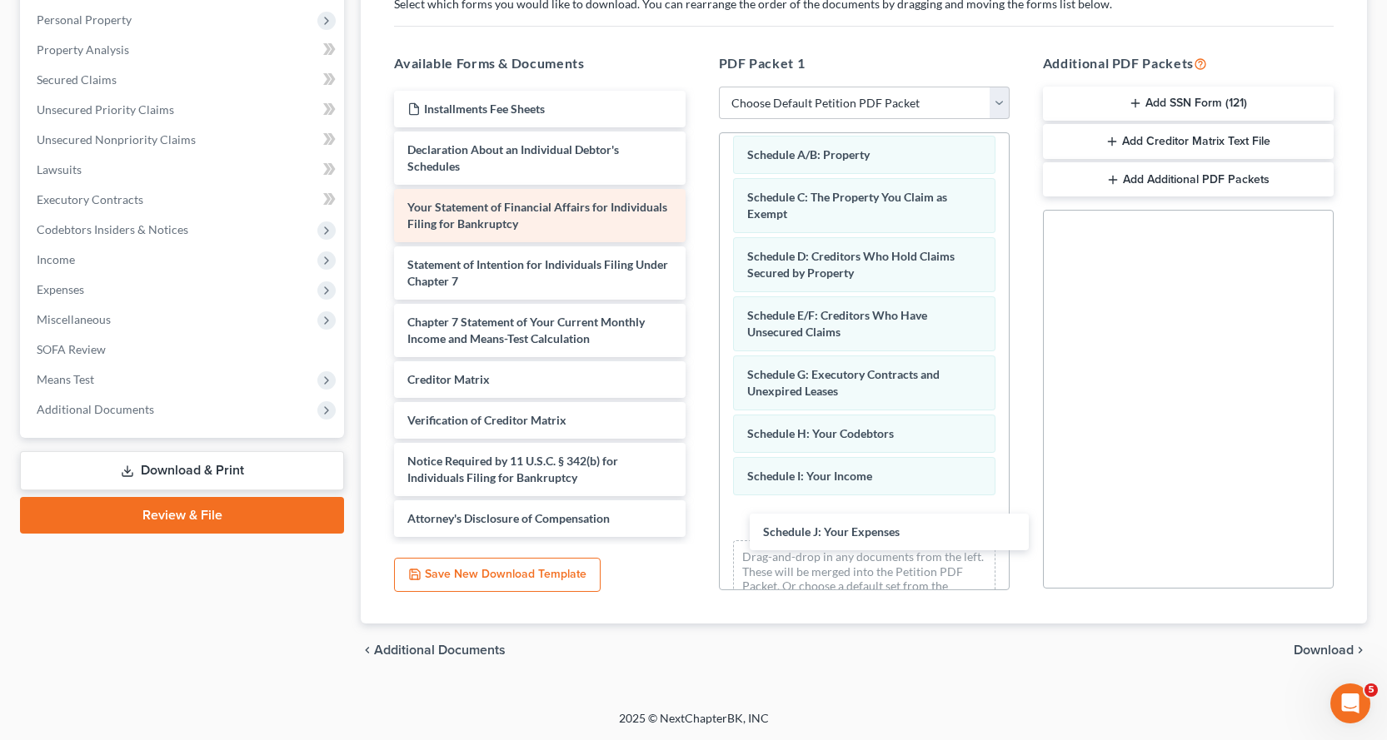
drag, startPoint x: 436, startPoint y: 149, endPoint x: 499, endPoint y: 213, distance: 90.1
click at [698, 511] on div "Schedule J: Your Expenses Installments Fee Sheets Schedule J: Your Expenses Dec…" at bounding box center [539, 314] width 317 height 446
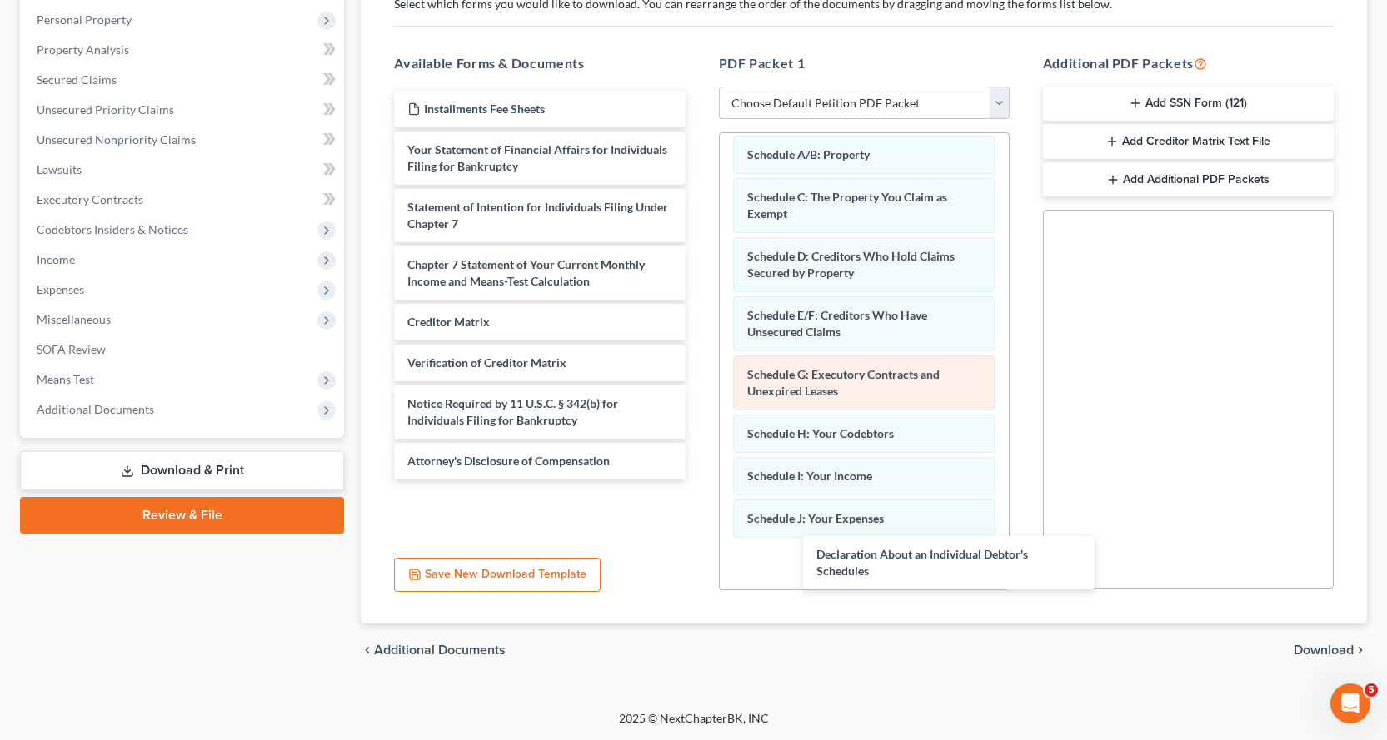
drag, startPoint x: 430, startPoint y: 158, endPoint x: 892, endPoint y: 366, distance: 506.6
click at [698, 480] on div "Declaration About an Individual Debtor's Schedules Installments Fee Sheets Decl…" at bounding box center [539, 285] width 317 height 389
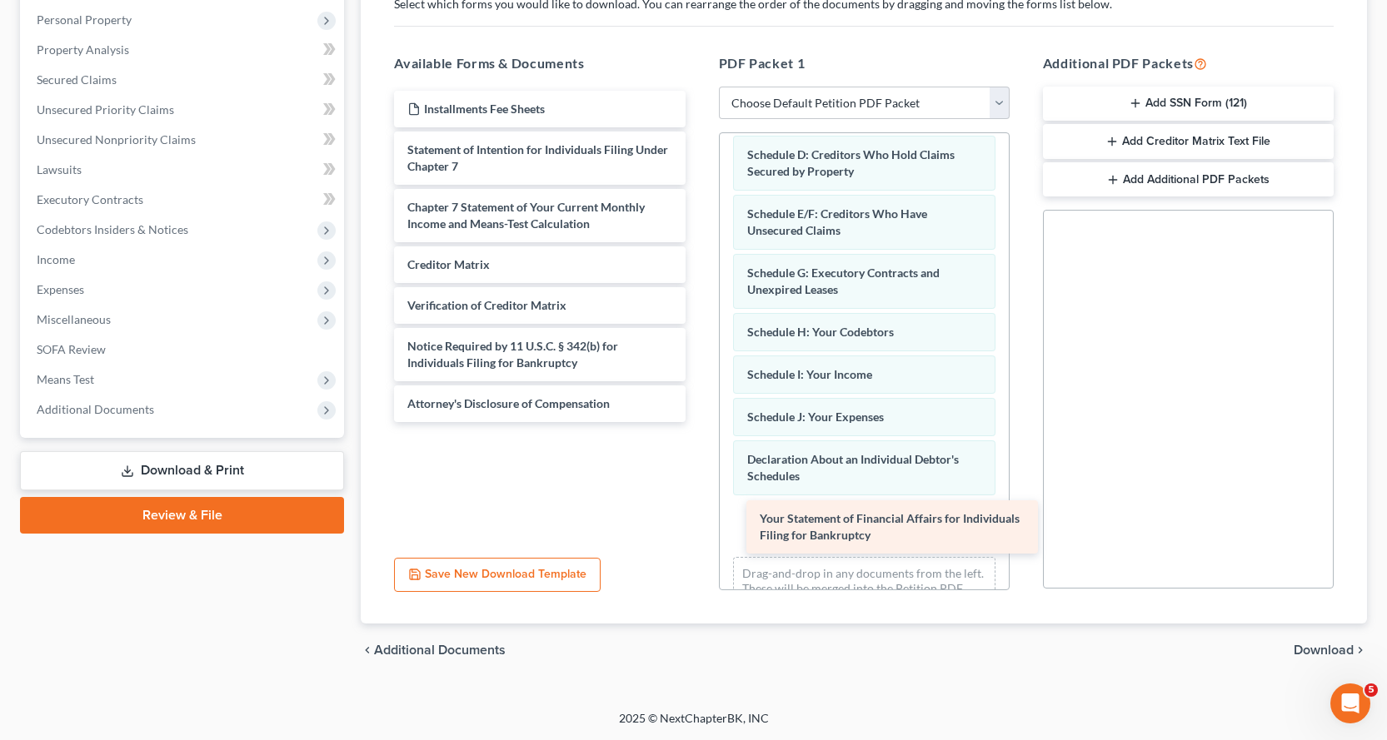
drag, startPoint x: 442, startPoint y: 156, endPoint x: 795, endPoint y: 525, distance: 510.1
click at [698, 422] on div "Your Statement of Financial Affairs for Individuals Filing for Bankruptcy Insta…" at bounding box center [539, 256] width 317 height 331
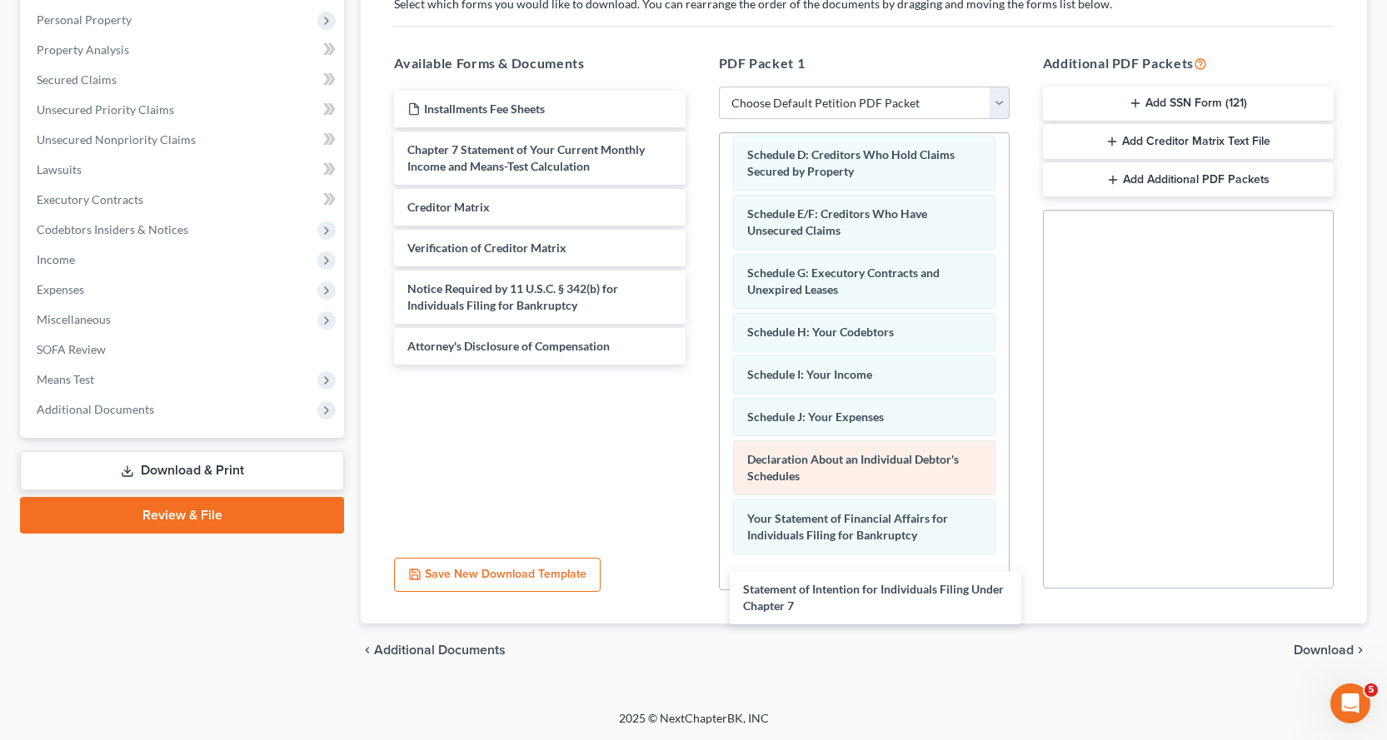
drag, startPoint x: 429, startPoint y: 150, endPoint x: 827, endPoint y: 465, distance: 507.5
click at [698, 365] on div "Statement of Intention for Individuals Filing Under Chapter 7 Installments Fee …" at bounding box center [539, 228] width 317 height 274
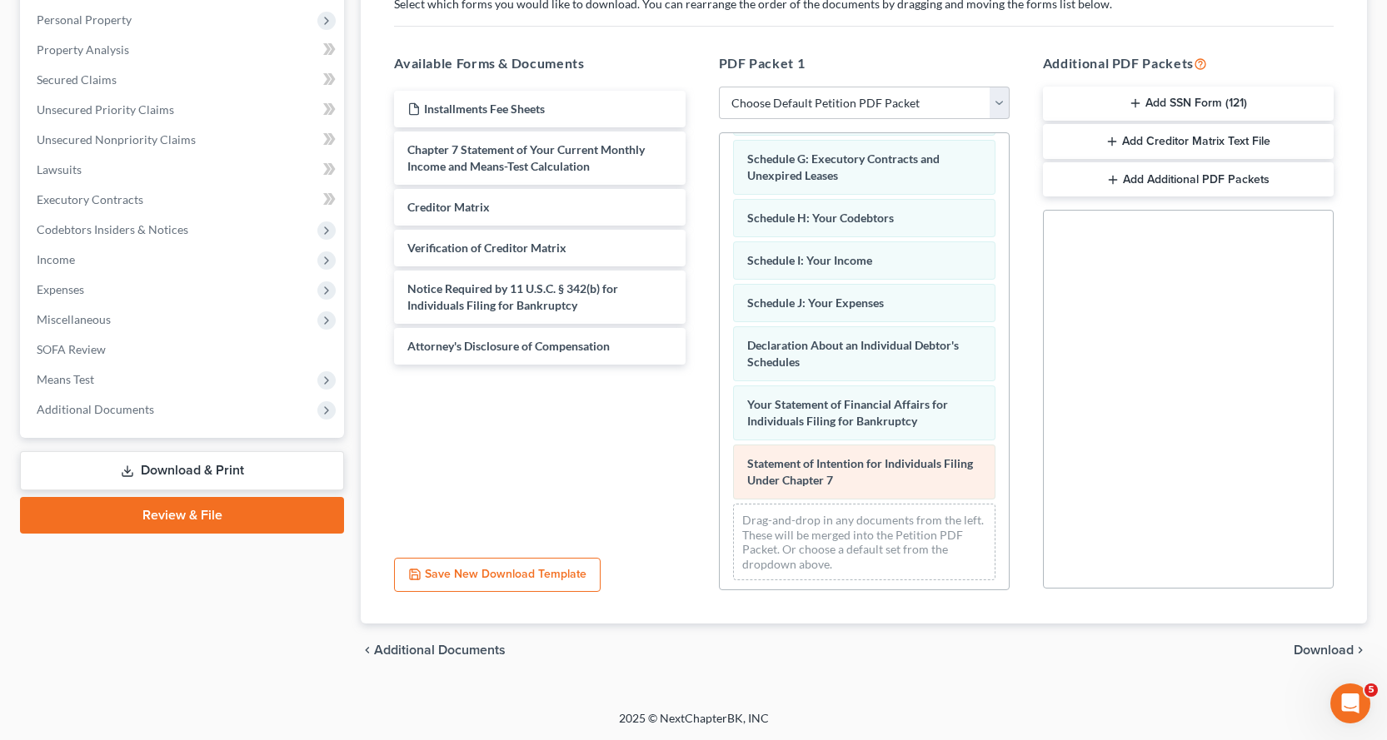
scroll to position [332, 0]
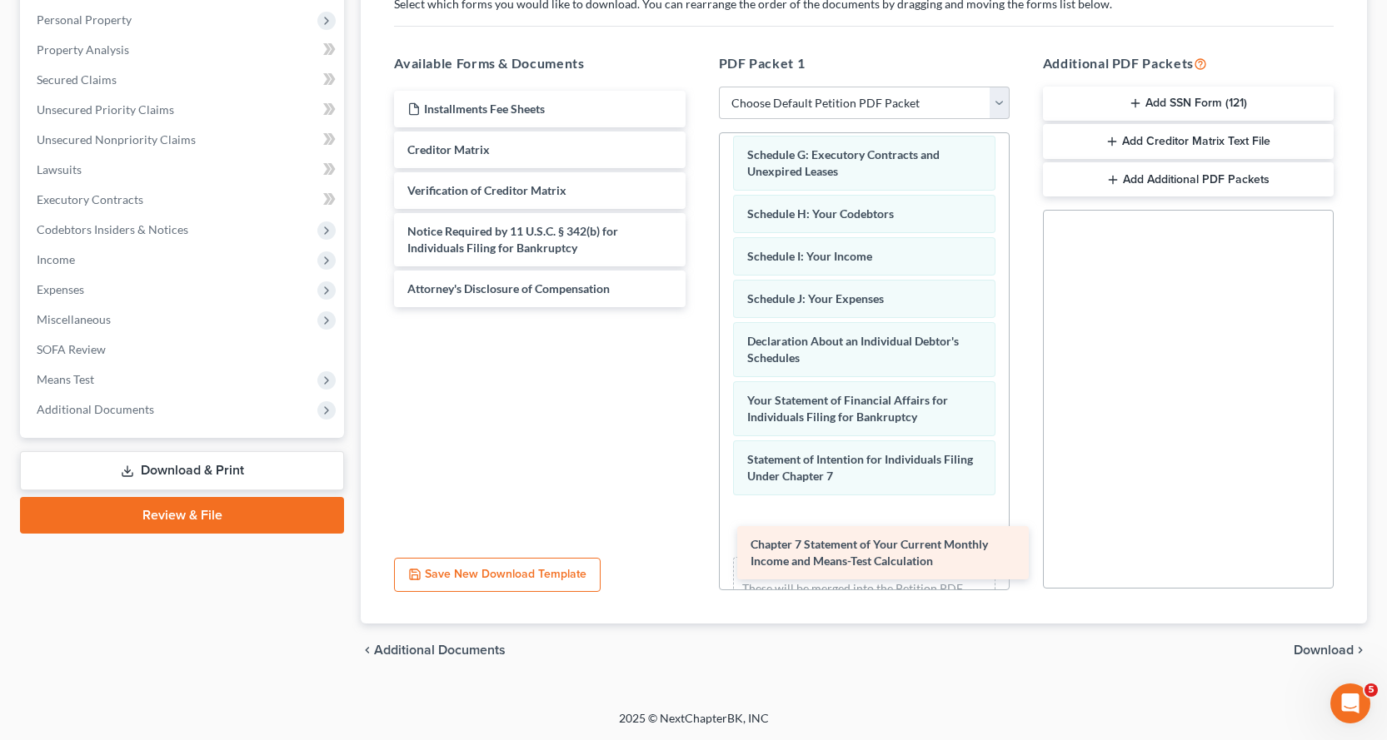
drag, startPoint x: 420, startPoint y: 162, endPoint x: 783, endPoint y: 499, distance: 495.1
click at [698, 307] on div "Chapter 7 Statement of Your Current Monthly Income and Means-Test Calculation I…" at bounding box center [539, 199] width 317 height 217
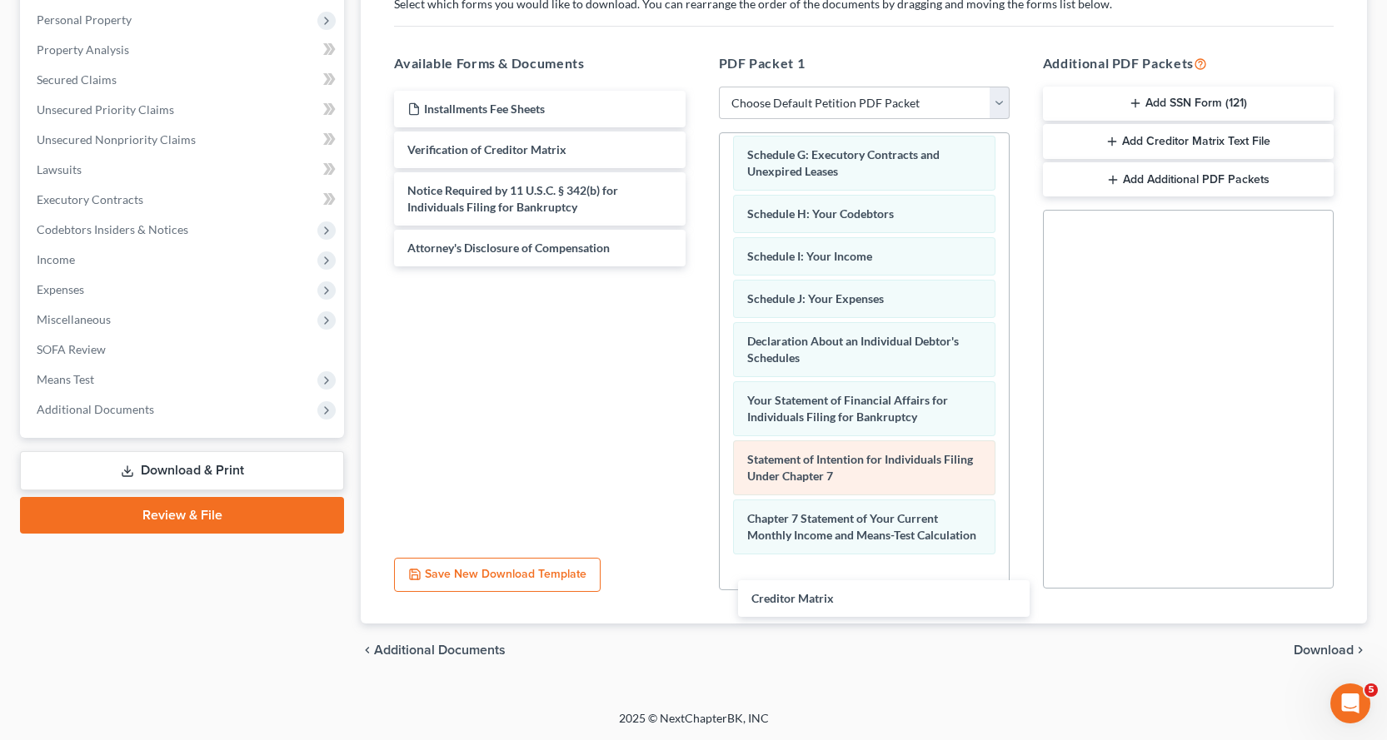
drag, startPoint x: 428, startPoint y: 150, endPoint x: 791, endPoint y: 486, distance: 494.5
click at [698, 267] on div "Creditor Matrix Installments Fee Sheets Creditor Matrix Verification of Credito…" at bounding box center [539, 179] width 317 height 176
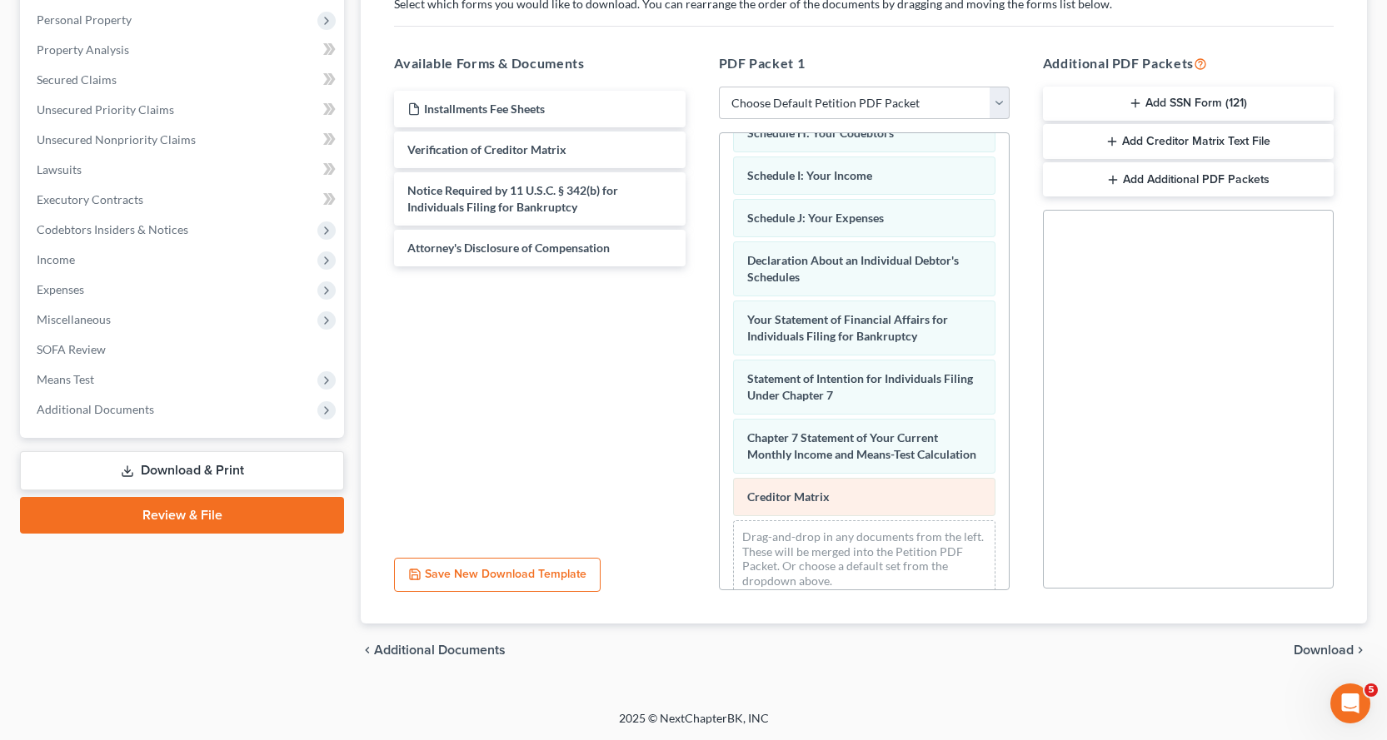
scroll to position [451, 0]
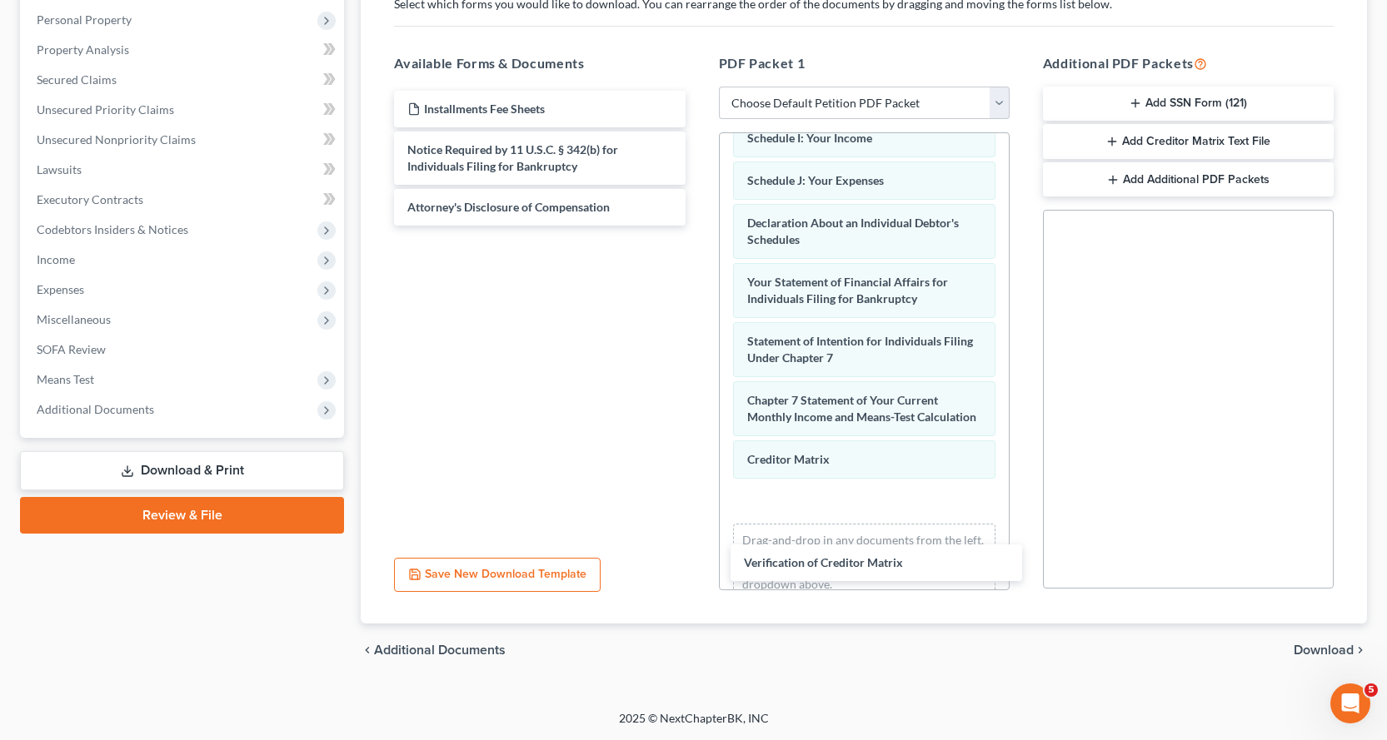
drag, startPoint x: 471, startPoint y: 149, endPoint x: 826, endPoint y: 498, distance: 498.3
click at [698, 226] on div "Verification of Creditor Matrix Installments Fee Sheets Verification of Credito…" at bounding box center [539, 158] width 317 height 135
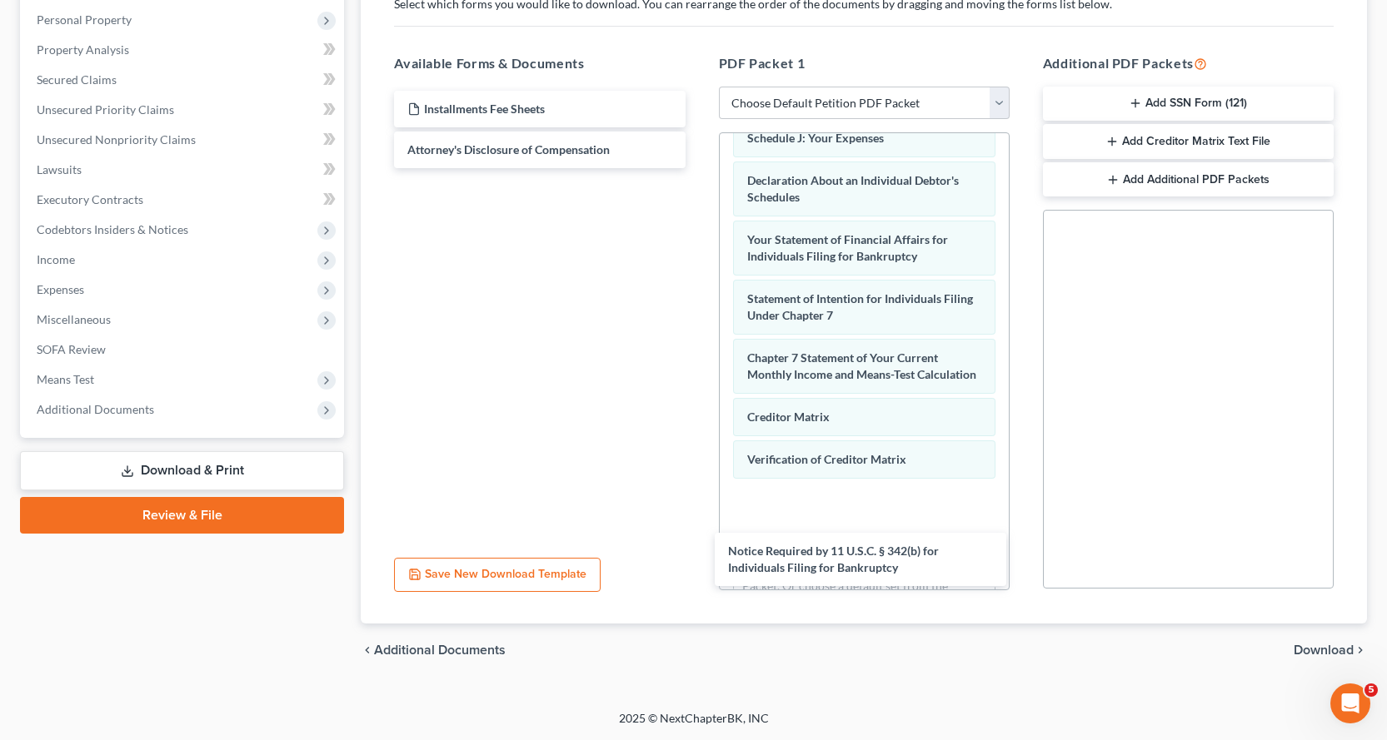
drag, startPoint x: 449, startPoint y: 160, endPoint x: 804, endPoint y: 511, distance: 499.4
click at [698, 168] on div "Notice Required by 11 U.S.C. § 342(b) for Individuals Filing for Bankruptcy Ins…" at bounding box center [539, 129] width 317 height 77
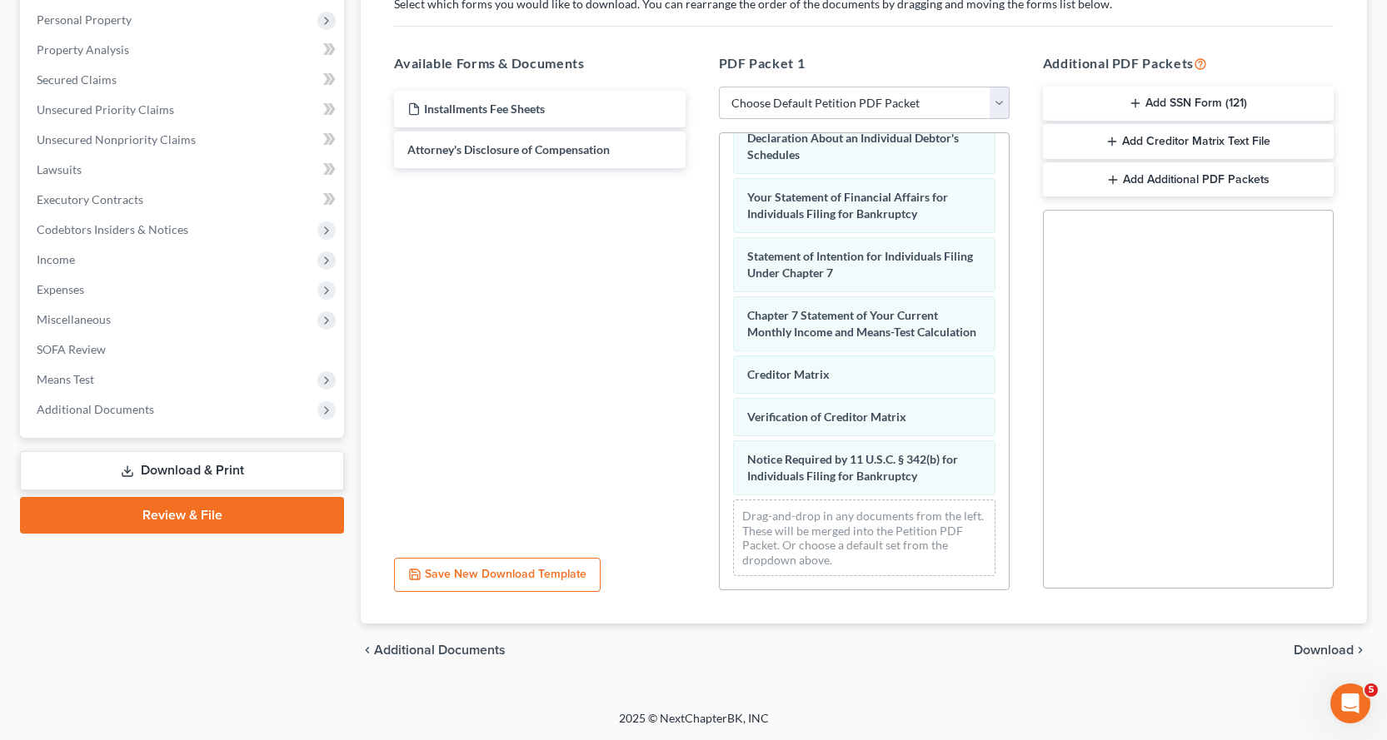
scroll to position [552, 0]
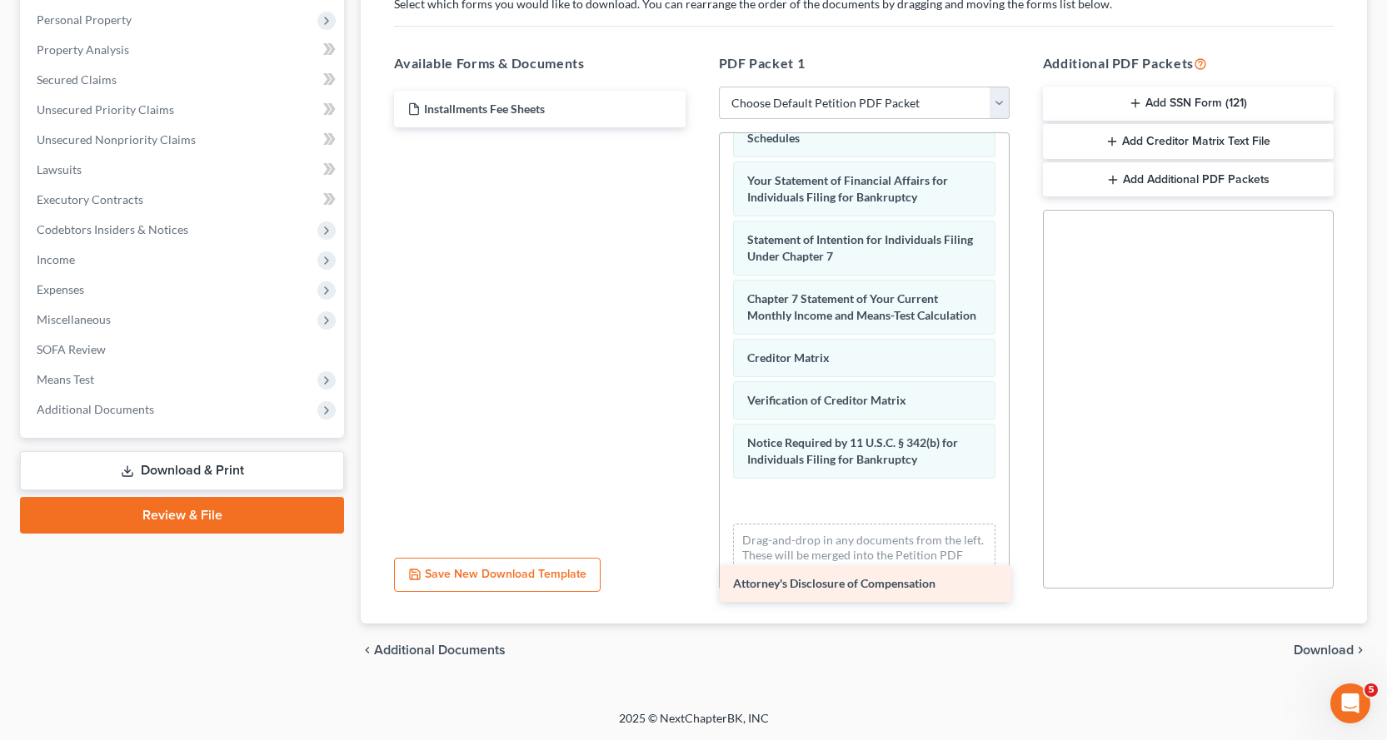
drag, startPoint x: 460, startPoint y: 152, endPoint x: 814, endPoint y: 556, distance: 536.5
click at [698, 127] on div "Attorney's Disclosure of Compensation Installments Fee Sheets Attorney's Disclo…" at bounding box center [539, 109] width 317 height 37
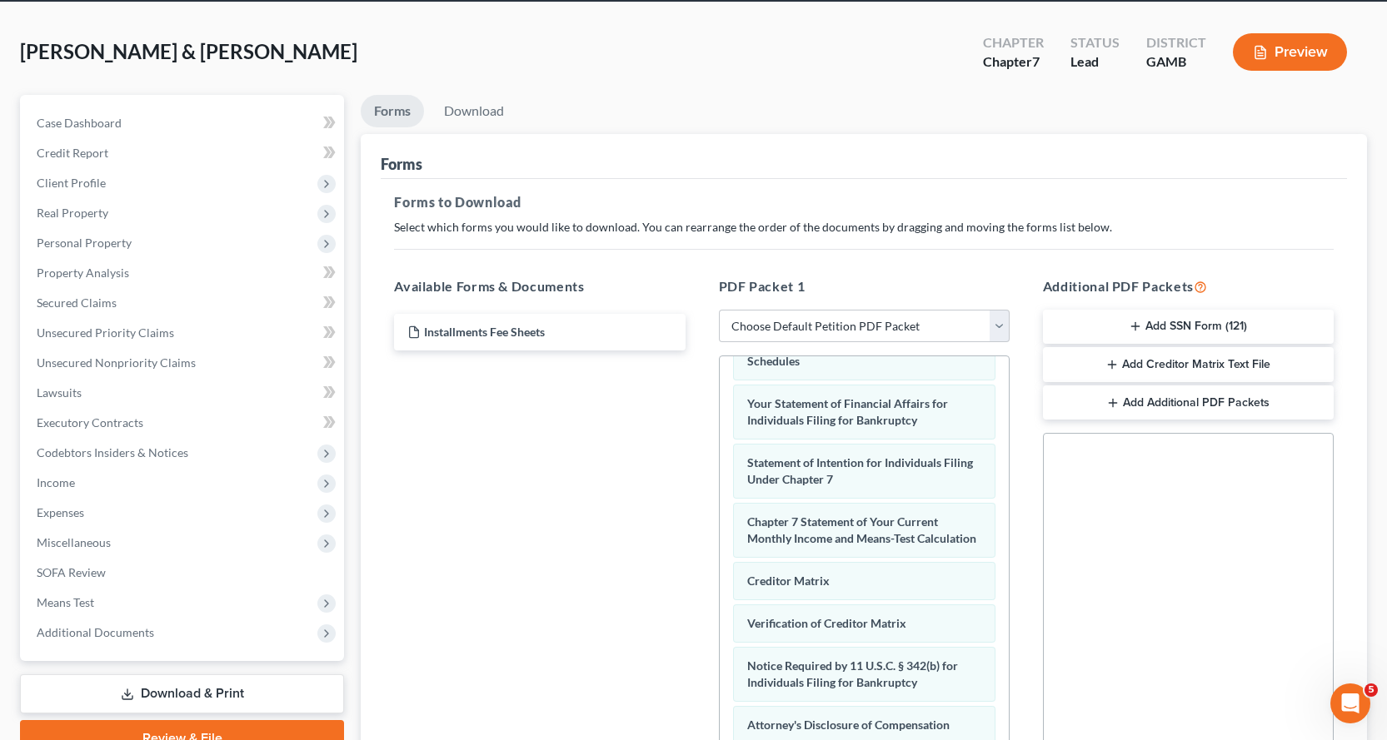
scroll to position [0, 0]
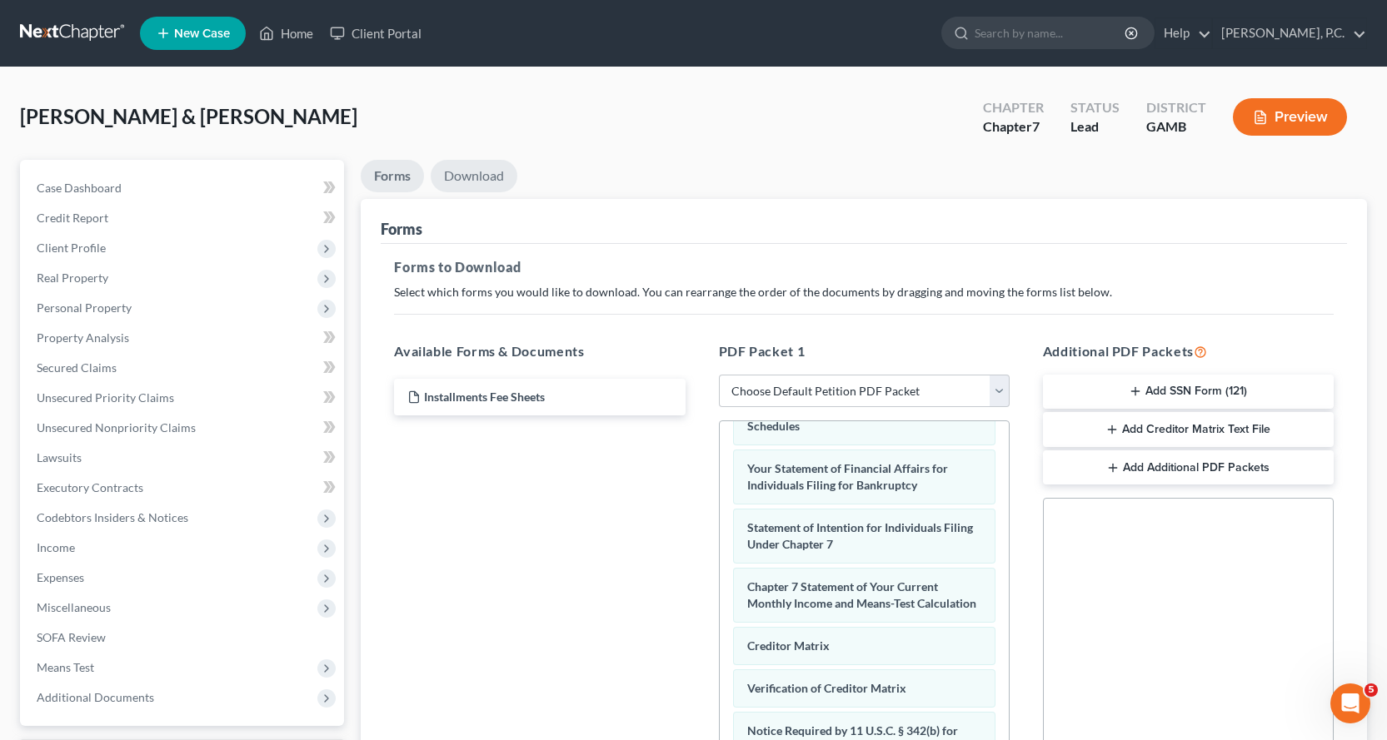
click at [482, 172] on link "Download" at bounding box center [474, 176] width 87 height 32
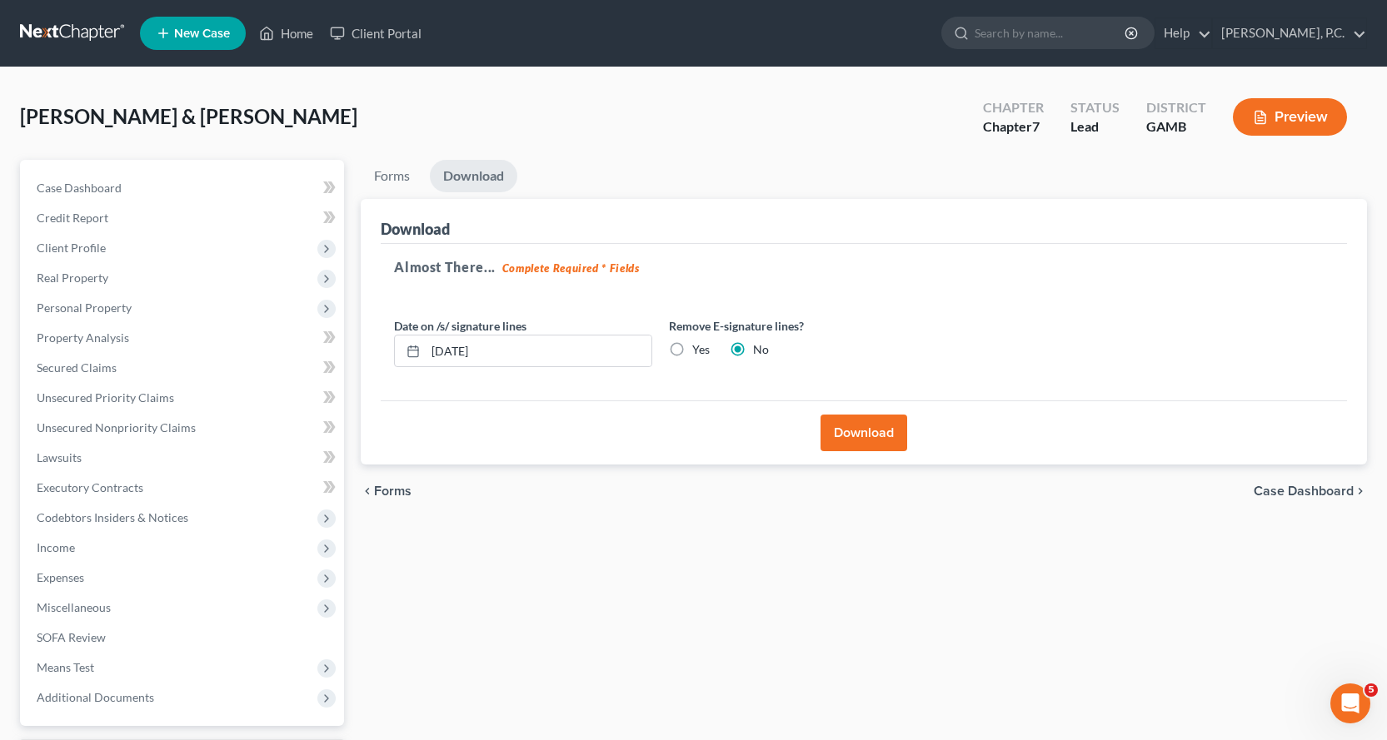
click at [874, 429] on button "Download" at bounding box center [863, 433] width 87 height 37
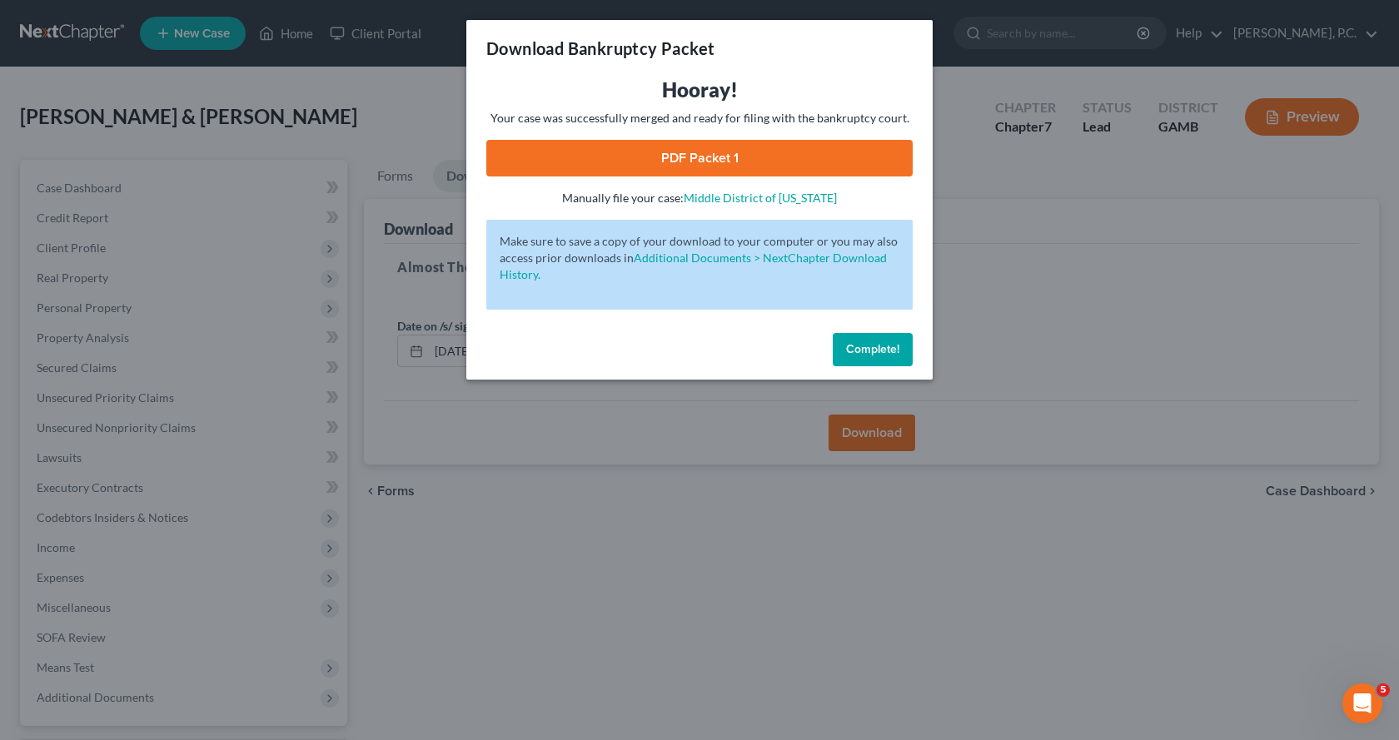
click at [669, 157] on link "PDF Packet 1" at bounding box center [699, 158] width 426 height 37
click at [872, 346] on span "Complete!" at bounding box center [872, 349] width 53 height 14
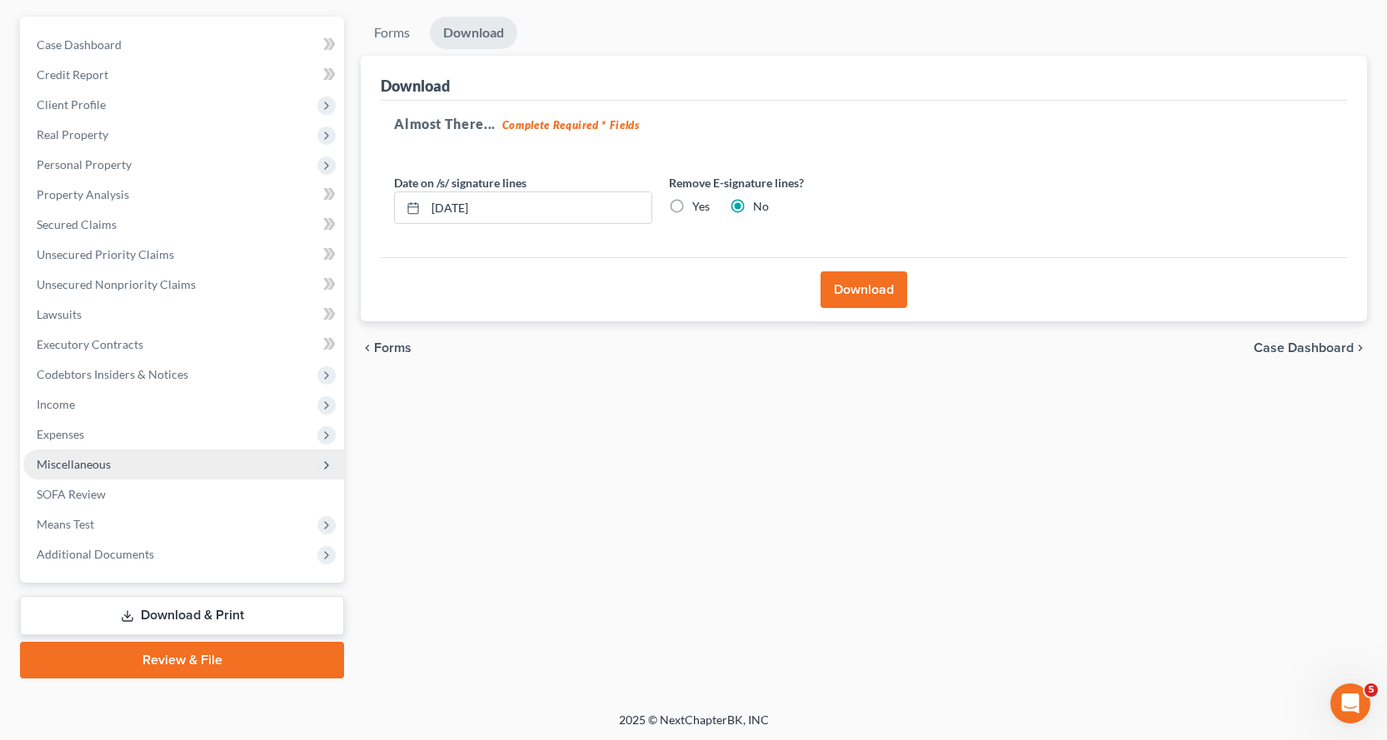
scroll to position [145, 0]
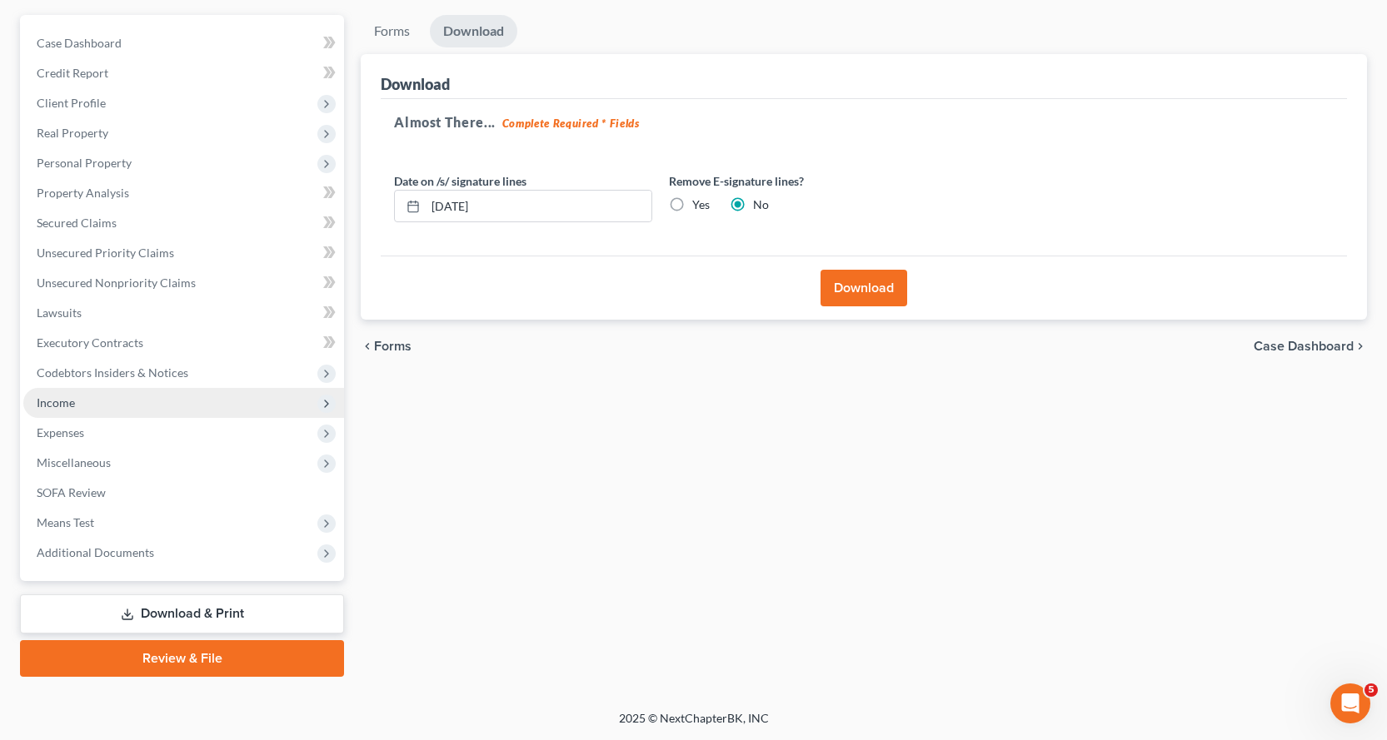
click at [59, 406] on span "Income" at bounding box center [56, 403] width 38 height 14
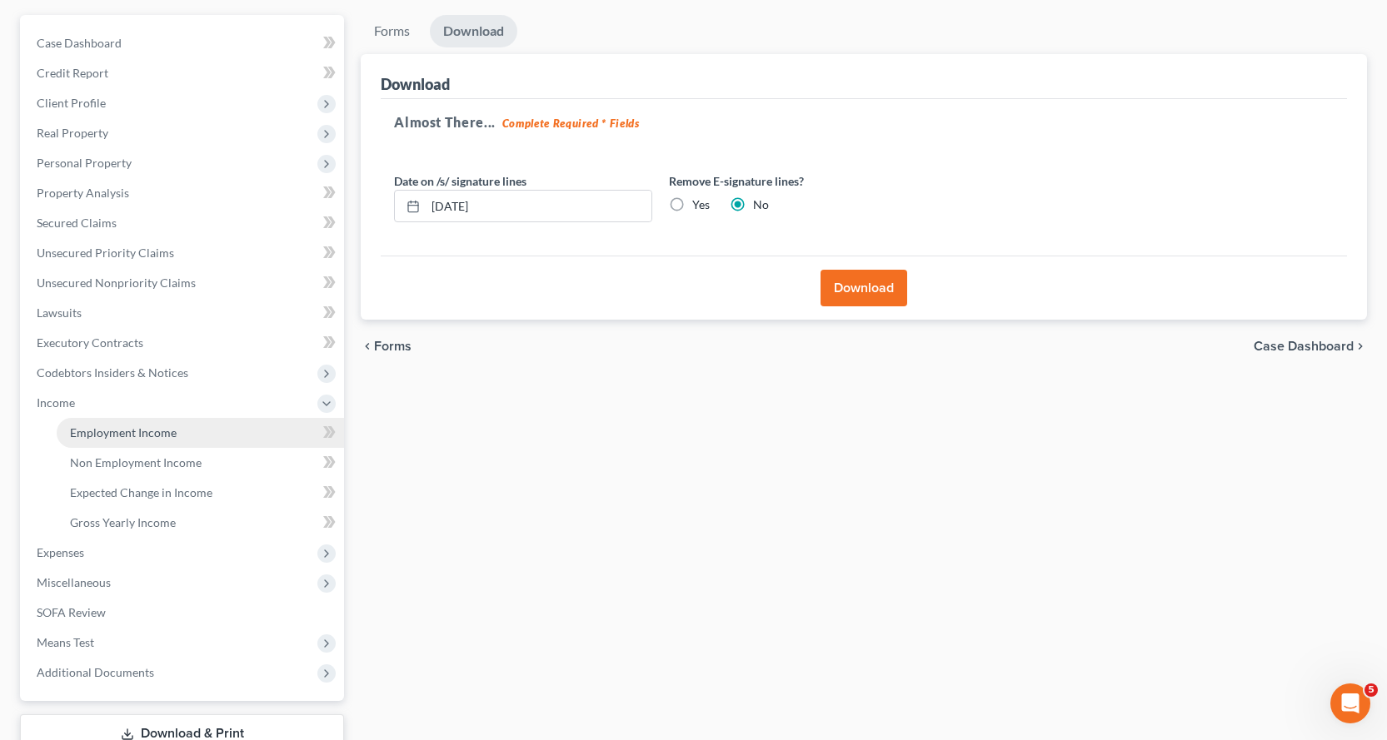
click at [149, 426] on span "Employment Income" at bounding box center [123, 433] width 107 height 14
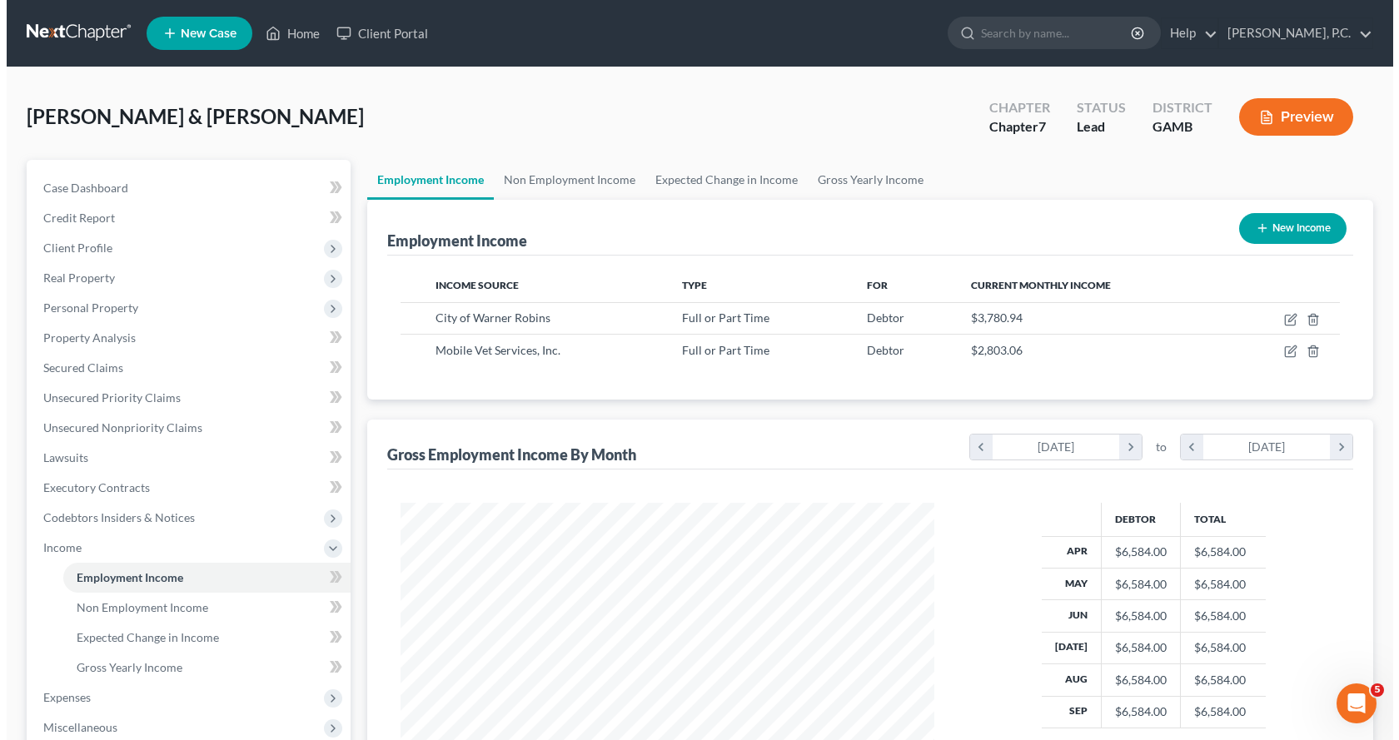
scroll to position [299, 567]
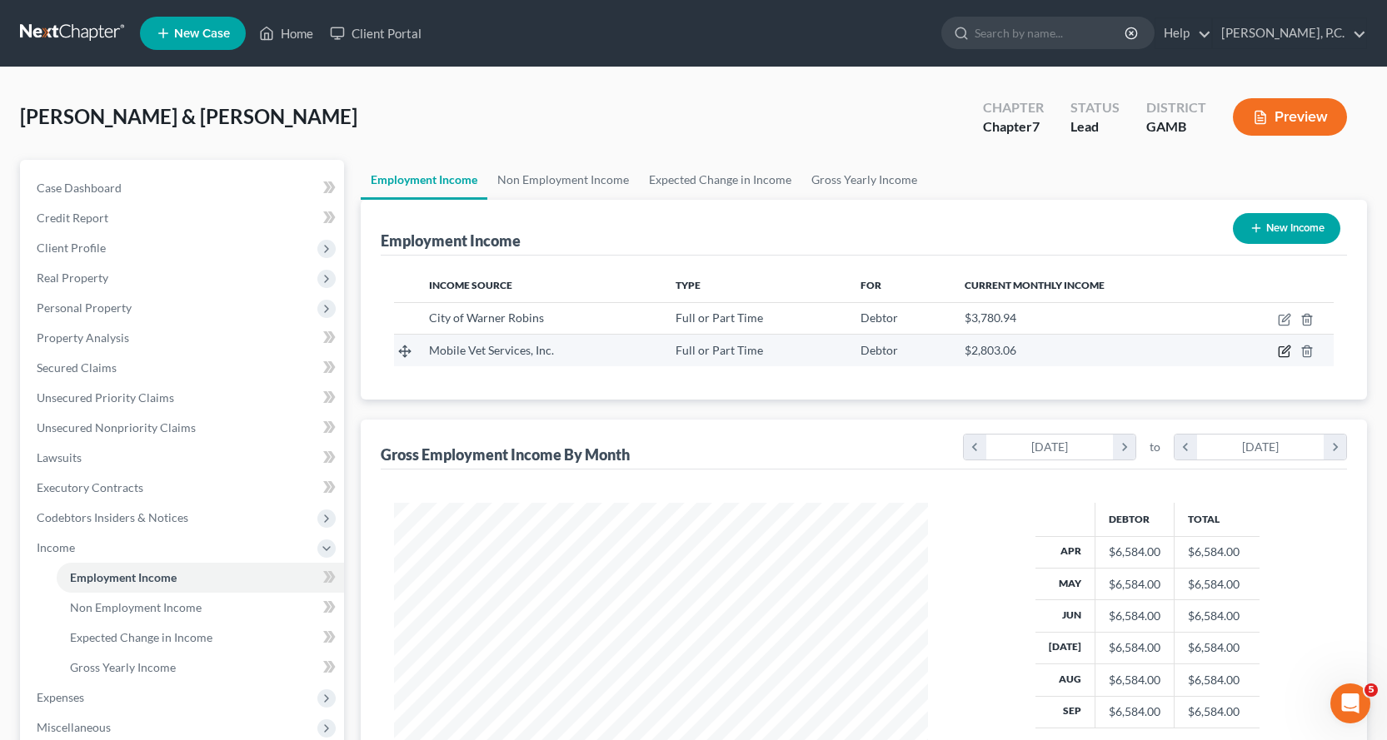
click at [1286, 351] on icon "button" at bounding box center [1285, 349] width 7 height 7
select select "0"
select select "4"
select select "0"
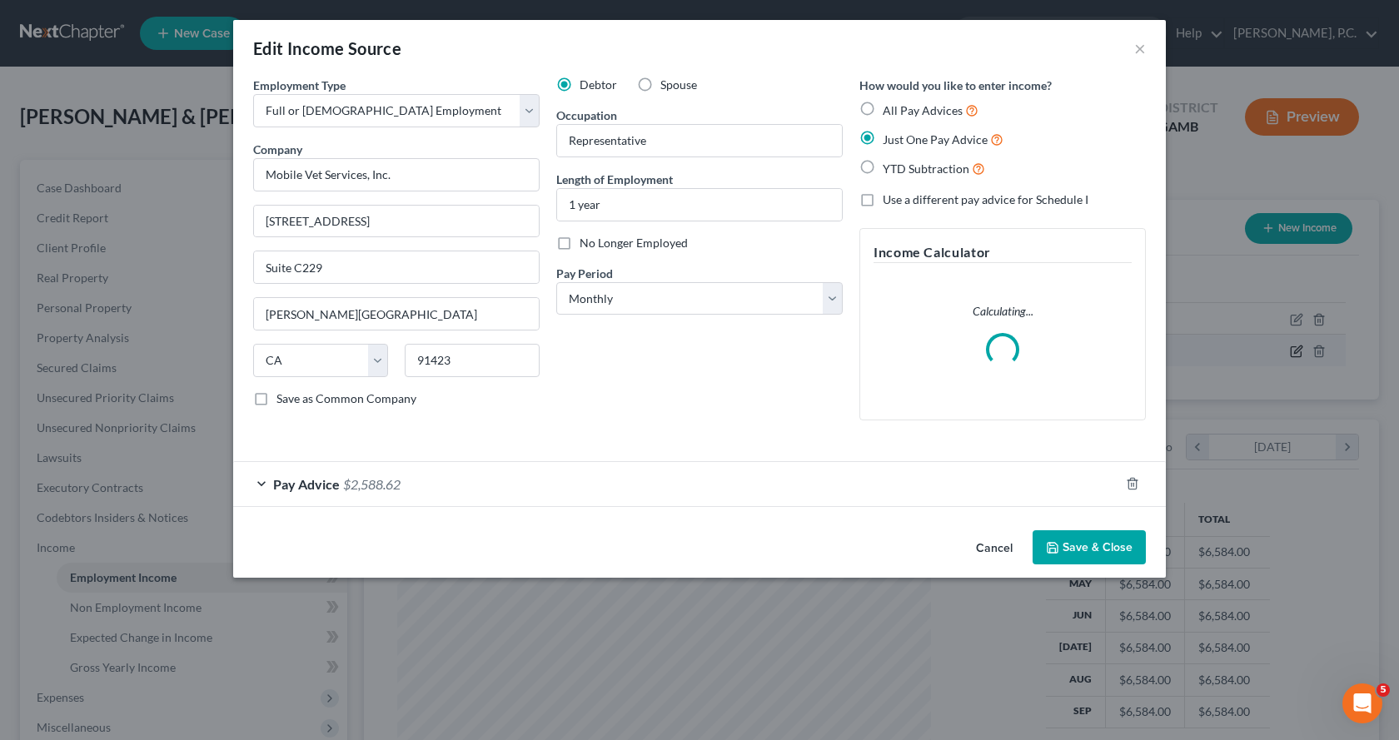
scroll to position [299, 573]
click at [660, 84] on label "Spouse" at bounding box center [678, 85] width 37 height 17
click at [667, 84] on input "Spouse" at bounding box center [672, 82] width 11 height 11
radio input "true"
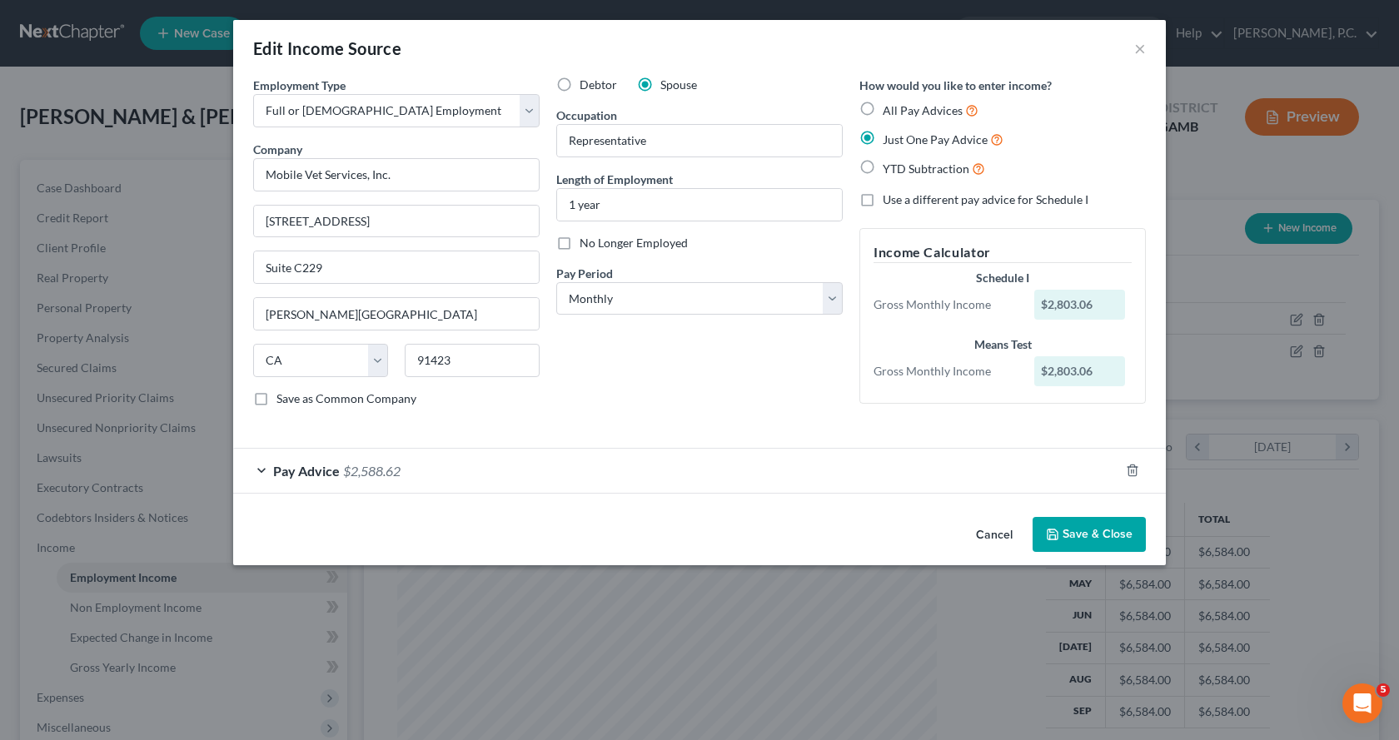
click at [261, 471] on div "Pay Advice $2,588.62" at bounding box center [676, 471] width 886 height 44
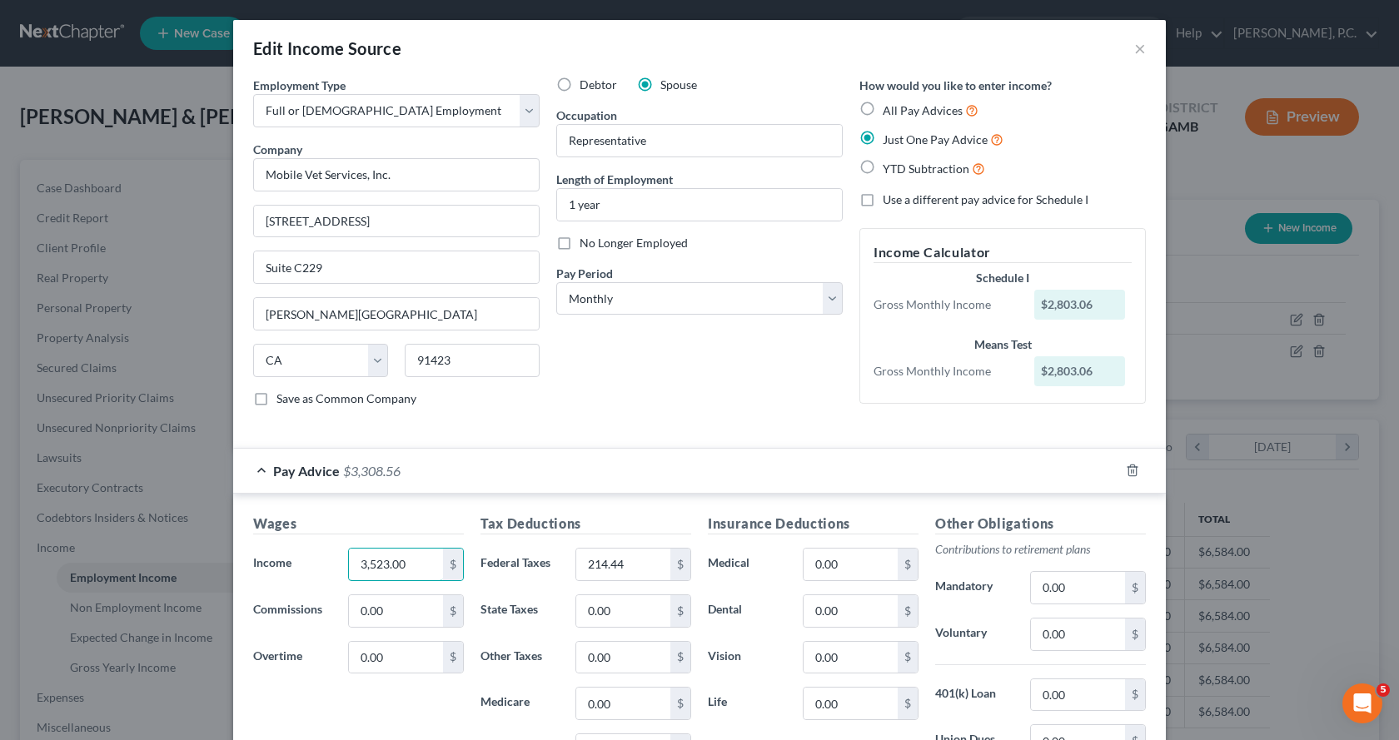
type input "3,523.00"
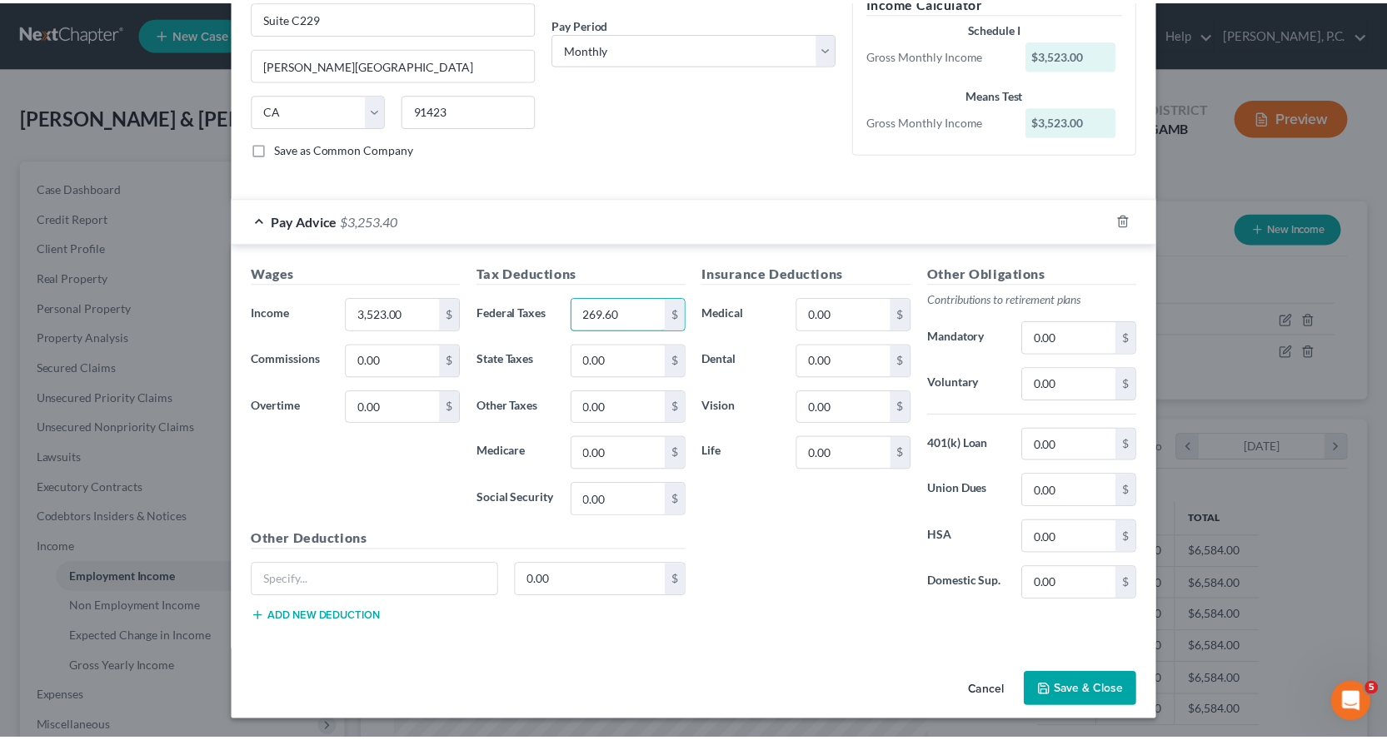
scroll to position [252, 0]
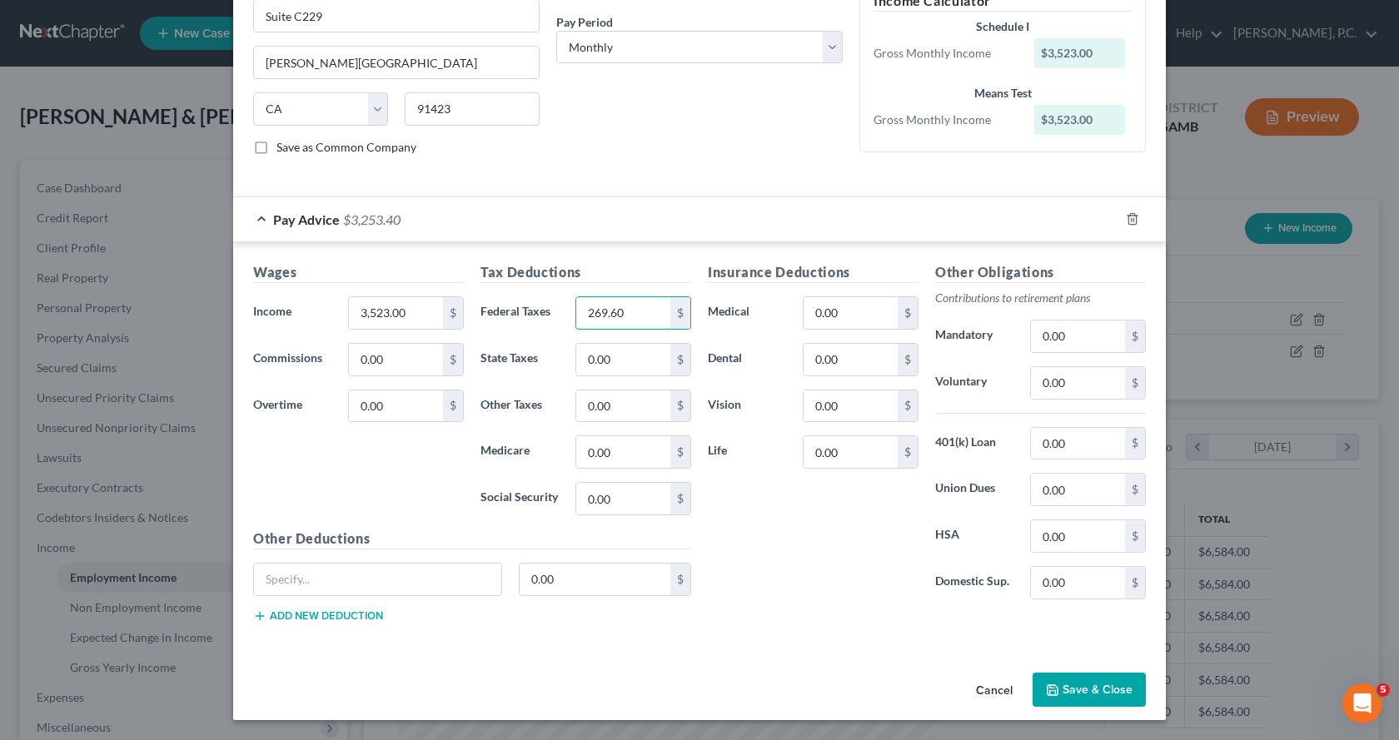
type input "269.60"
click at [1086, 690] on button "Save & Close" at bounding box center [1089, 690] width 113 height 35
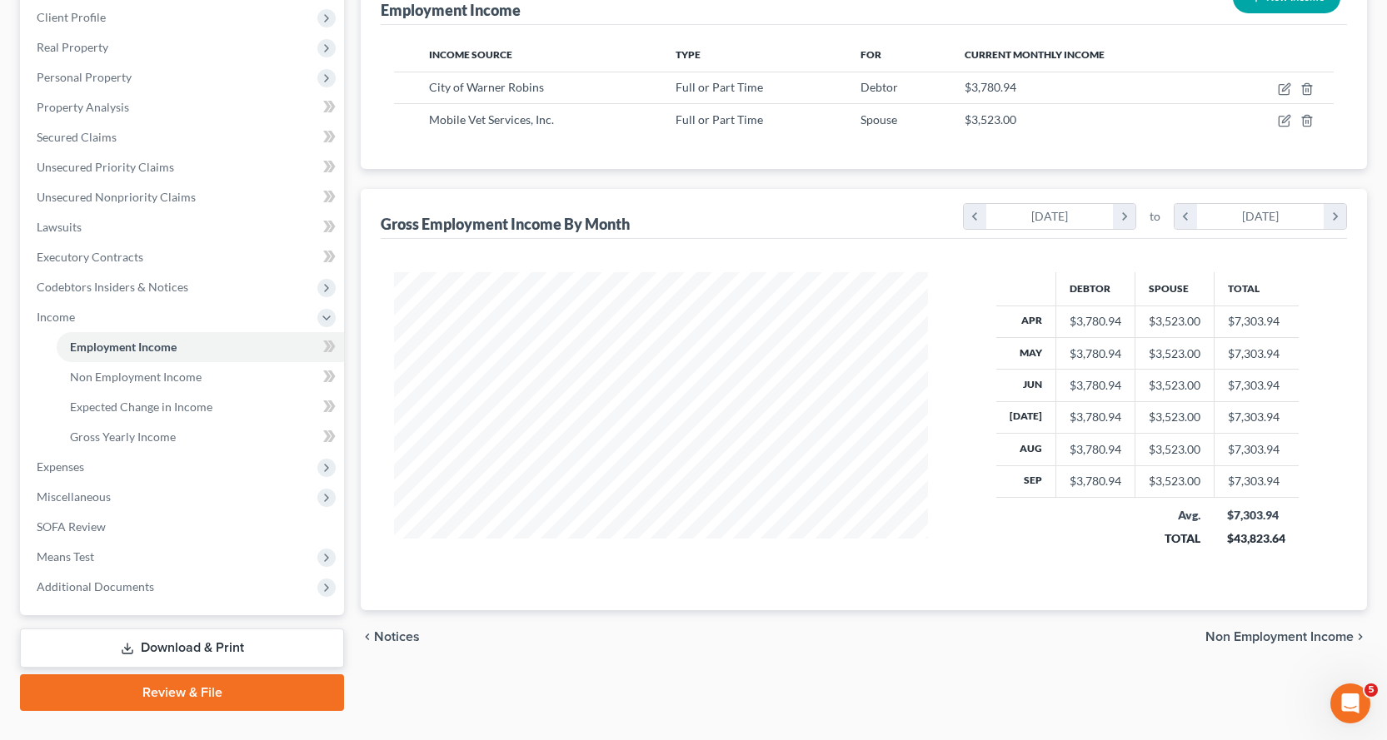
scroll to position [250, 0]
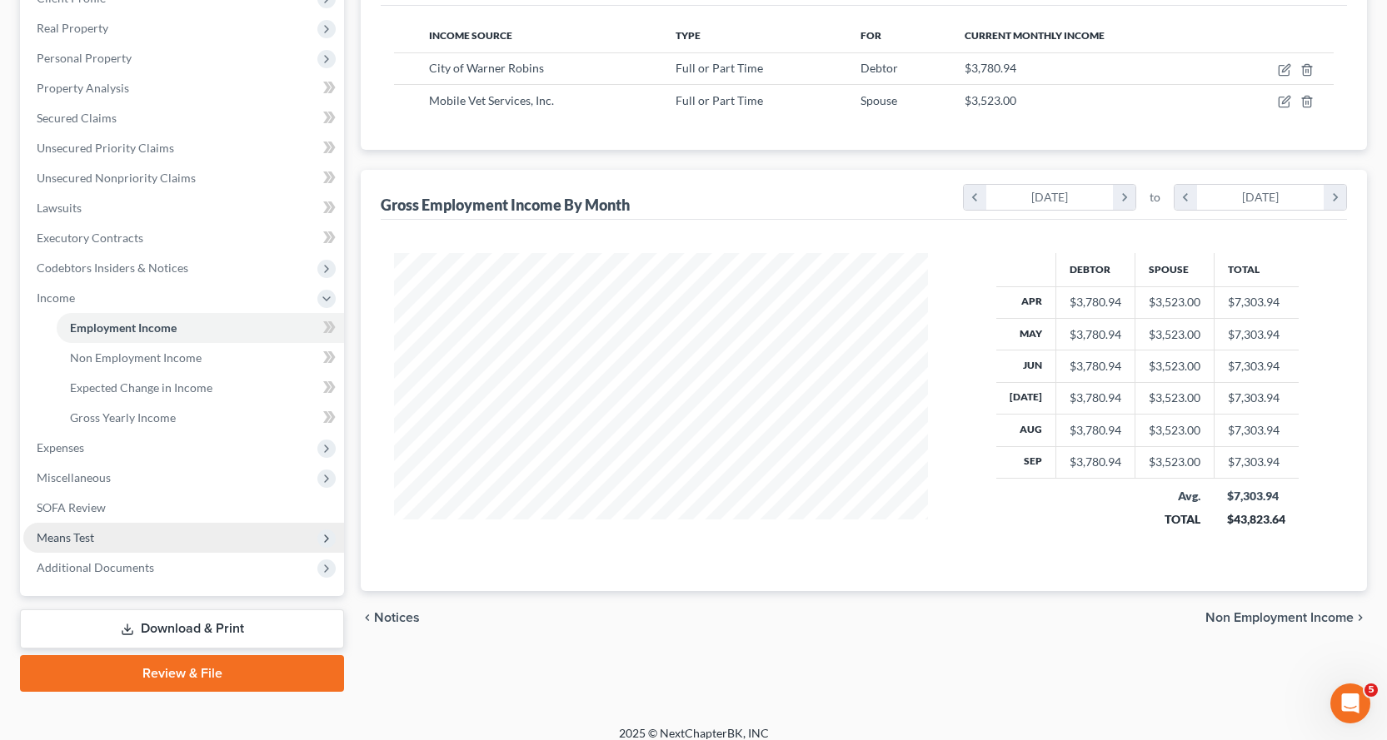
click at [78, 535] on span "Means Test" at bounding box center [65, 538] width 57 height 14
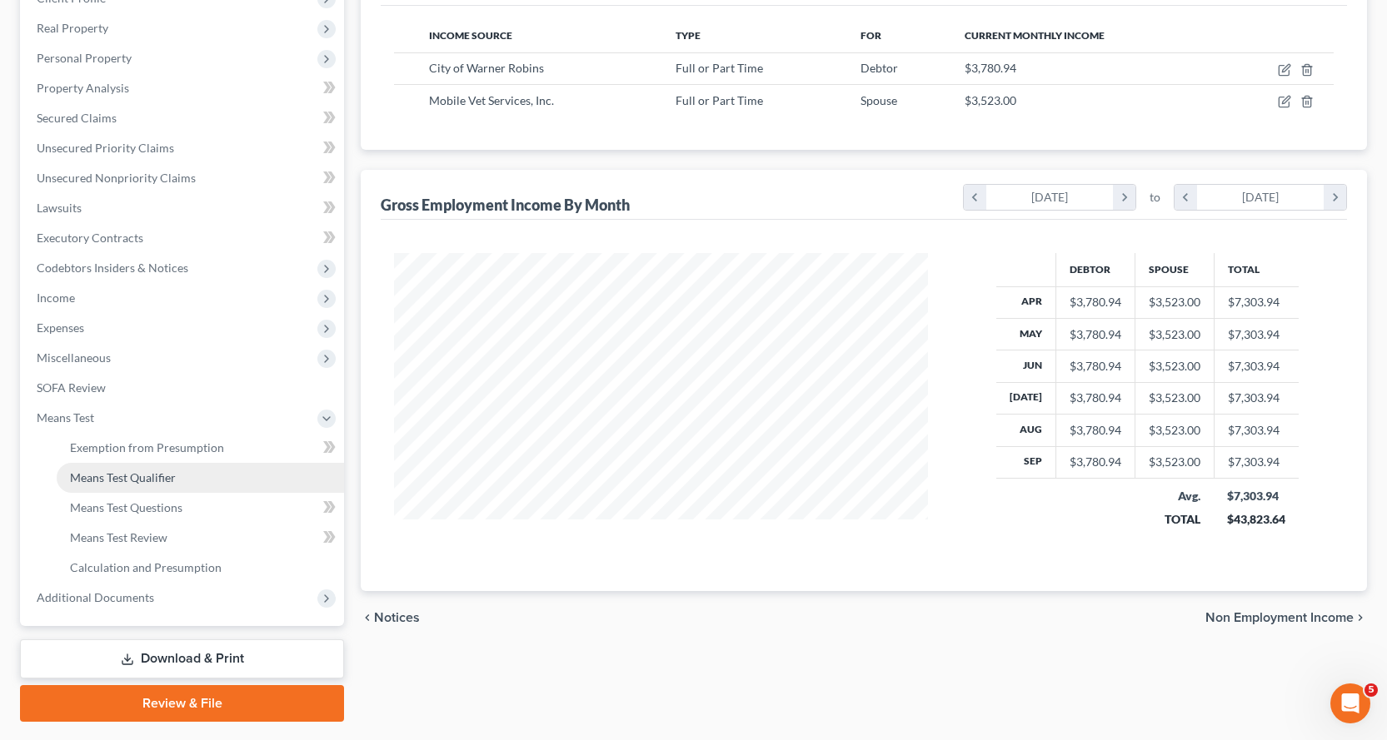
click at [142, 478] on span "Means Test Qualifier" at bounding box center [123, 478] width 106 height 14
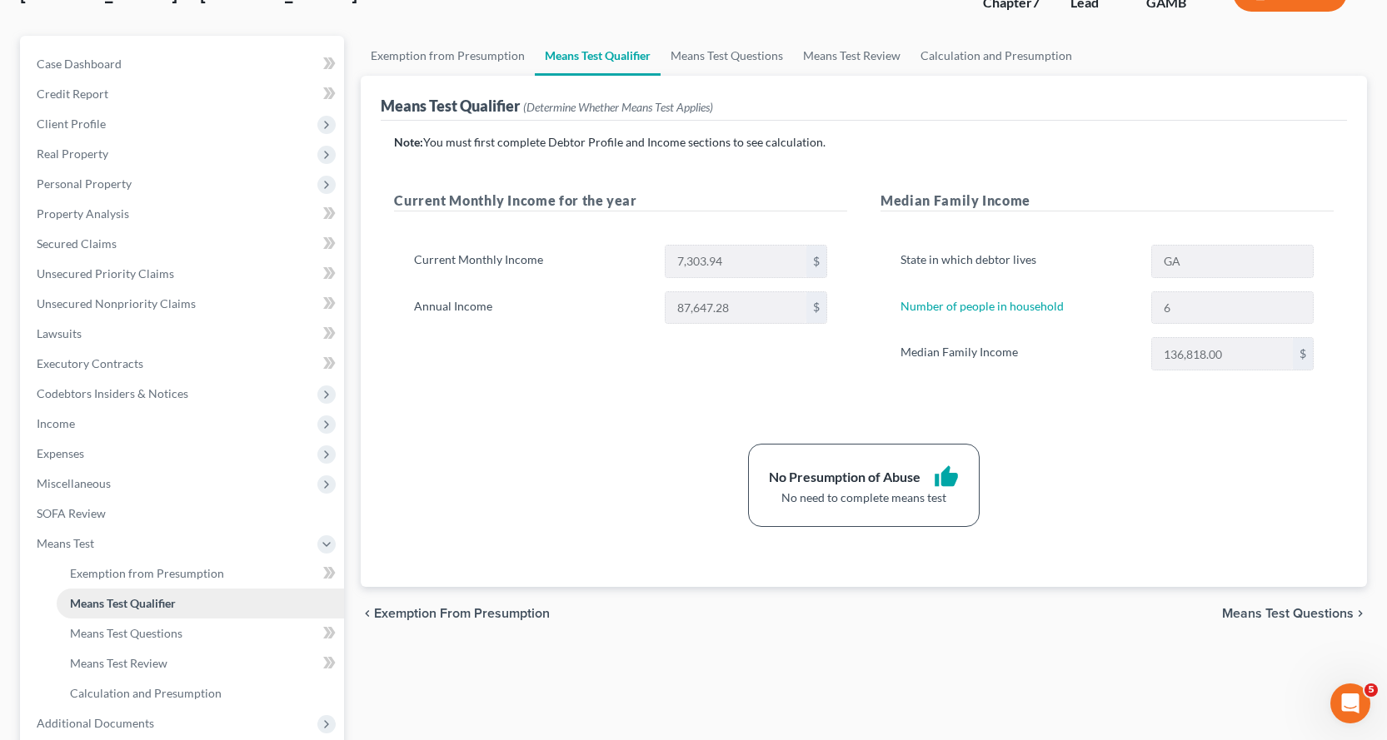
scroll to position [295, 0]
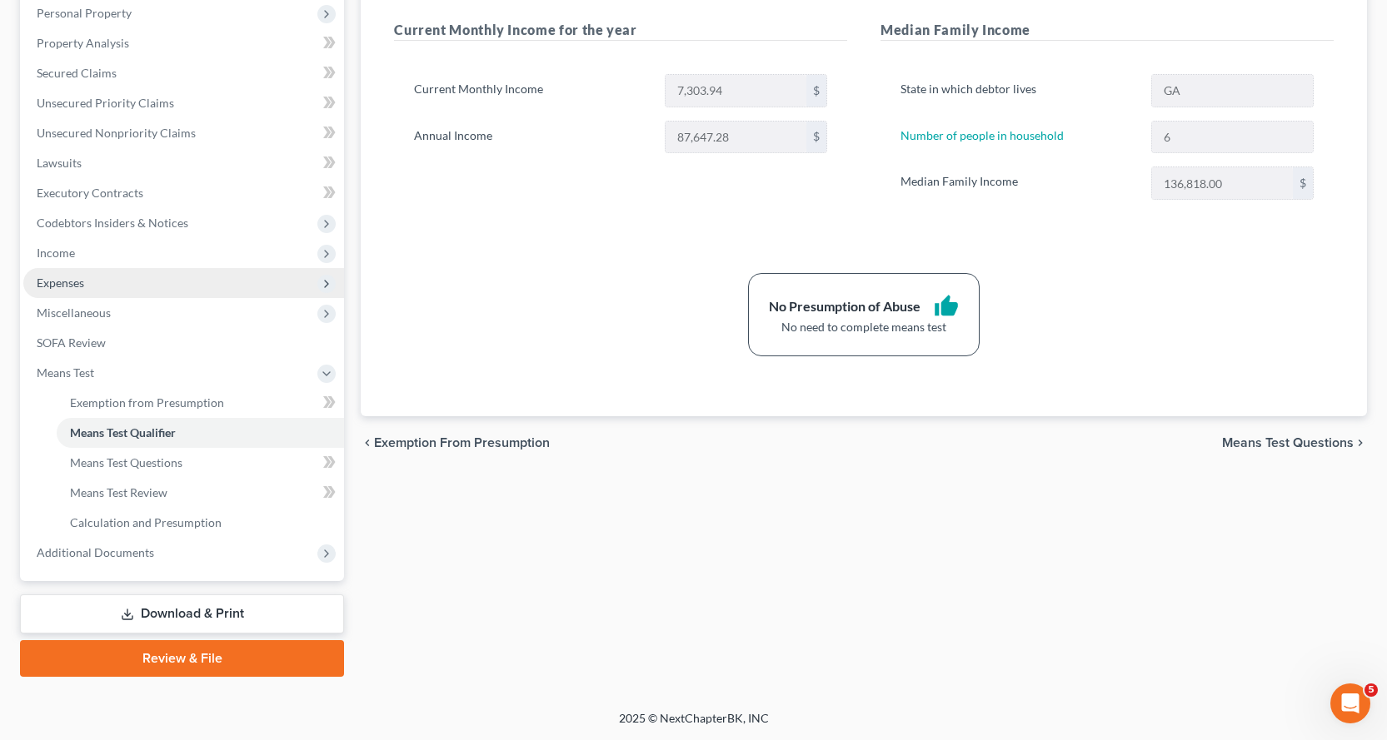
click at [67, 282] on span "Expenses" at bounding box center [60, 283] width 47 height 14
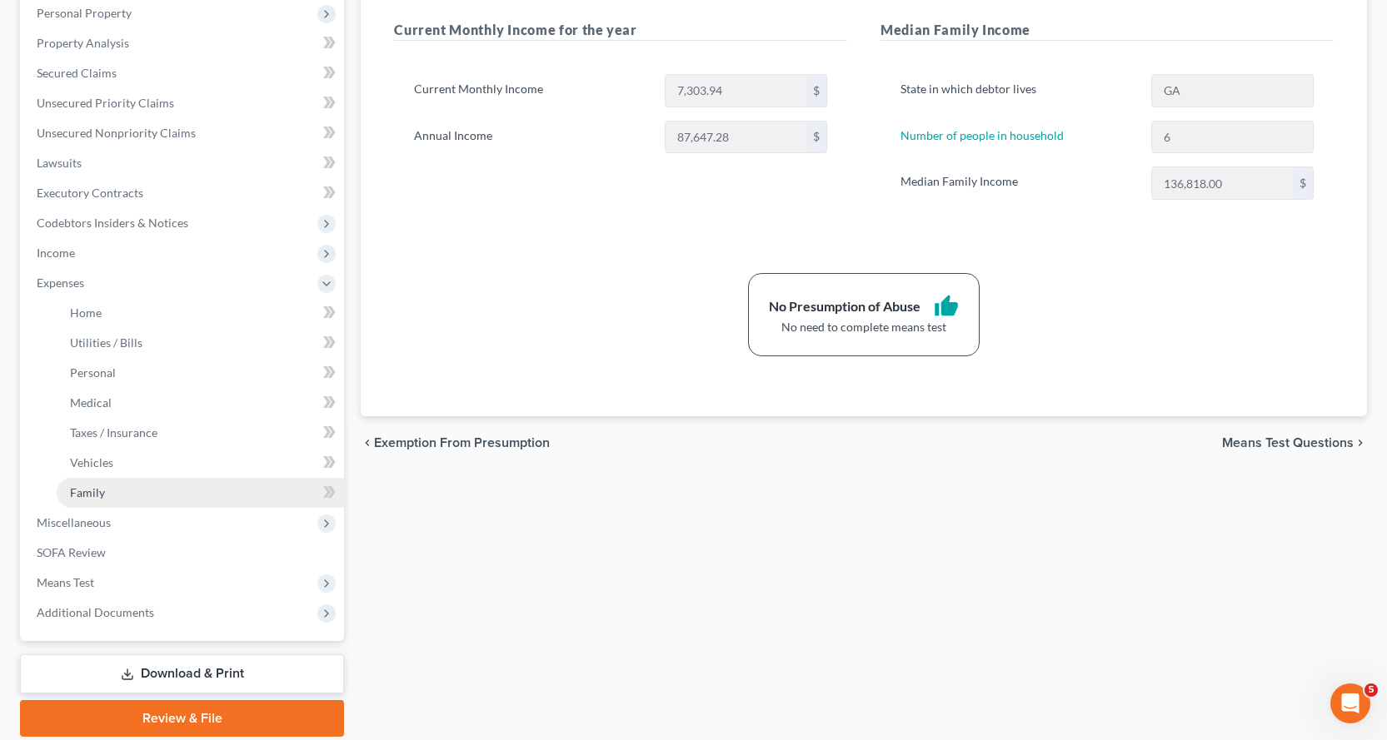
click at [97, 492] on span "Family" at bounding box center [87, 493] width 35 height 14
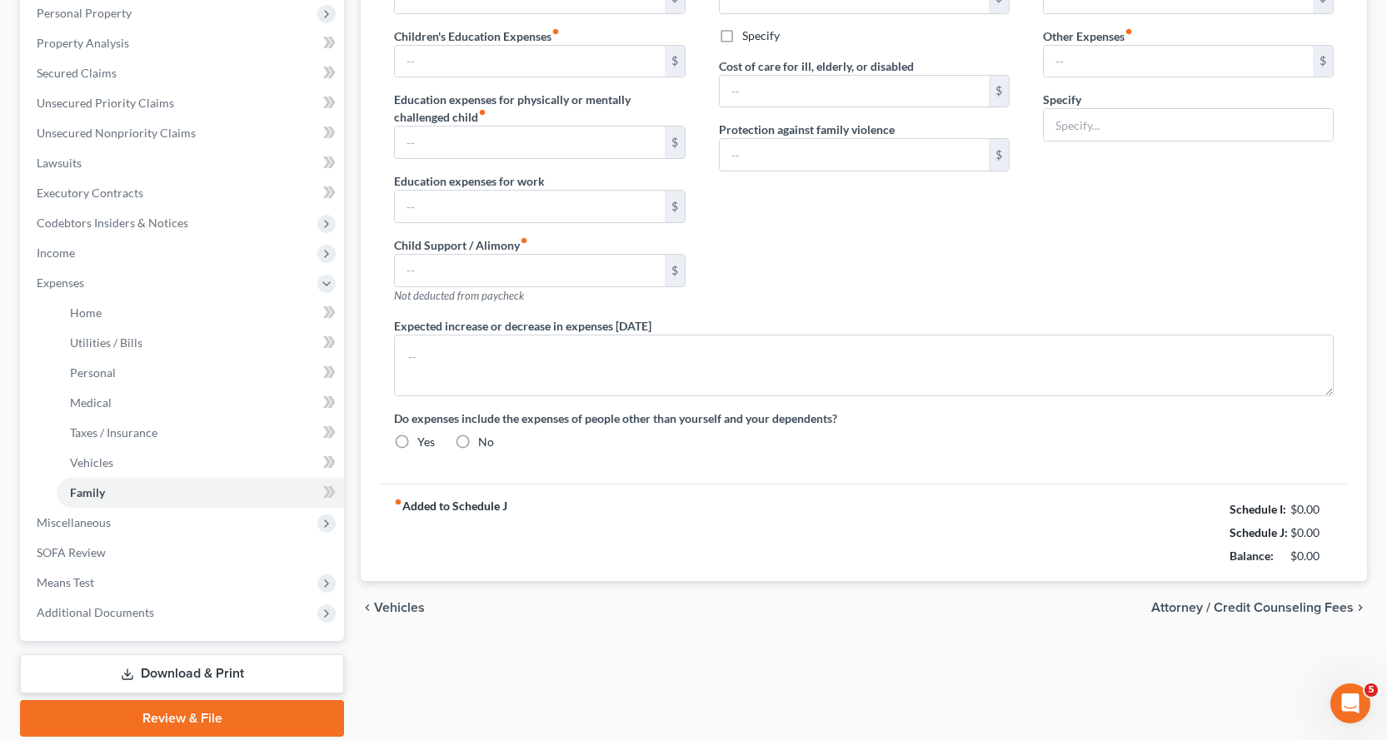
type input "0.00"
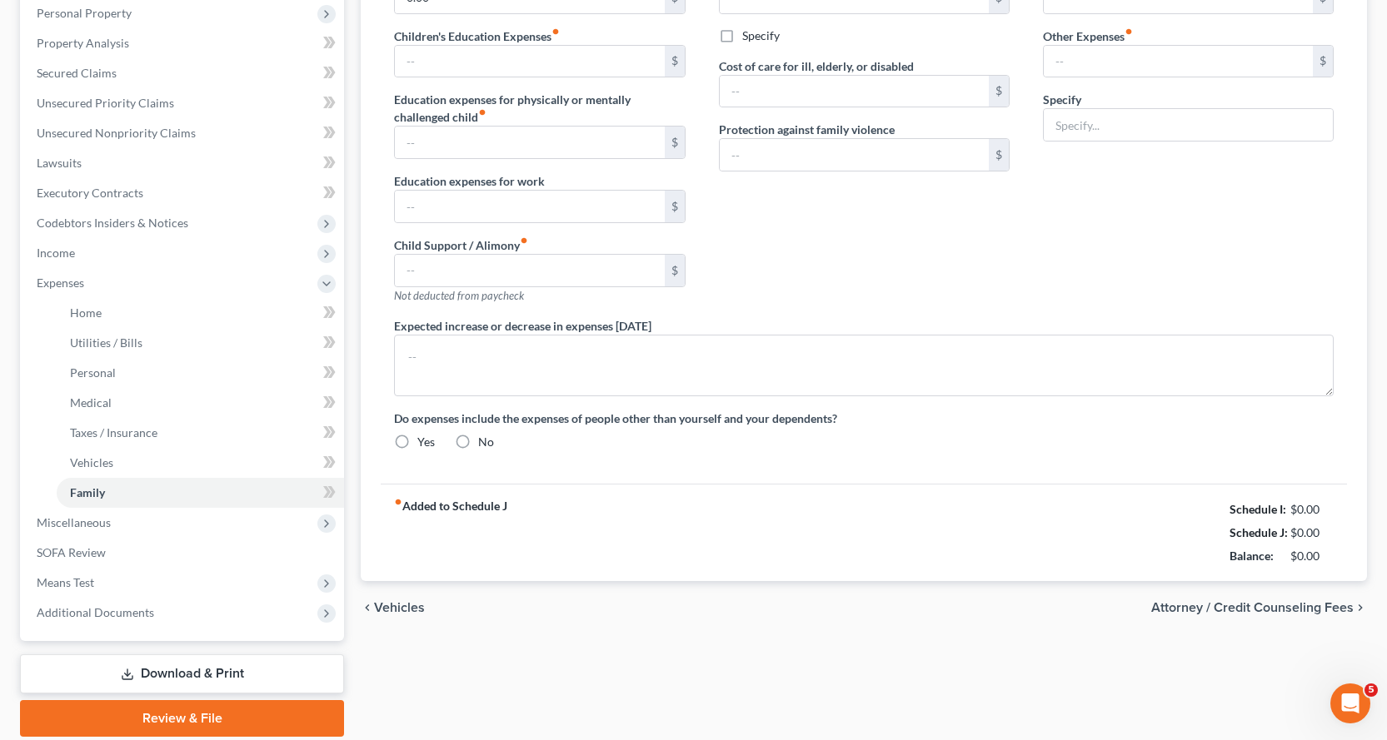
type input "0.00"
radio input "true"
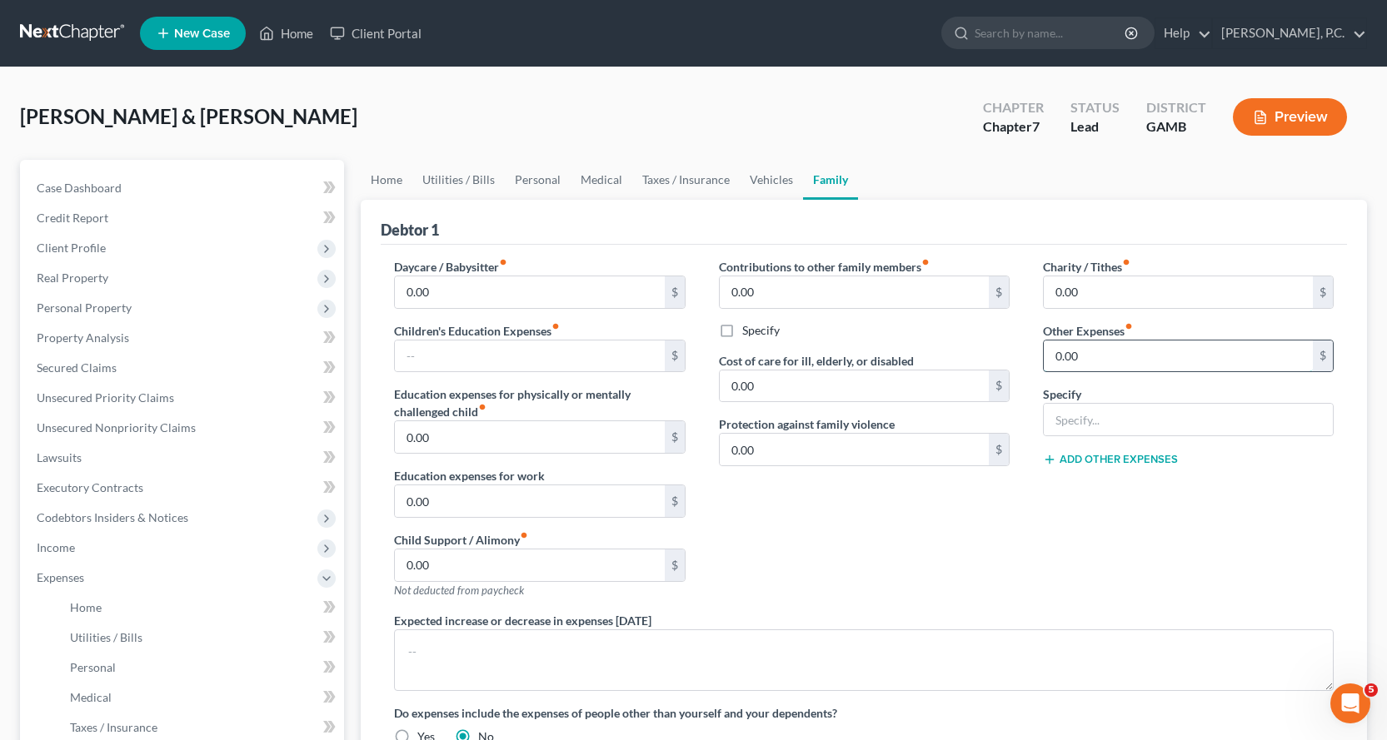
click at [1109, 351] on input "0.00" at bounding box center [1178, 357] width 269 height 32
type input "602.00"
click at [1085, 417] on input "text" at bounding box center [1188, 420] width 289 height 32
type input "[PERSON_NAME] S&T"
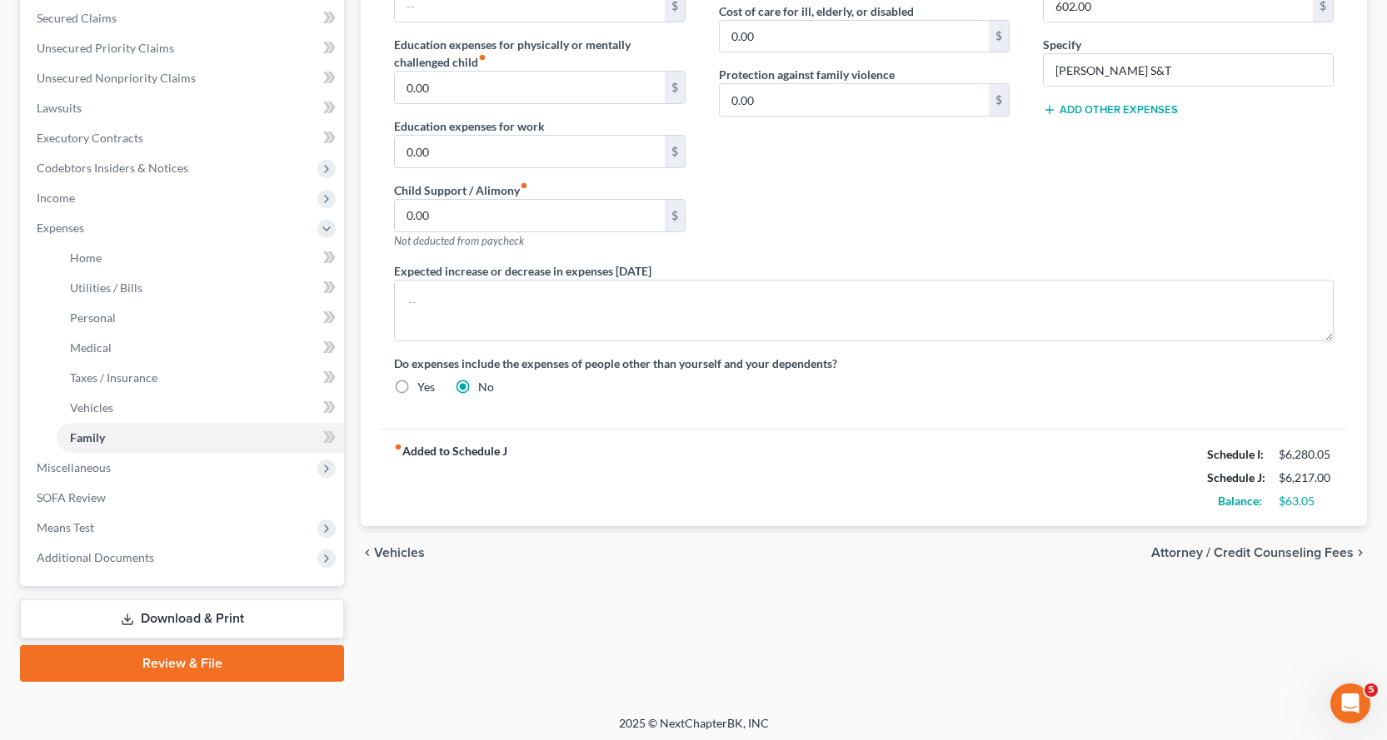
scroll to position [355, 0]
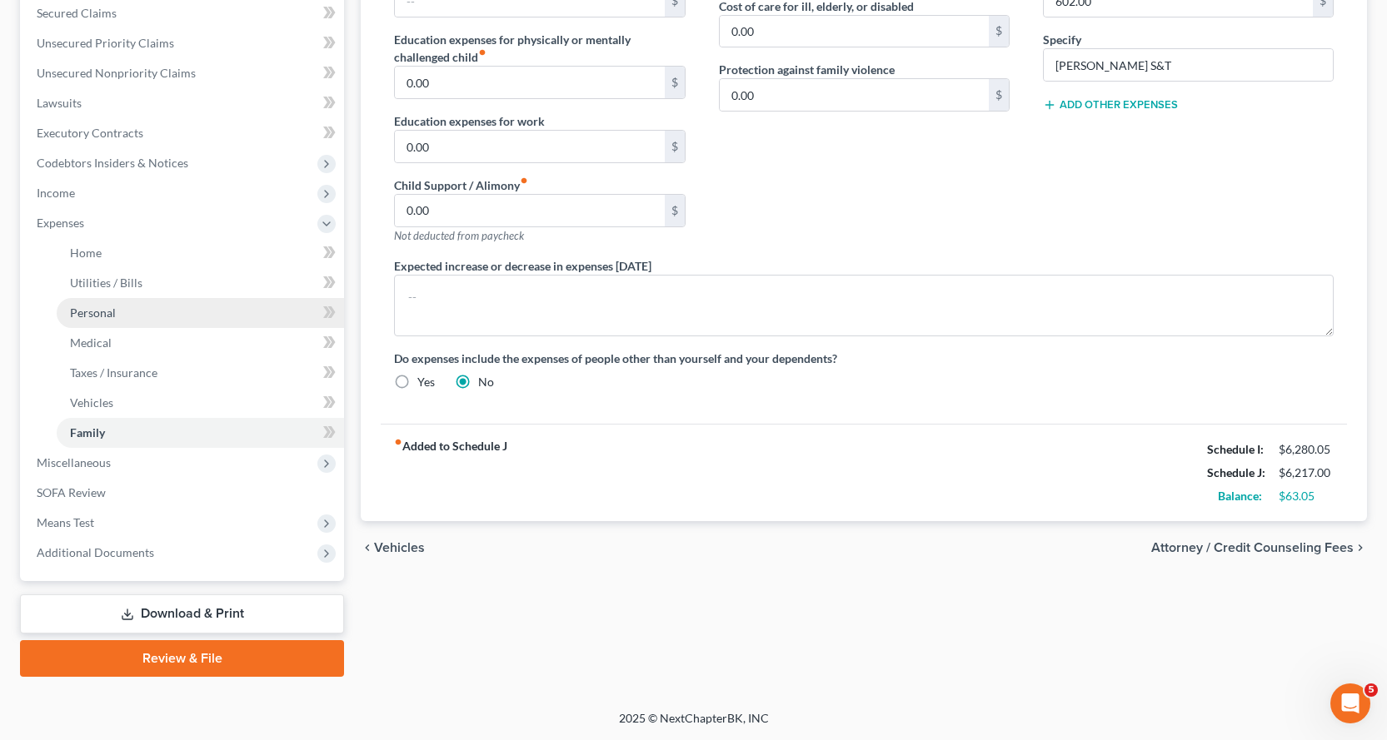
click at [96, 312] on span "Personal" at bounding box center [93, 313] width 46 height 14
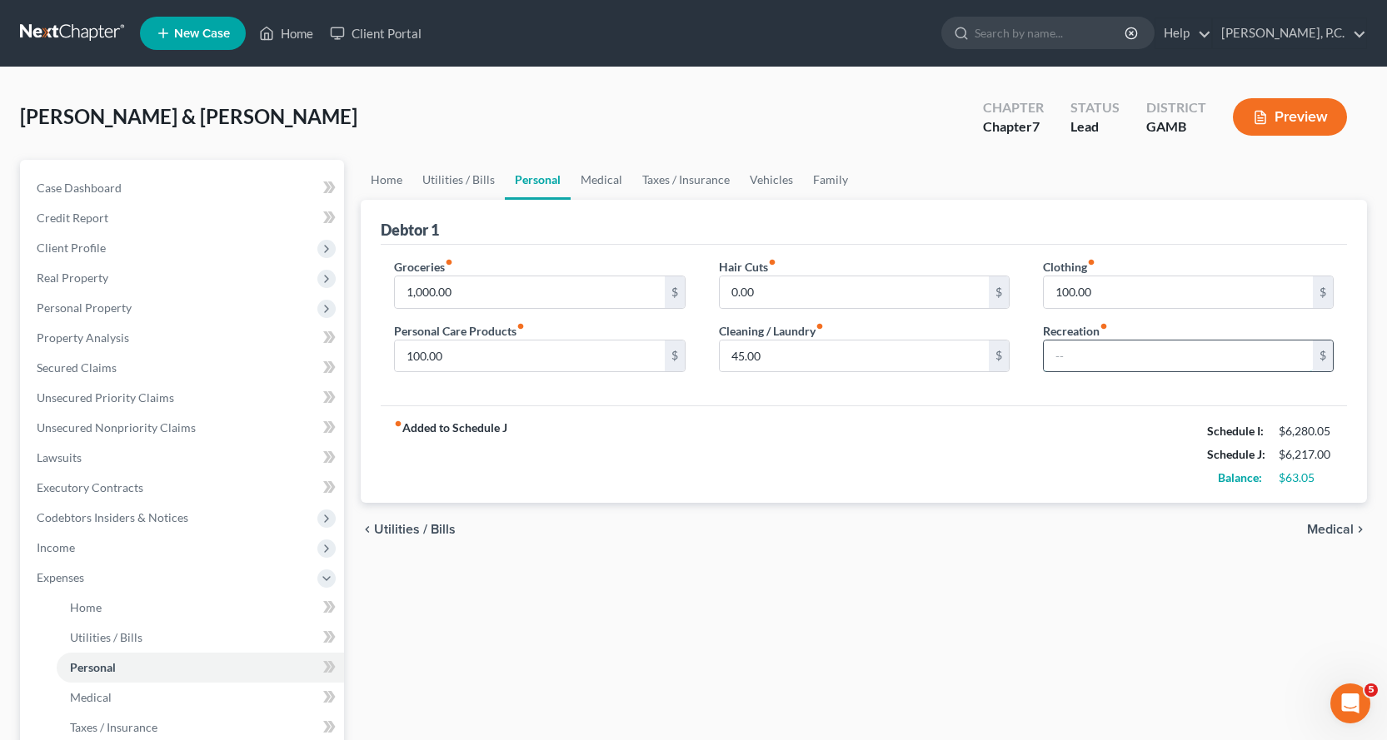
drag, startPoint x: 1104, startPoint y: 363, endPoint x: 1199, endPoint y: 365, distance: 95.0
click at [1118, 363] on input "text" at bounding box center [1178, 357] width 269 height 32
type input "50.00"
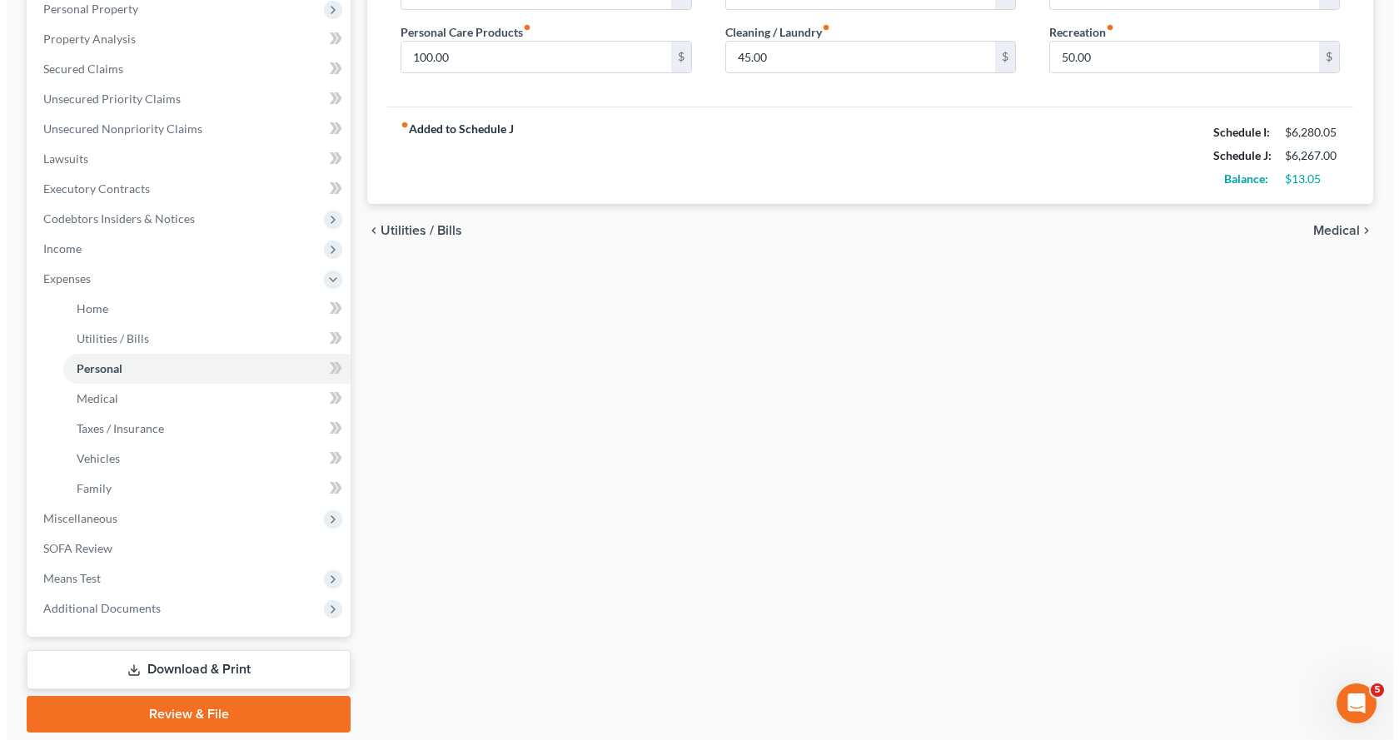
scroll to position [355, 0]
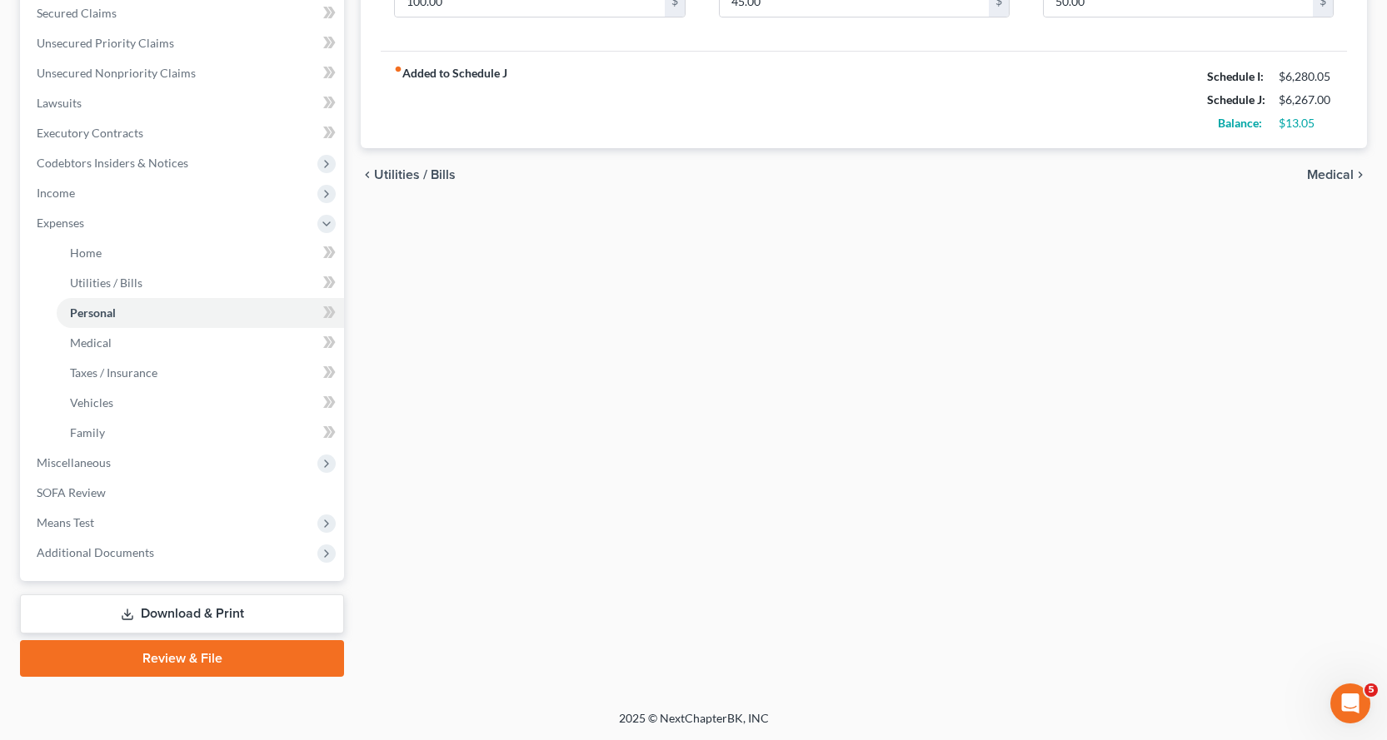
click at [197, 612] on link "Download & Print" at bounding box center [182, 614] width 324 height 39
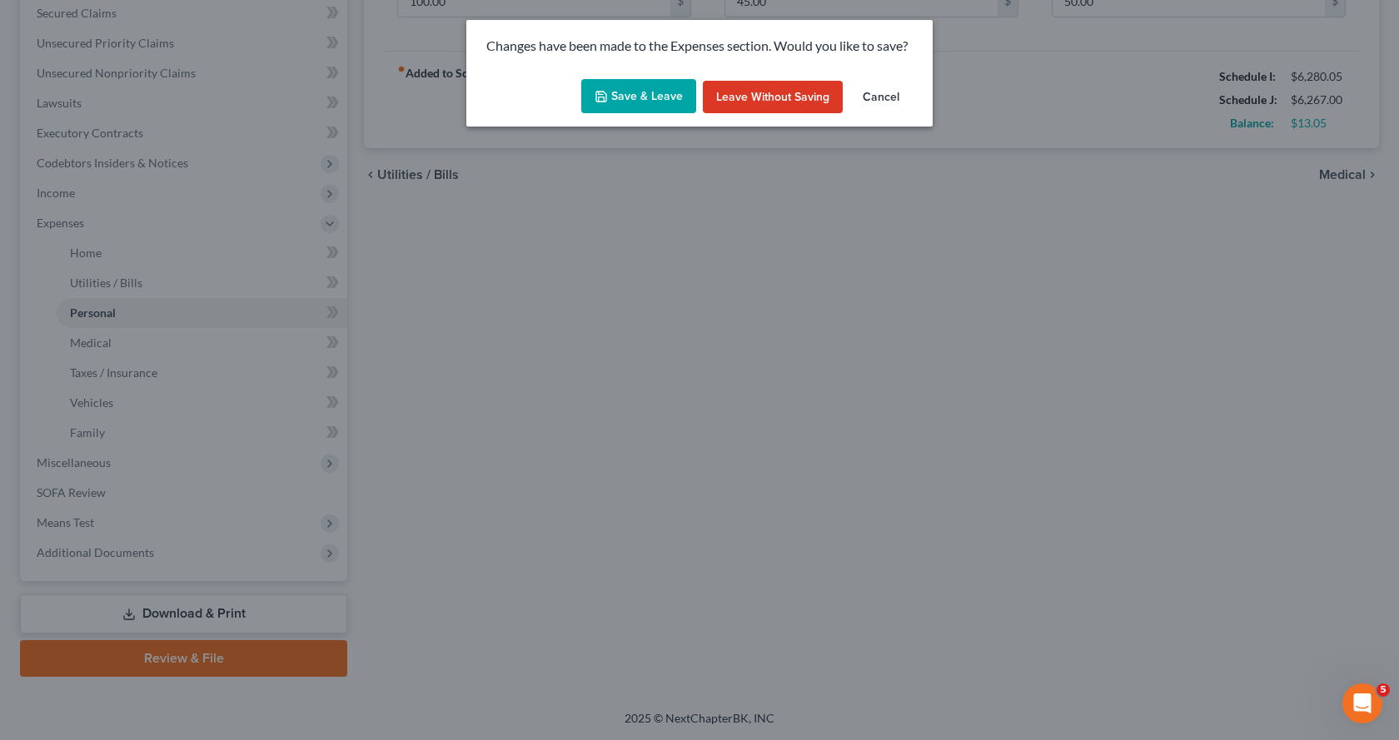
click at [663, 95] on button "Save & Leave" at bounding box center [638, 96] width 115 height 35
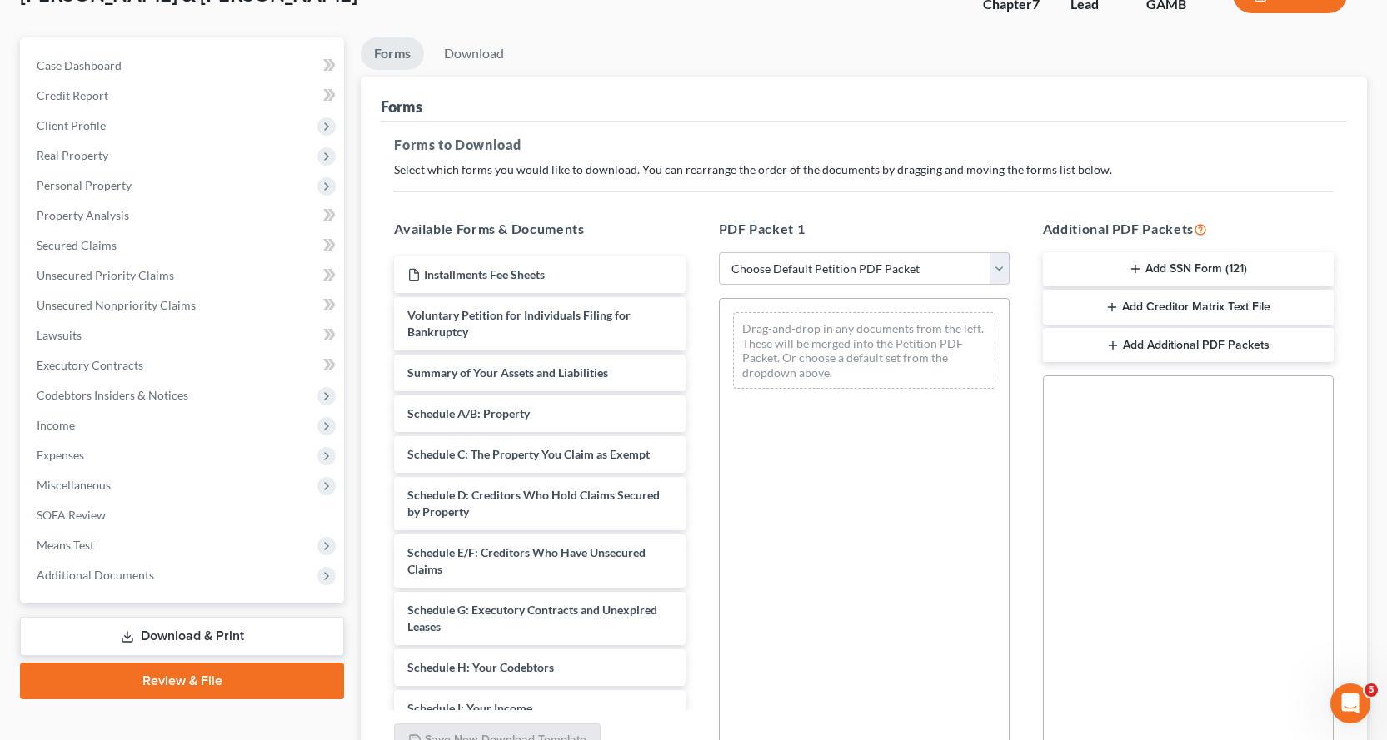
scroll to position [288, 0]
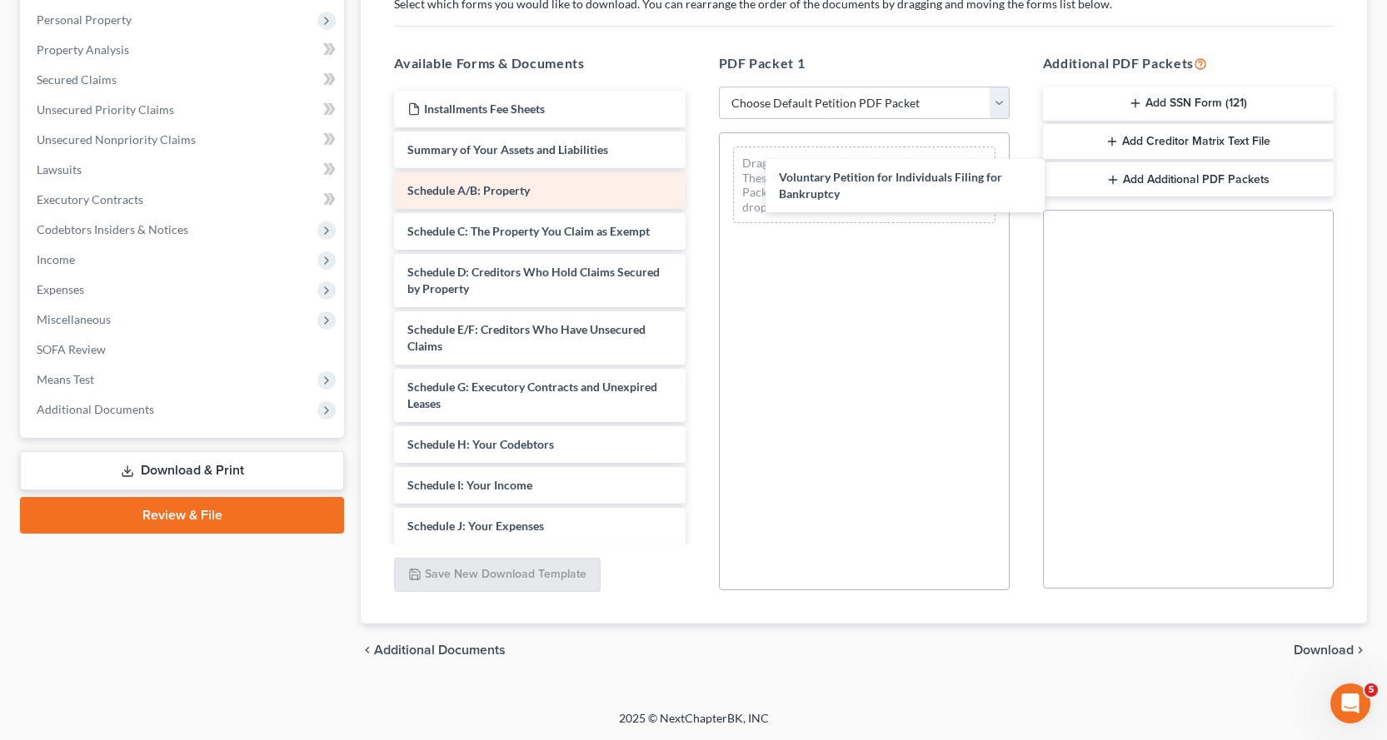
drag, startPoint x: 426, startPoint y: 162, endPoint x: 502, endPoint y: 172, distance: 76.3
click at [698, 184] on div "Voluntary Petition for Individuals Filing for Bankruptcy Installments Fee Sheet…" at bounding box center [539, 523] width 317 height 864
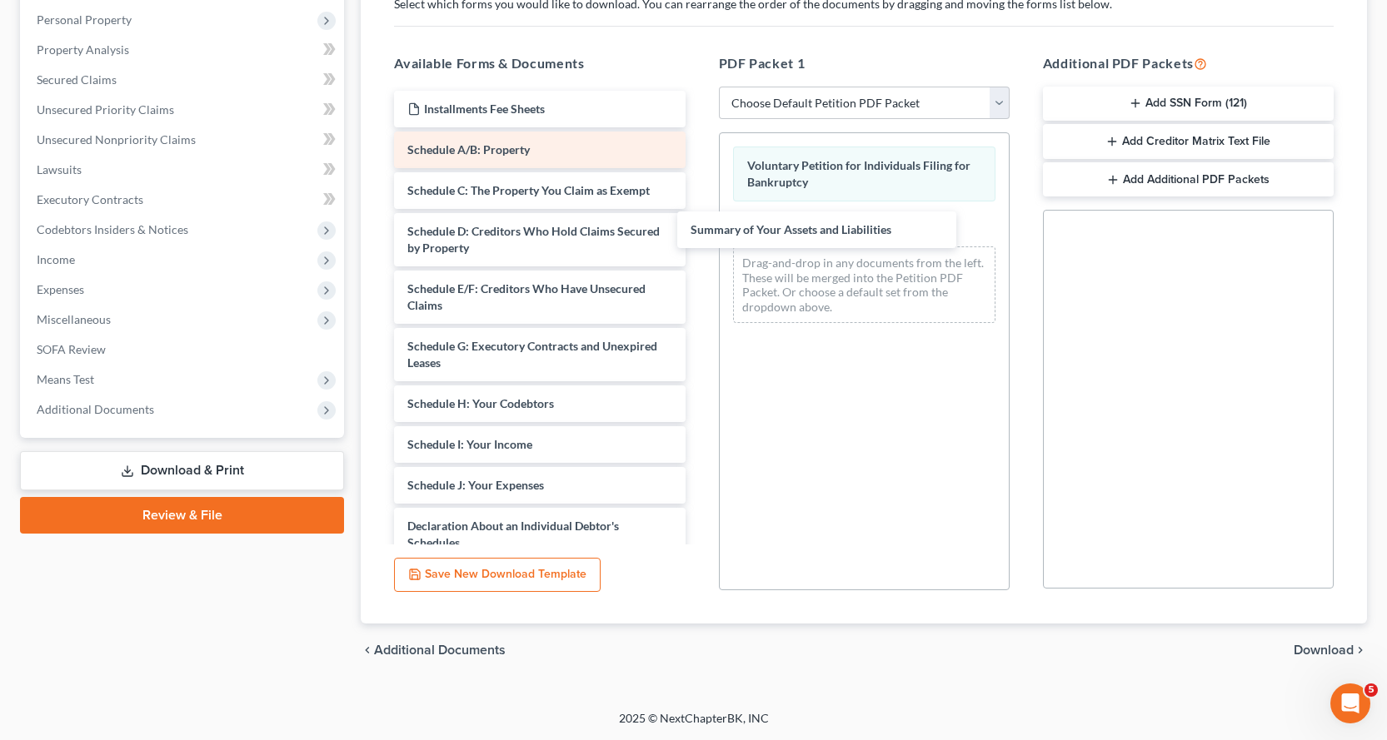
drag, startPoint x: 451, startPoint y: 149, endPoint x: 446, endPoint y: 142, distance: 9.5
click at [698, 227] on div "Summary of Your Assets and Liabilities Installments Fee Sheets Summary of Your …" at bounding box center [539, 502] width 317 height 823
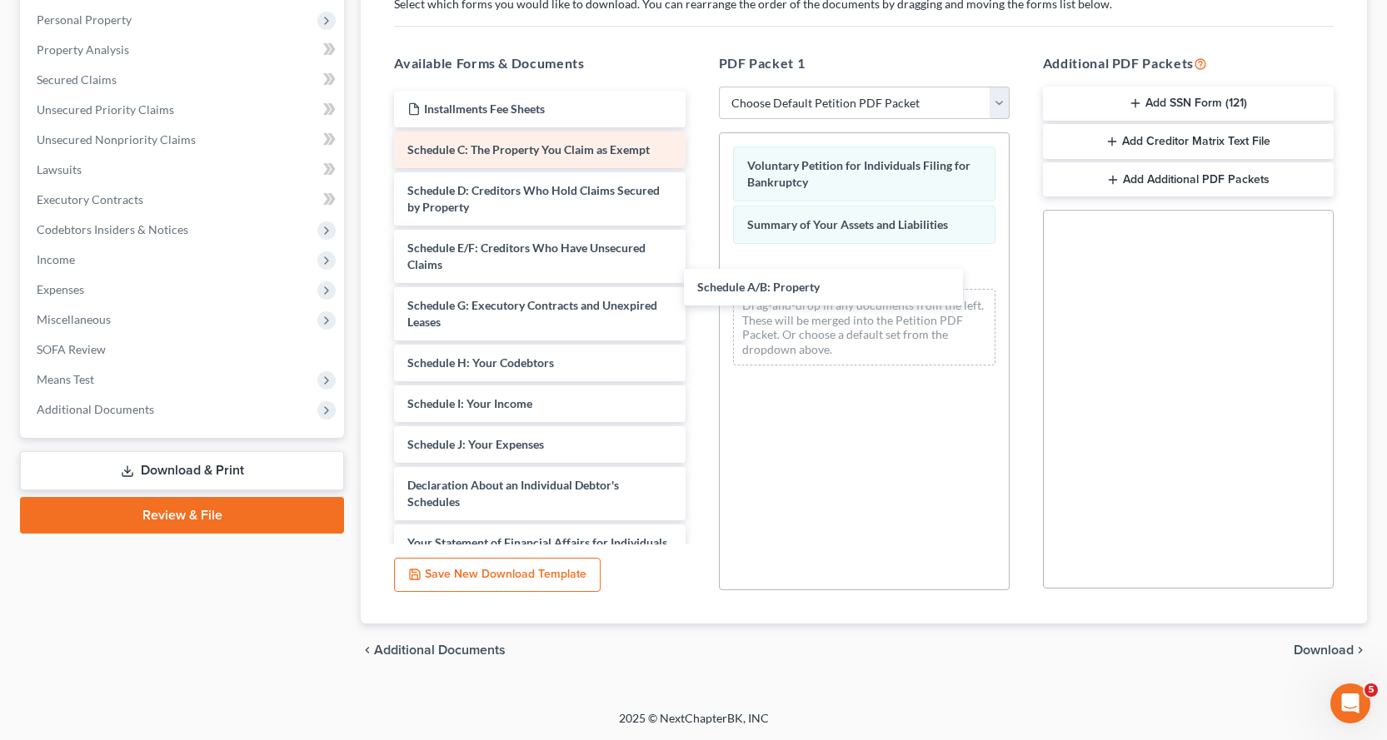
drag, startPoint x: 446, startPoint y: 147, endPoint x: 437, endPoint y: 152, distance: 9.3
click at [698, 271] on div "Schedule A/B: Property Installments Fee Sheets Schedule A/B: Property Schedule …" at bounding box center [539, 482] width 317 height 782
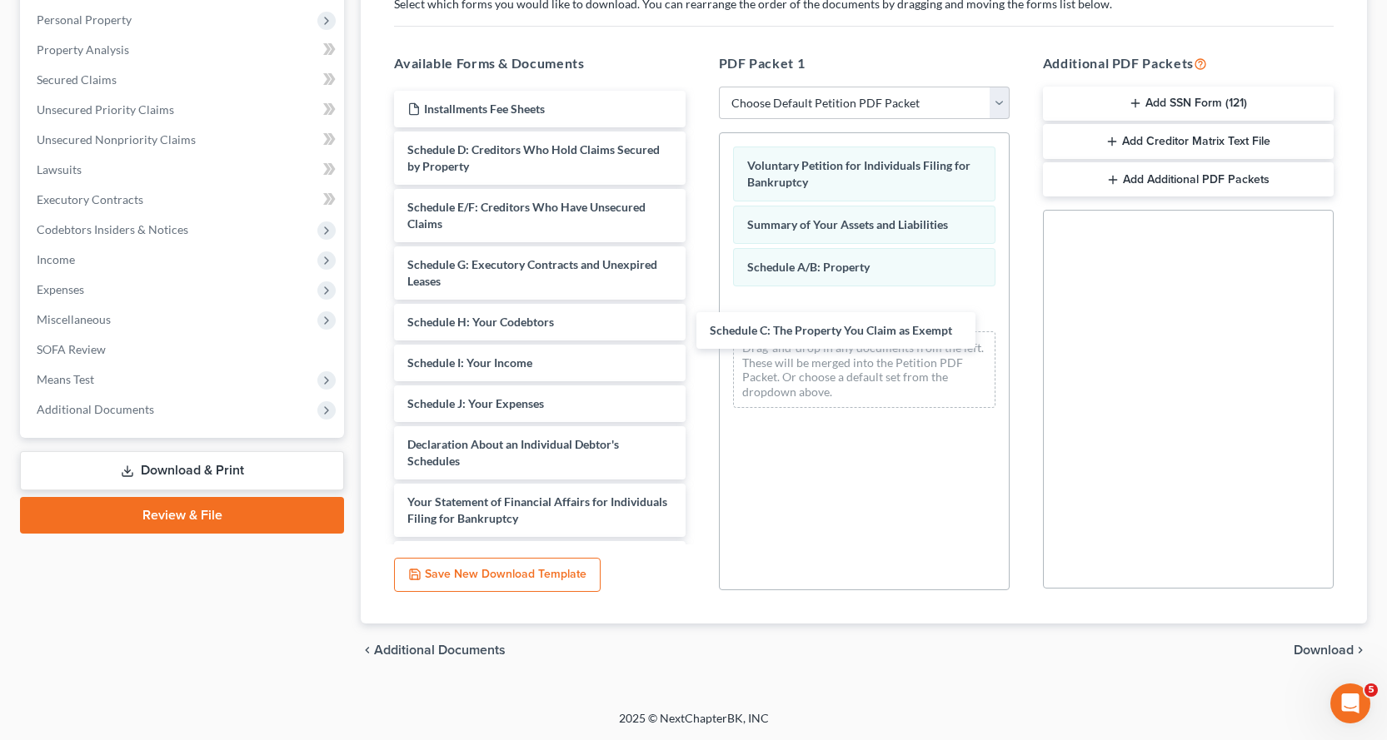
drag, startPoint x: 437, startPoint y: 148, endPoint x: 380, endPoint y: 150, distance: 57.5
click at [698, 306] on div "Schedule C: The Property You Claim as Exempt Installments Fee Sheets Schedule C…" at bounding box center [539, 461] width 317 height 741
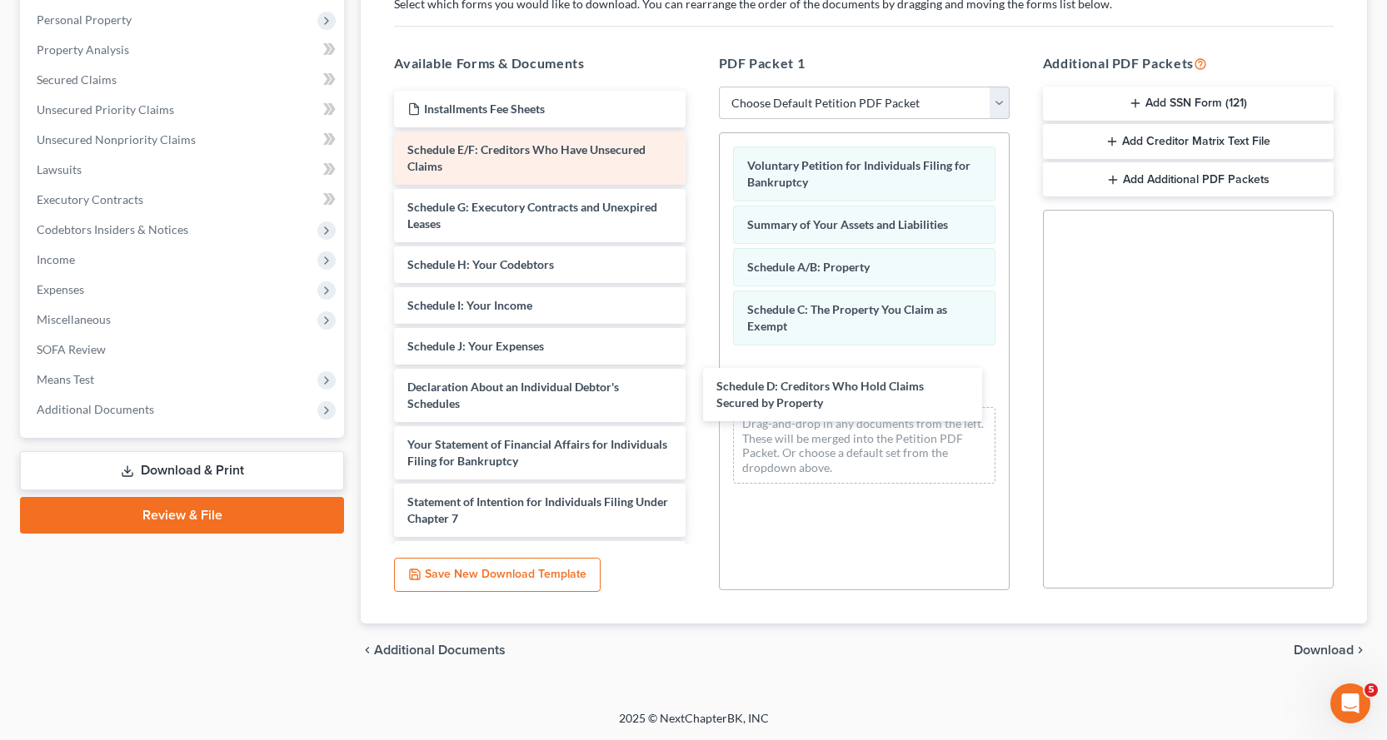
drag, startPoint x: 426, startPoint y: 155, endPoint x: 451, endPoint y: 147, distance: 26.1
click at [698, 386] on div "Schedule D: Creditors Who Hold Claims Secured by Property Installments Fee Shee…" at bounding box center [539, 433] width 317 height 684
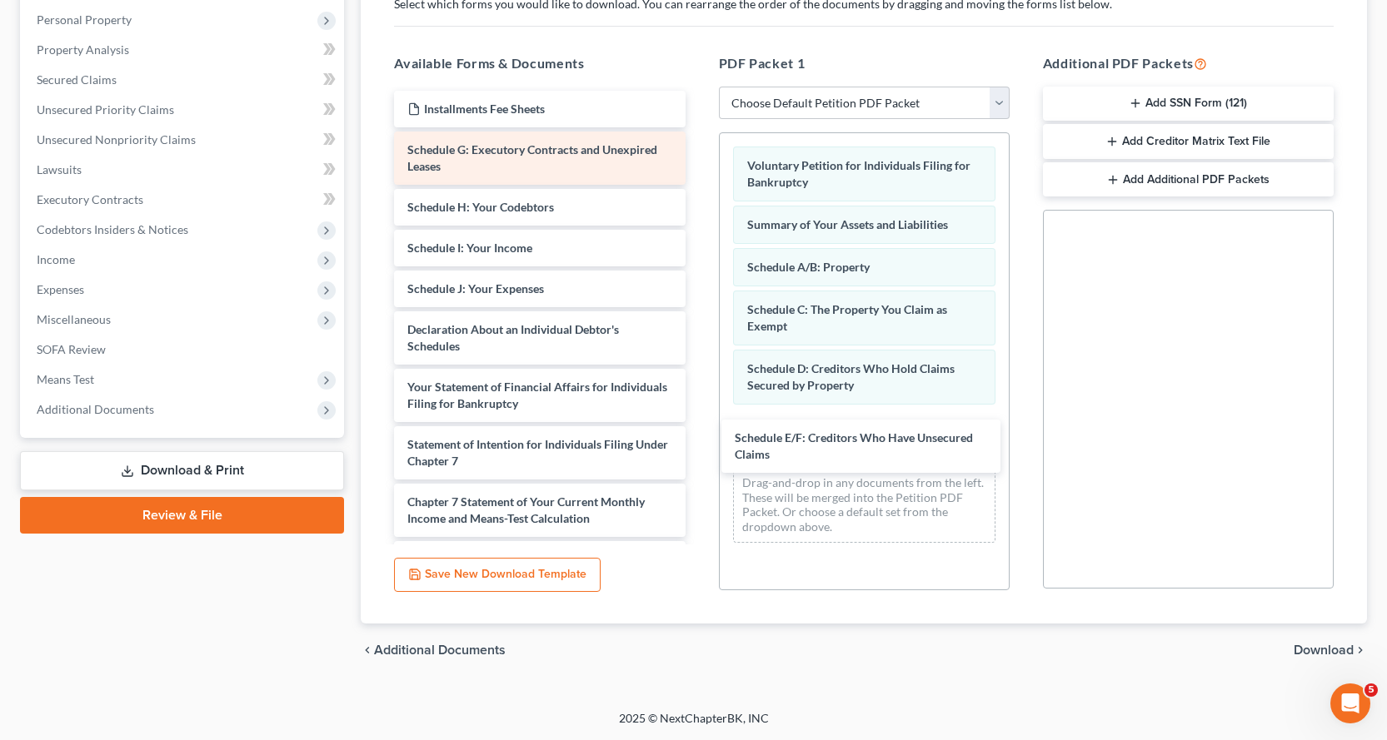
drag, startPoint x: 444, startPoint y: 145, endPoint x: 461, endPoint y: 166, distance: 27.2
click at [698, 432] on div "Schedule E/F: Creditors Who Have Unsecured Claims Installments Fee Sheets Sched…" at bounding box center [539, 404] width 317 height 626
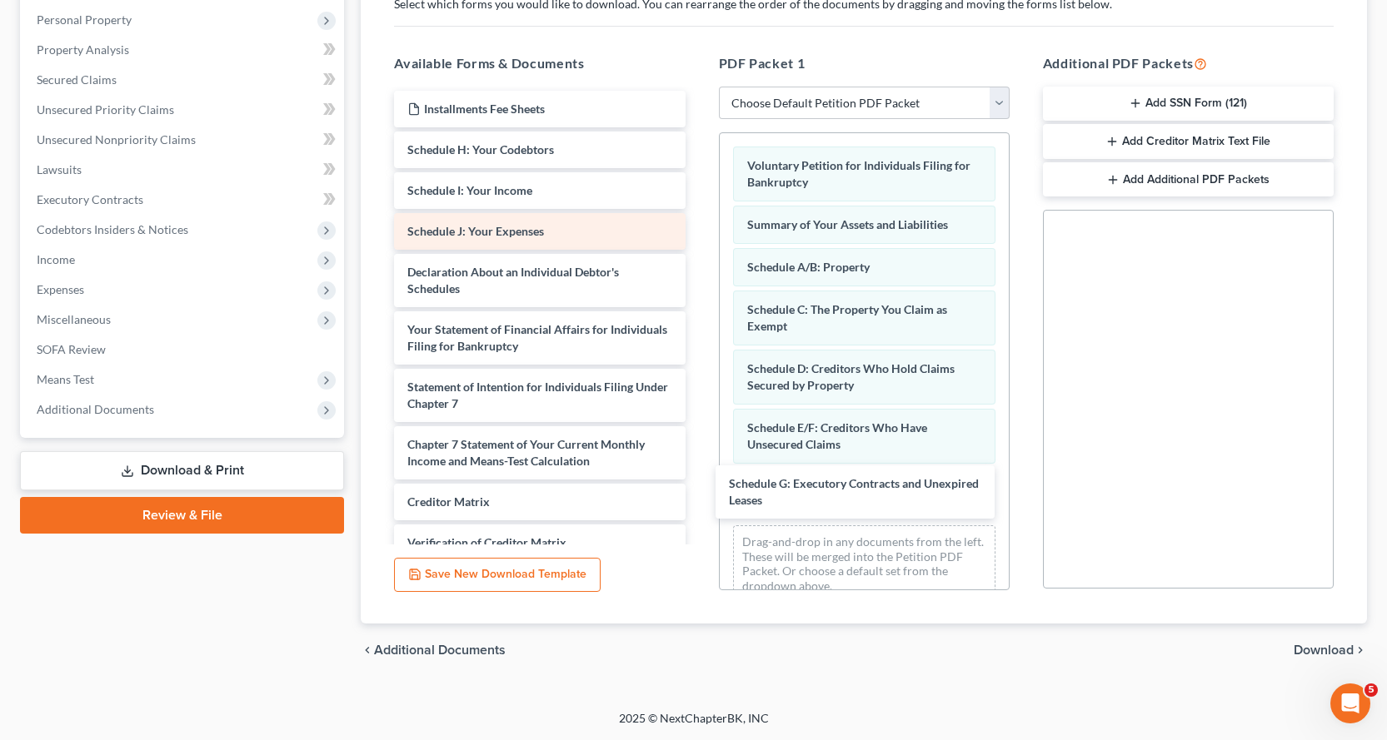
drag, startPoint x: 436, startPoint y: 153, endPoint x: 511, endPoint y: 226, distance: 103.7
click at [698, 484] on div "Schedule G: Executory Contracts and Unexpired Leases Installments Fee Sheets Sc…" at bounding box center [539, 375] width 317 height 569
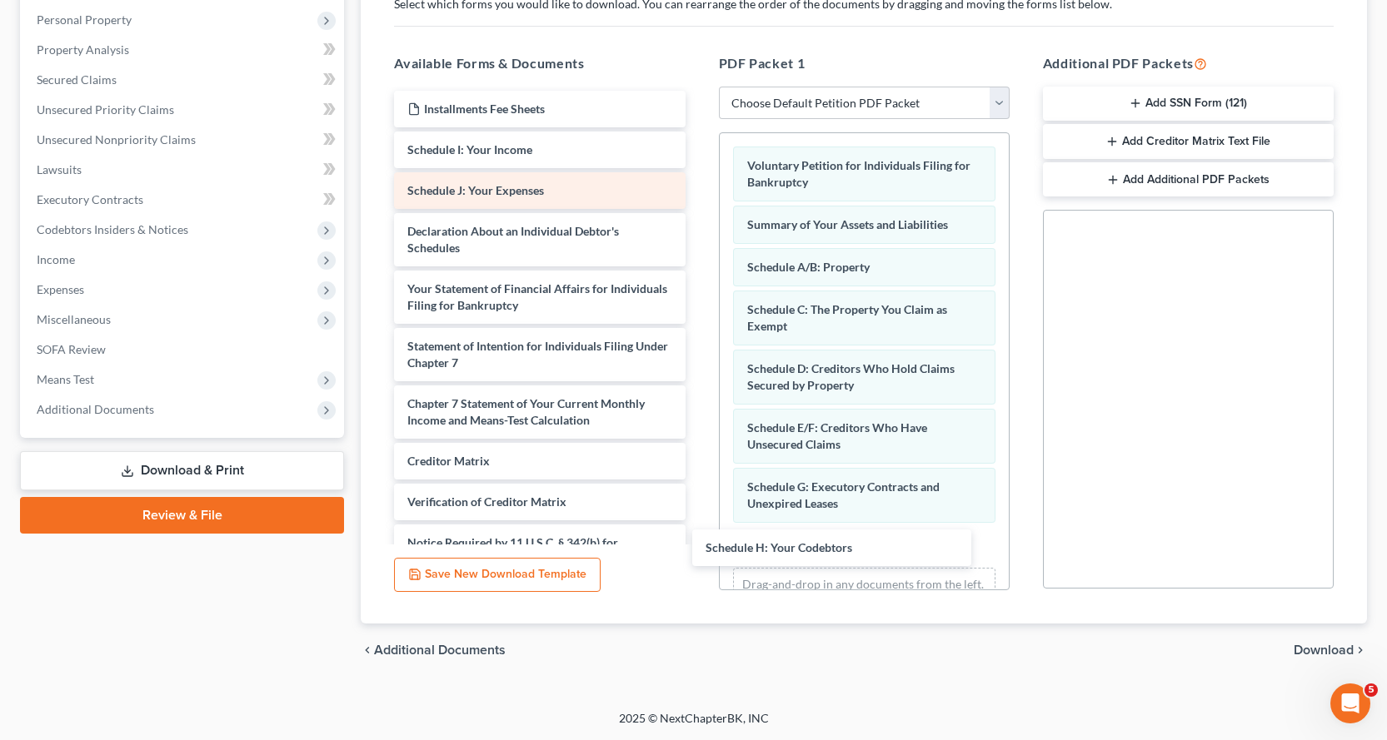
drag, startPoint x: 466, startPoint y: 150, endPoint x: 514, endPoint y: 200, distance: 68.9
click at [698, 536] on div "Schedule H: Your Codebtors Installments Fee Sheets Schedule H: Your Codebtors S…" at bounding box center [539, 355] width 317 height 528
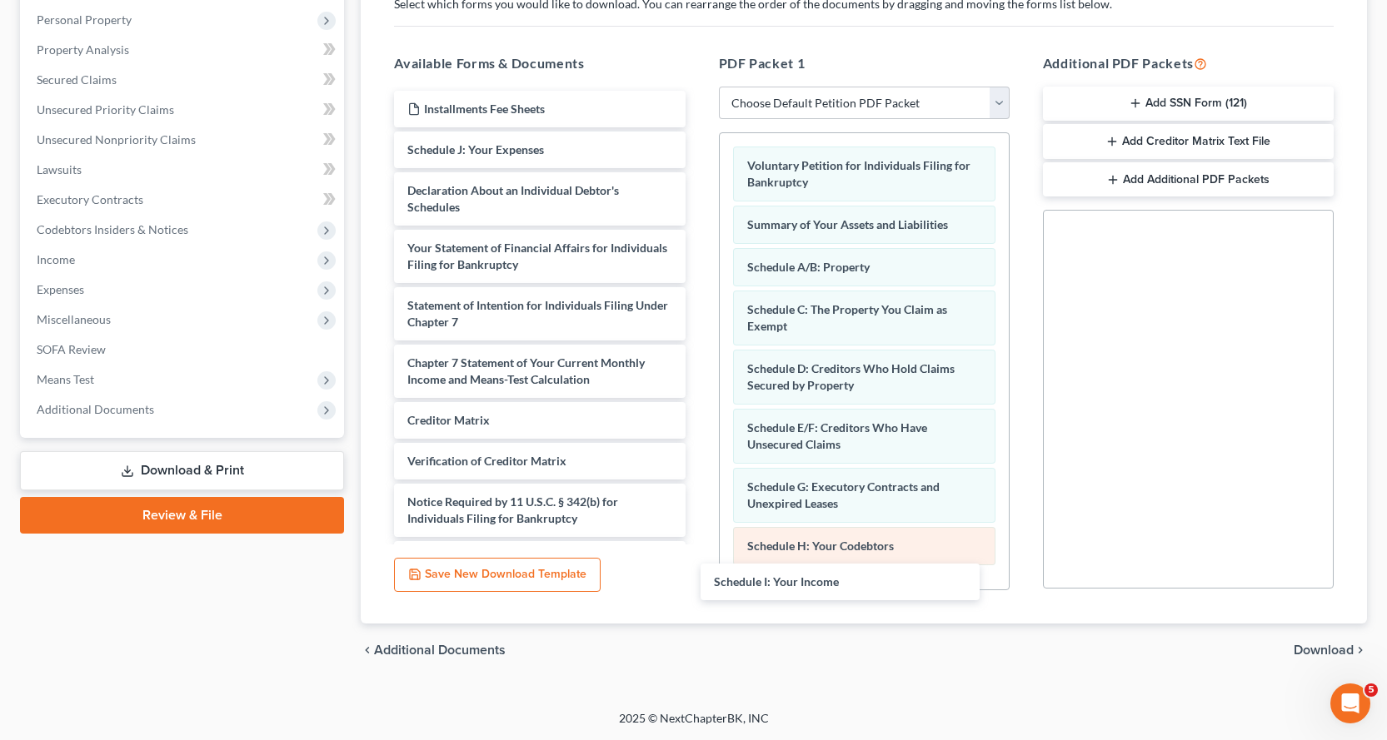
drag, startPoint x: 485, startPoint y: 151, endPoint x: 845, endPoint y: 537, distance: 528.0
click at [698, 568] on div "Schedule I: Your Income Installments Fee Sheets Schedule I: Your Income Schedul…" at bounding box center [539, 334] width 317 height 487
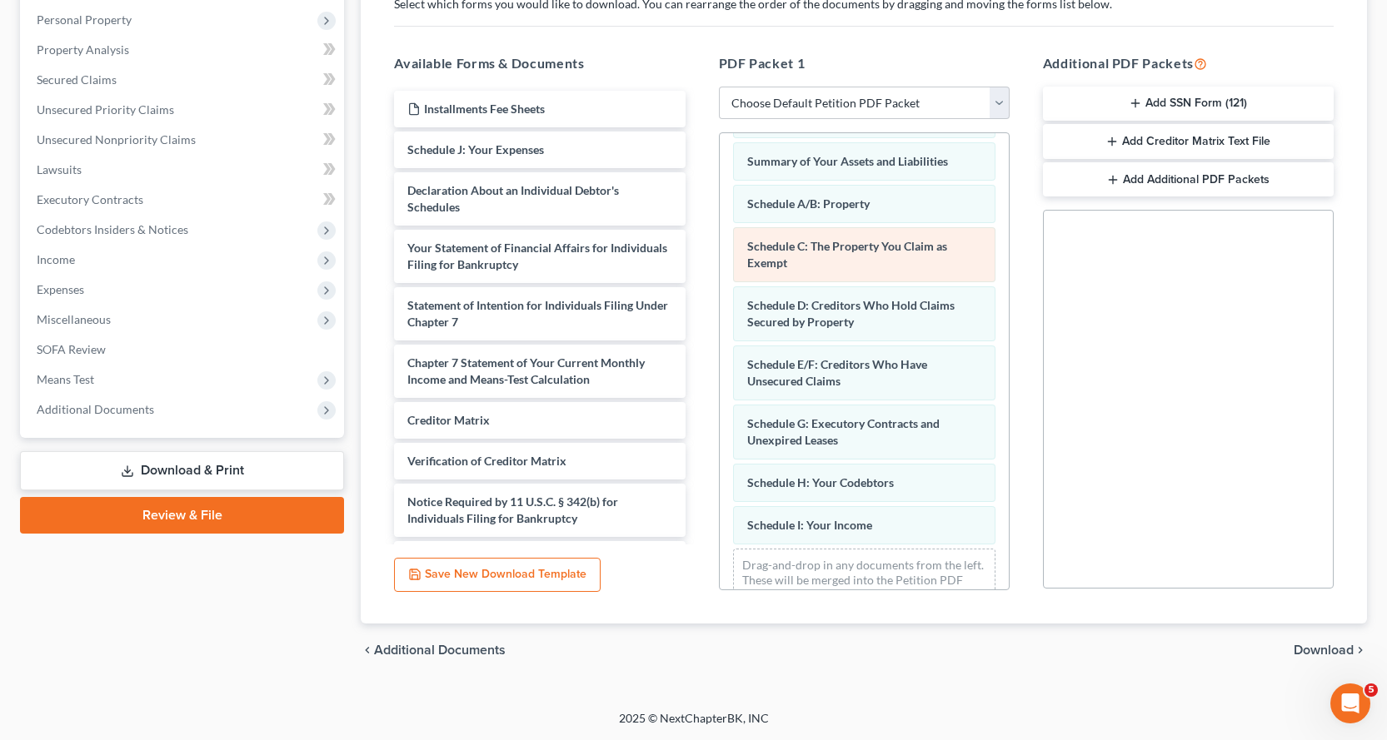
scroll to position [112, 0]
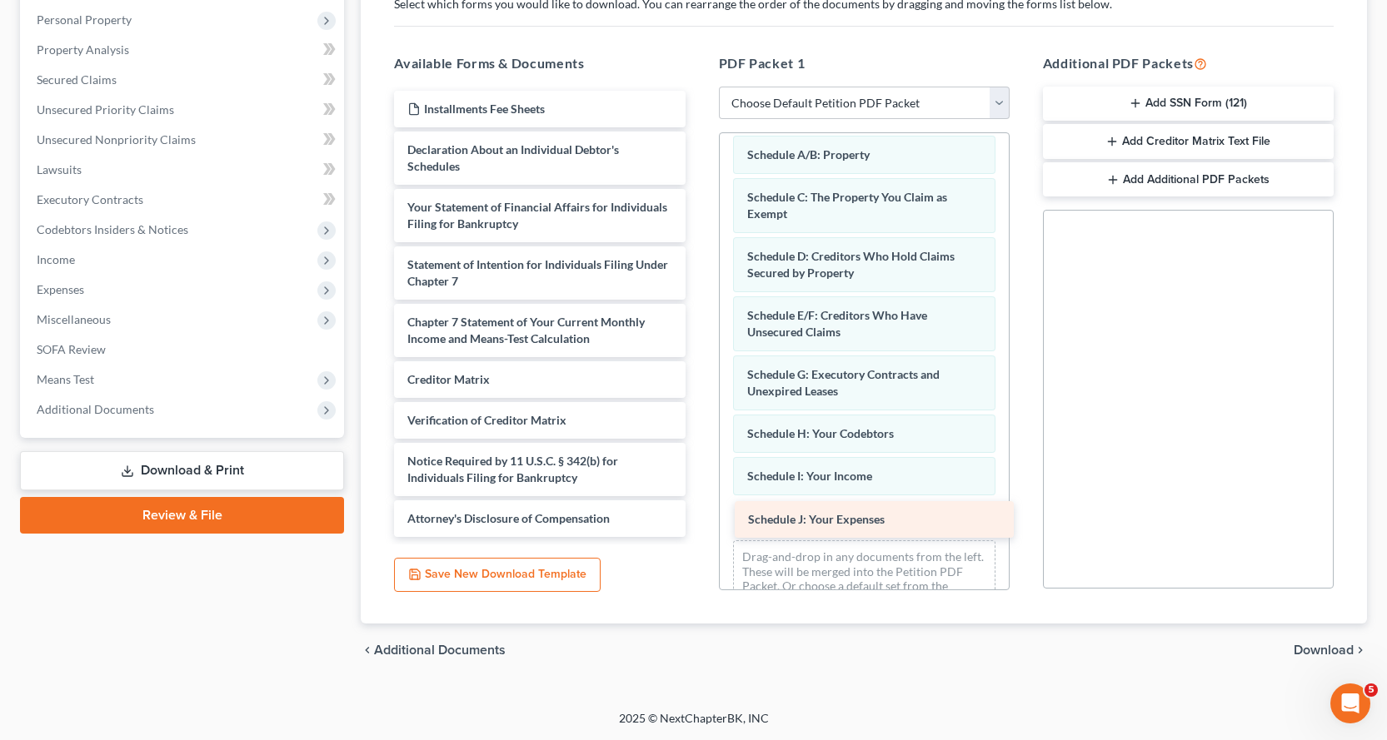
drag, startPoint x: 506, startPoint y: 148, endPoint x: 858, endPoint y: 516, distance: 509.5
click at [698, 516] on div "Schedule J: Your Expenses Installments Fee Sheets Schedule J: Your Expenses Dec…" at bounding box center [539, 314] width 317 height 446
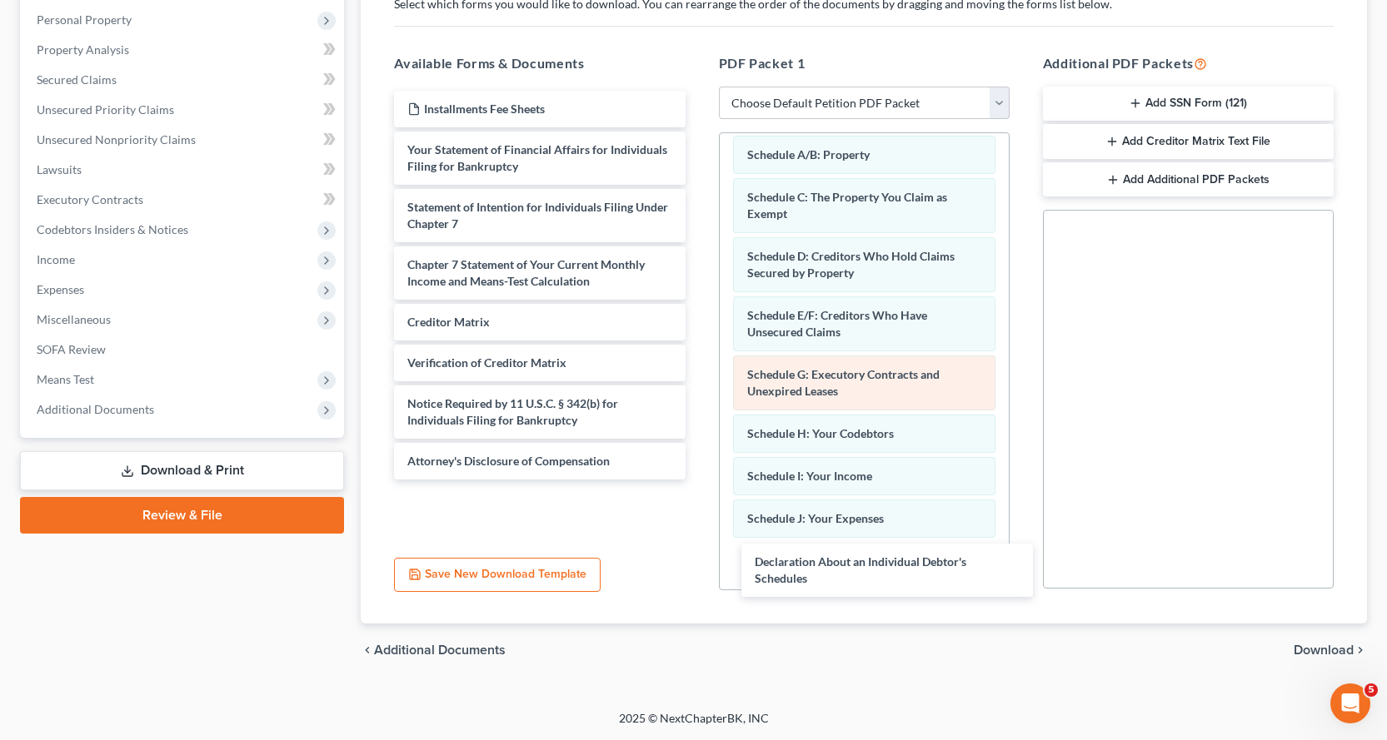
drag, startPoint x: 461, startPoint y: 269, endPoint x: 865, endPoint y: 379, distance: 418.6
click at [698, 480] on div "Declaration About an Individual Debtor's Schedules Installments Fee Sheets Decl…" at bounding box center [539, 285] width 317 height 389
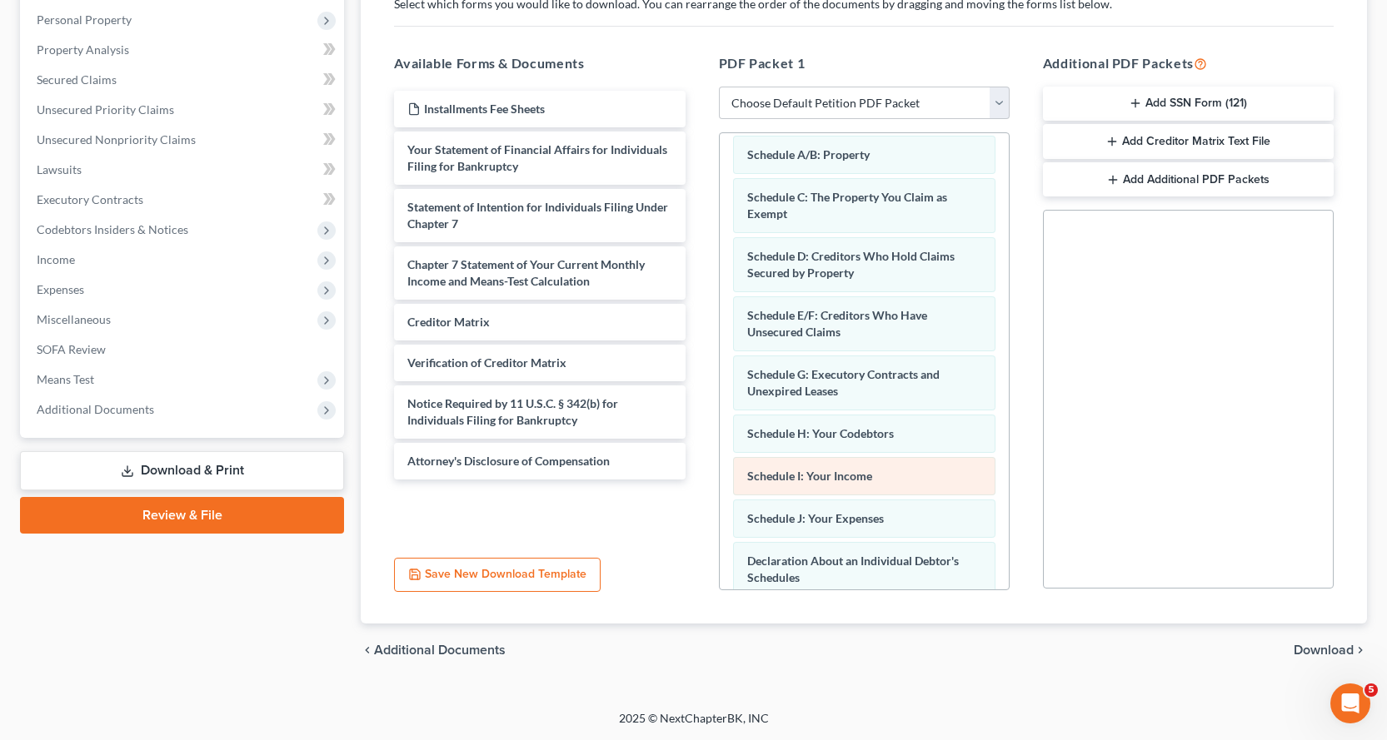
scroll to position [214, 0]
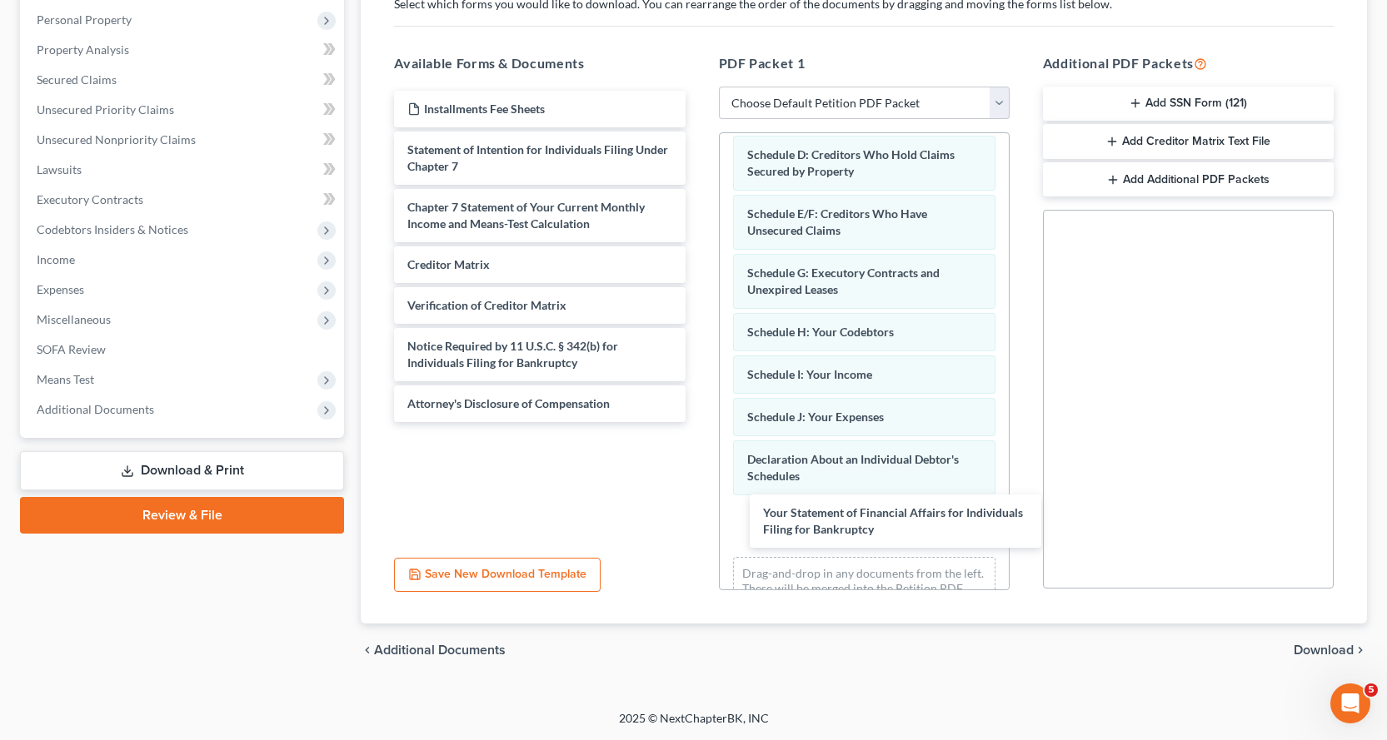
drag, startPoint x: 462, startPoint y: 163, endPoint x: 481, endPoint y: 186, distance: 29.5
click at [698, 422] on div "Your Statement of Financial Affairs for Individuals Filing for Bankruptcy Insta…" at bounding box center [539, 256] width 317 height 331
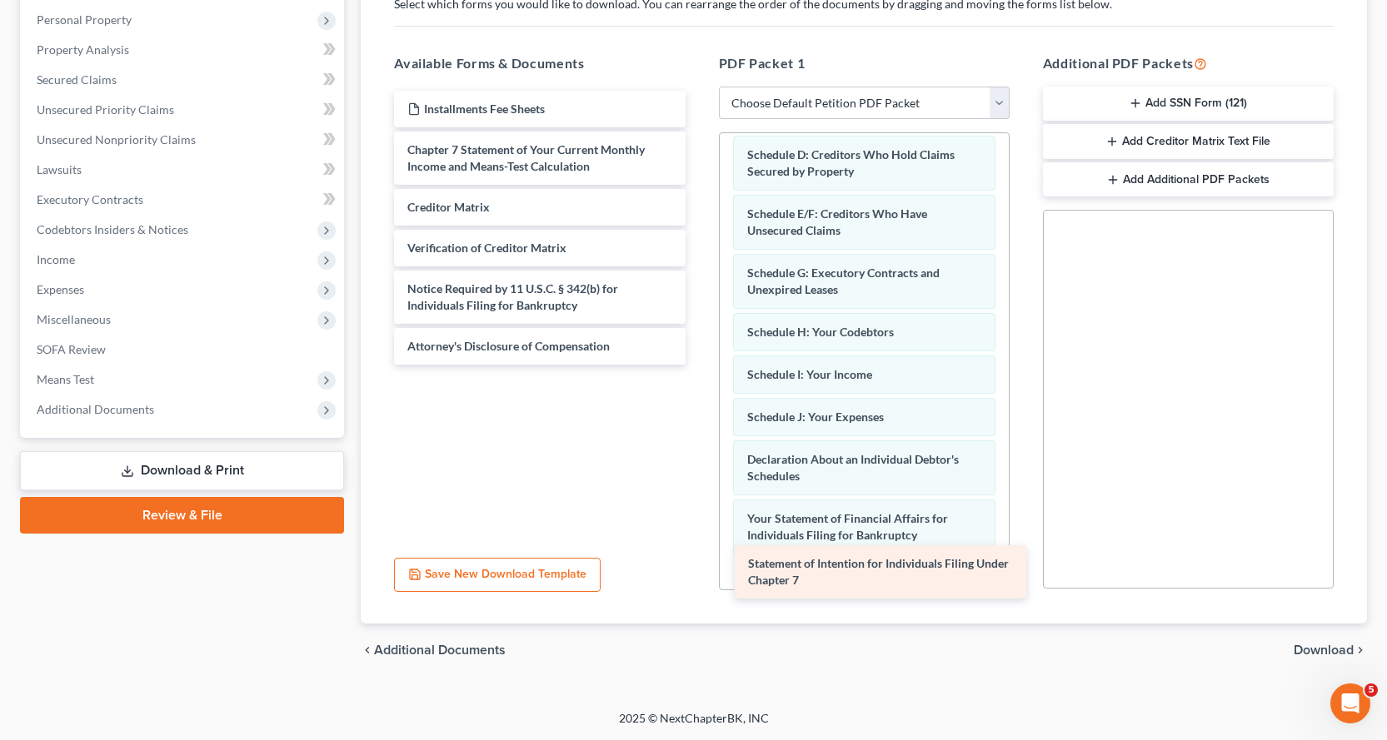
drag, startPoint x: 439, startPoint y: 242, endPoint x: 769, endPoint y: 566, distance: 462.3
click at [698, 365] on div "Statement of Intention for Individuals Filing Under Chapter 7 Installments Fee …" at bounding box center [539, 228] width 317 height 274
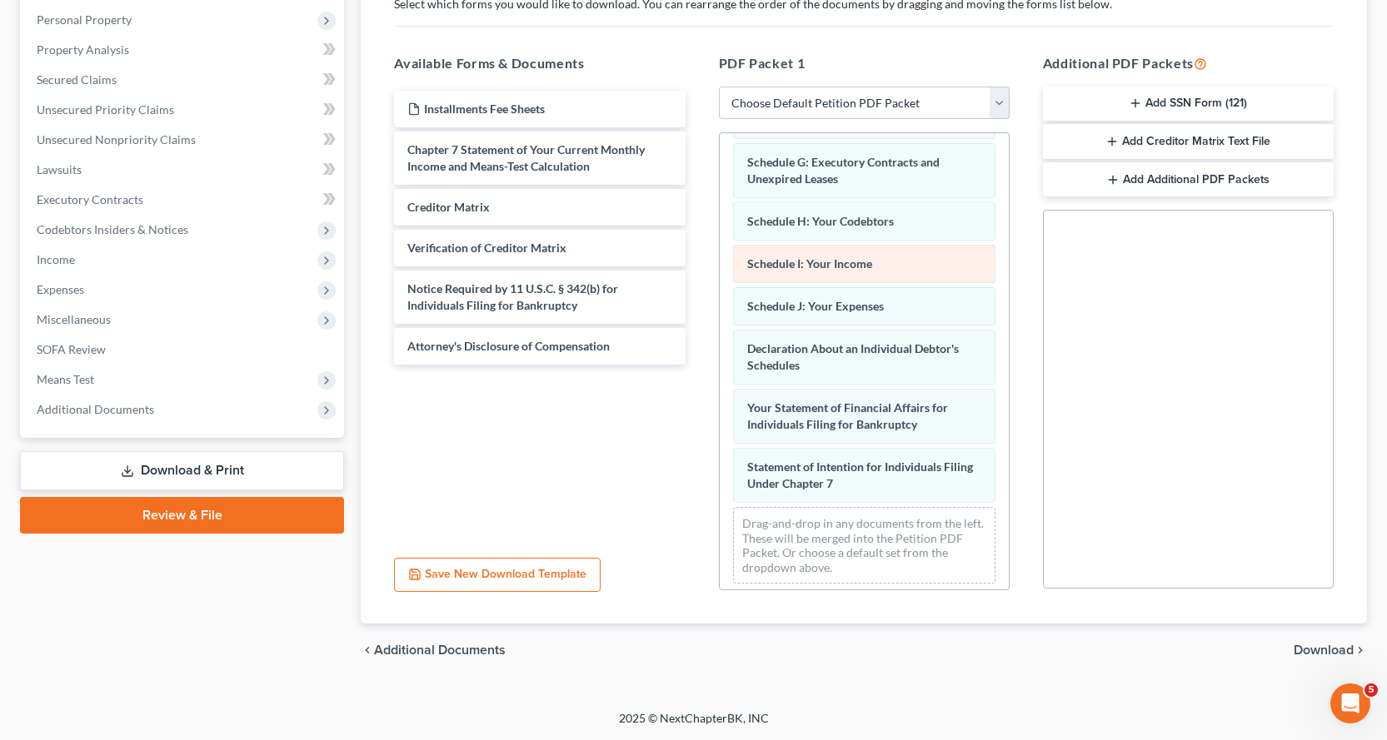
scroll to position [332, 0]
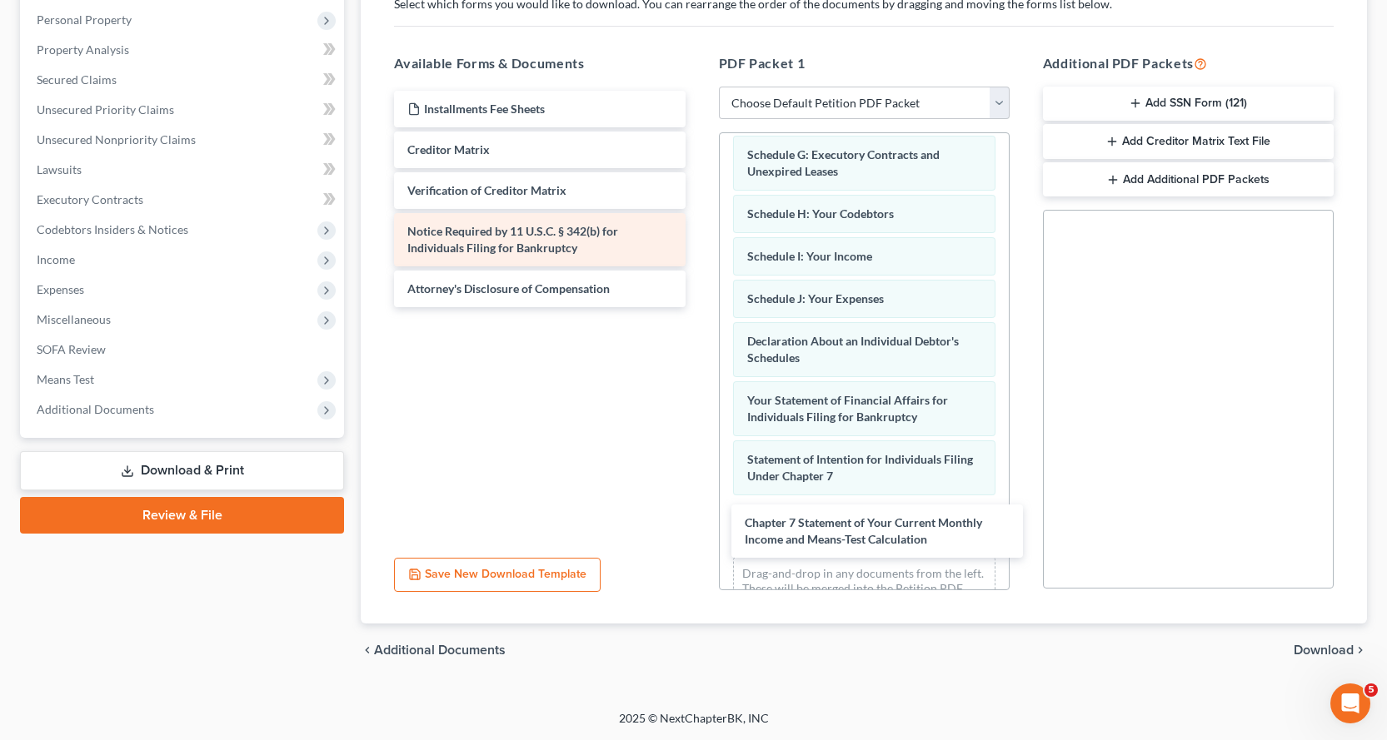
drag, startPoint x: 480, startPoint y: 164, endPoint x: 461, endPoint y: 250, distance: 87.9
click at [698, 307] on div "Chapter 7 Statement of Your Current Monthly Income and Means-Test Calculation I…" at bounding box center [539, 199] width 317 height 217
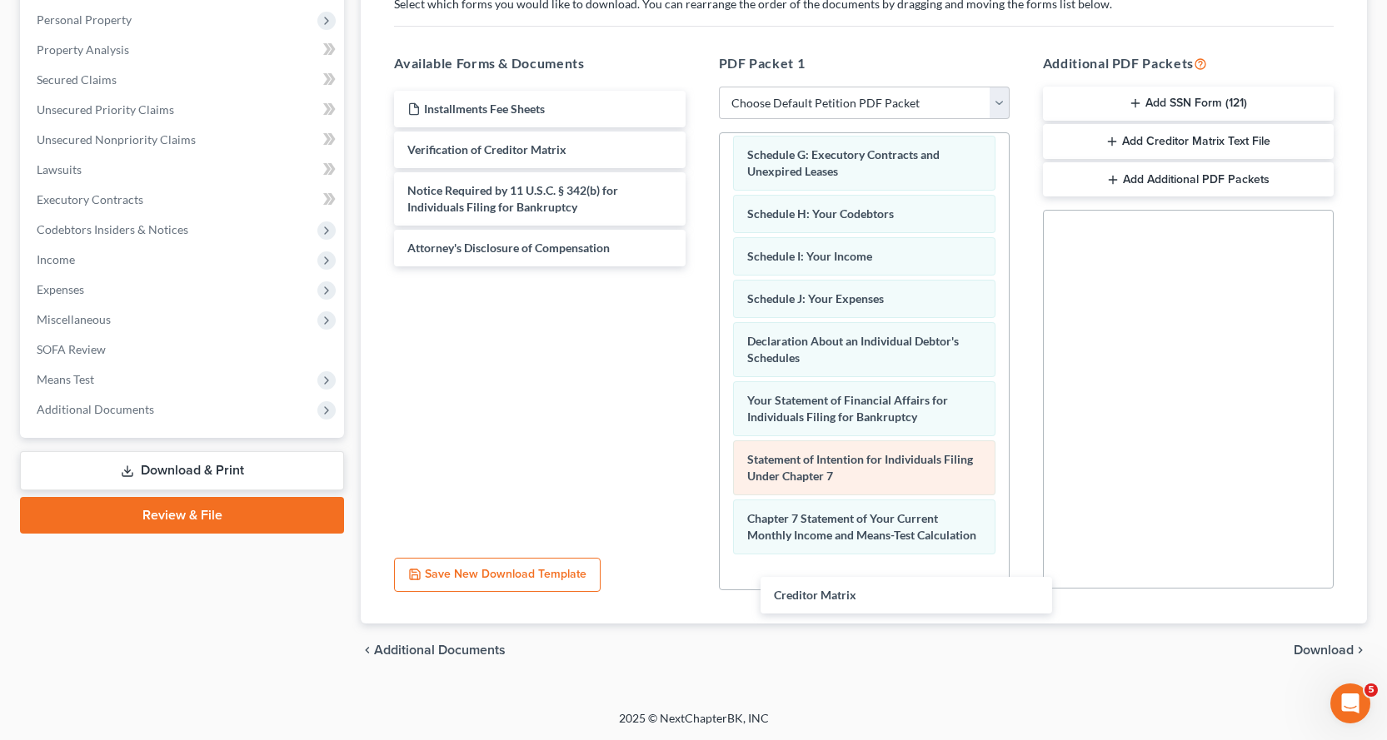
drag, startPoint x: 425, startPoint y: 148, endPoint x: 842, endPoint y: 446, distance: 512.4
click at [698, 267] on div "Creditor Matrix Installments Fee Sheets Creditor Matrix Verification of Credito…" at bounding box center [539, 179] width 317 height 176
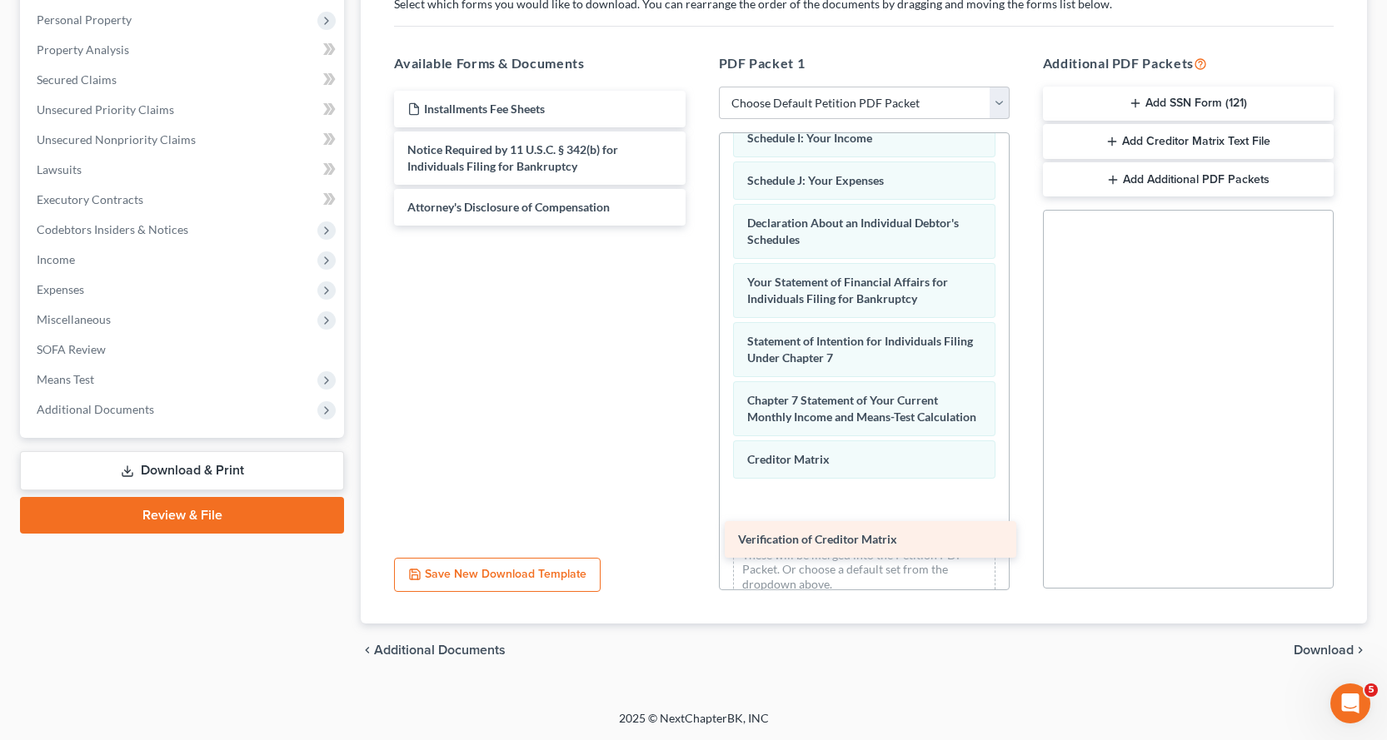
drag, startPoint x: 433, startPoint y: 152, endPoint x: 761, endPoint y: 524, distance: 495.6
click at [698, 226] on div "Verification of Creditor Matrix Installments Fee Sheets Verification of Credito…" at bounding box center [539, 158] width 317 height 135
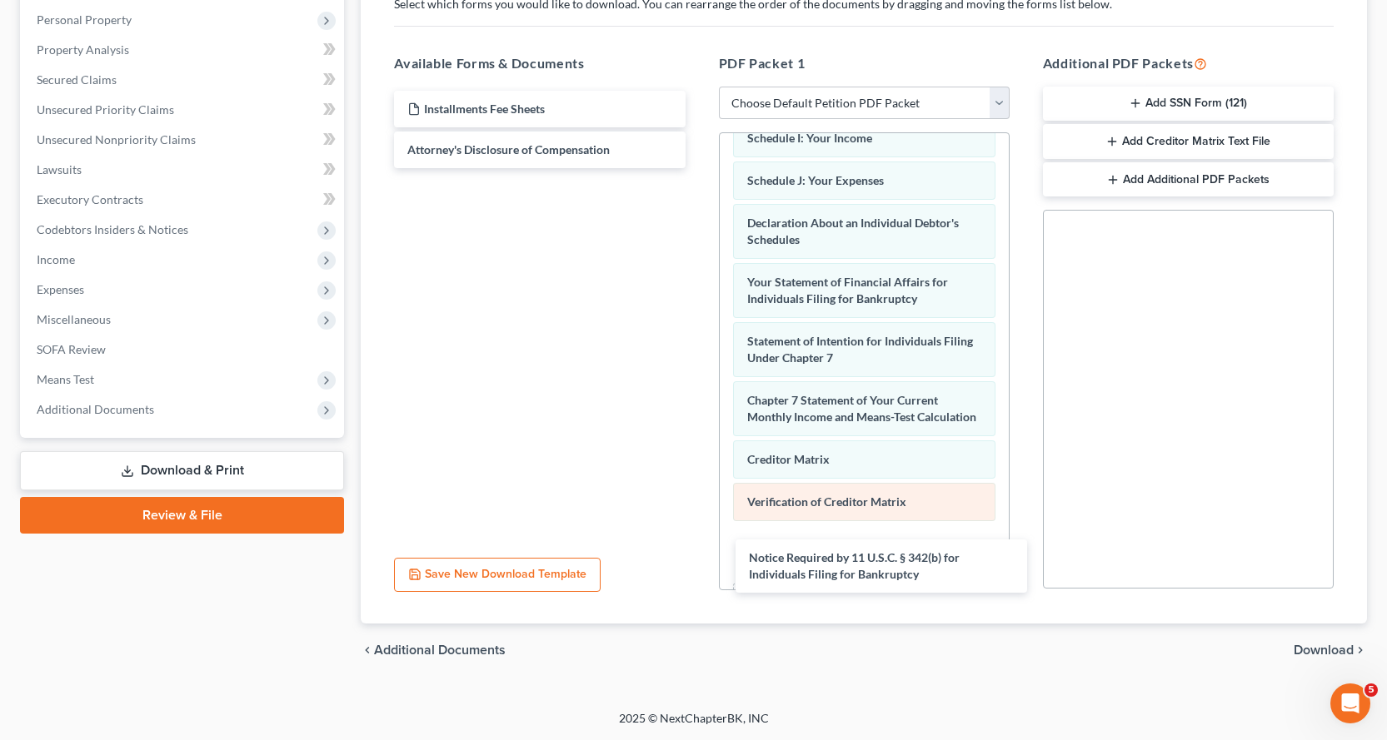
drag, startPoint x: 519, startPoint y: 161, endPoint x: 882, endPoint y: 509, distance: 503.1
click at [698, 168] on div "Notice Required by 11 U.S.C. § 342(b) for Individuals Filing for Bankruptcy Ins…" at bounding box center [539, 129] width 317 height 77
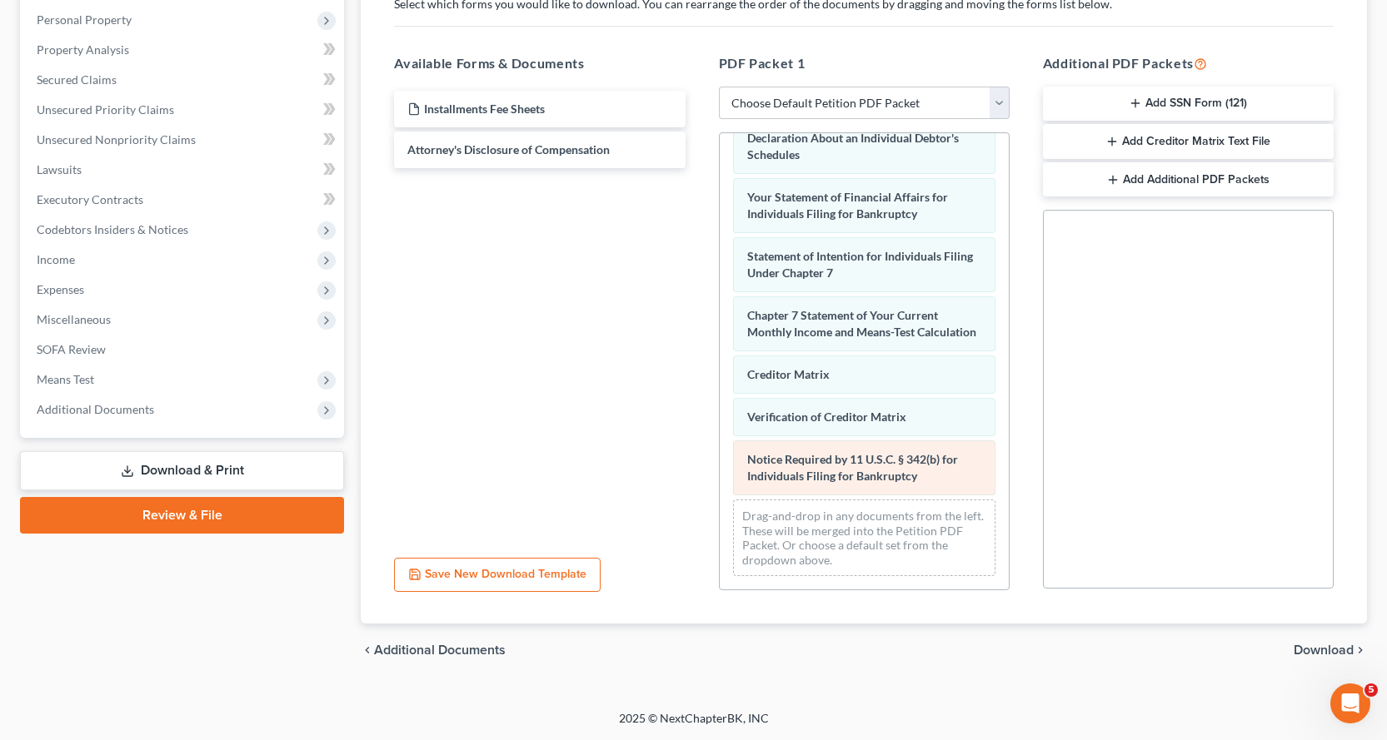
scroll to position [552, 0]
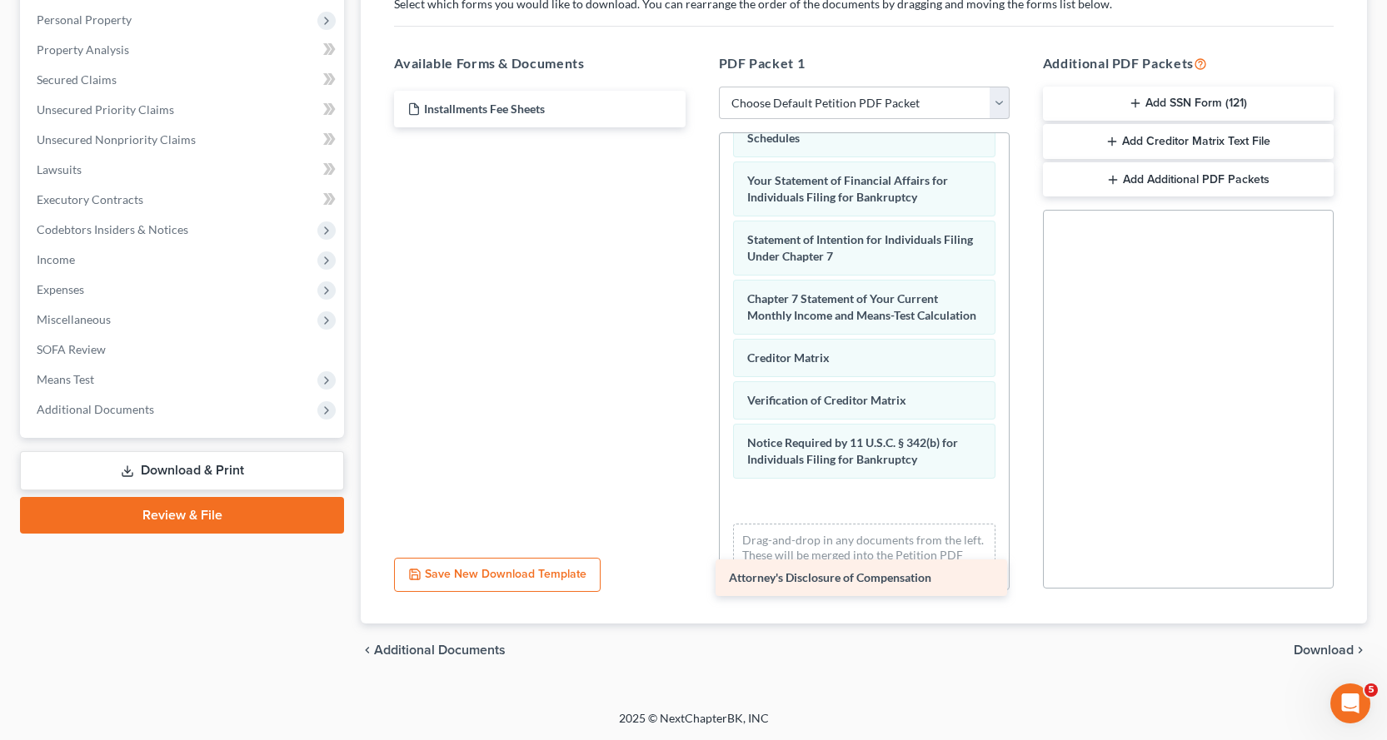
drag, startPoint x: 494, startPoint y: 237, endPoint x: 830, endPoint y: 553, distance: 461.3
click at [698, 127] on div "Attorney's Disclosure of Compensation Installments Fee Sheets Attorney's Disclo…" at bounding box center [539, 109] width 317 height 37
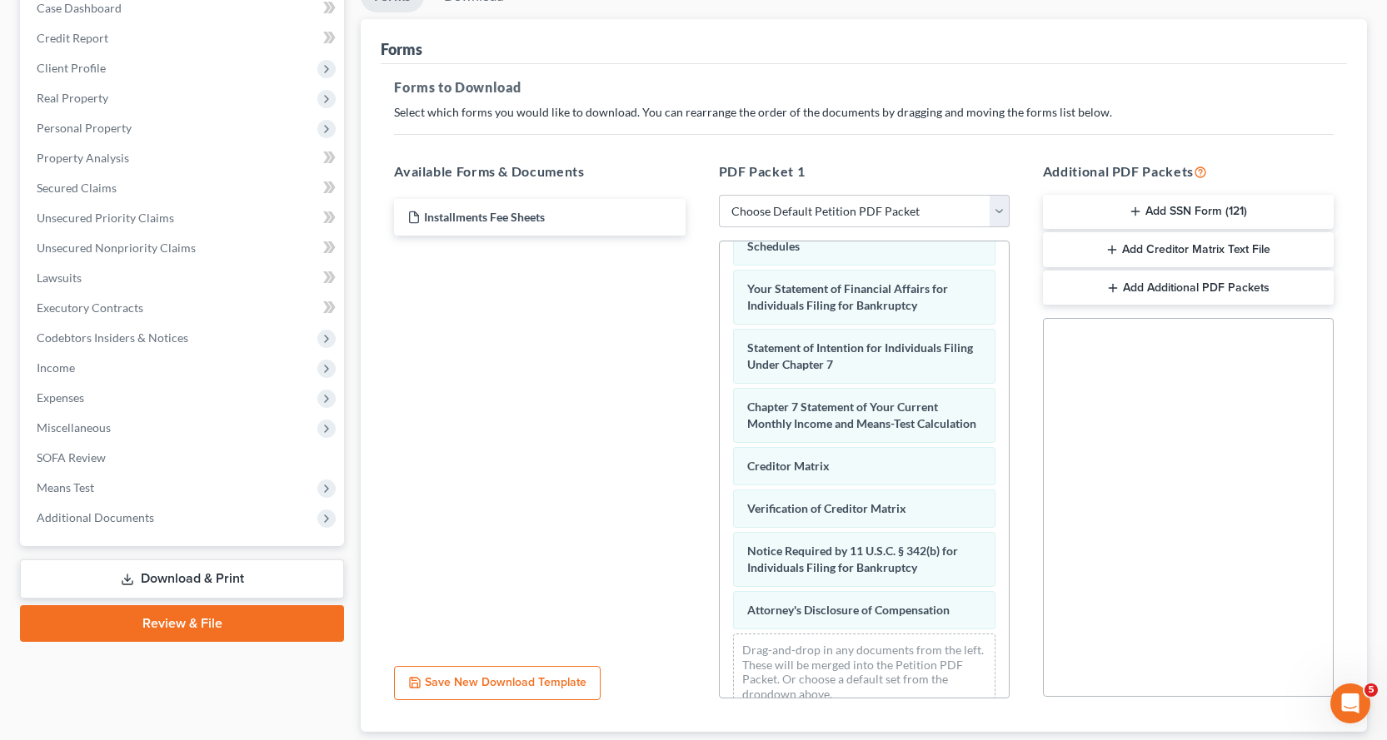
scroll to position [0, 0]
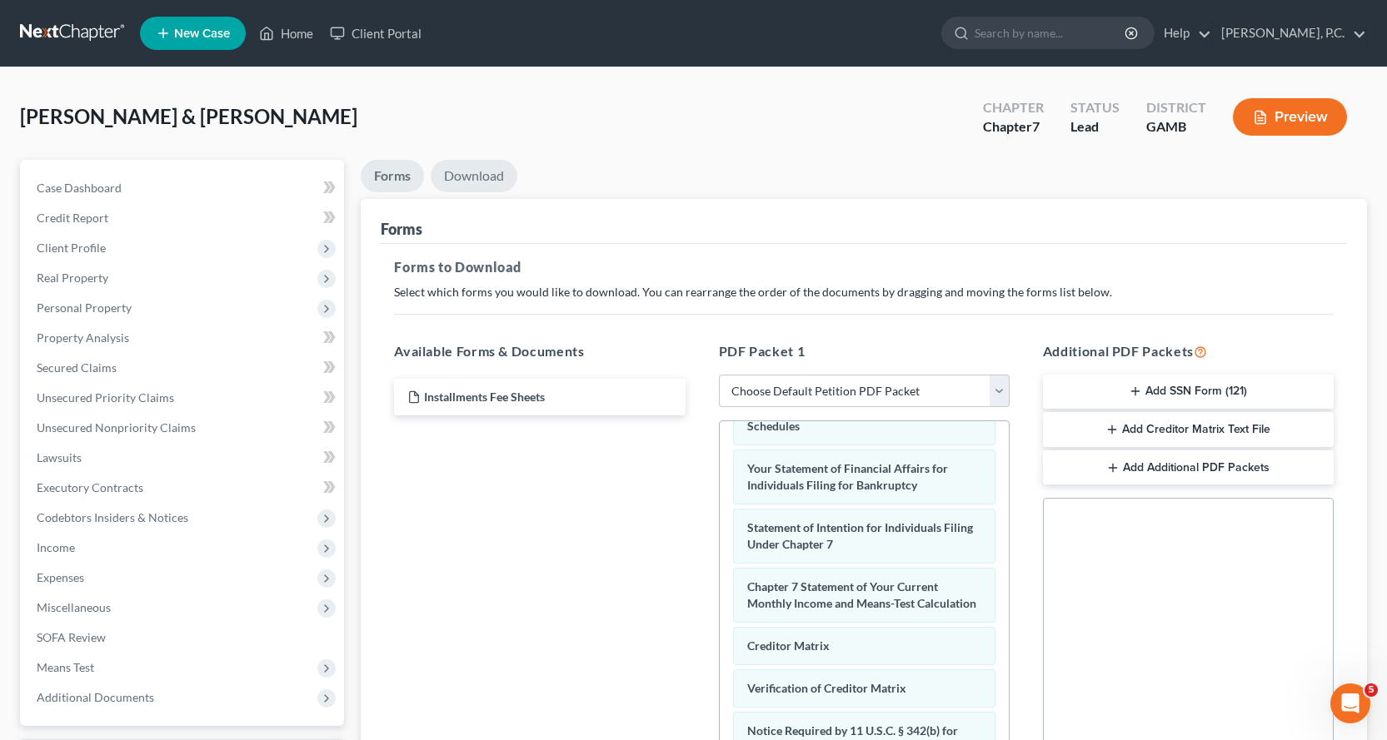
click at [461, 167] on link "Download" at bounding box center [474, 176] width 87 height 32
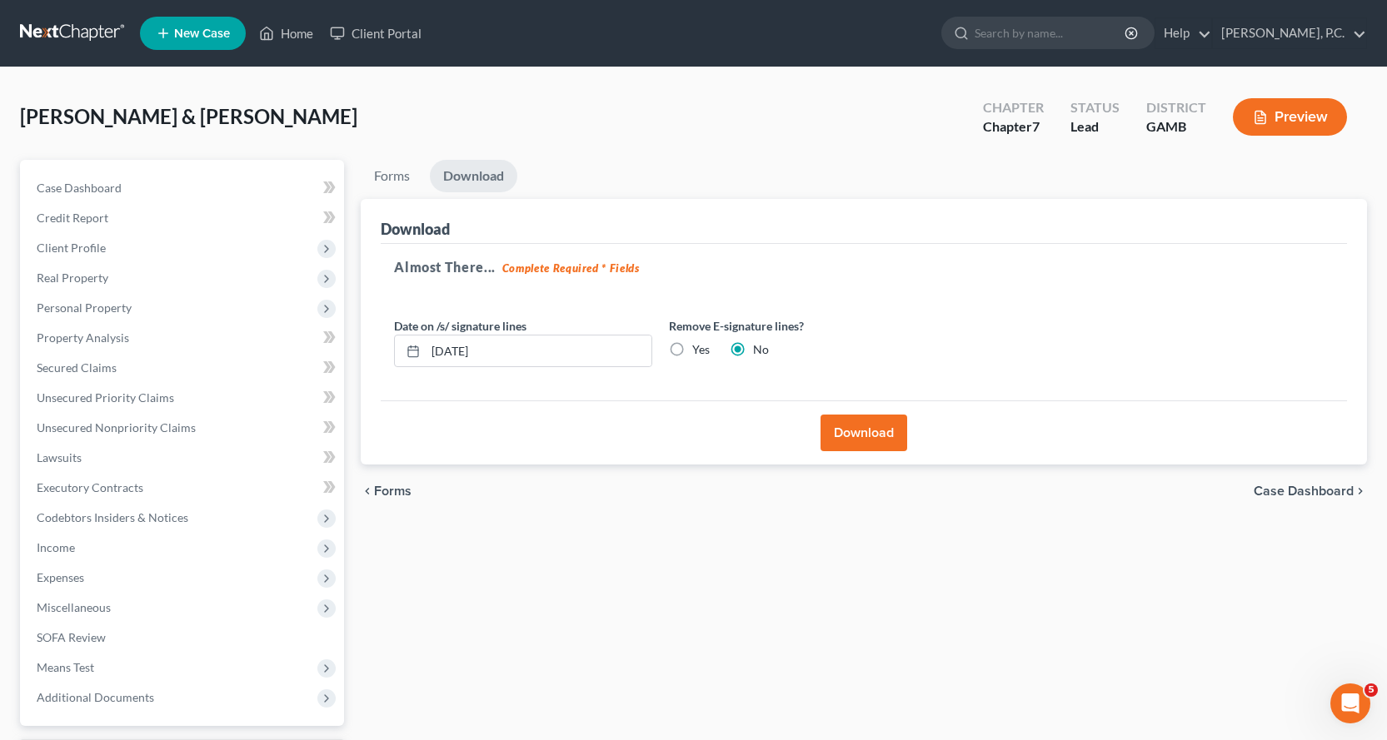
click at [865, 436] on button "Download" at bounding box center [863, 433] width 87 height 37
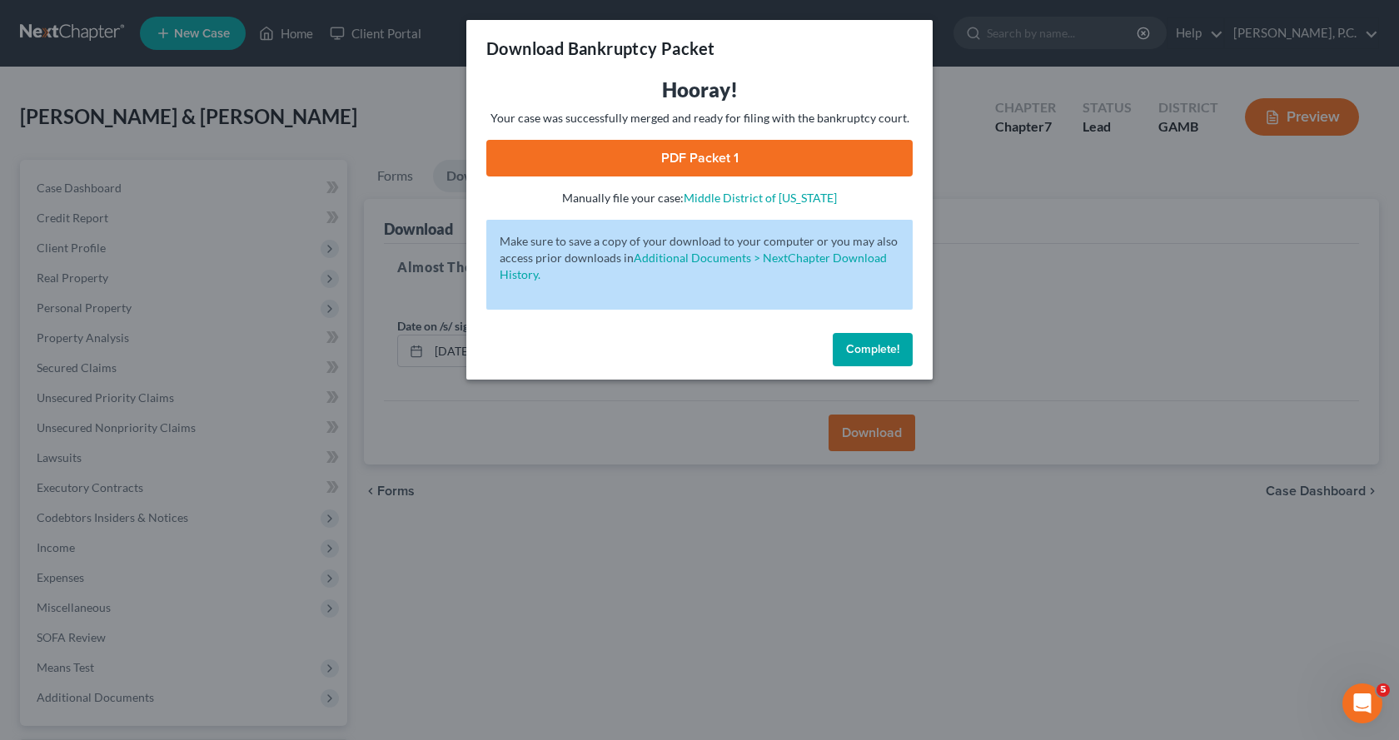
click at [706, 162] on link "PDF Packet 1" at bounding box center [699, 158] width 426 height 37
click at [858, 350] on span "Complete!" at bounding box center [872, 349] width 53 height 14
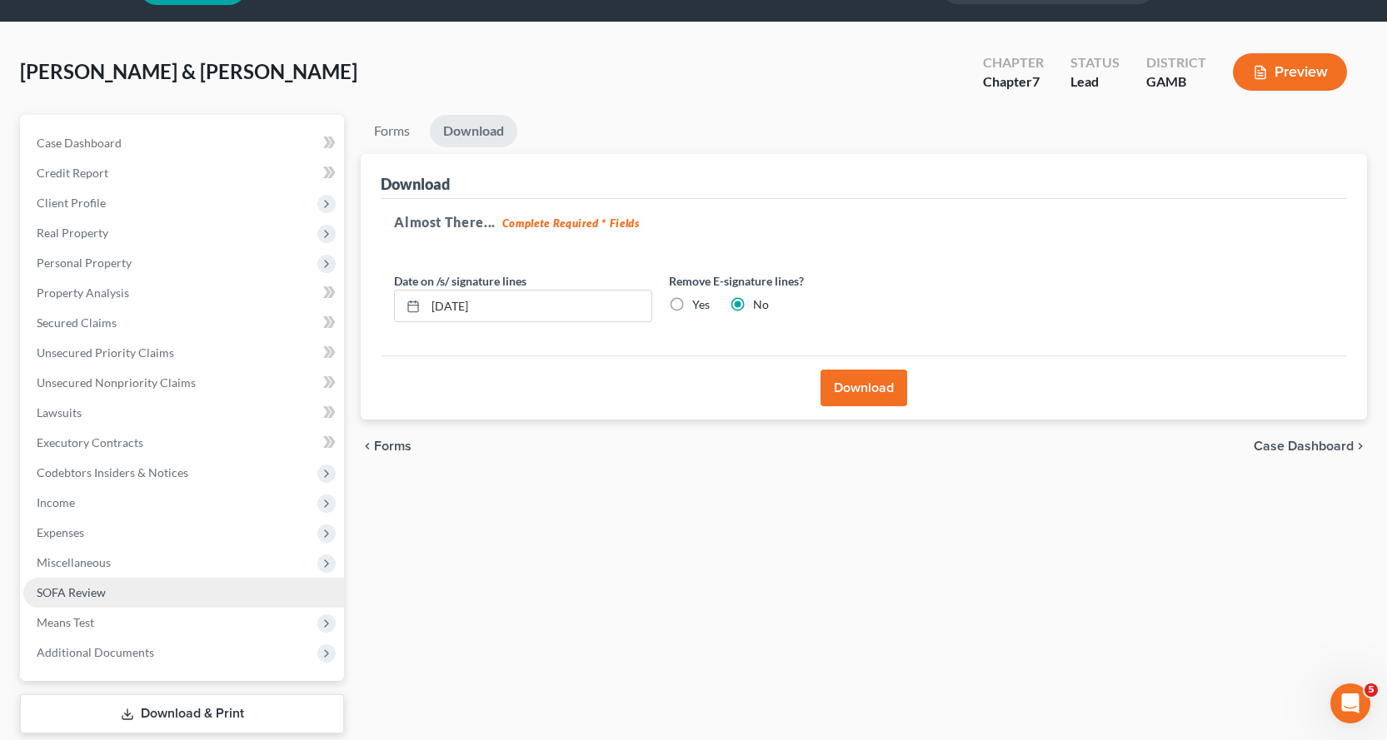
scroll to position [145, 0]
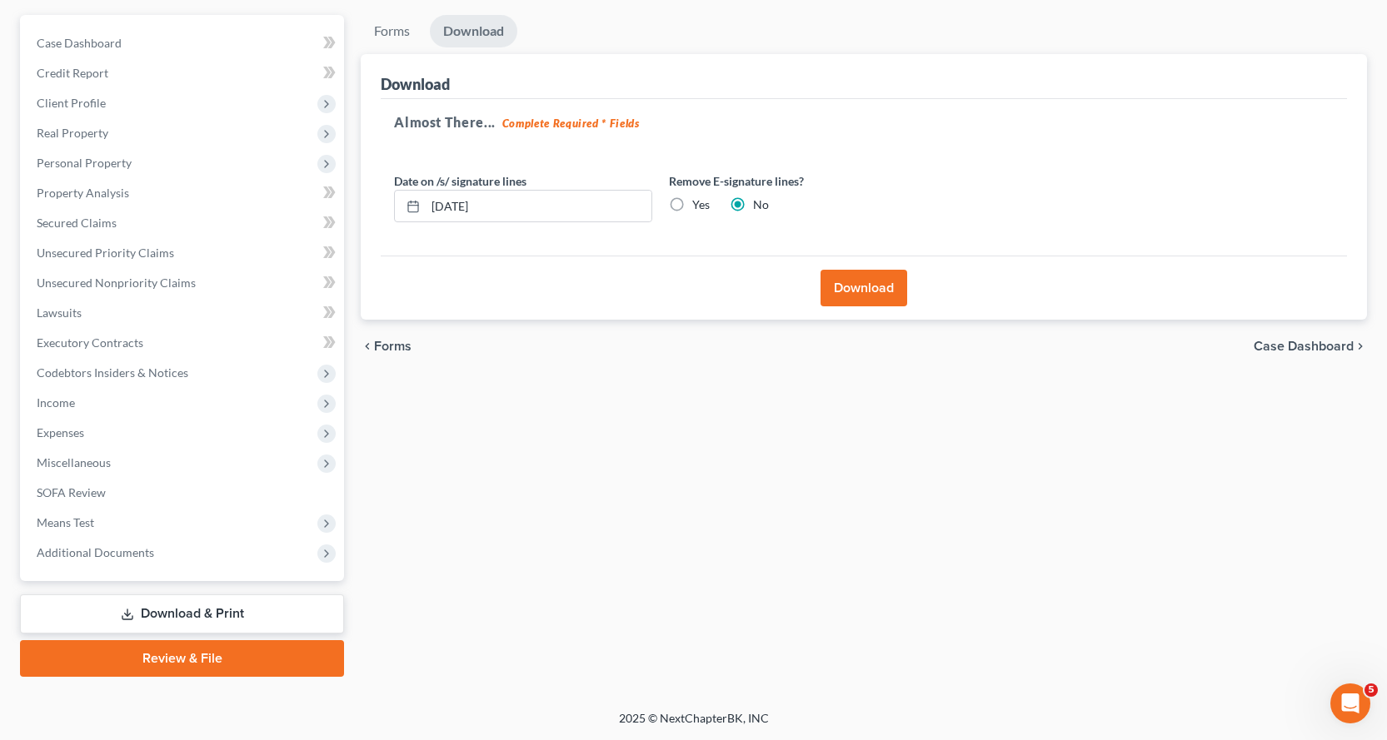
click at [182, 660] on link "Review & File" at bounding box center [182, 658] width 324 height 37
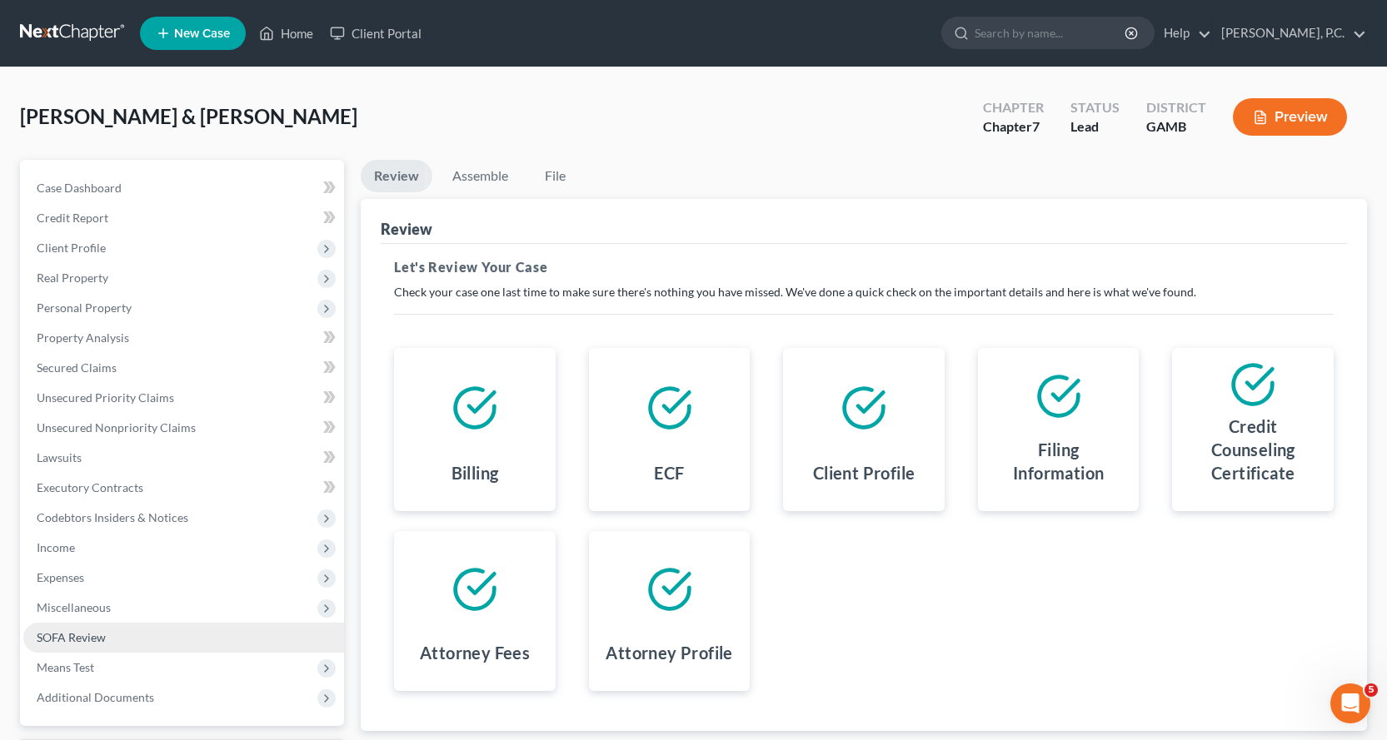
scroll to position [145, 0]
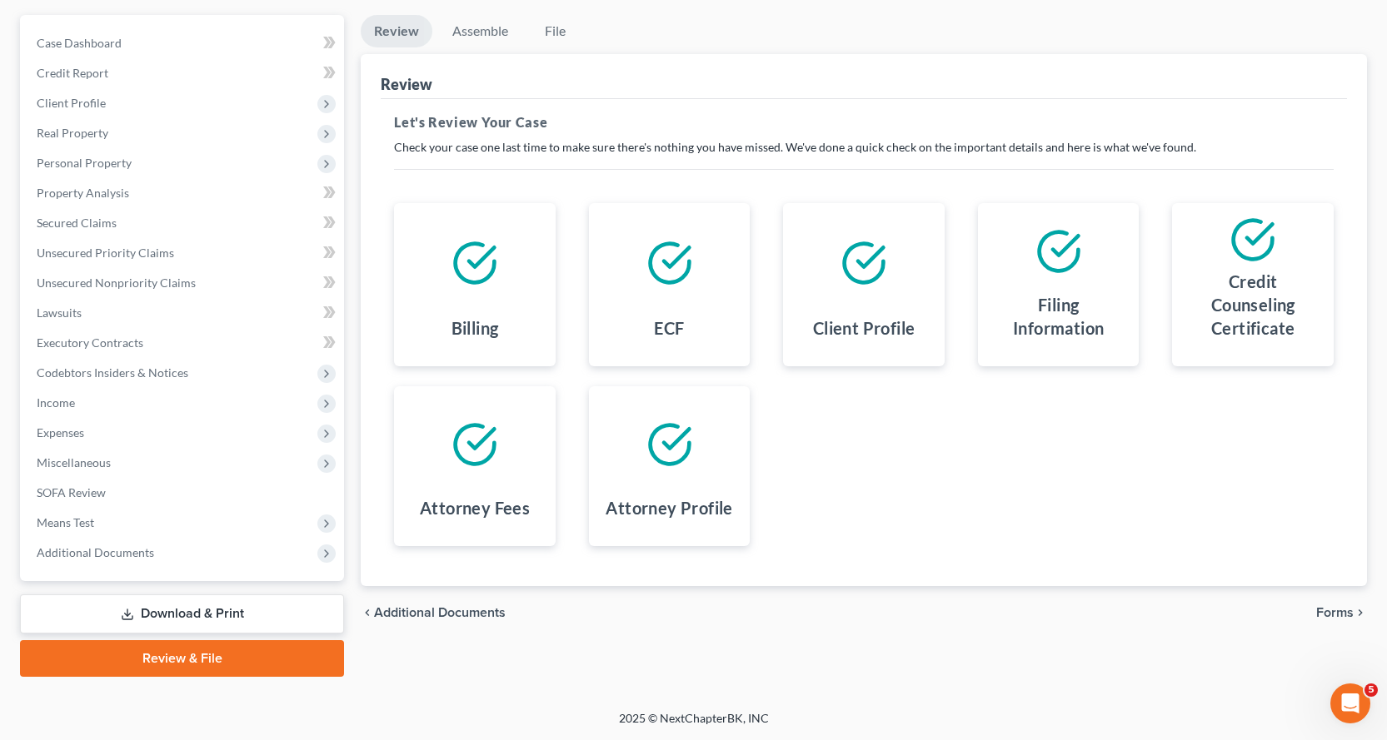
click at [204, 611] on link "Download & Print" at bounding box center [182, 614] width 324 height 39
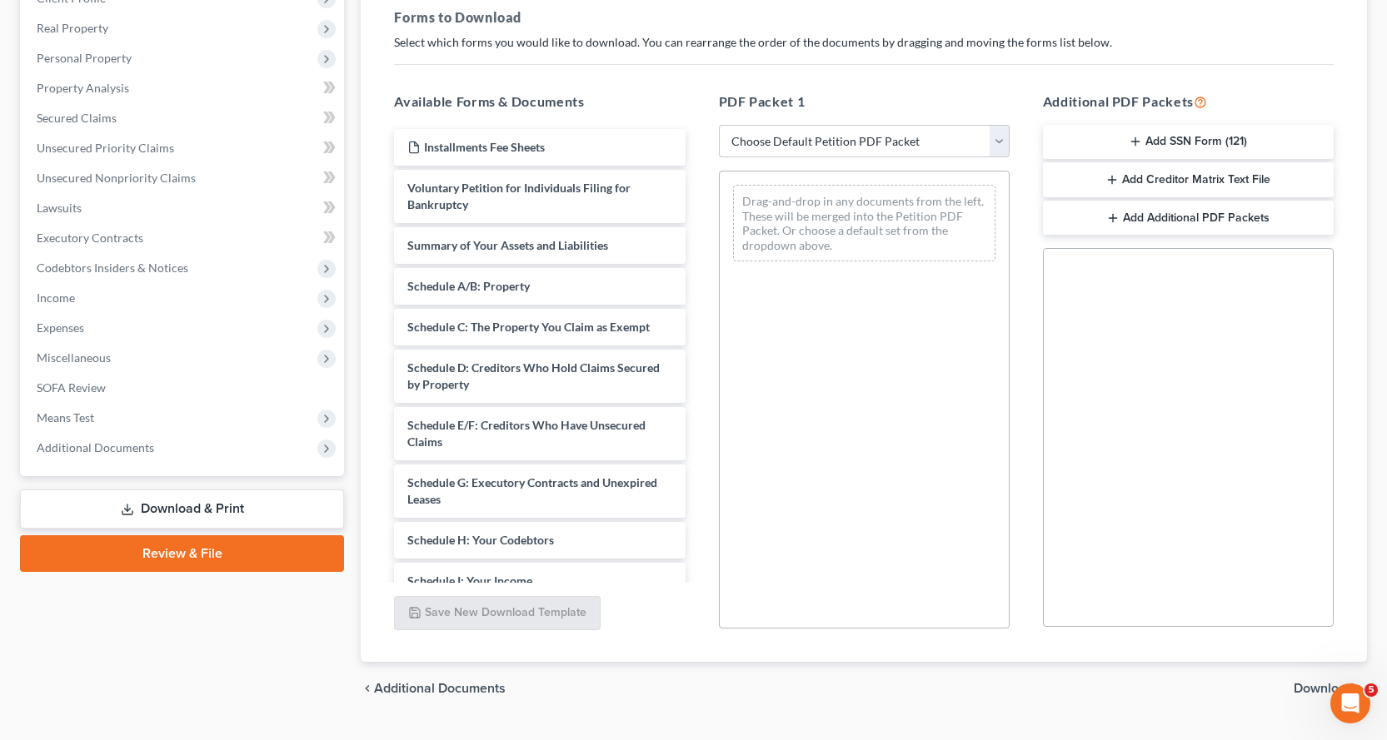
scroll to position [288, 0]
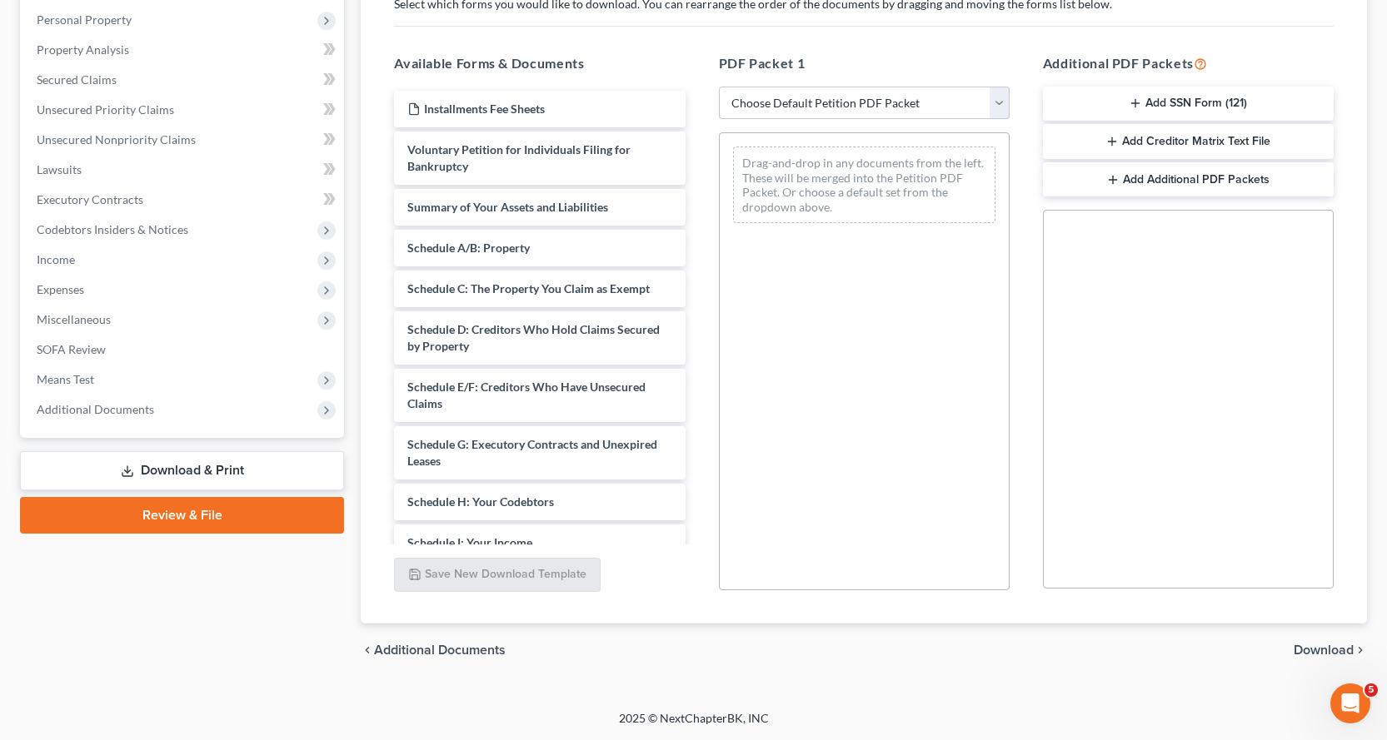
click at [1159, 100] on button "Add SSN Form (121)" at bounding box center [1188, 104] width 291 height 35
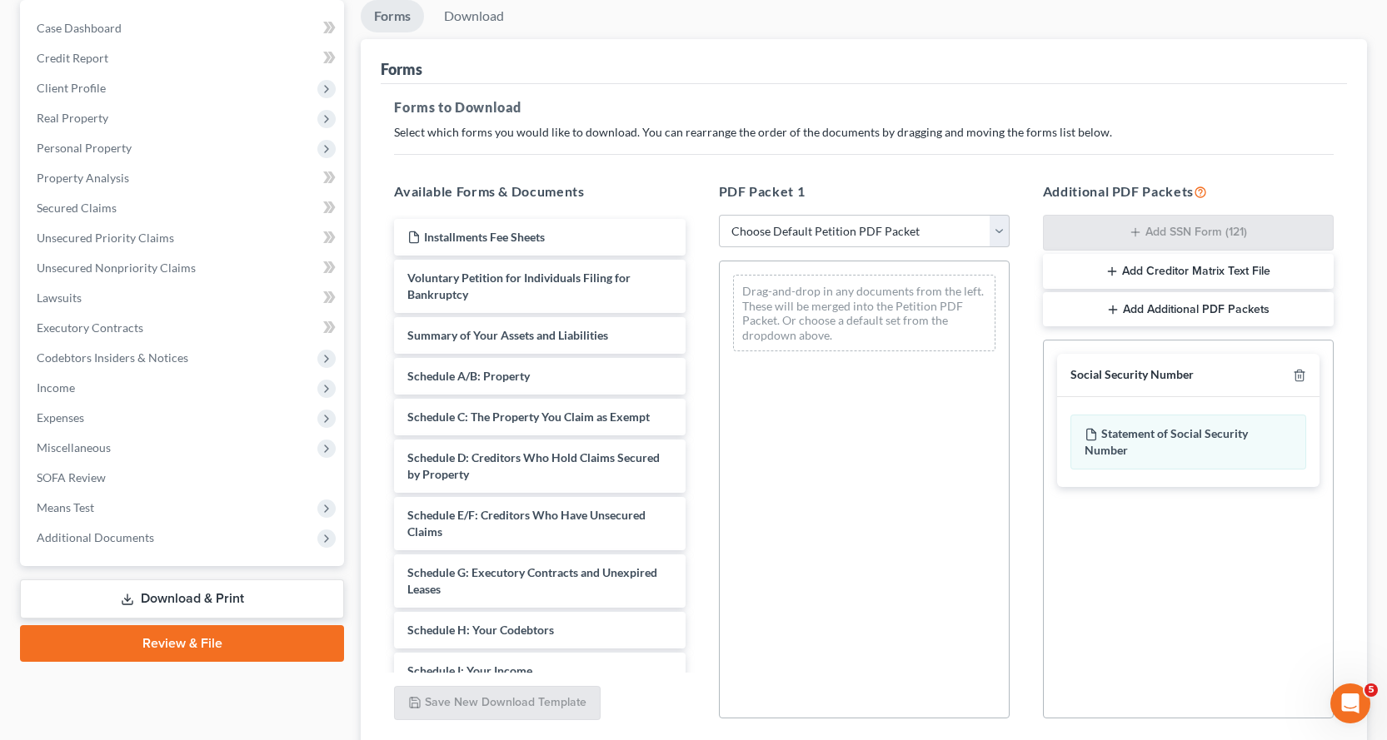
scroll to position [0, 0]
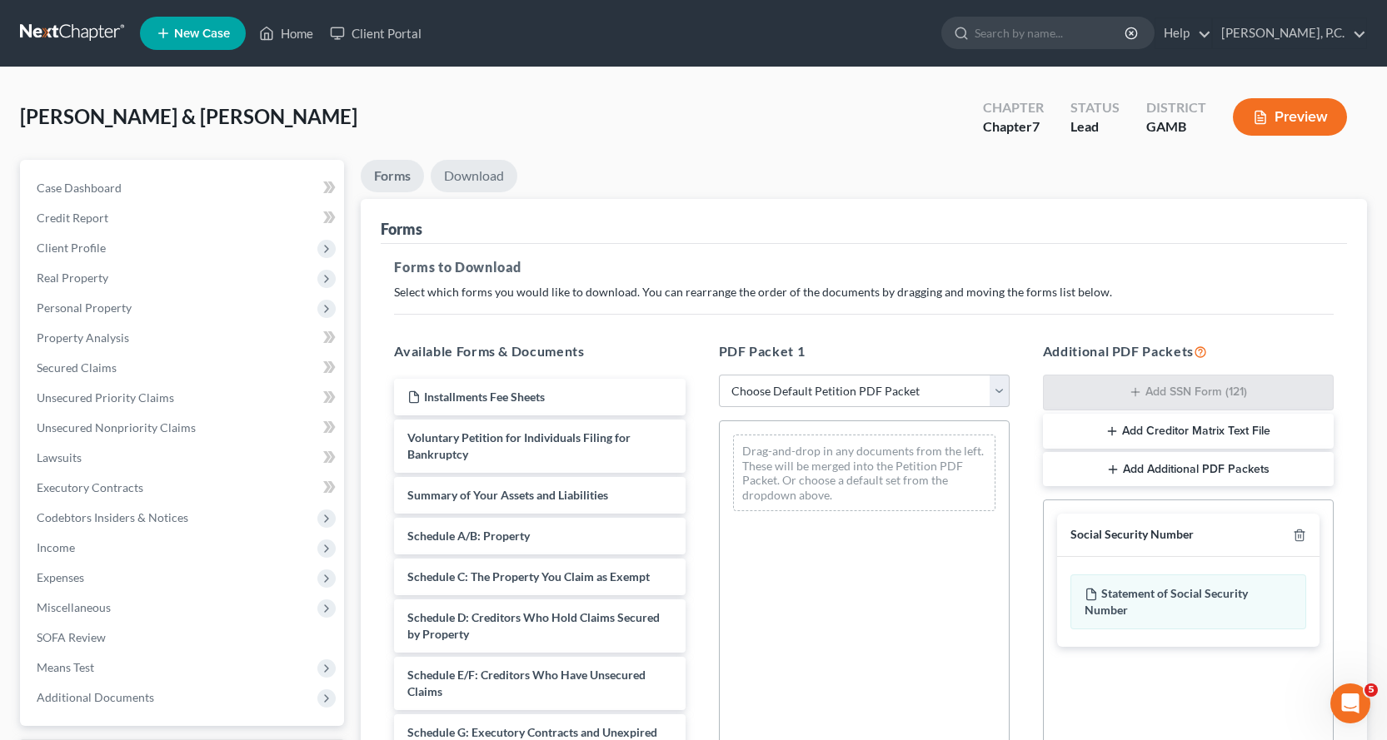
drag, startPoint x: 440, startPoint y: 176, endPoint x: 531, endPoint y: 234, distance: 107.9
click at [442, 176] on link "Download" at bounding box center [474, 176] width 87 height 32
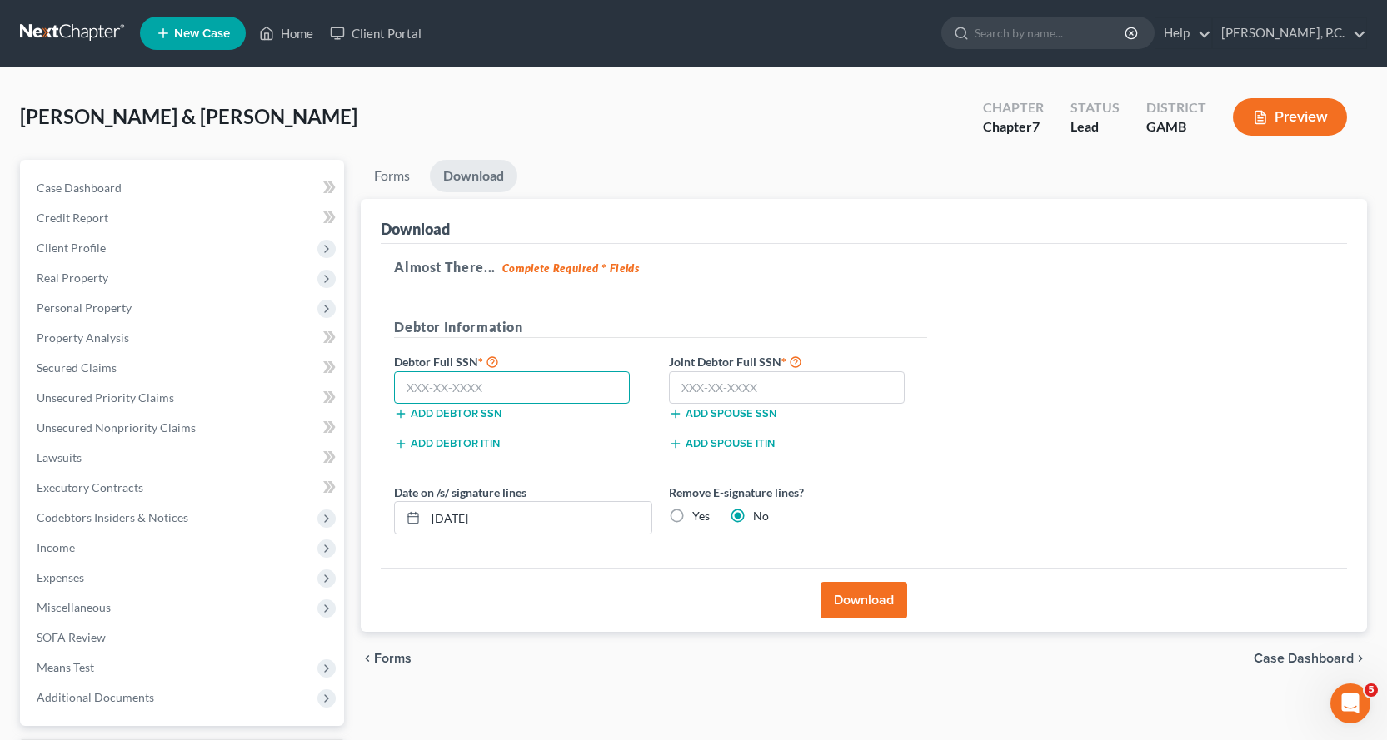
click at [461, 393] on input "text" at bounding box center [512, 387] width 236 height 33
type input "591-96-4023"
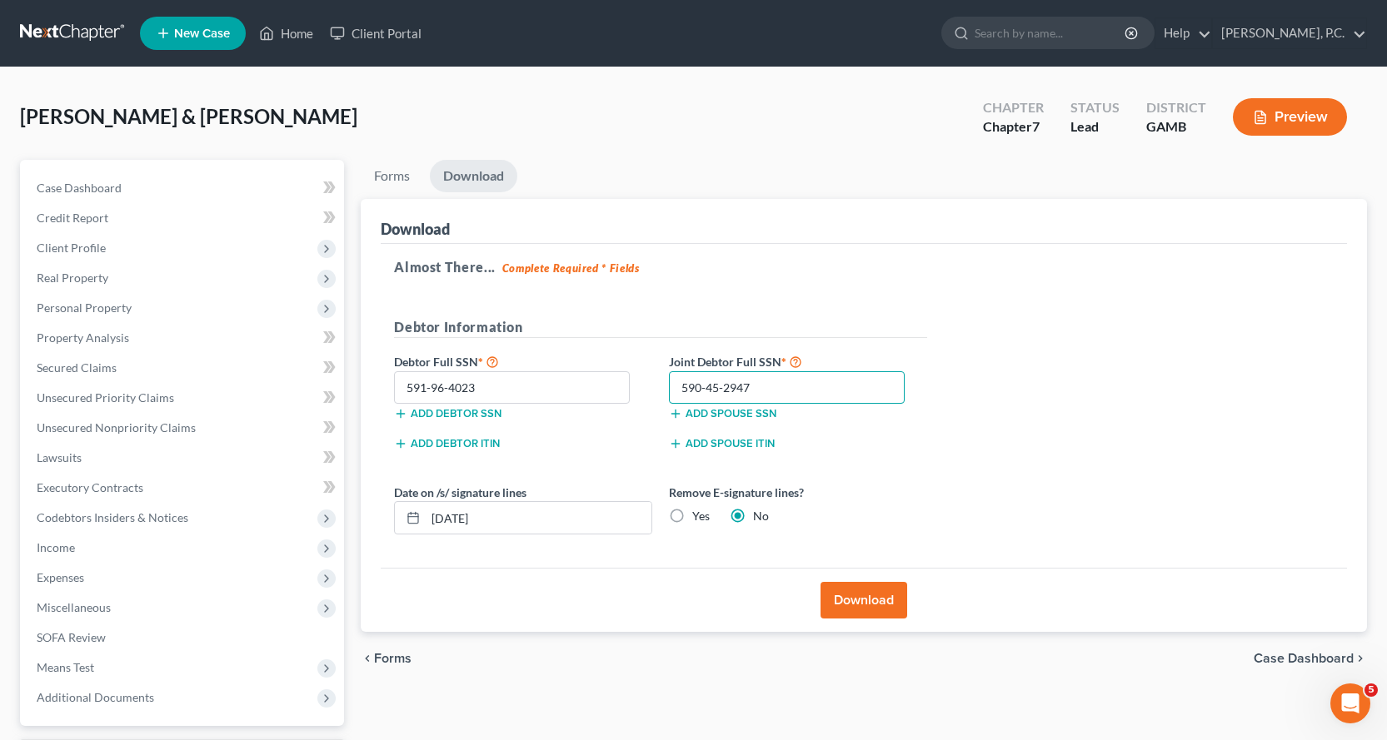
type input "590-45-2947"
click at [862, 598] on button "Download" at bounding box center [863, 600] width 87 height 37
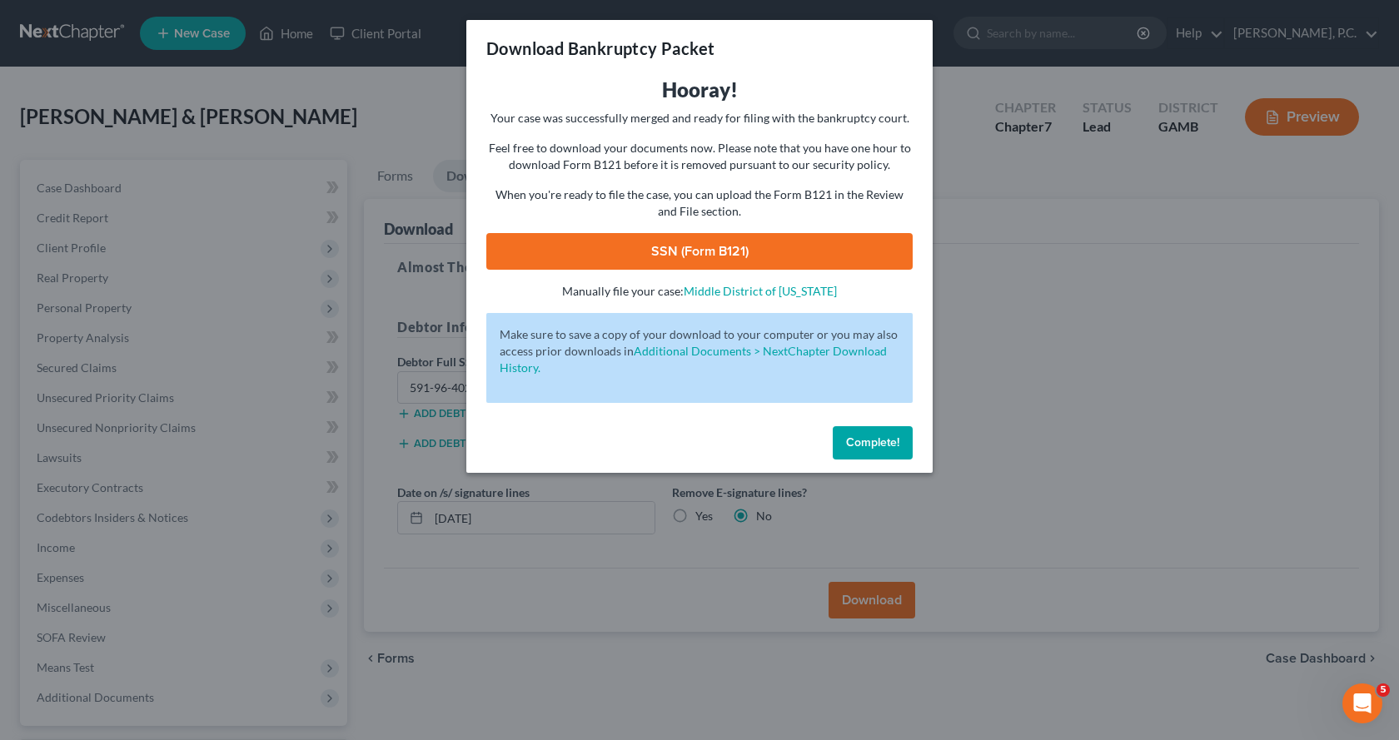
click at [677, 252] on link "SSN (Form B121)" at bounding box center [699, 251] width 426 height 37
click at [875, 441] on span "Complete!" at bounding box center [872, 443] width 53 height 14
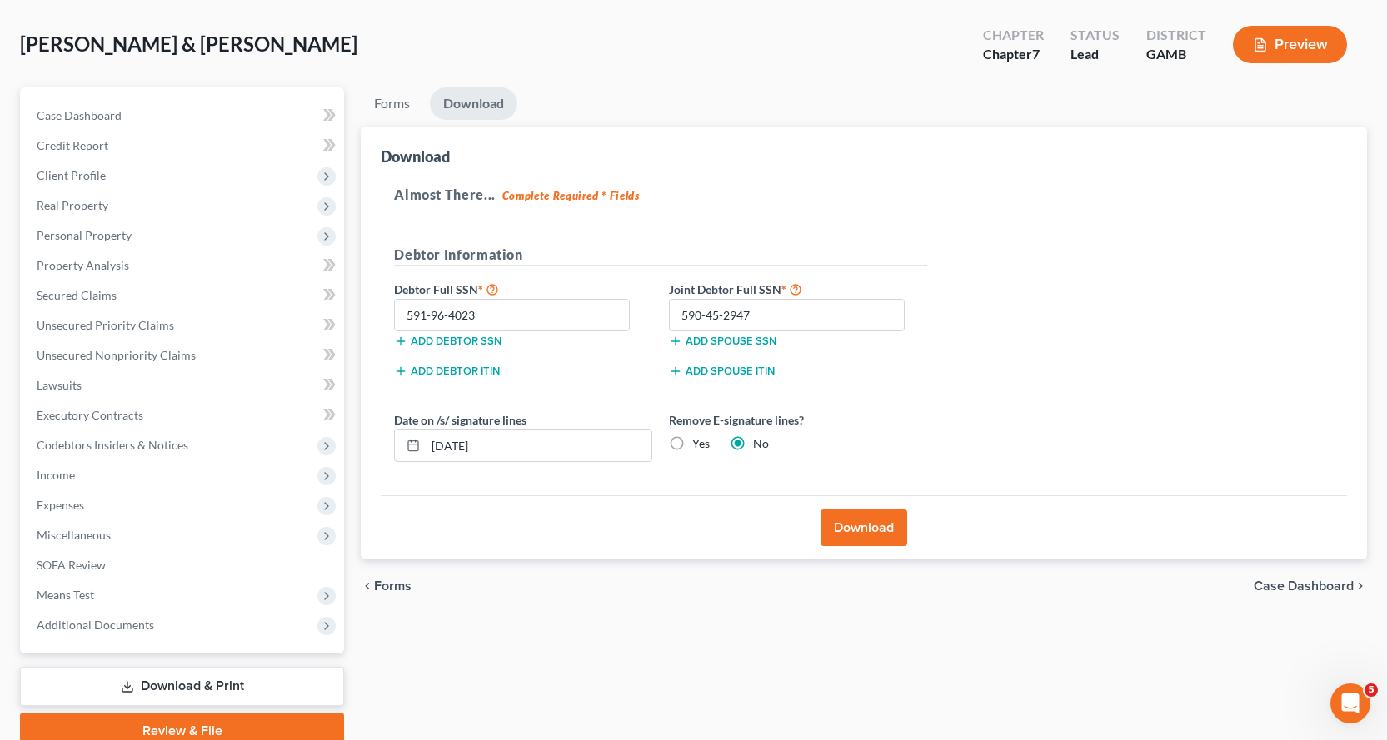
scroll to position [145, 0]
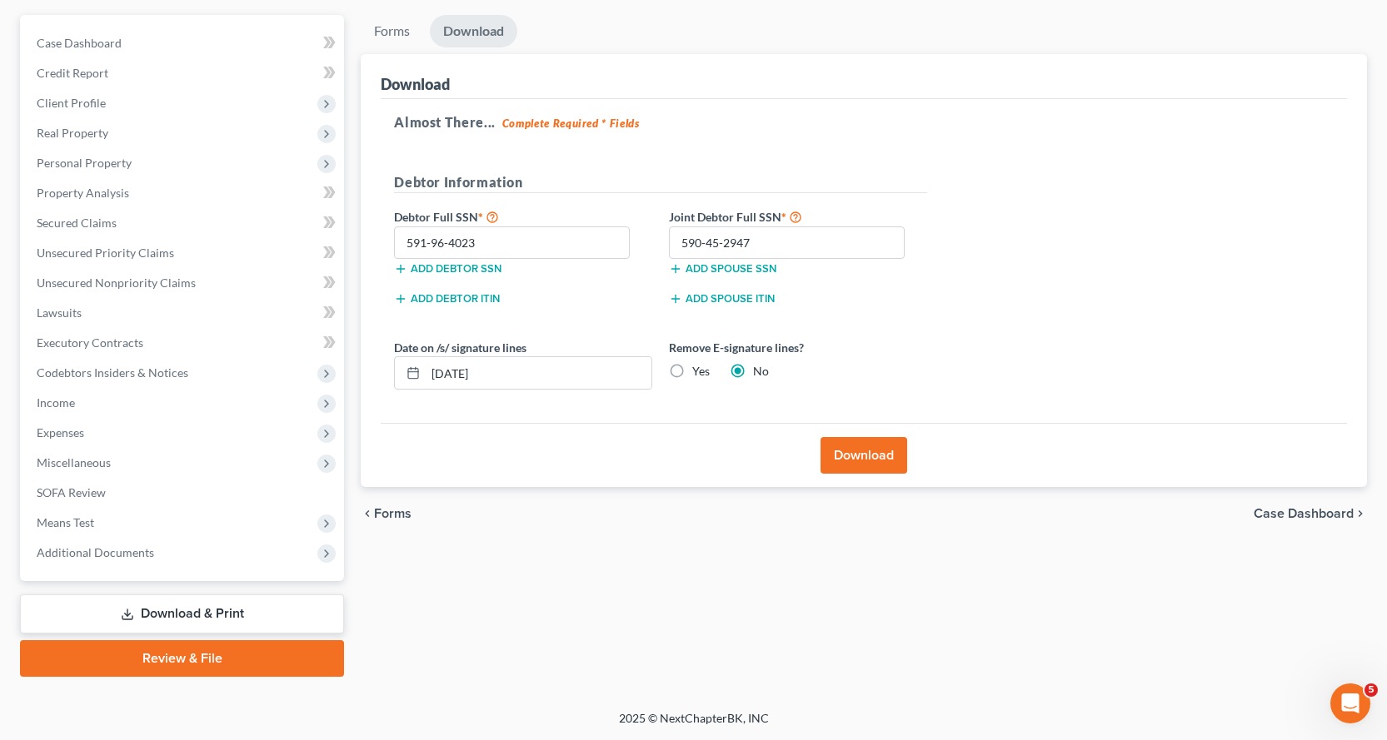
click at [157, 660] on link "Review & File" at bounding box center [182, 658] width 324 height 37
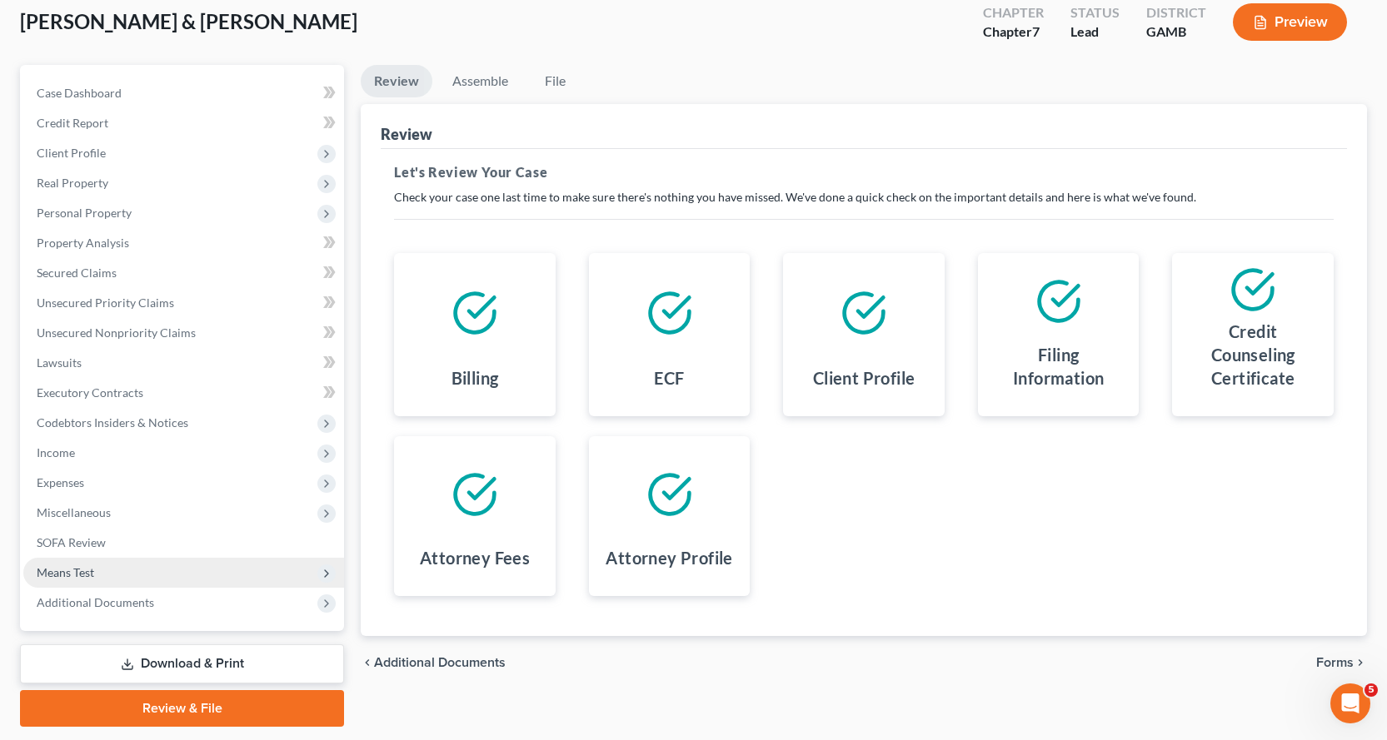
scroll to position [145, 0]
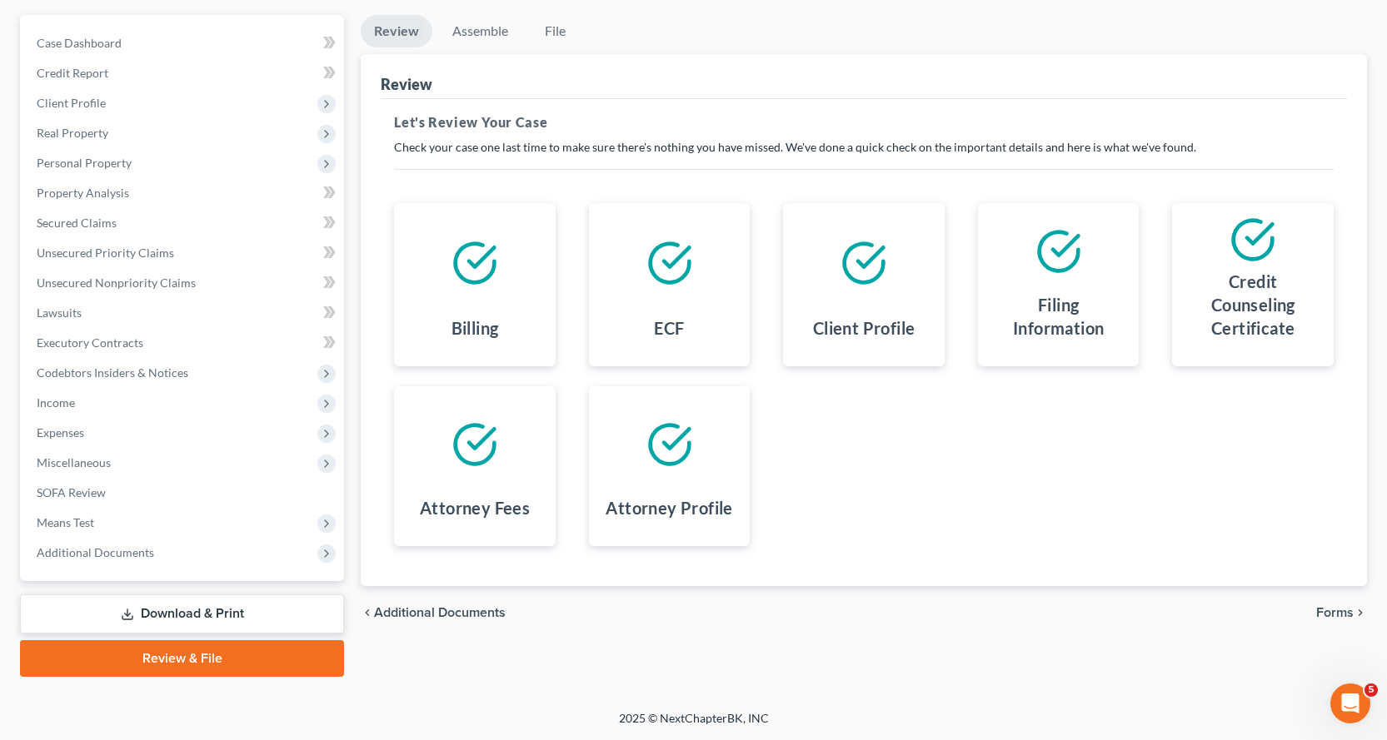
click at [214, 613] on link "Download & Print" at bounding box center [182, 614] width 324 height 39
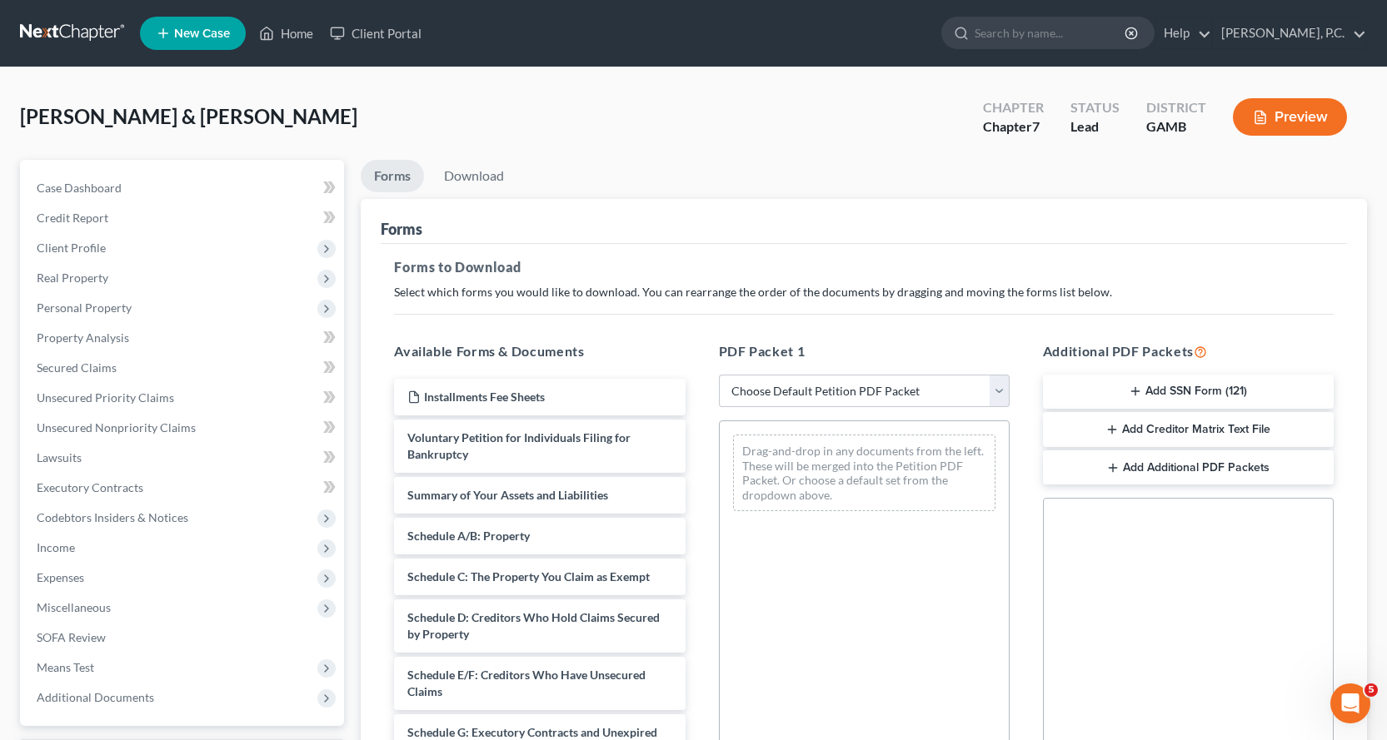
click at [1222, 426] on button "Add Creditor Matrix Text File" at bounding box center [1188, 429] width 291 height 35
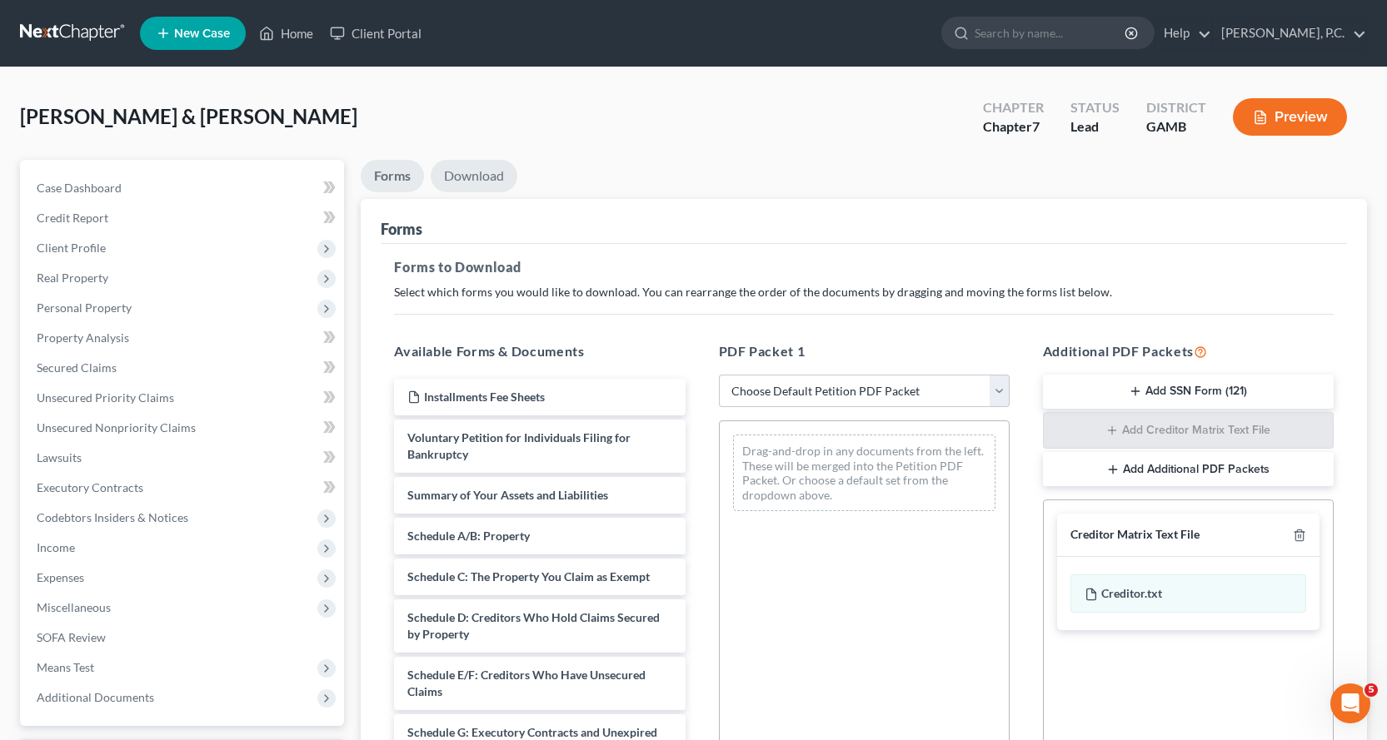
click at [482, 176] on link "Download" at bounding box center [474, 176] width 87 height 32
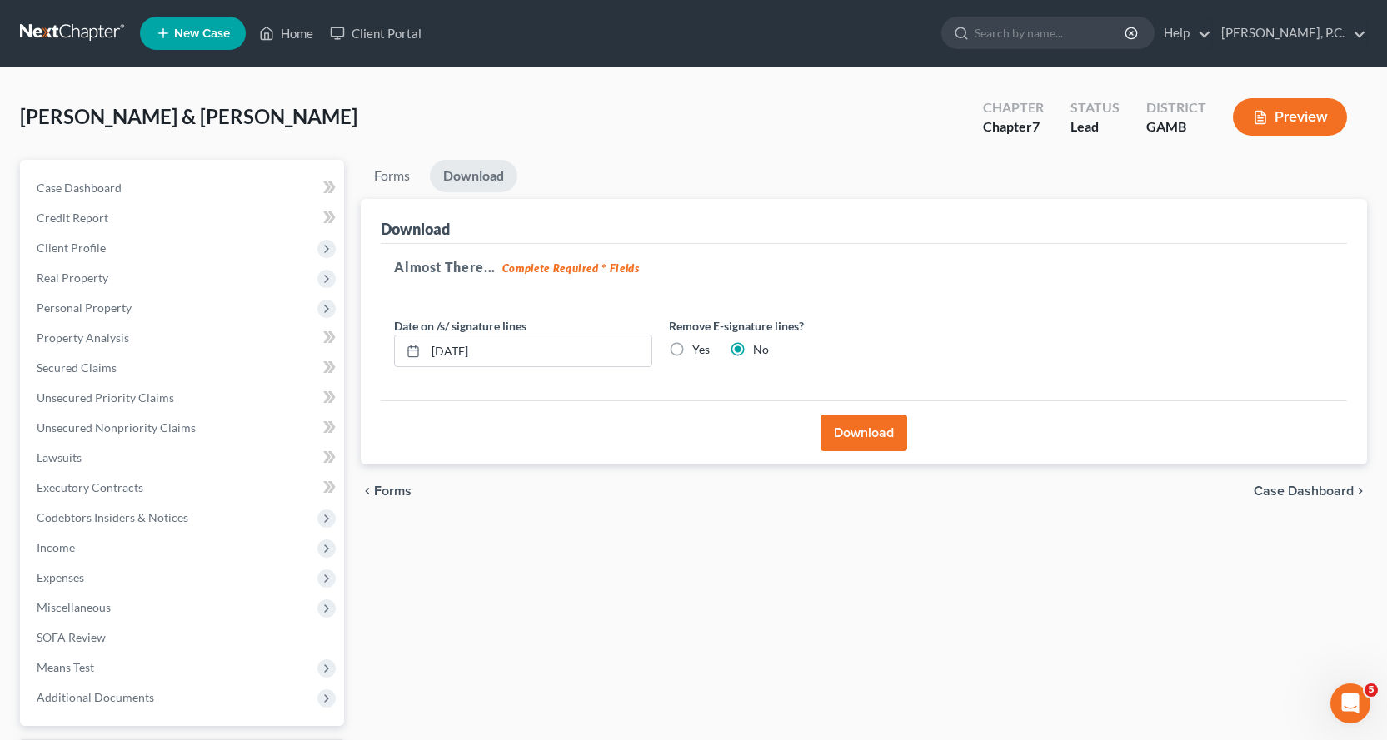
drag, startPoint x: 865, startPoint y: 435, endPoint x: 861, endPoint y: 510, distance: 75.0
click at [865, 434] on button "Download" at bounding box center [863, 433] width 87 height 37
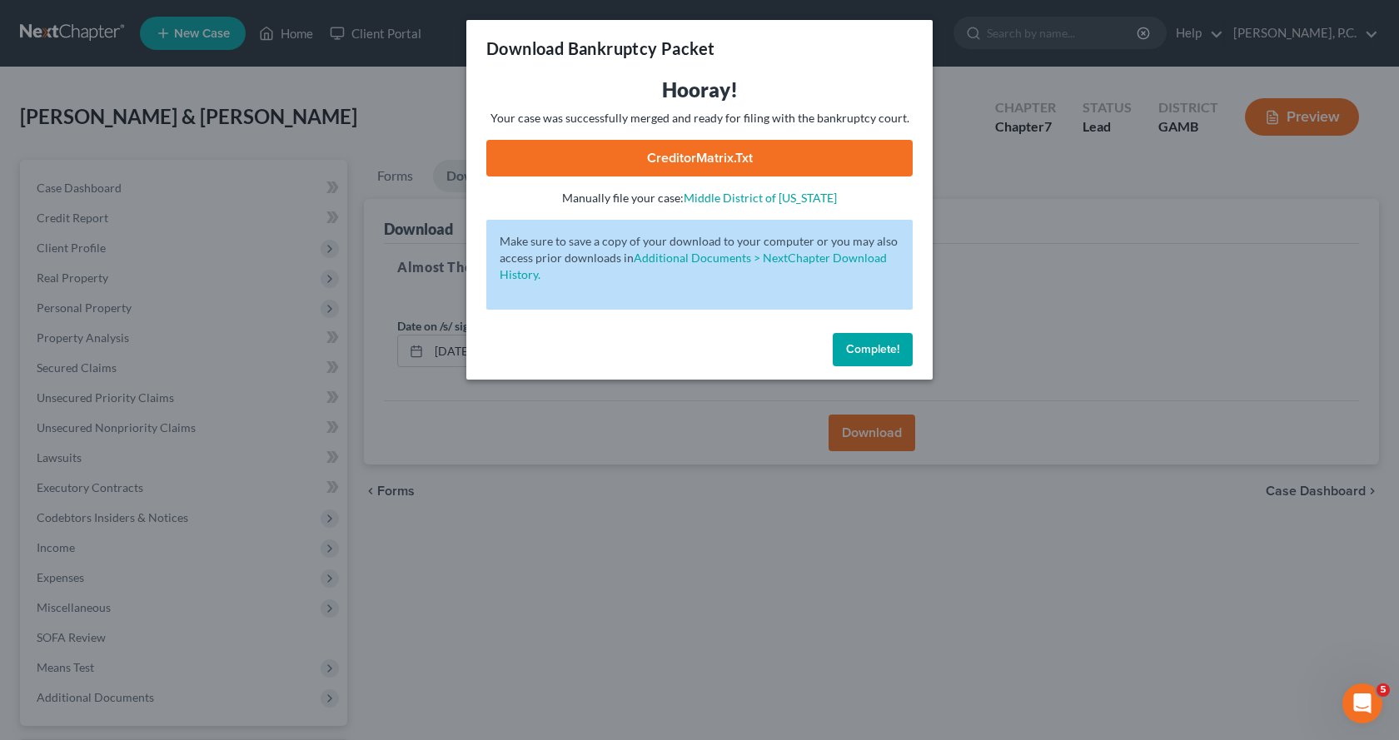
click at [719, 153] on link "CreditorMatrix.txt" at bounding box center [699, 158] width 426 height 37
click at [878, 344] on span "Complete!" at bounding box center [872, 349] width 53 height 14
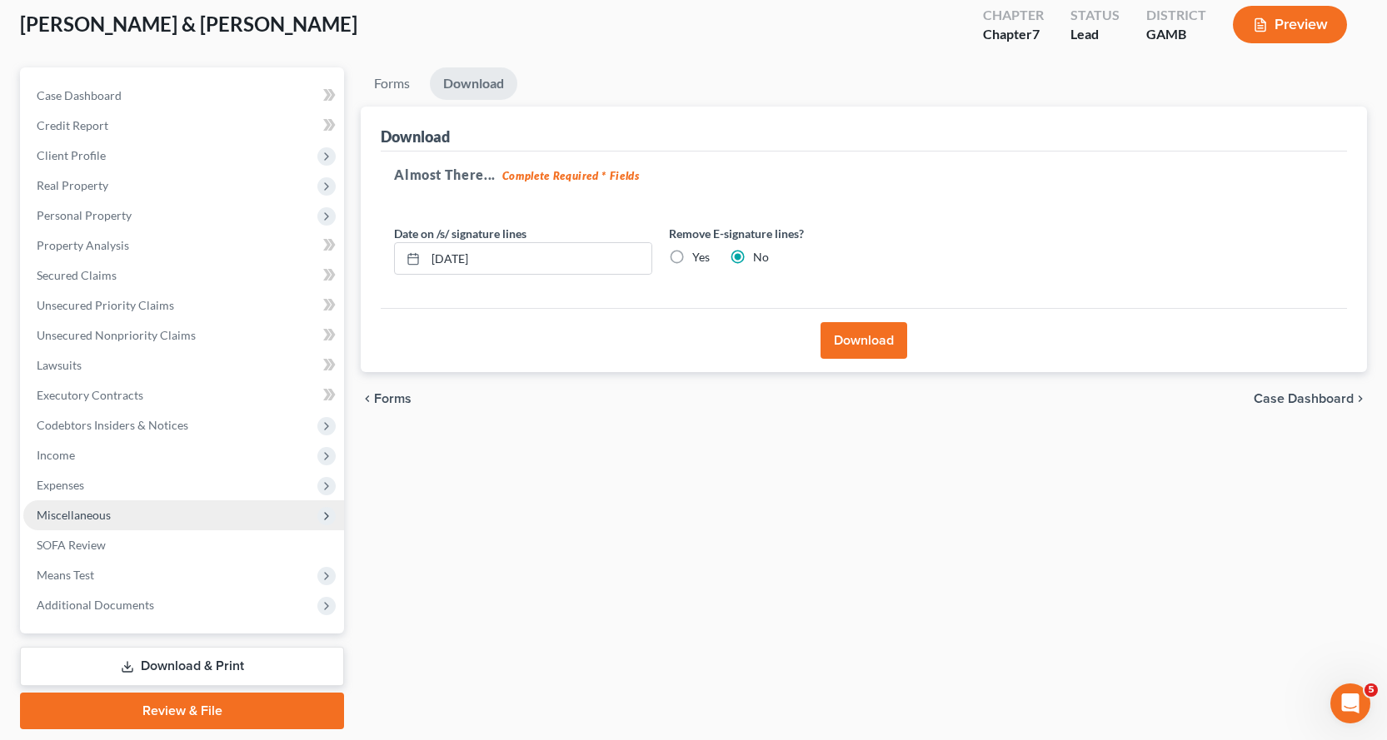
scroll to position [145, 0]
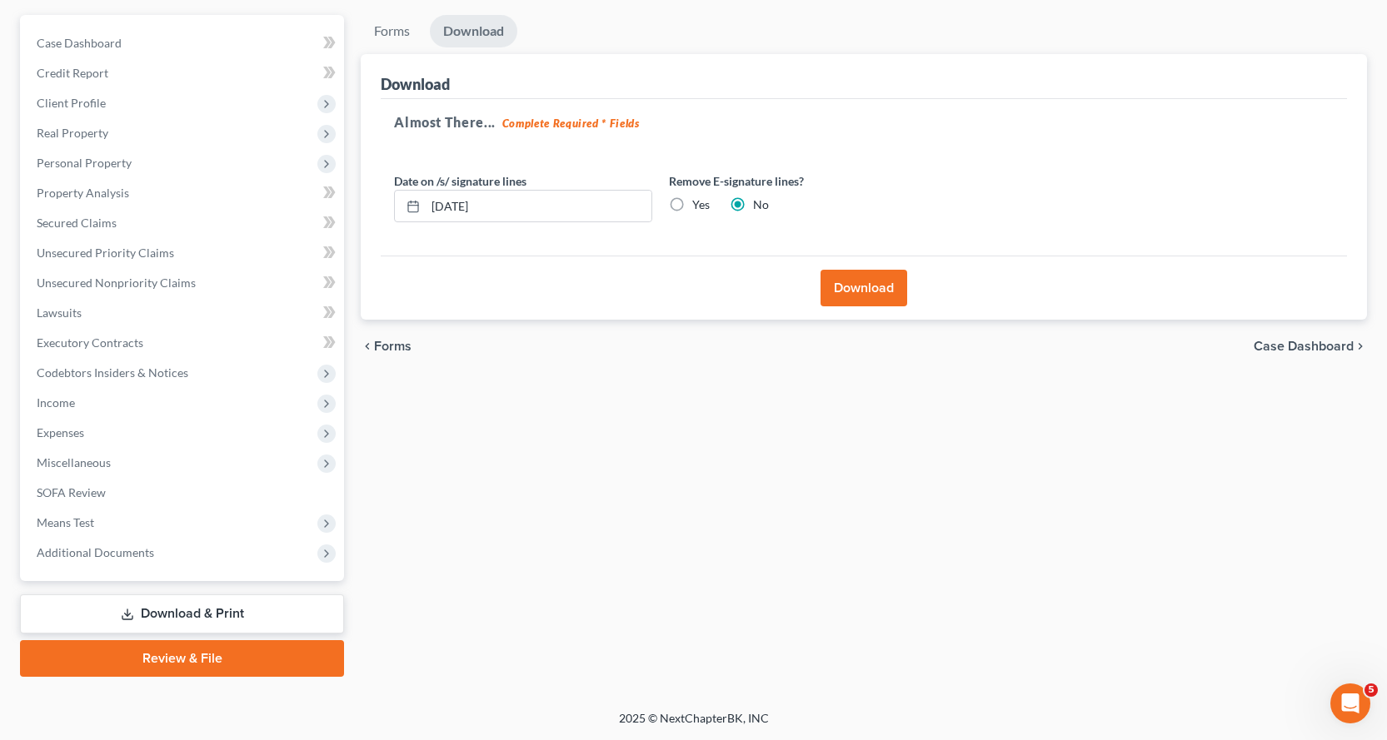
click at [182, 611] on link "Download & Print" at bounding box center [182, 614] width 324 height 39
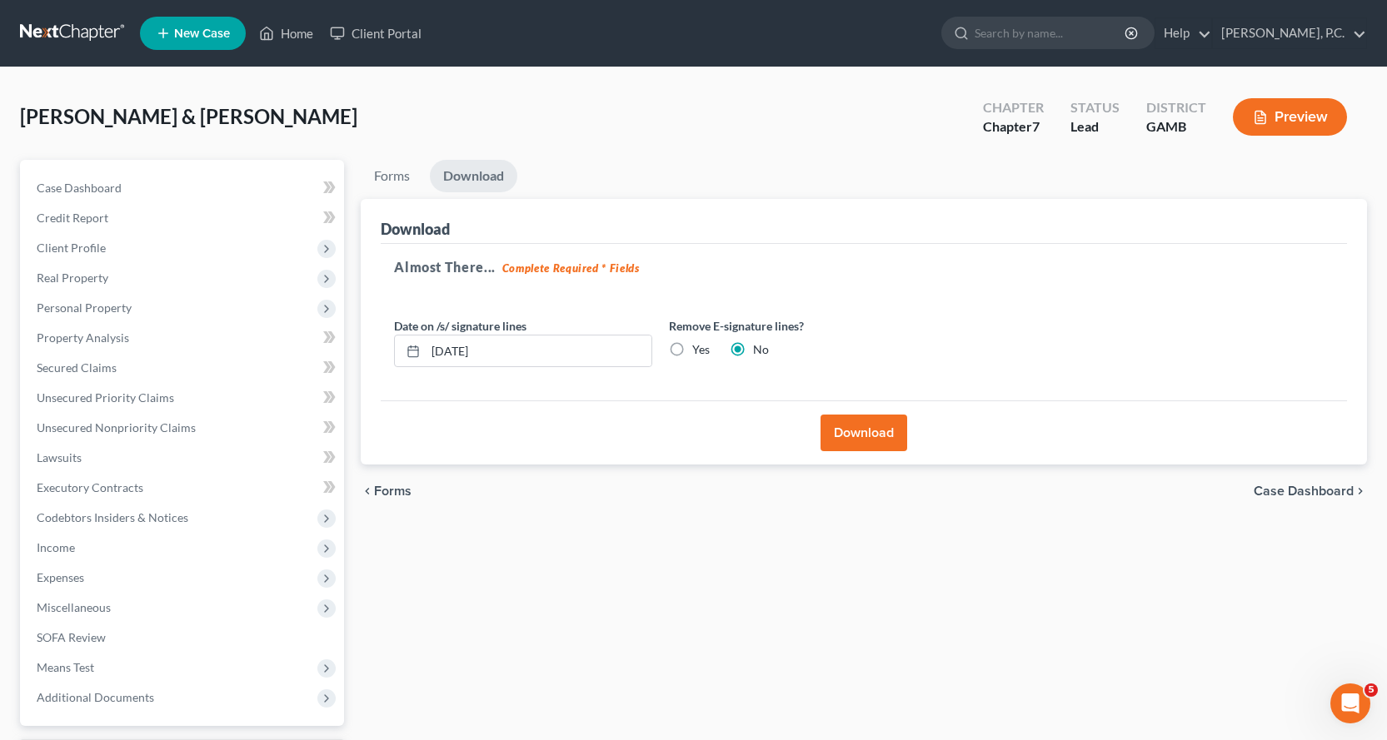
click at [640, 612] on div "Forms Download Forms Forms to Download Select which forms you would like to dow…" at bounding box center [863, 491] width 1023 height 662
